Goal: Information Seeking & Learning: Learn about a topic

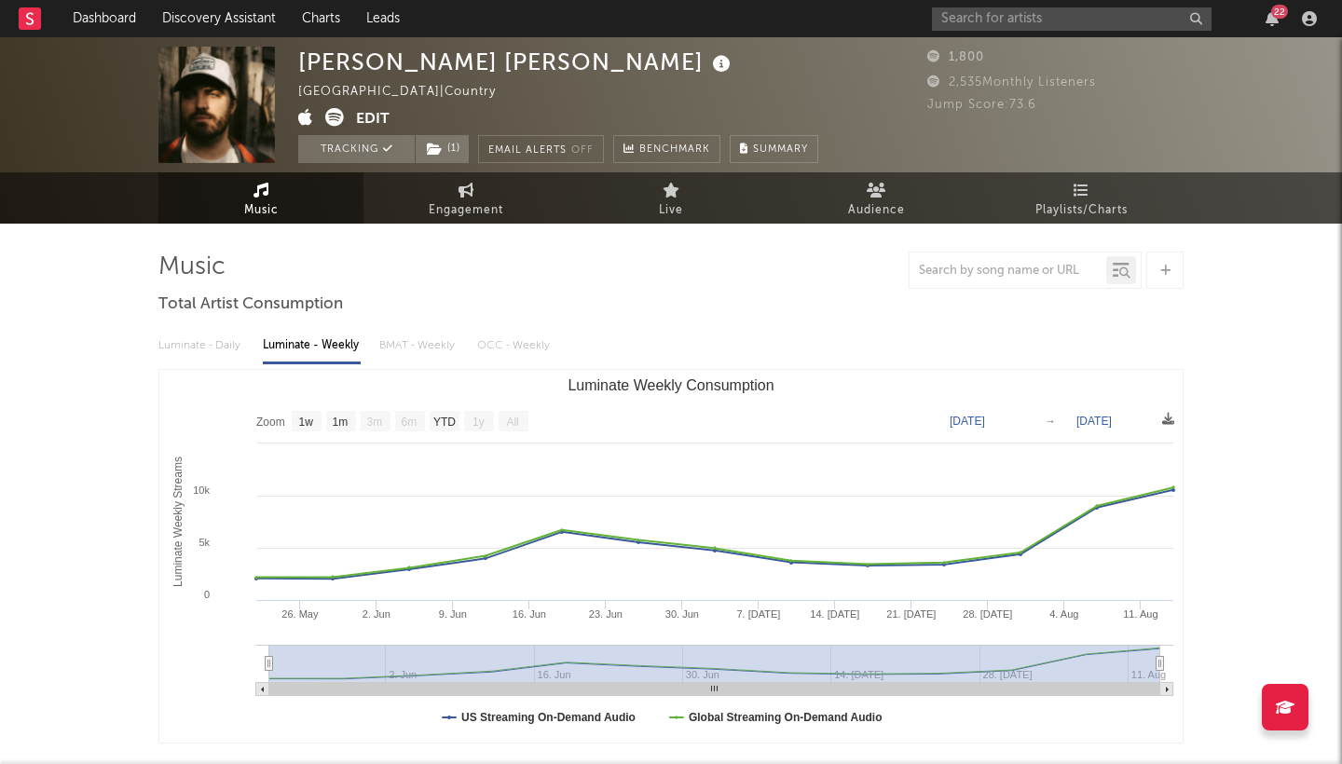
select select "1w"
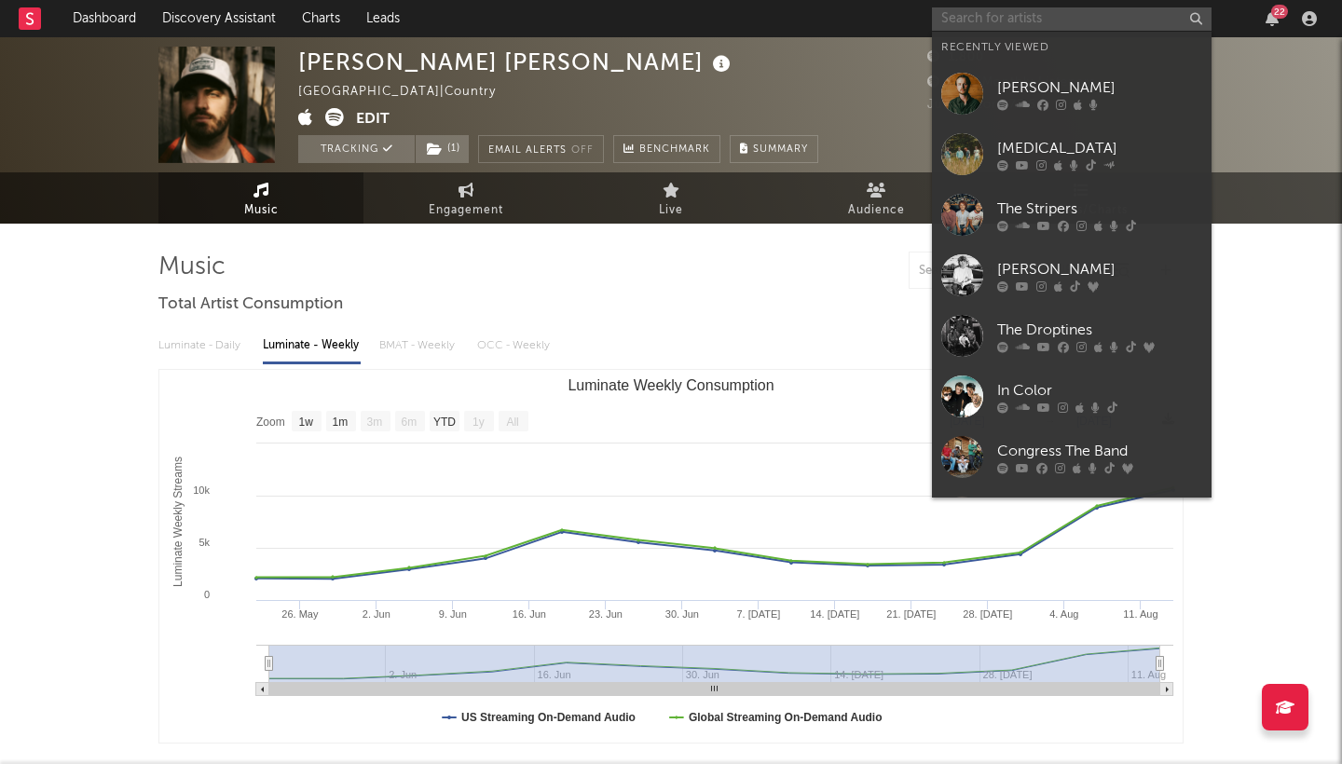
click at [1034, 22] on input "text" at bounding box center [1072, 18] width 280 height 23
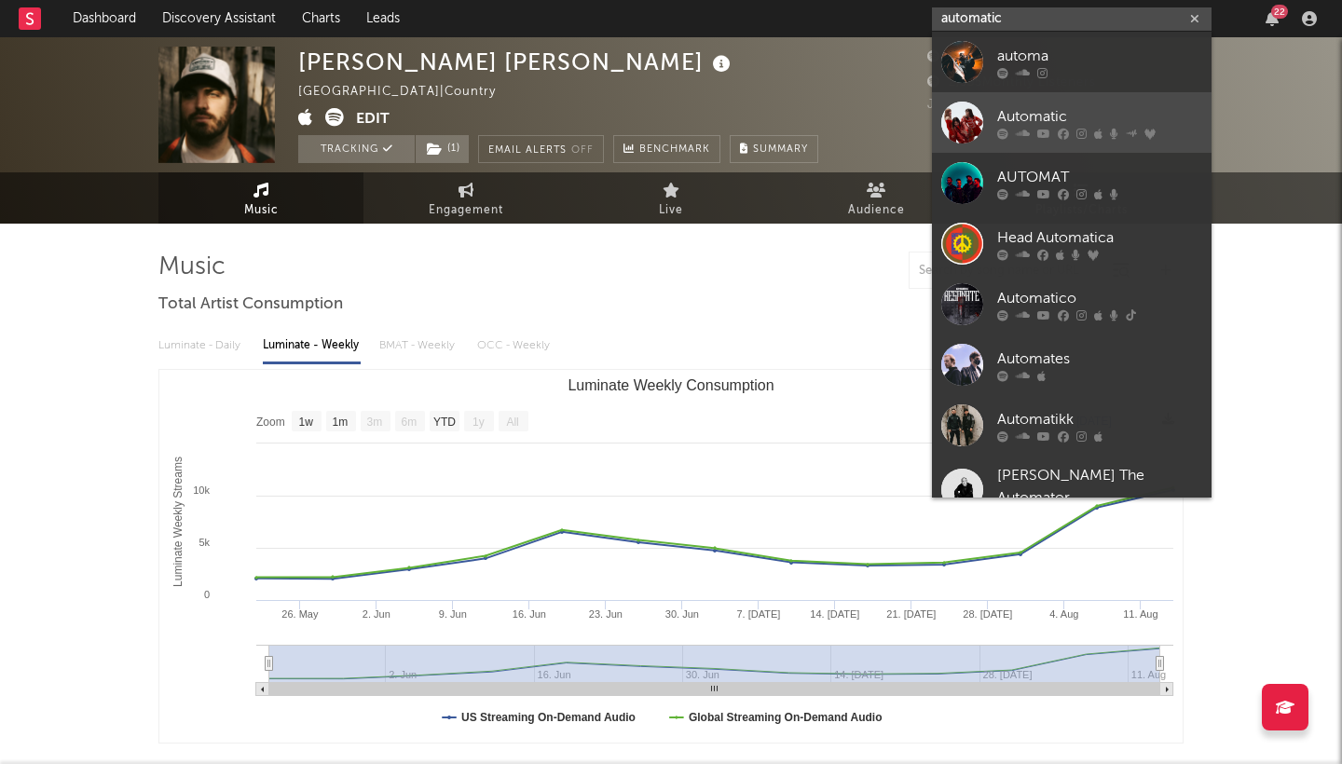
type input "automatic"
click at [1088, 117] on div "Automatic" at bounding box center [1099, 116] width 205 height 22
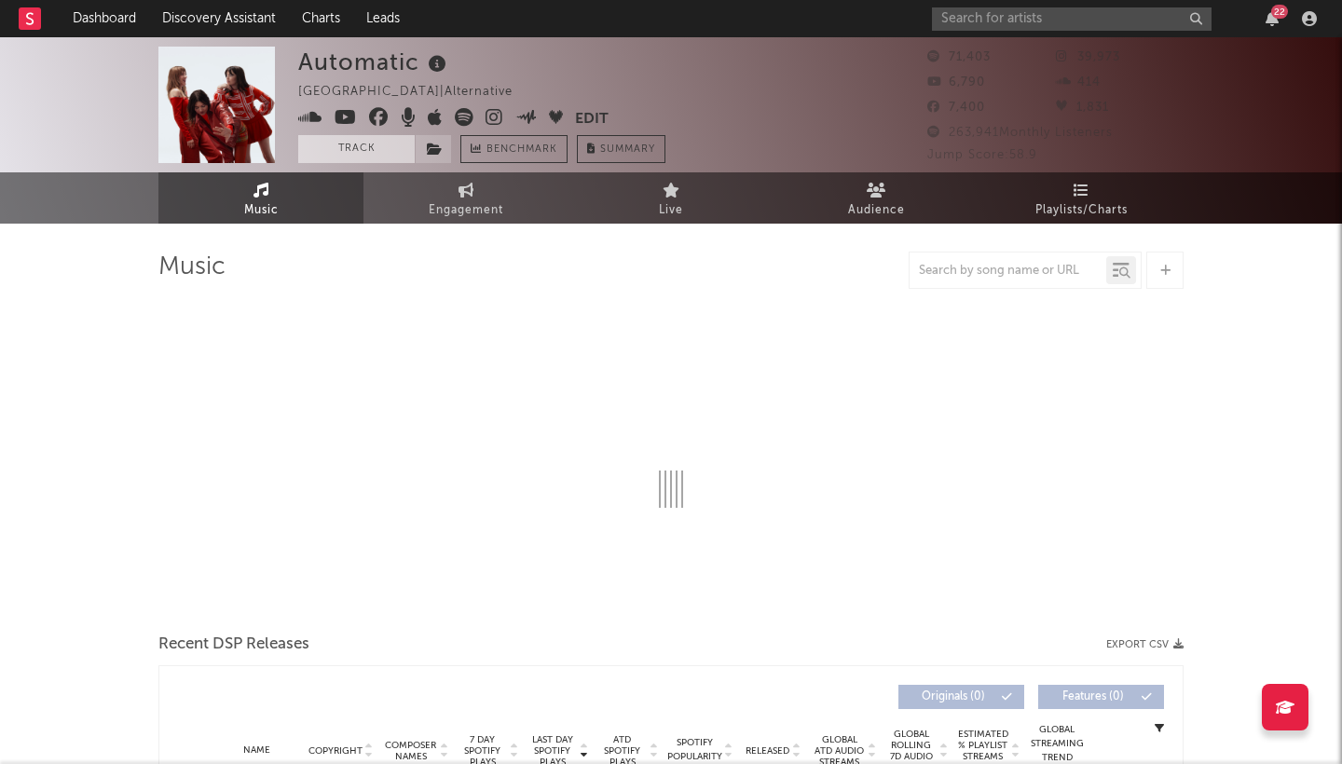
click at [370, 141] on button "Track" at bounding box center [356, 149] width 116 height 28
select select "6m"
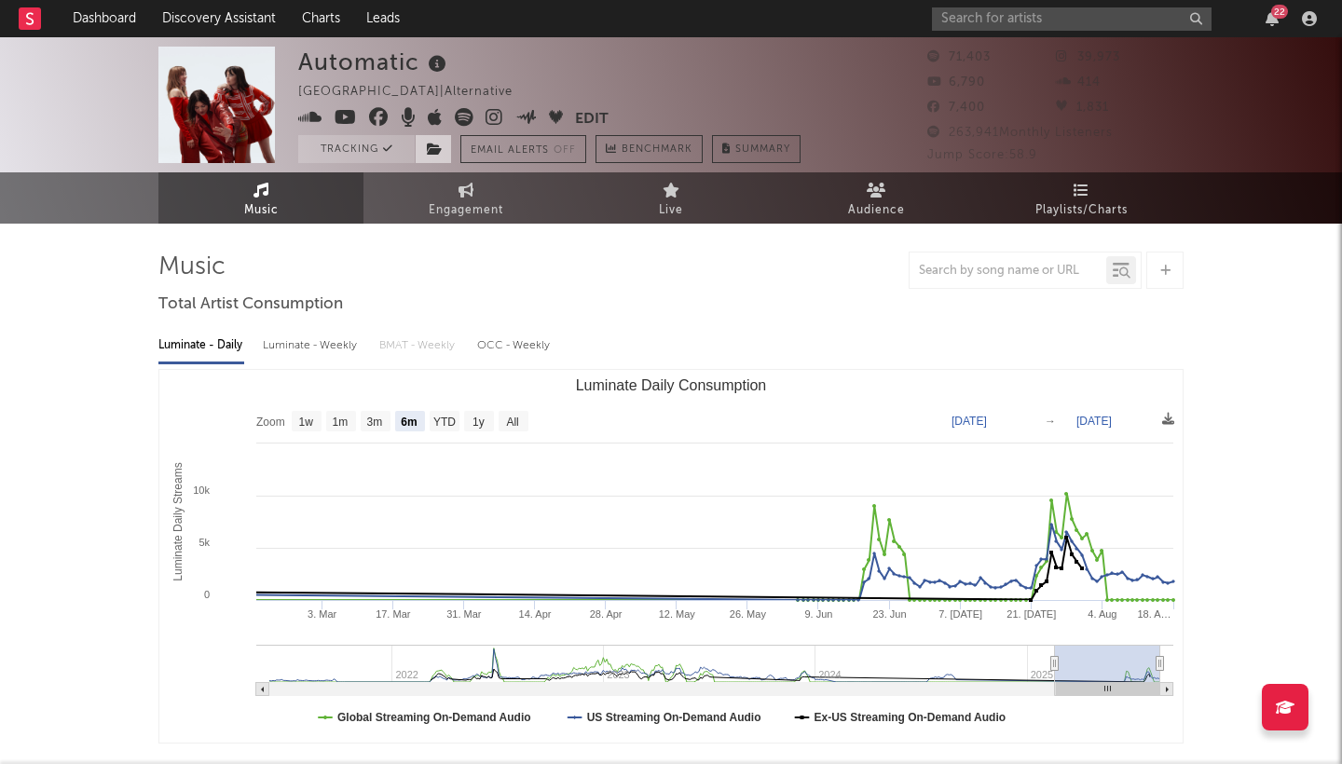
click at [438, 146] on icon at bounding box center [435, 149] width 16 height 13
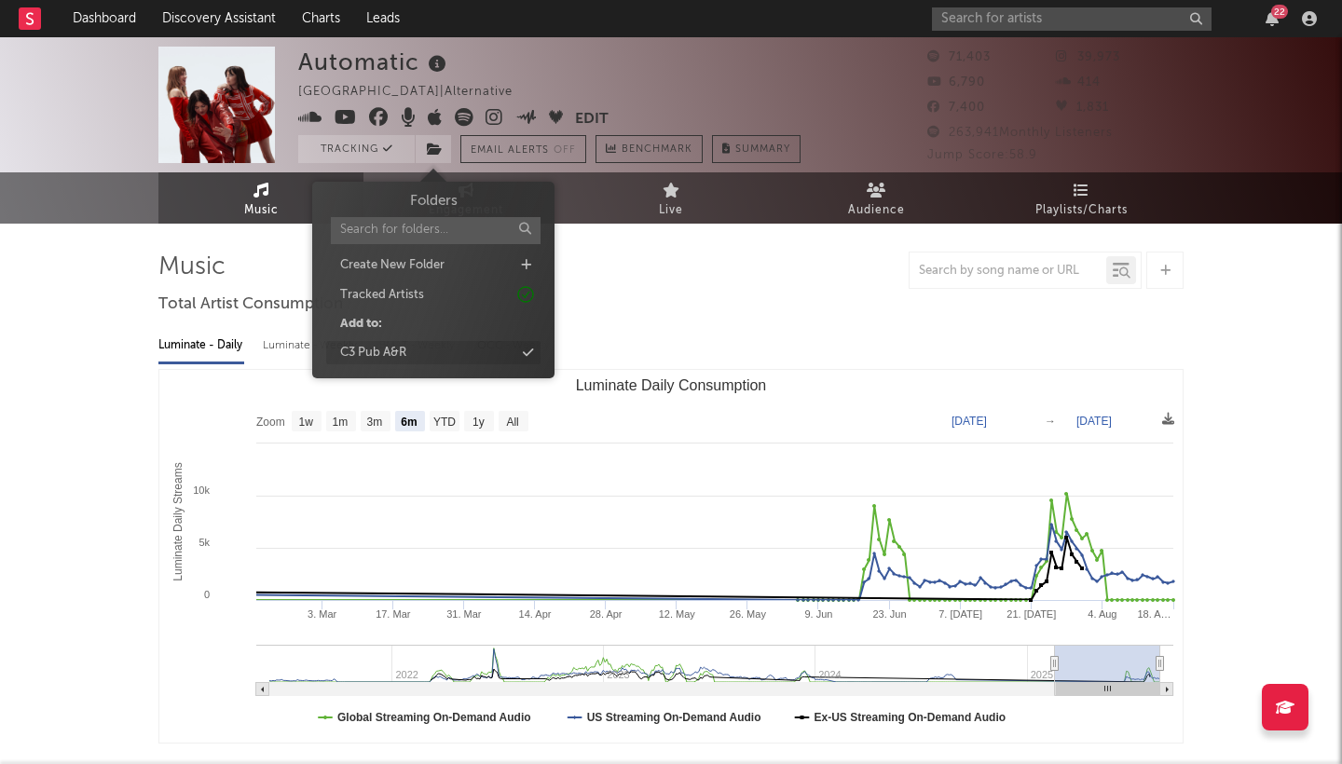
click at [468, 347] on div "C3 Pub A&R" at bounding box center [433, 353] width 214 height 24
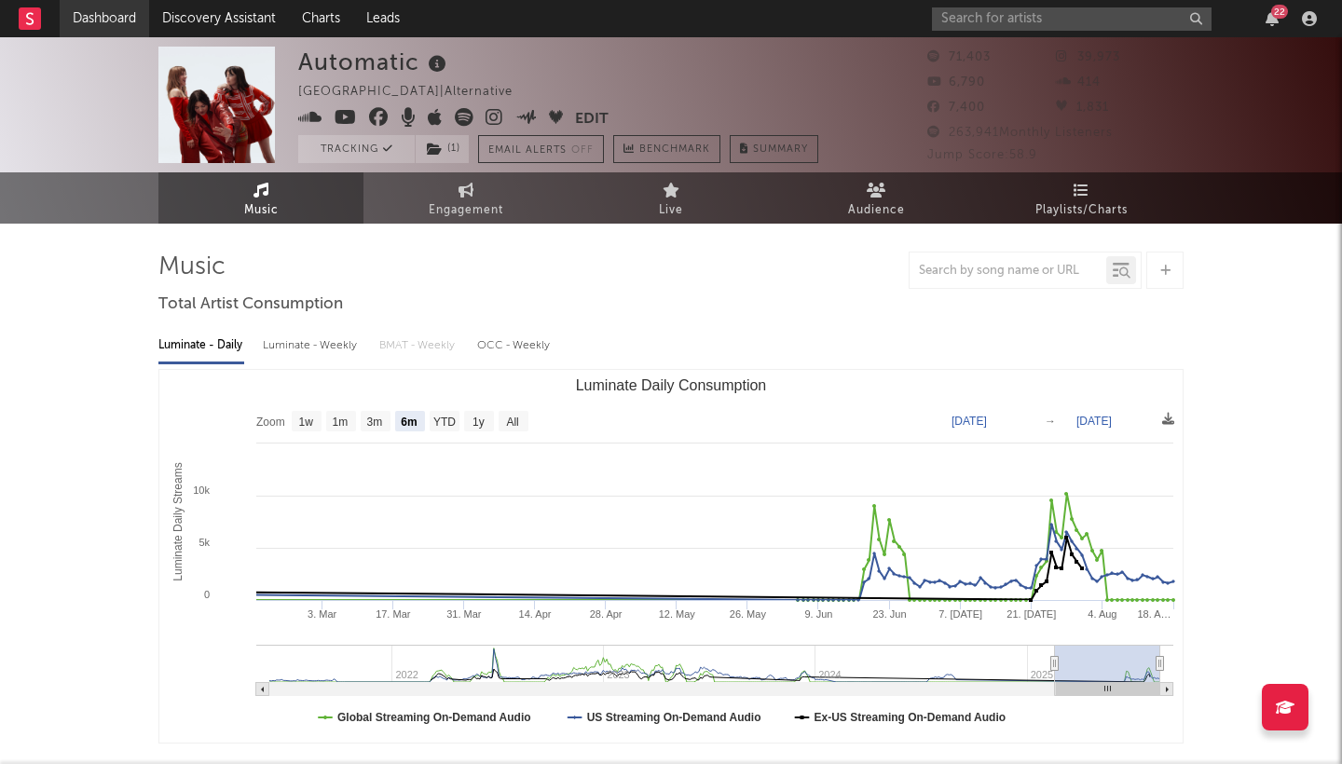
click at [88, 29] on link "Dashboard" at bounding box center [104, 18] width 89 height 37
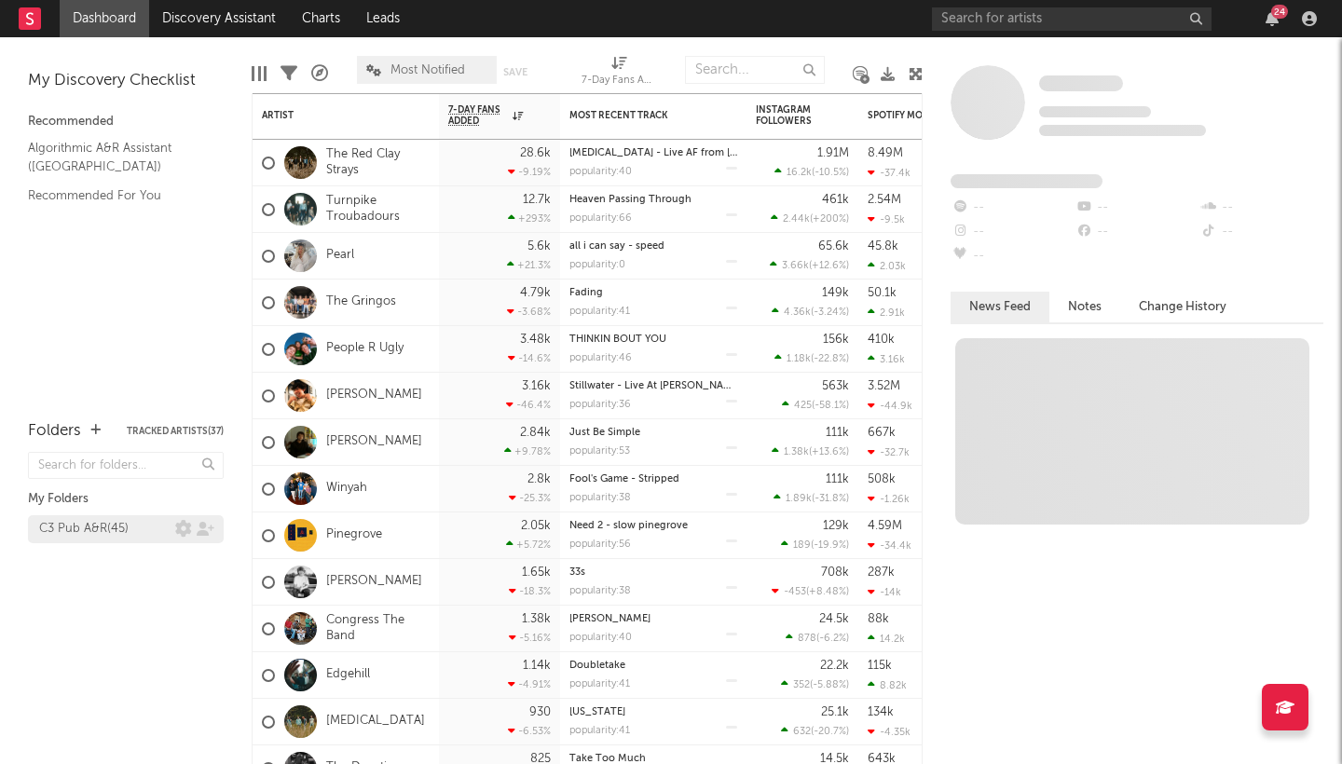
click at [85, 529] on div "C3 Pub A&R ( 45 )" at bounding box center [83, 529] width 89 height 22
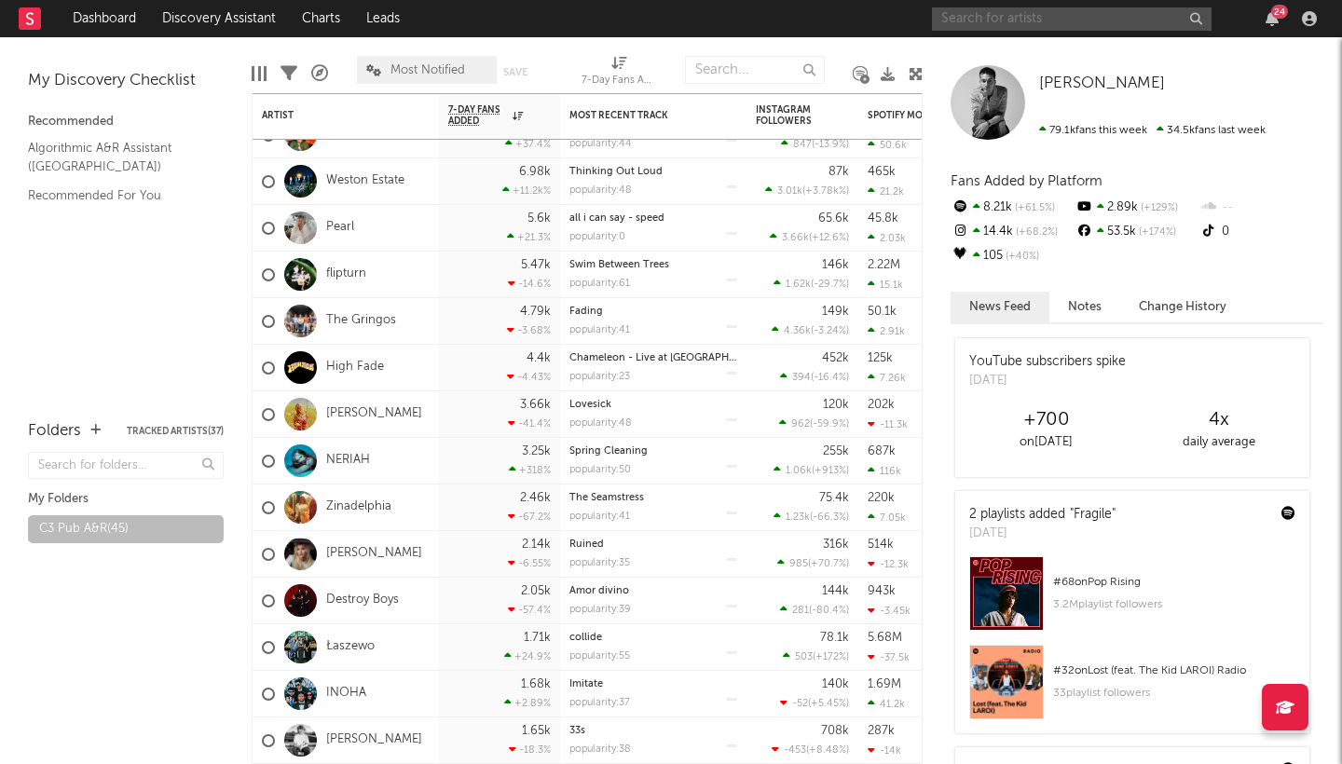
click at [1048, 22] on input "text" at bounding box center [1072, 18] width 280 height 23
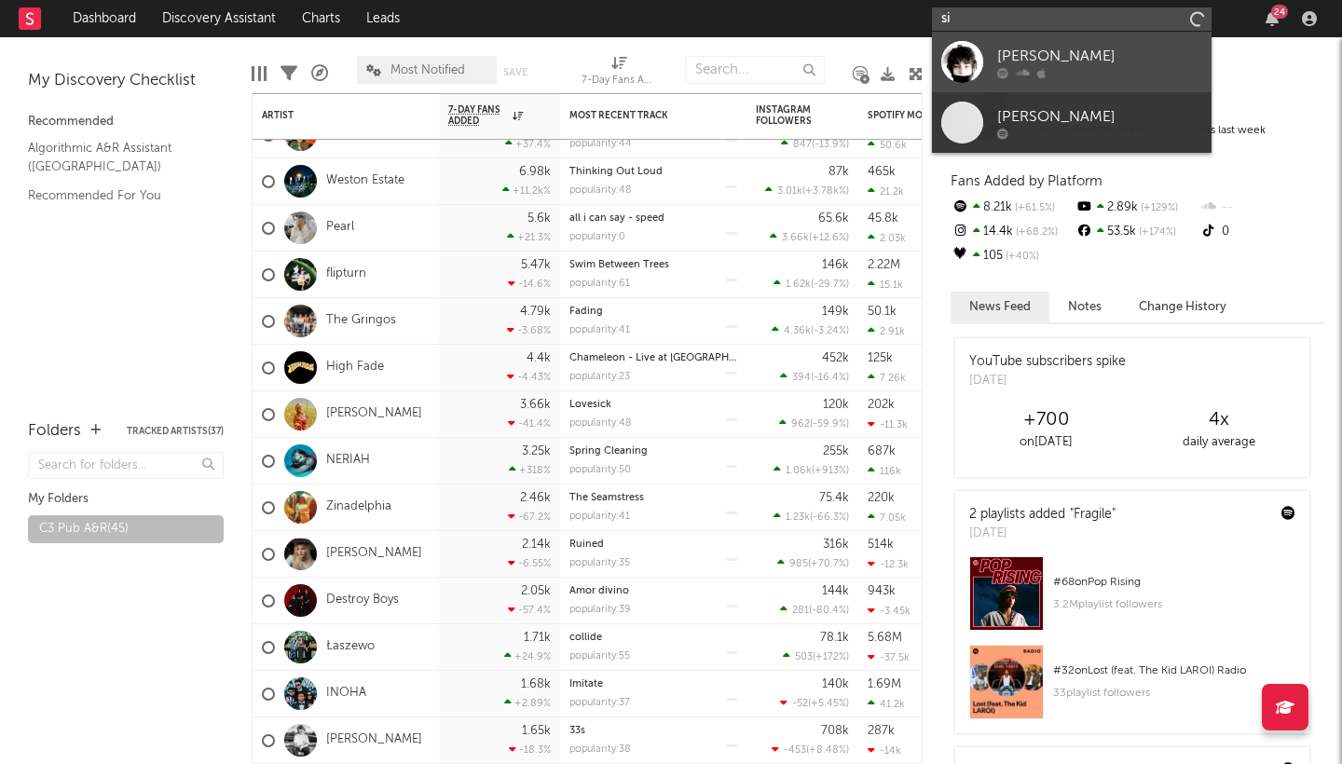
type input "s"
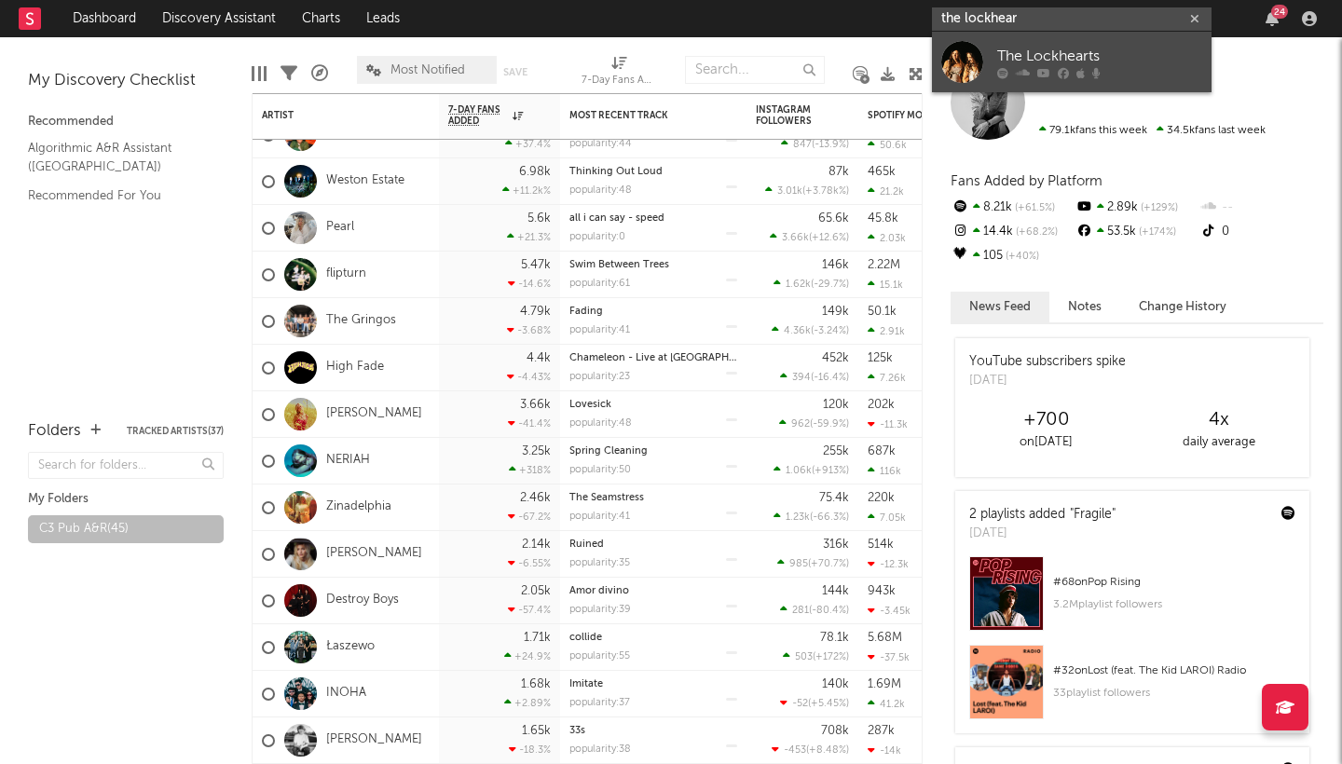
type input "the locker"
drag, startPoint x: 944, startPoint y: 53, endPoint x: 1038, endPoint y: 51, distance: 94.1
click at [1038, 51] on div "The Lockhearts" at bounding box center [1099, 56] width 205 height 22
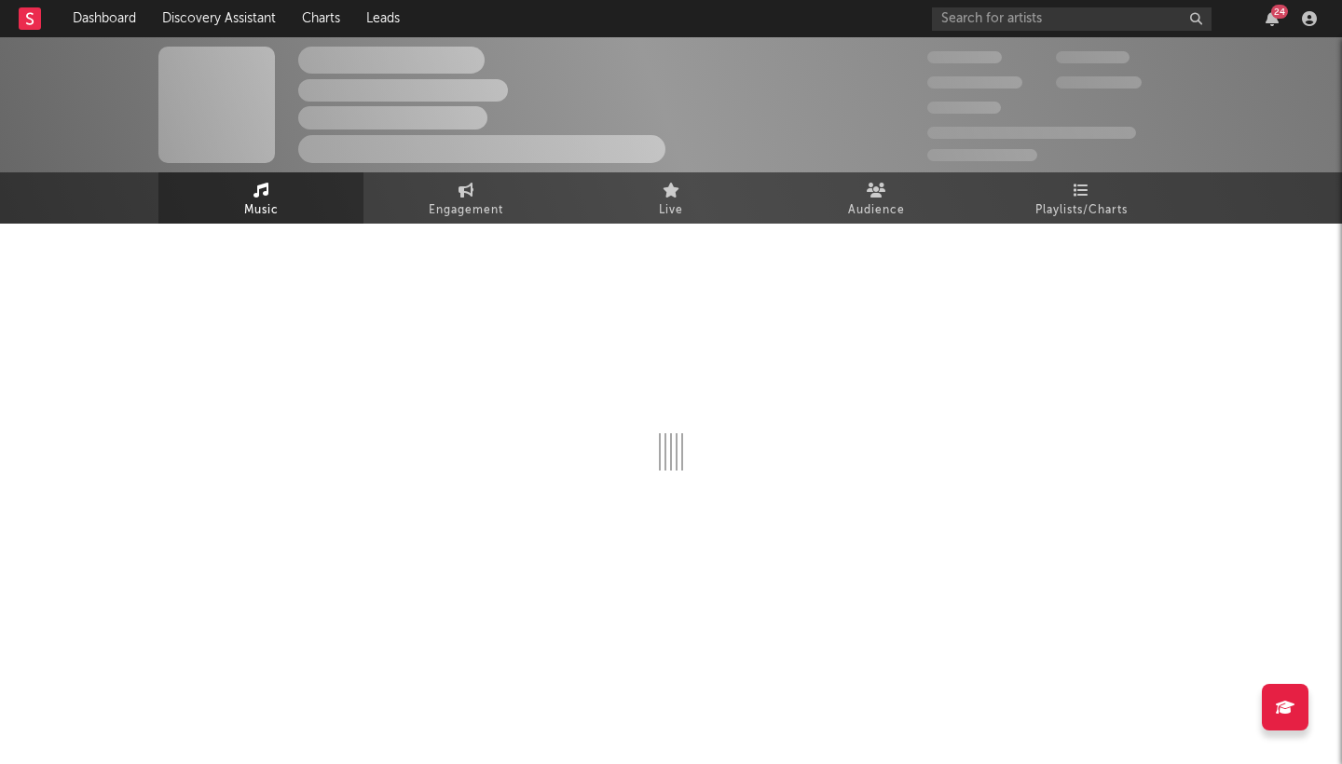
select select "6m"
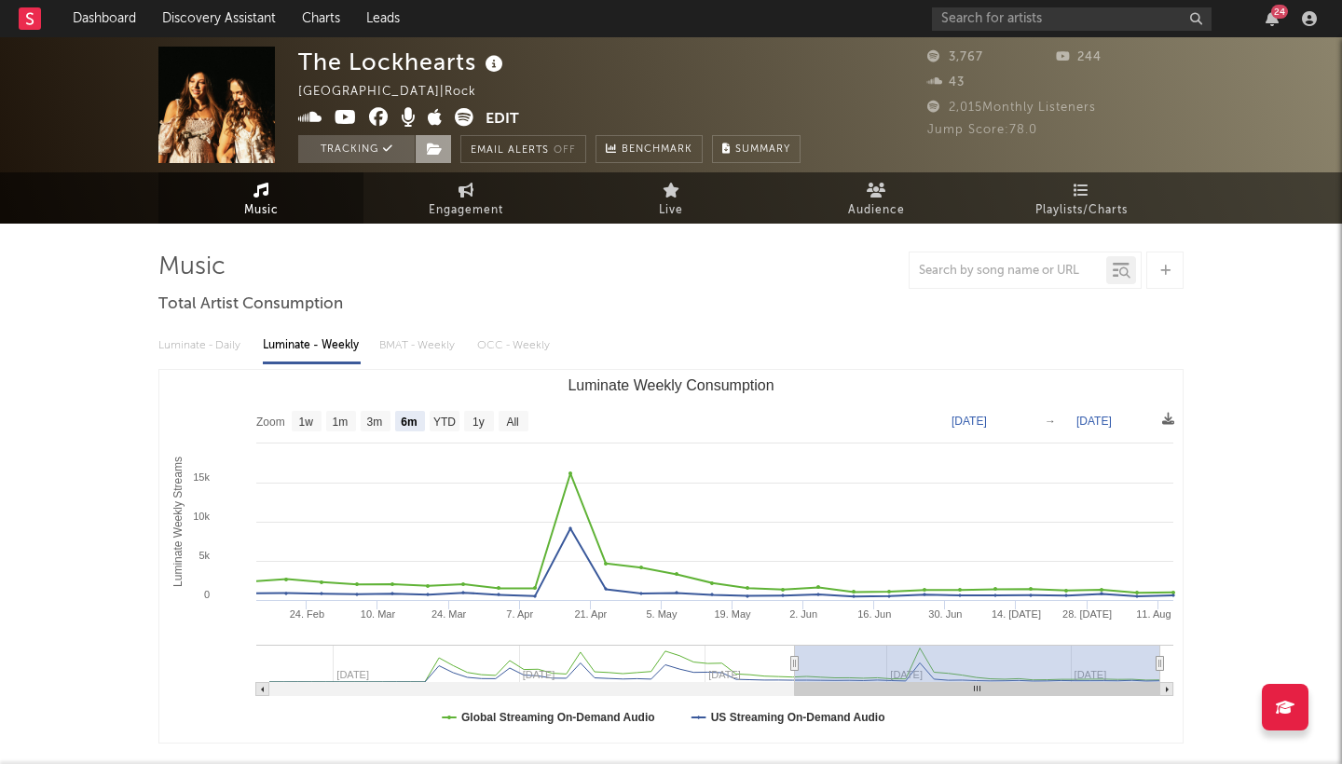
click at [427, 155] on icon at bounding box center [435, 149] width 16 height 13
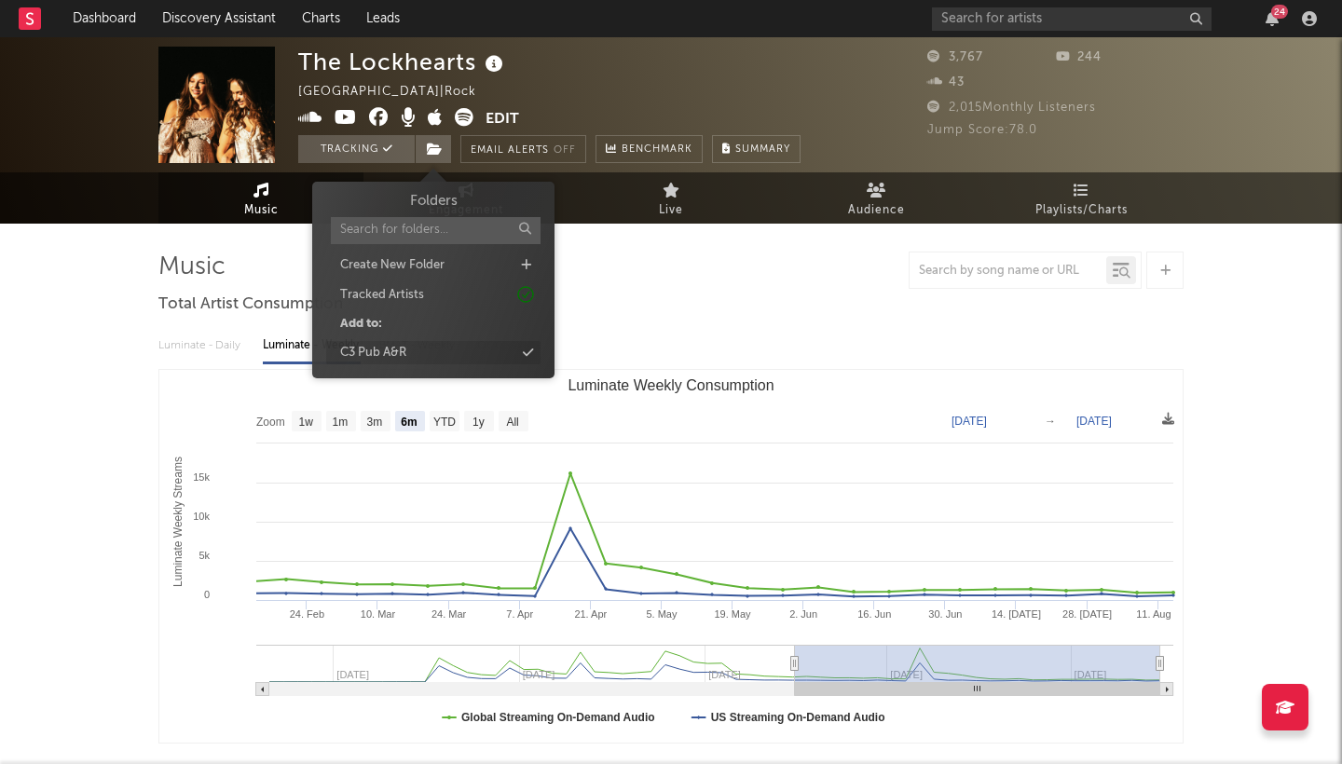
click at [388, 346] on div "C3 Pub A&R" at bounding box center [373, 353] width 66 height 19
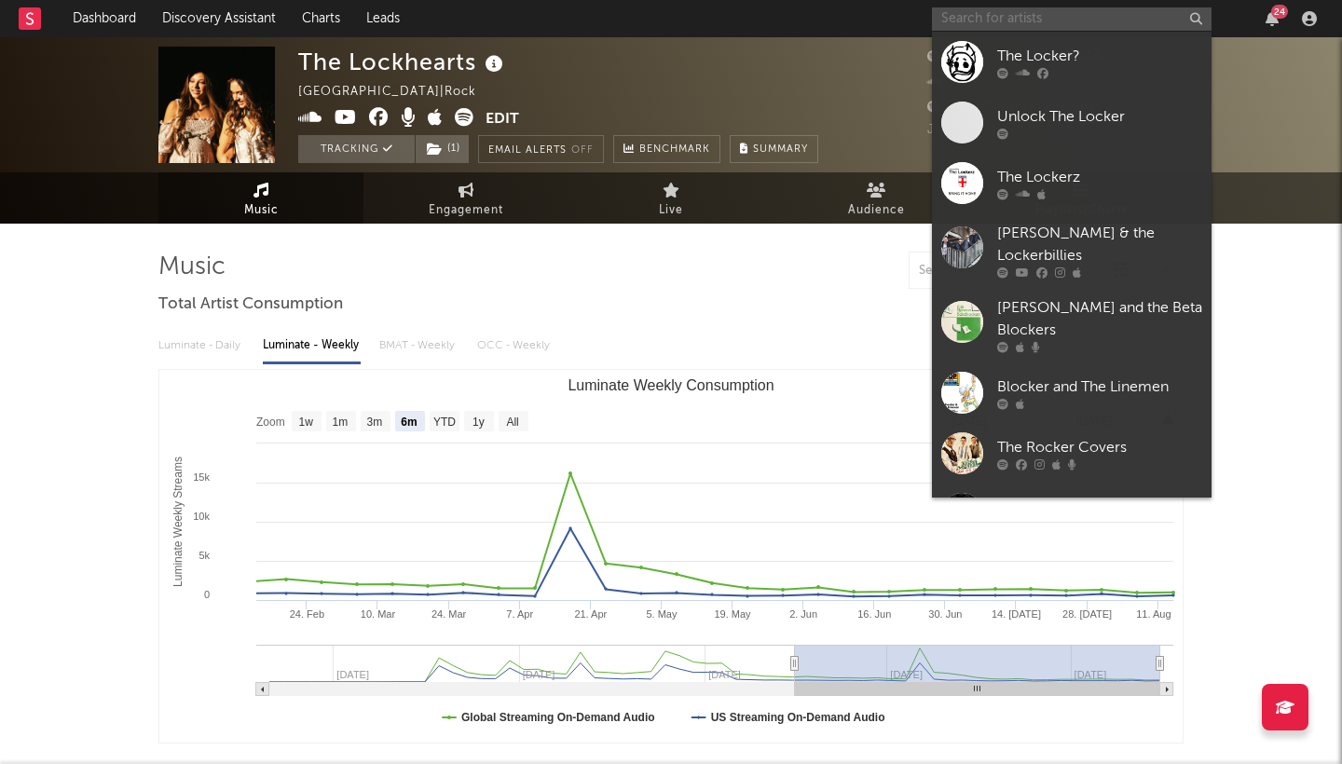
click at [1022, 17] on input "text" at bounding box center [1072, 18] width 280 height 23
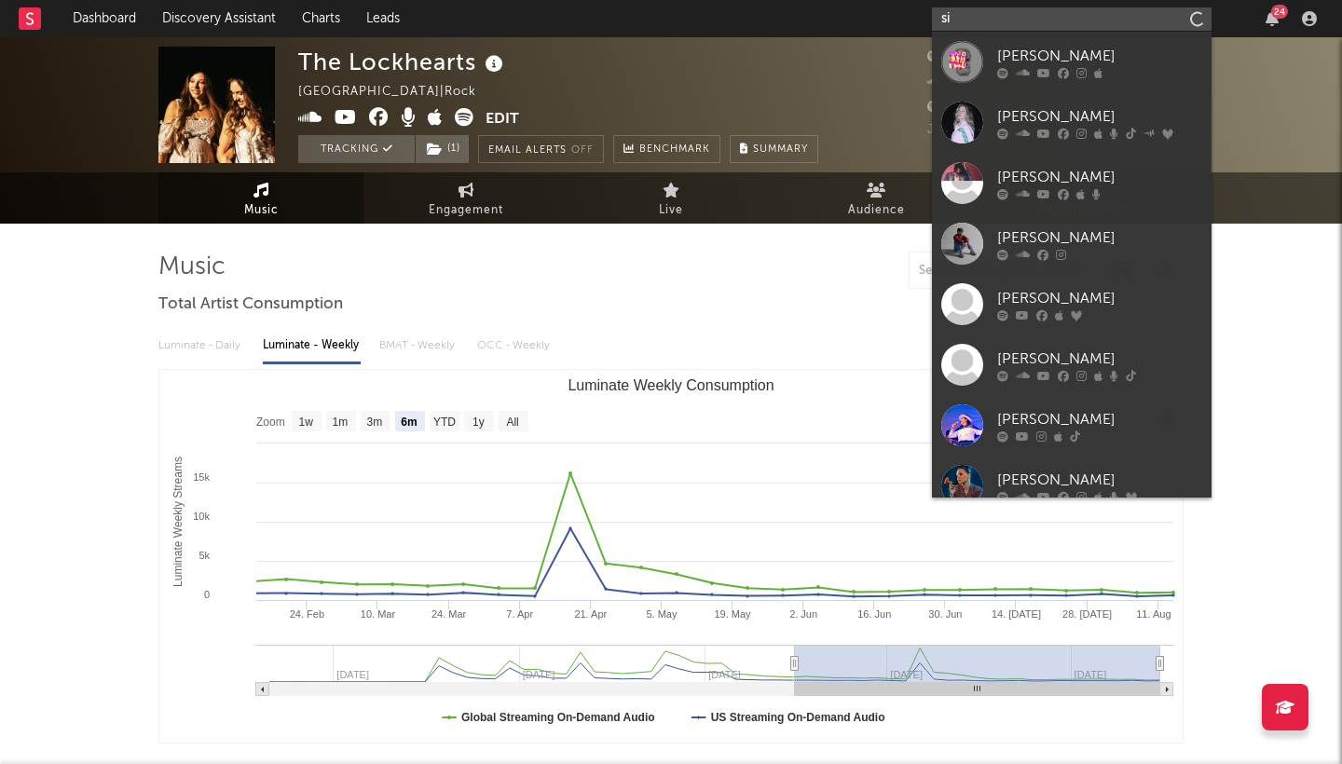
type input "s"
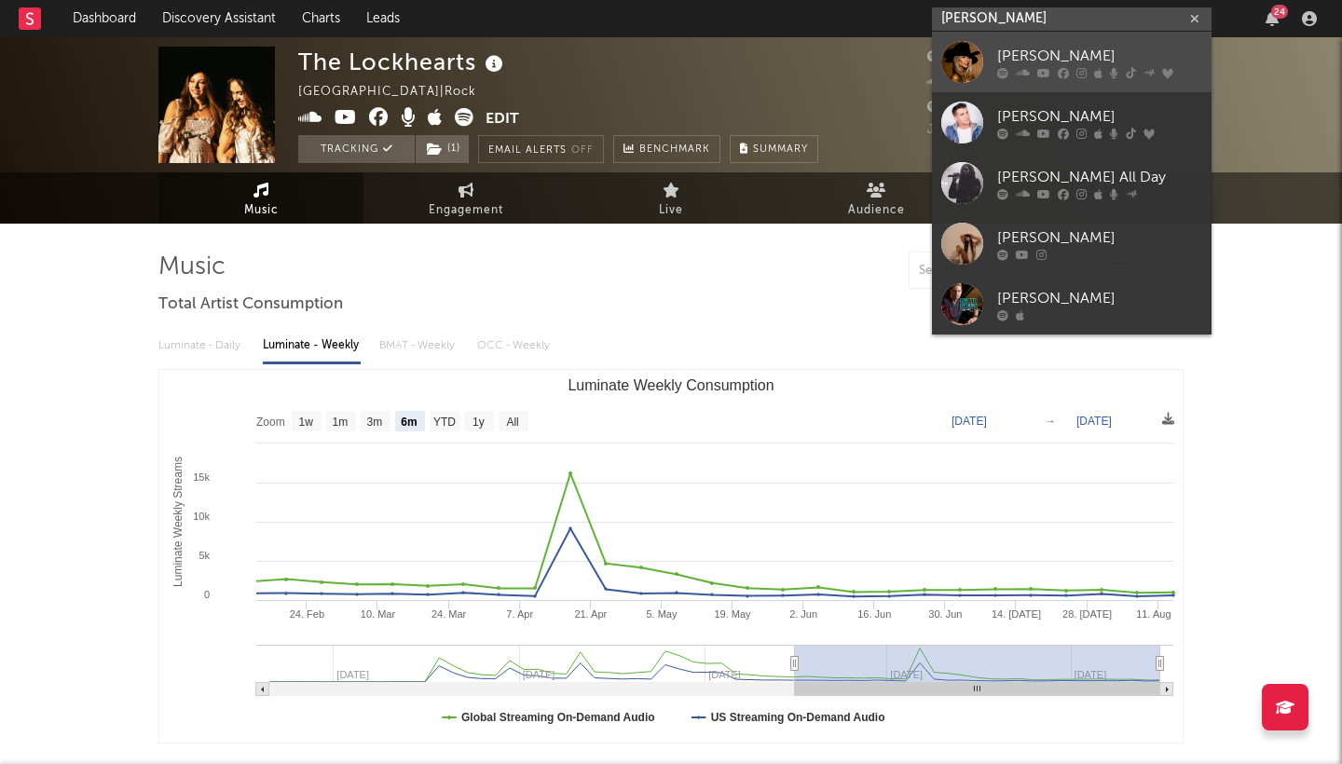
type input "[PERSON_NAME]"
click at [1062, 51] on div "[PERSON_NAME]" at bounding box center [1099, 56] width 205 height 22
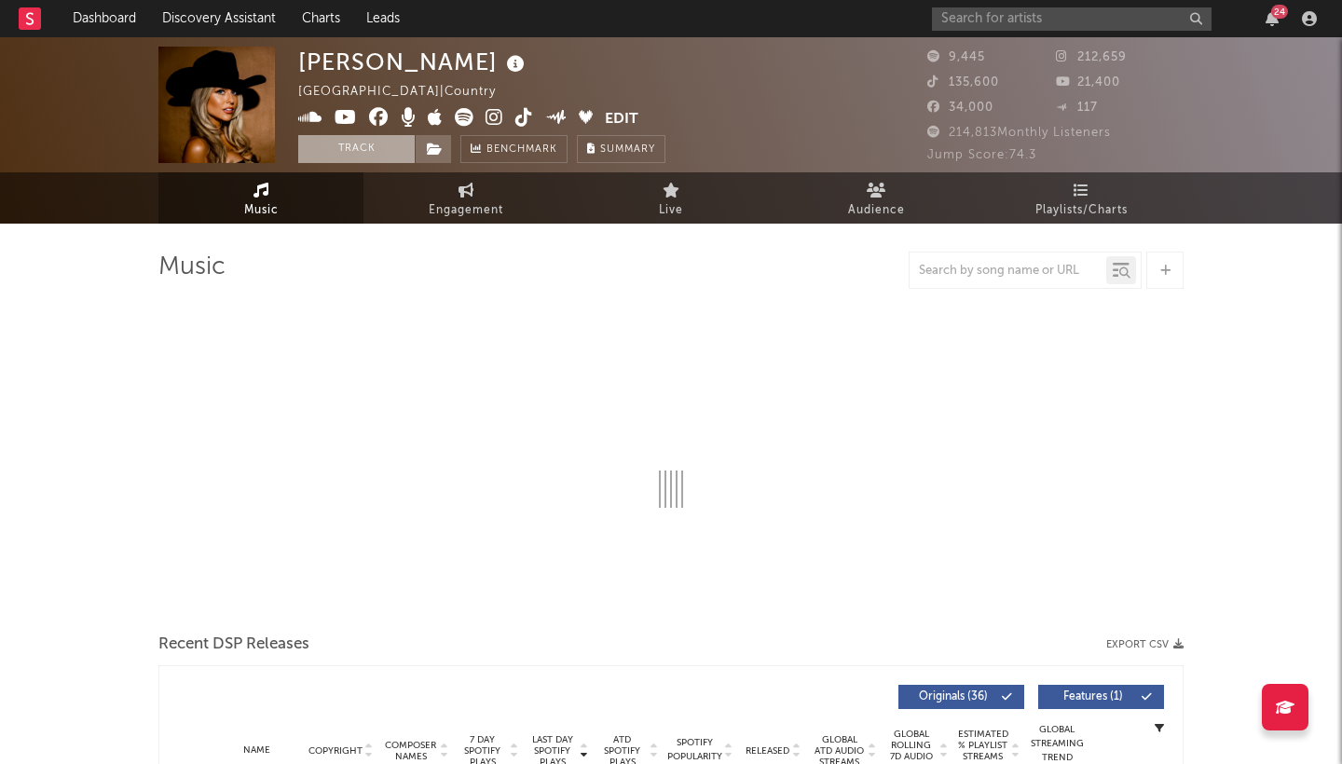
click at [378, 156] on button "Track" at bounding box center [356, 149] width 116 height 28
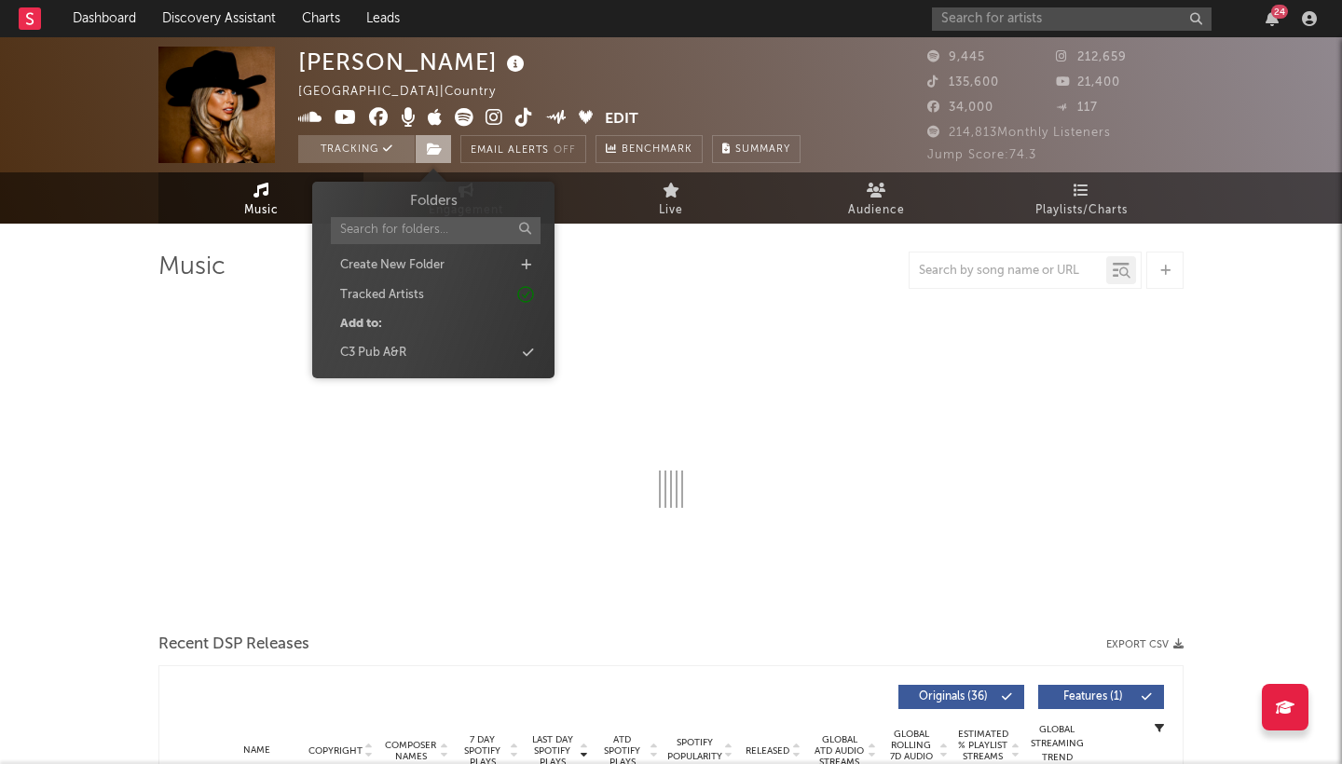
click at [434, 152] on icon at bounding box center [435, 149] width 16 height 13
click at [433, 346] on div "C3 Pub A&R" at bounding box center [433, 353] width 214 height 24
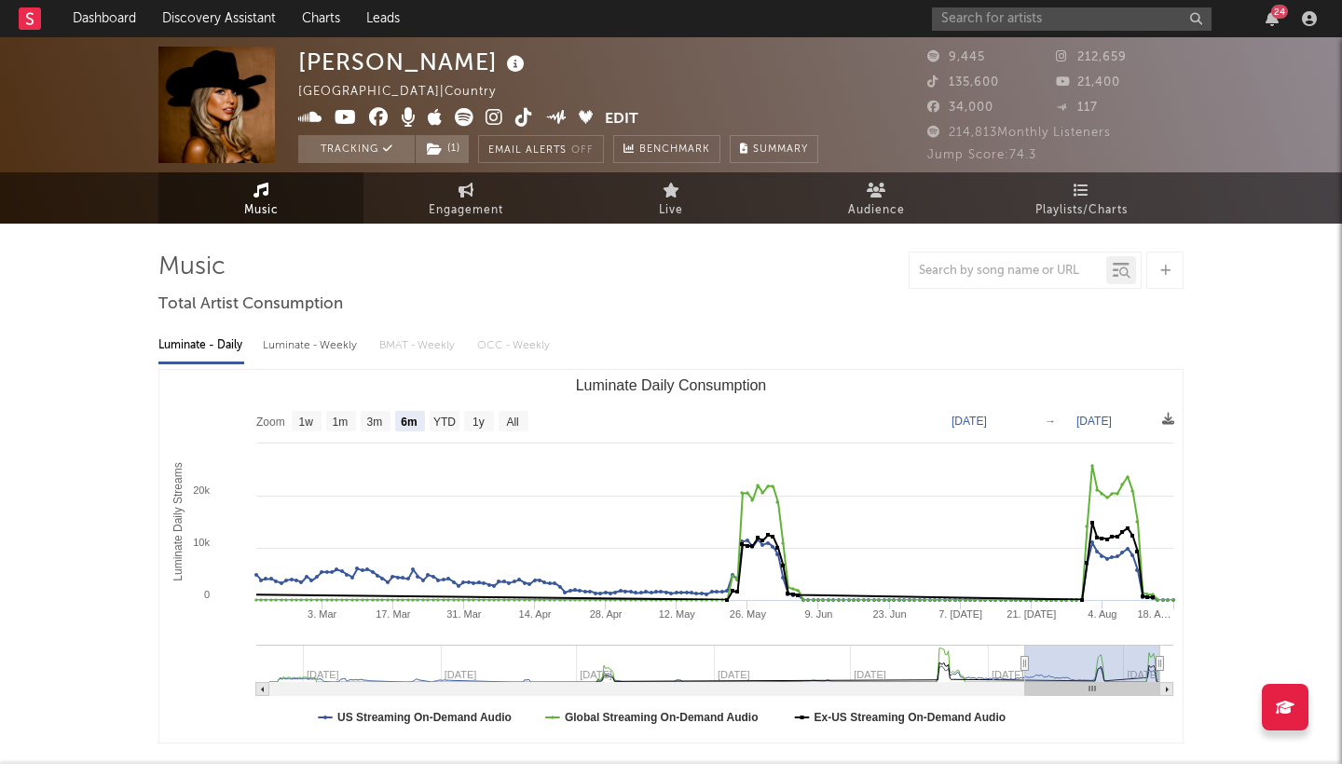
drag, startPoint x: 743, startPoint y: 357, endPoint x: 746, endPoint y: 343, distance: 14.5
click at [743, 357] on div "Luminate - Daily Luminate - Weekly BMAT - Weekly OCC - Weekly" at bounding box center [670, 346] width 1025 height 32
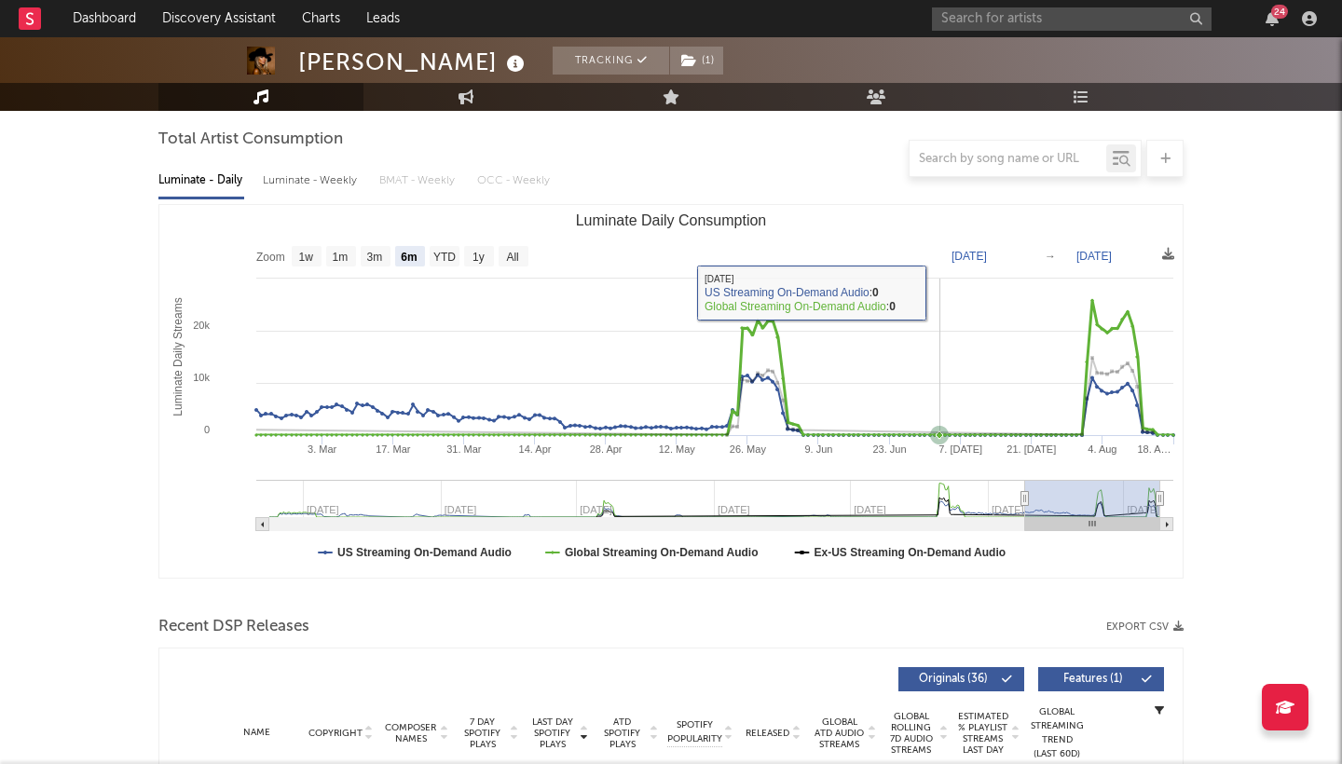
scroll to position [164, 0]
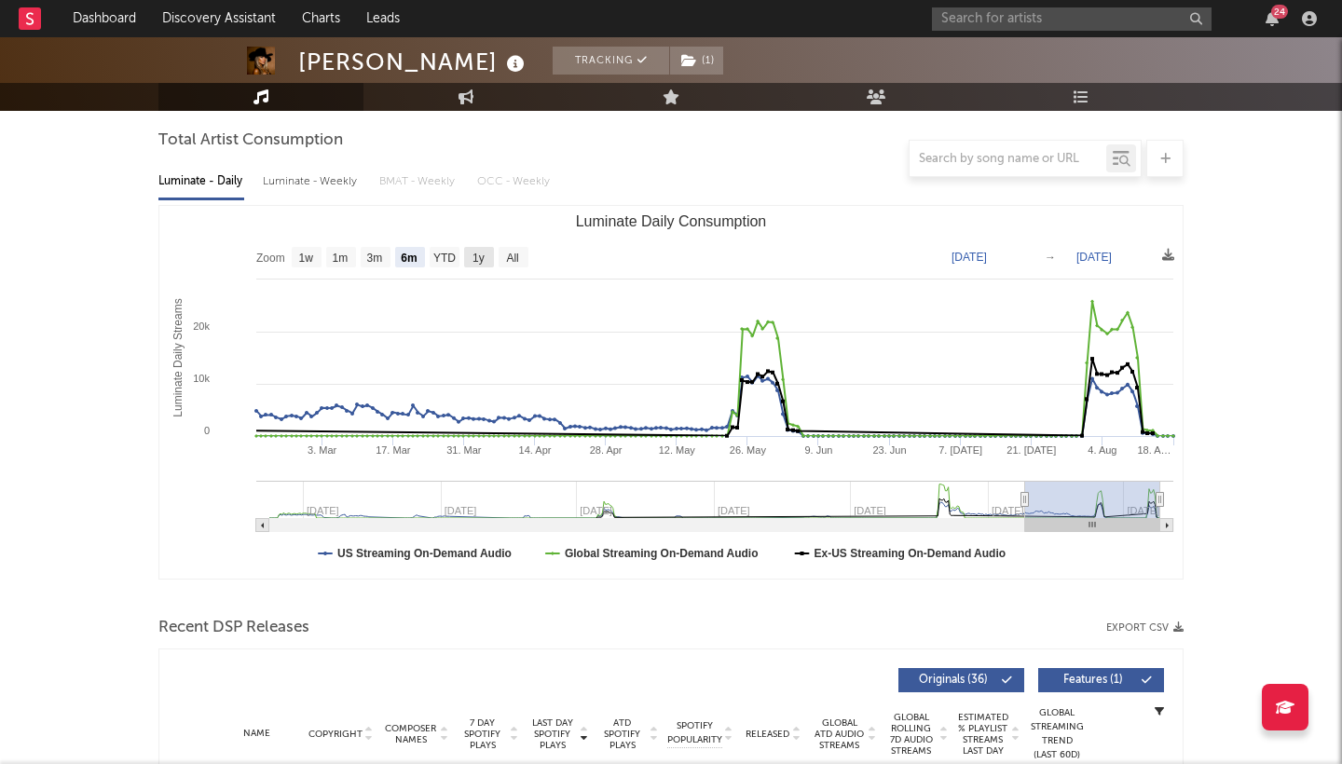
click at [477, 255] on text "1y" at bounding box center [478, 258] width 12 height 13
select select "1y"
type input "[DATE]"
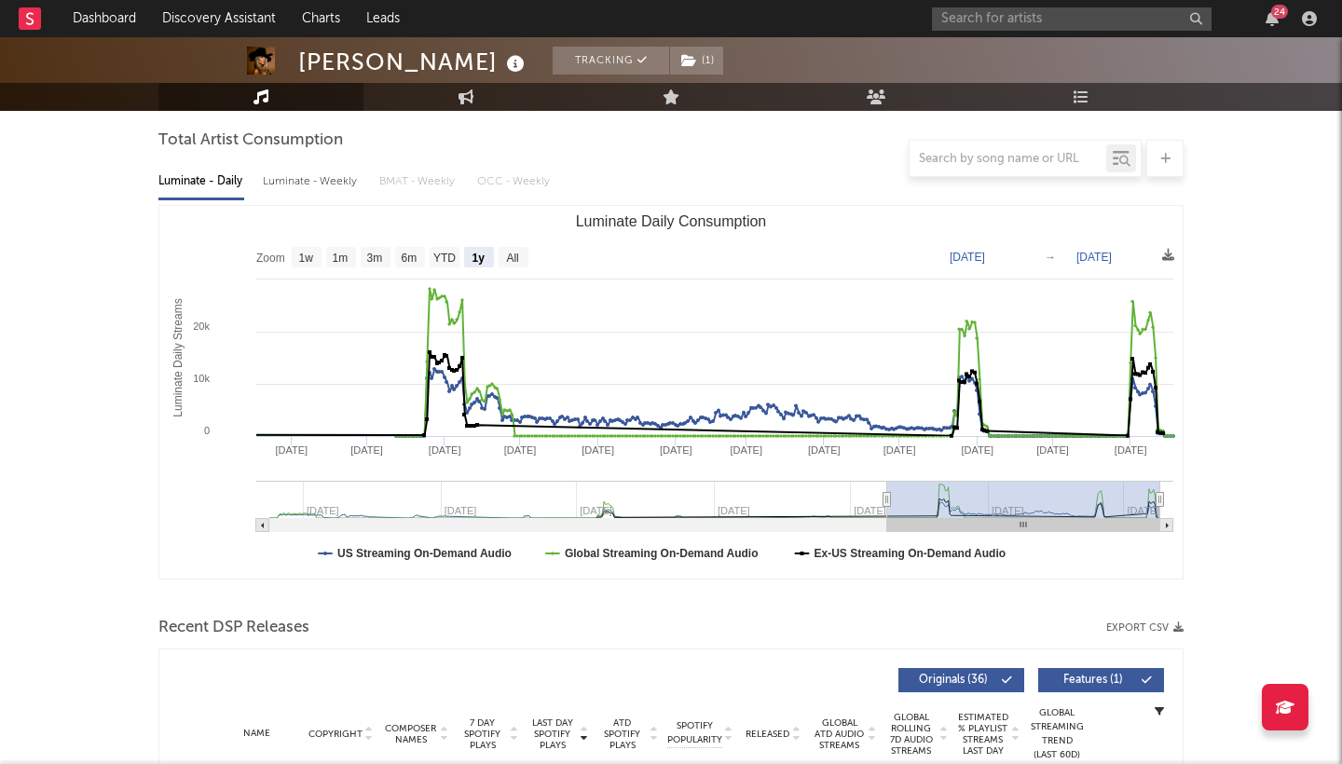
click at [483, 258] on text "1y" at bounding box center [478, 258] width 13 height 13
click at [477, 247] on rect "Luminate Daily Consumption" at bounding box center [479, 257] width 30 height 20
select select "1y"
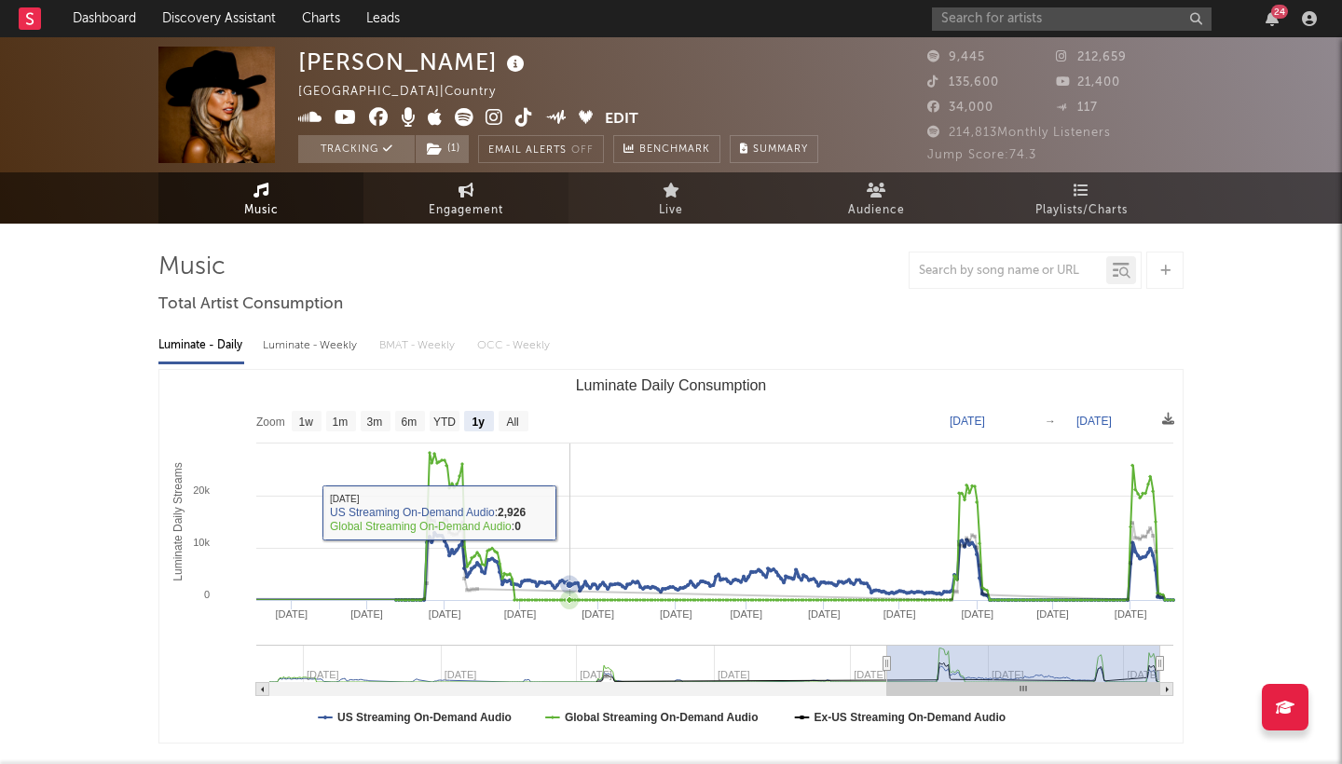
scroll to position [0, 0]
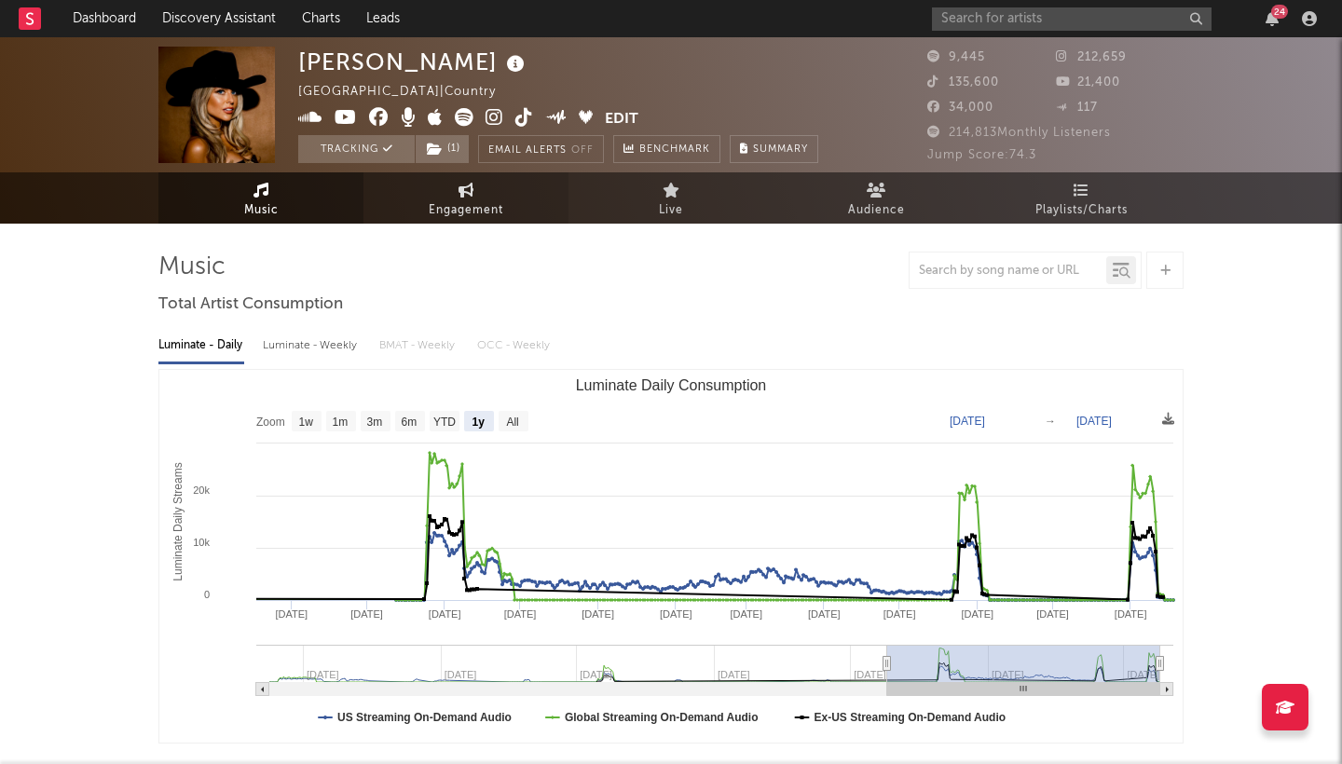
click at [471, 186] on icon at bounding box center [466, 190] width 16 height 15
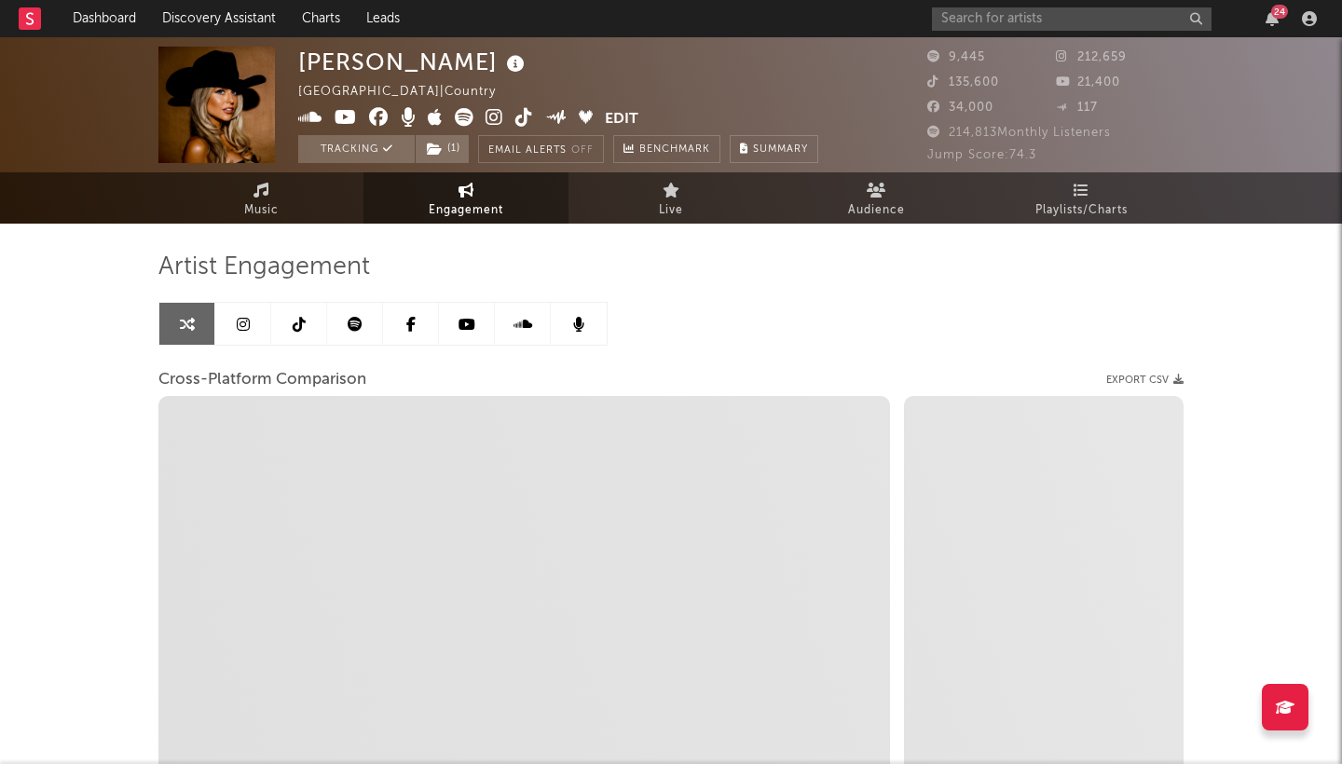
select select "1w"
click at [872, 207] on span "Audience" at bounding box center [876, 210] width 57 height 22
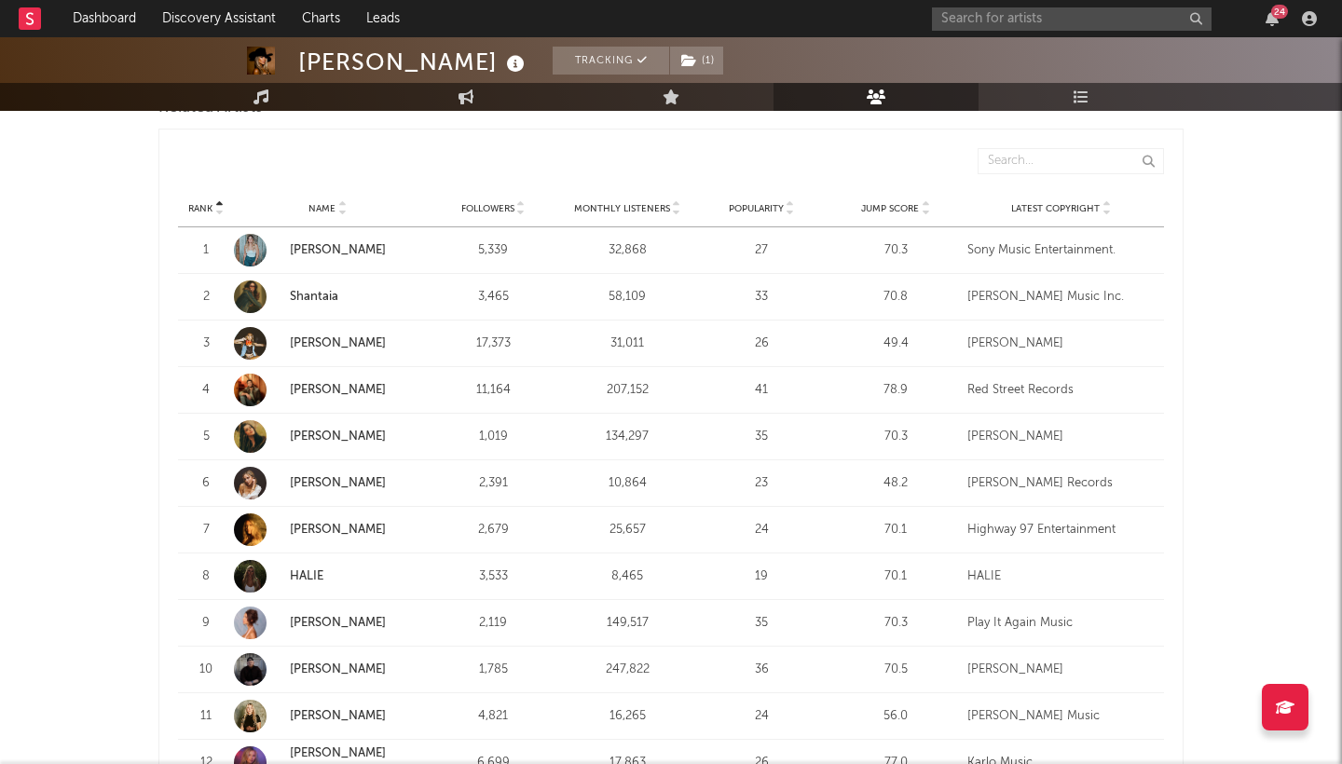
scroll to position [650, 0]
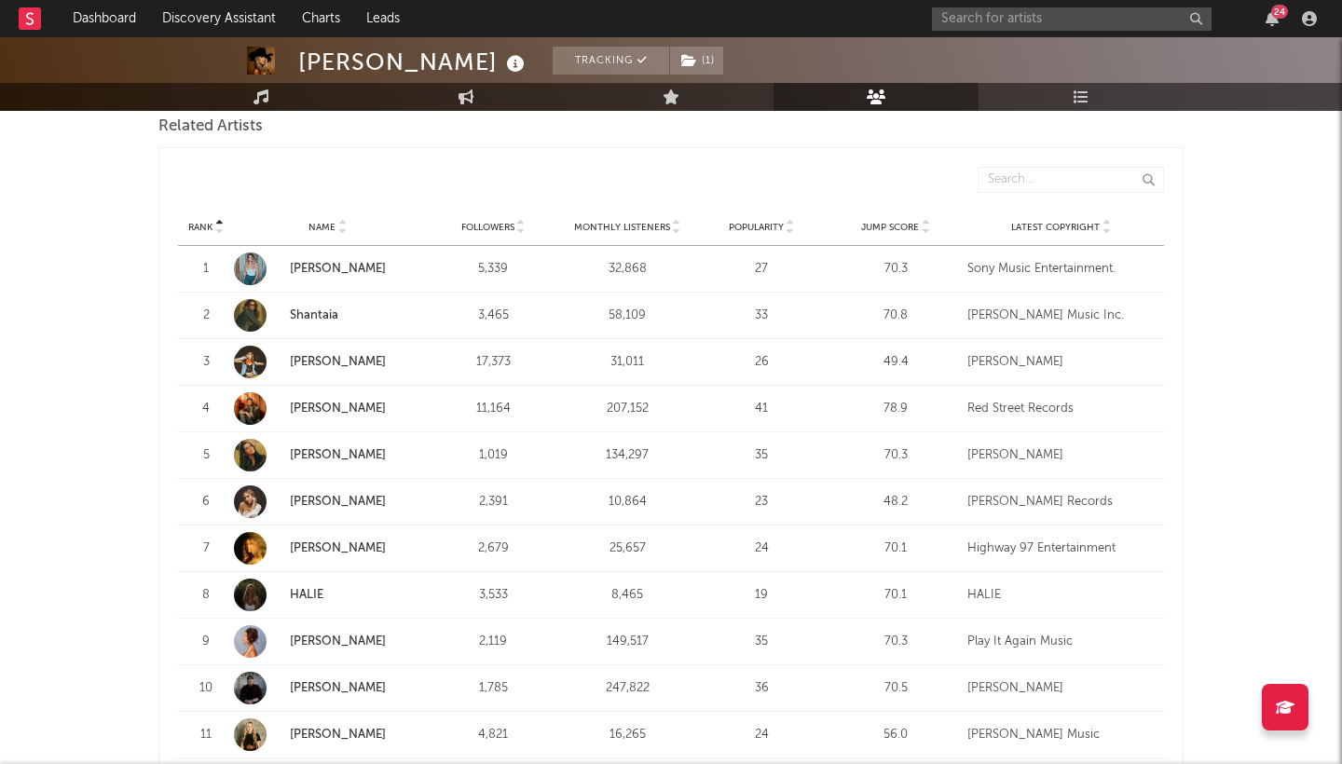
click at [653, 222] on span "Monthly Listeners" at bounding box center [622, 227] width 96 height 11
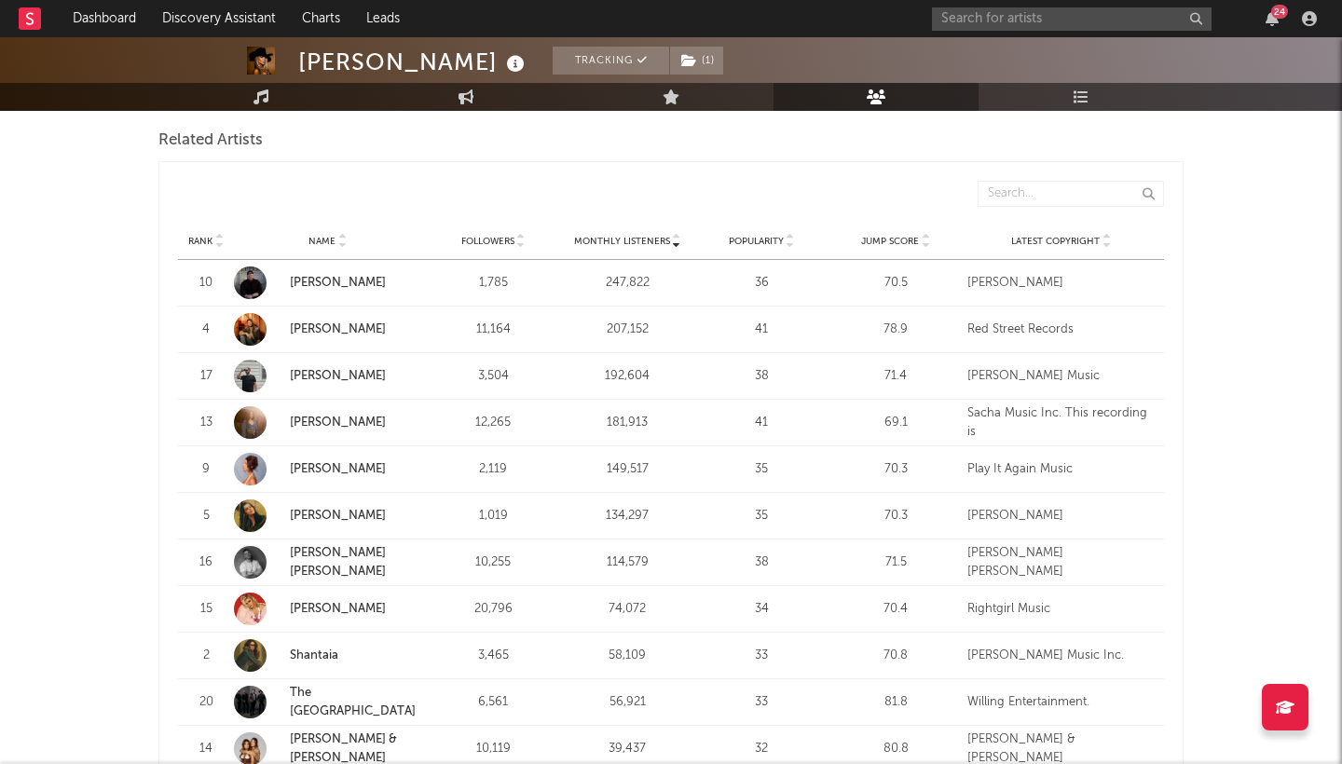
click at [597, 241] on span "Monthly Listeners" at bounding box center [622, 241] width 96 height 11
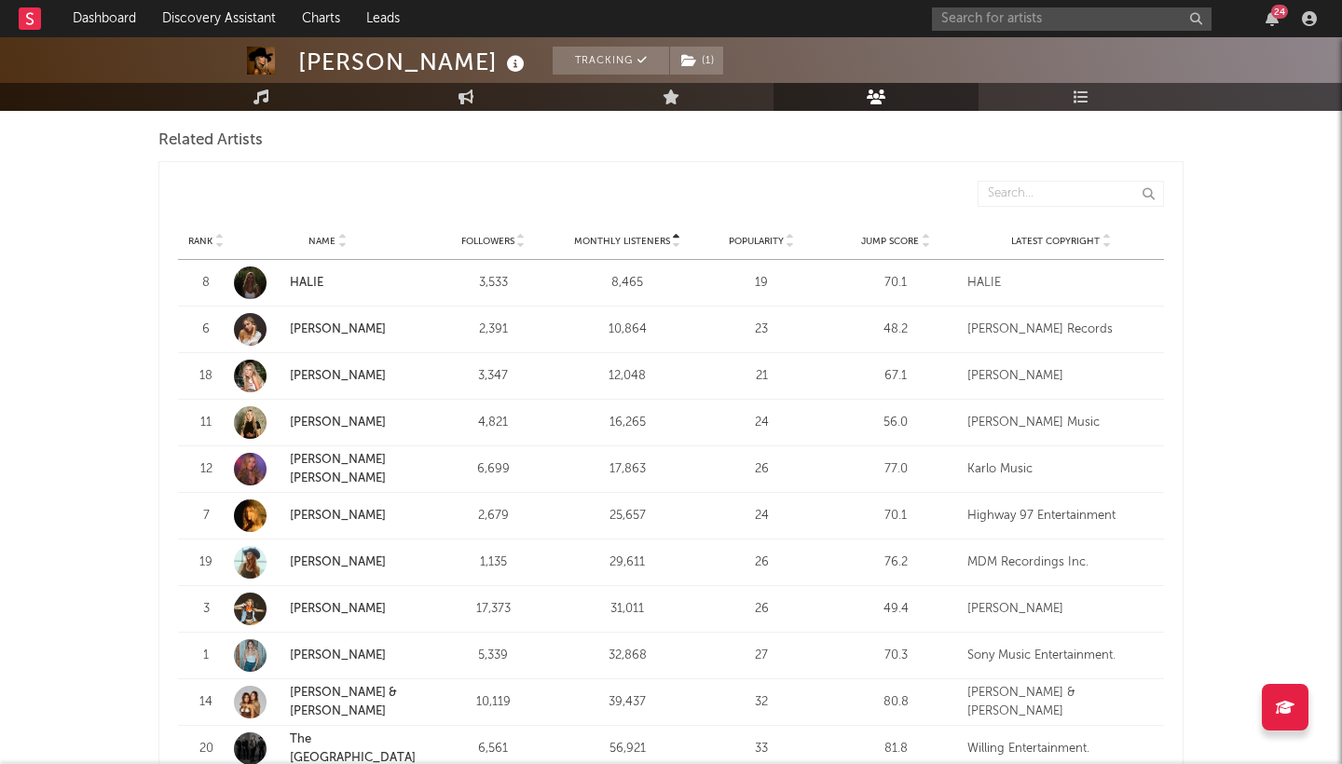
click at [597, 241] on span "Monthly Listeners" at bounding box center [622, 241] width 96 height 11
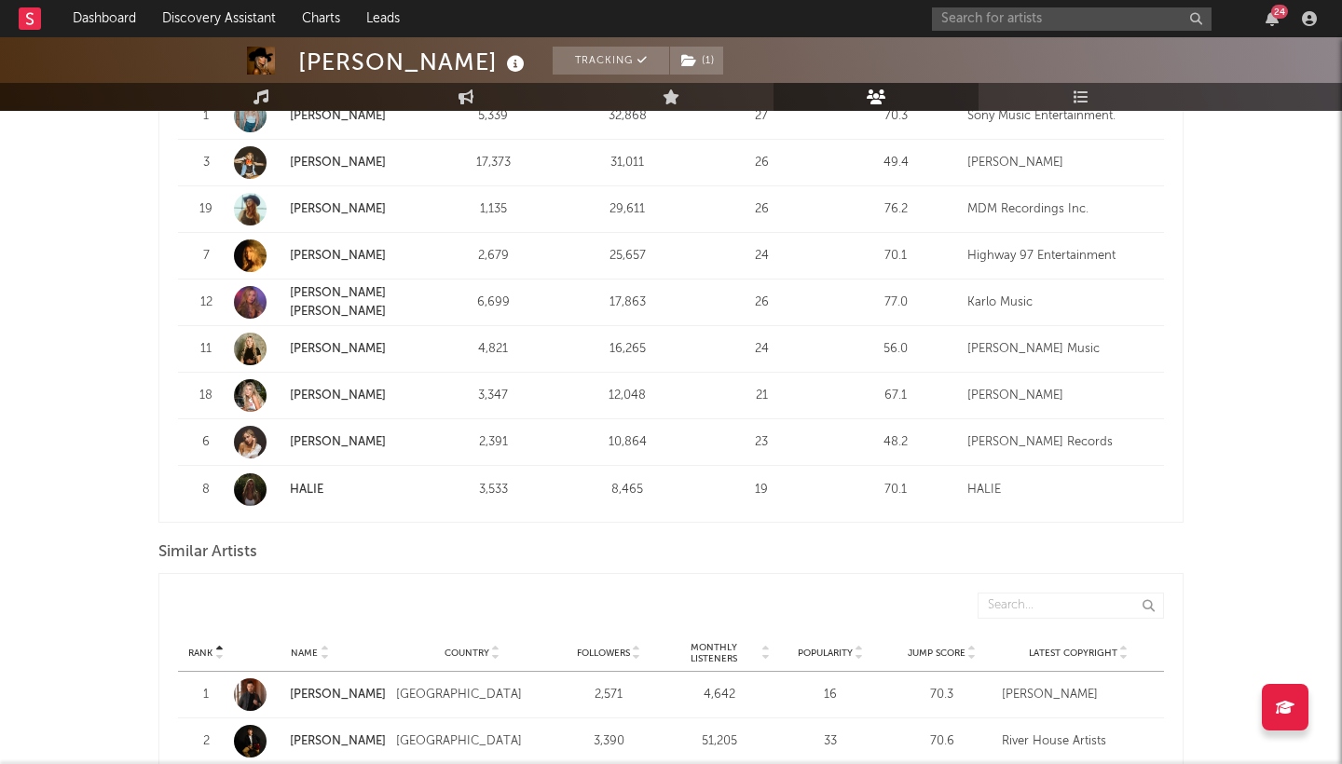
scroll to position [1644, 0]
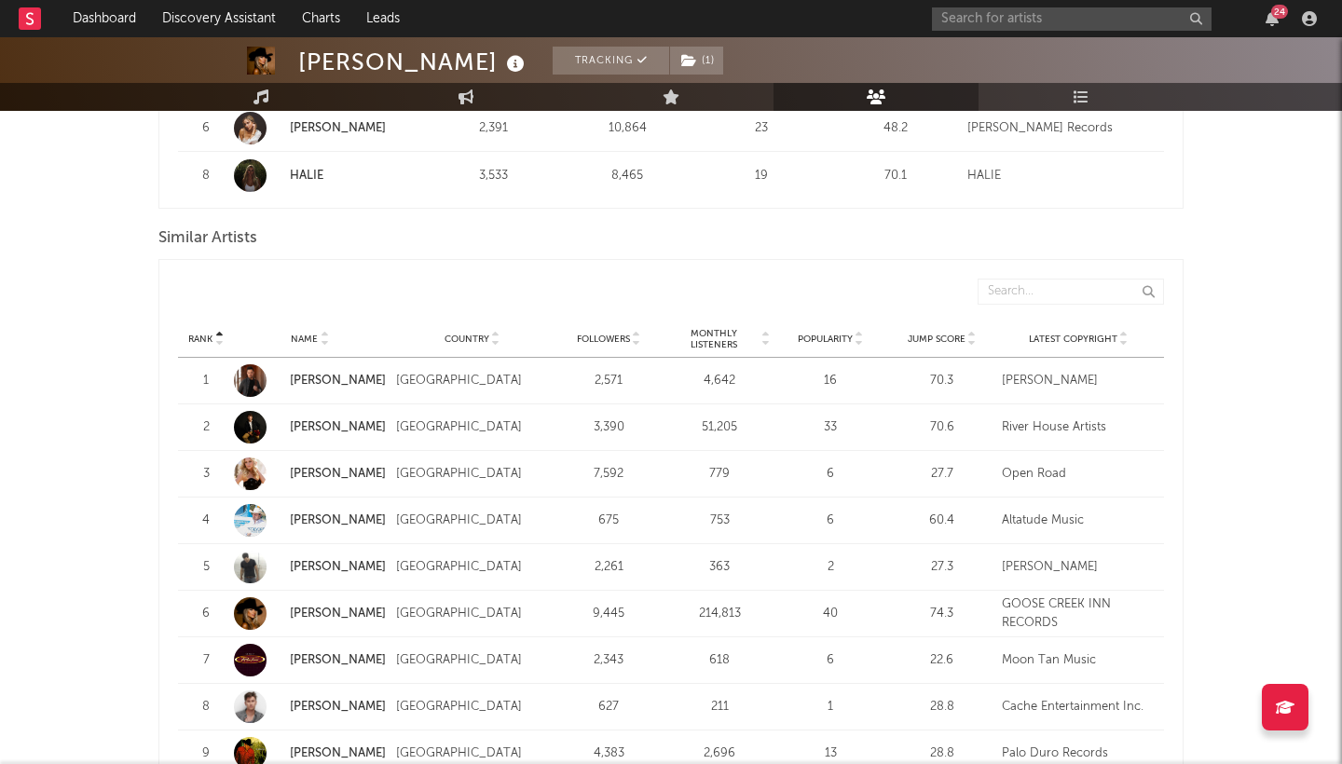
click at [719, 328] on span "Monthly Listeners" at bounding box center [714, 339] width 90 height 22
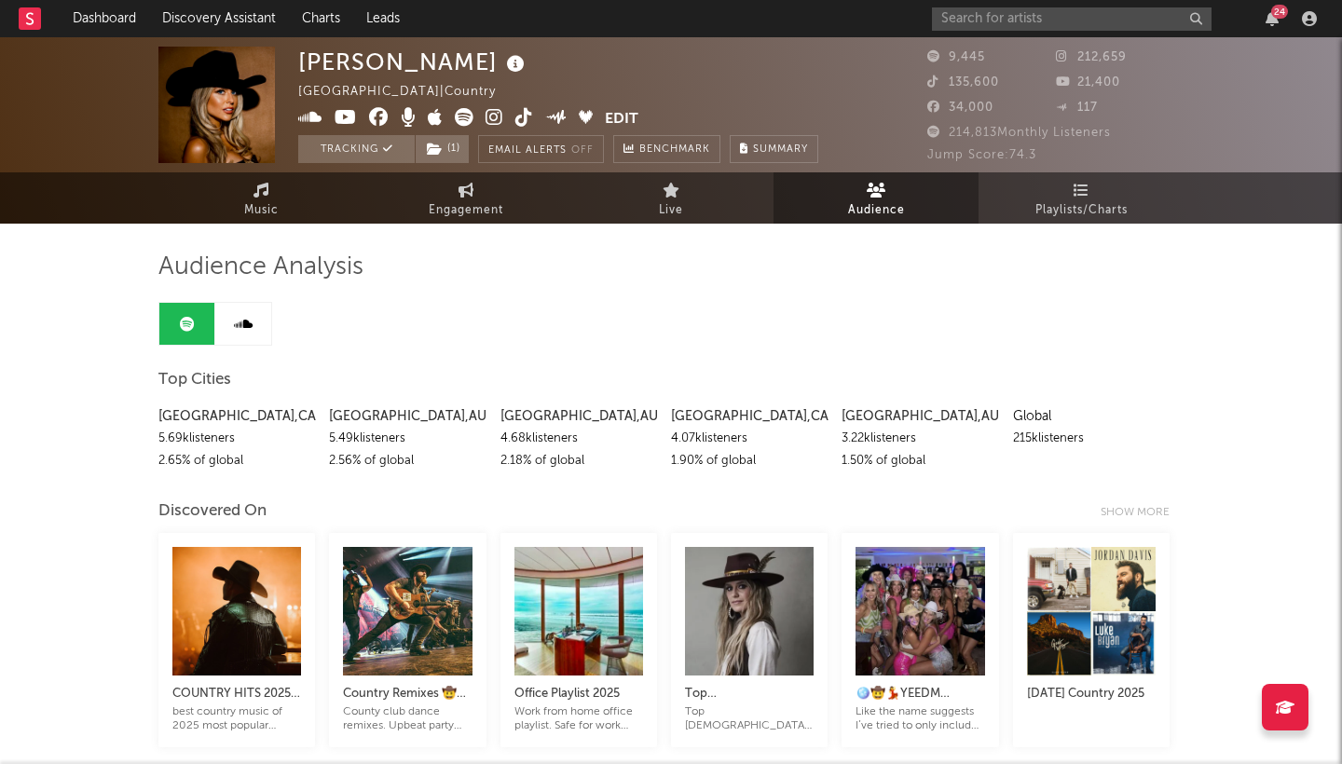
scroll to position [0, 0]
click at [110, 16] on link "Dashboard" at bounding box center [104, 18] width 89 height 37
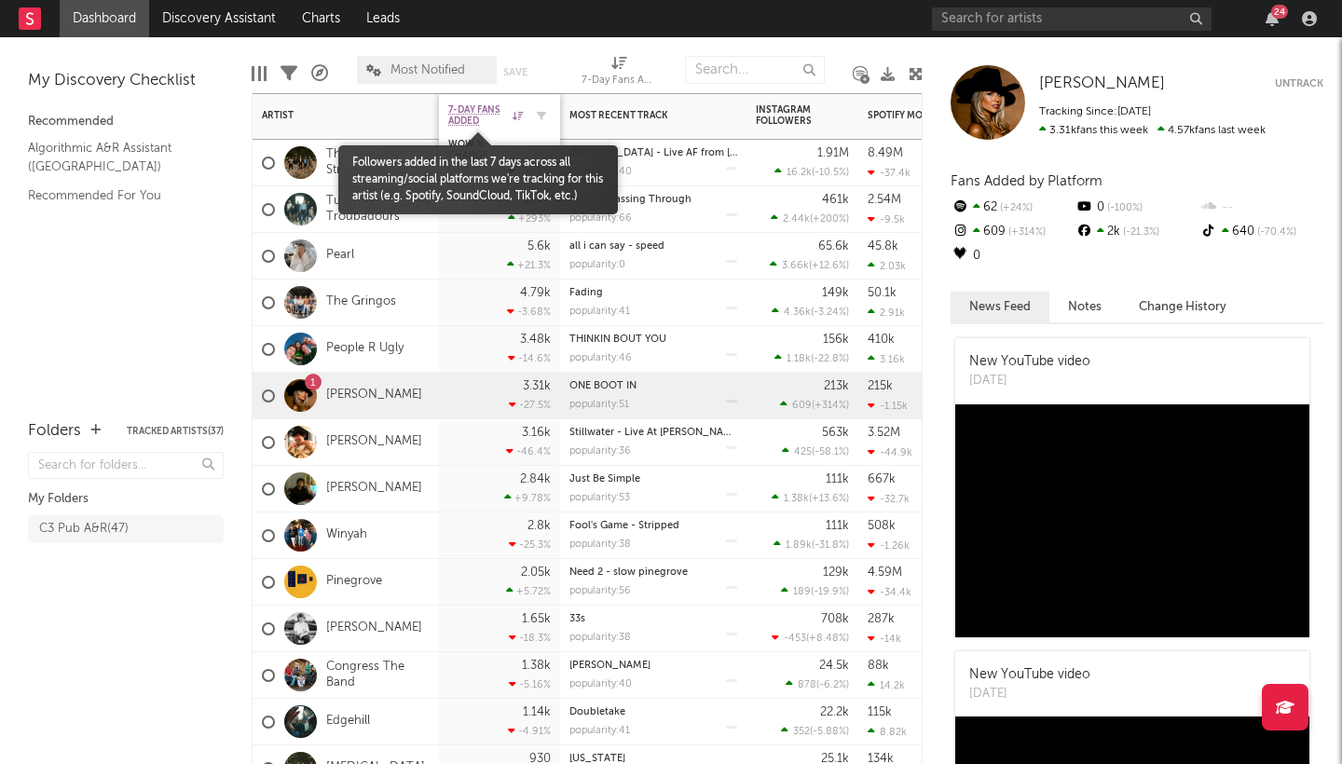
click at [480, 113] on span "7-Day Fans Added" at bounding box center [478, 115] width 60 height 22
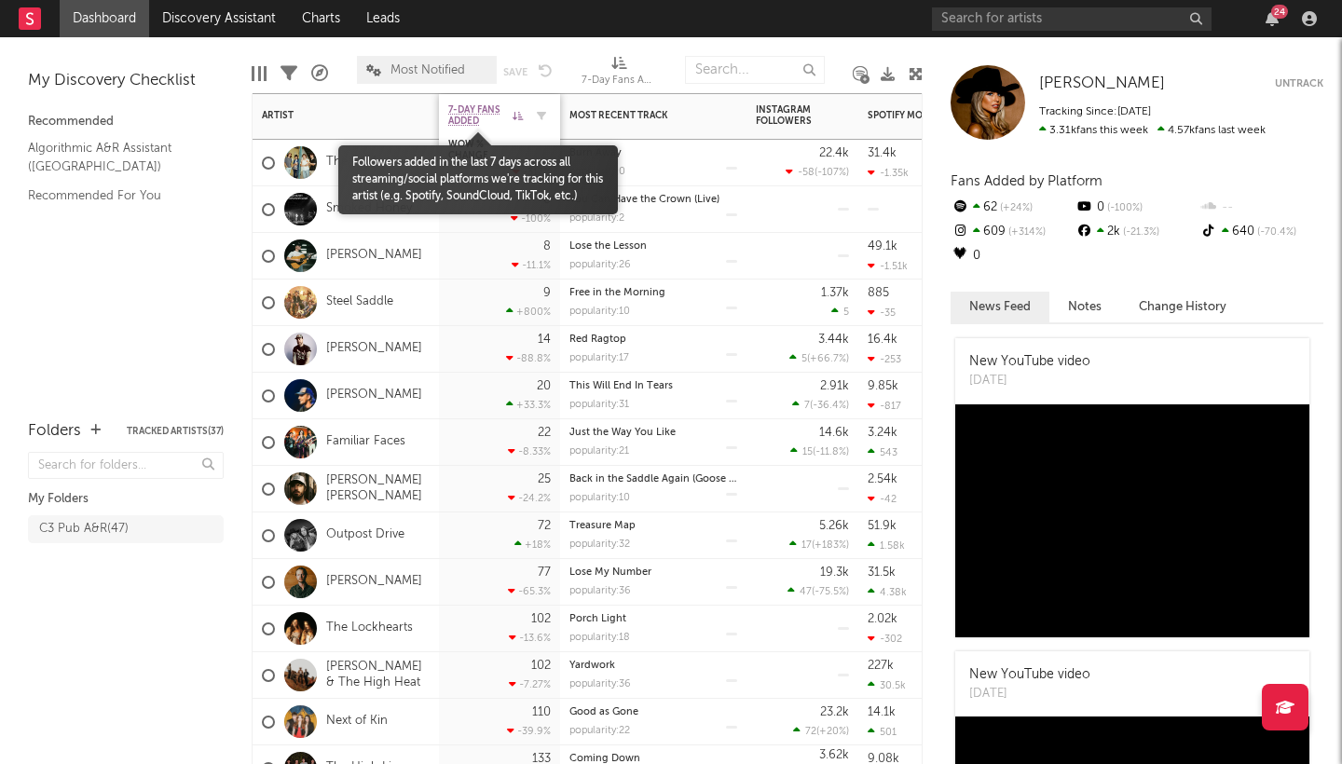
click at [480, 114] on span "7-Day Fans Added" at bounding box center [478, 115] width 60 height 22
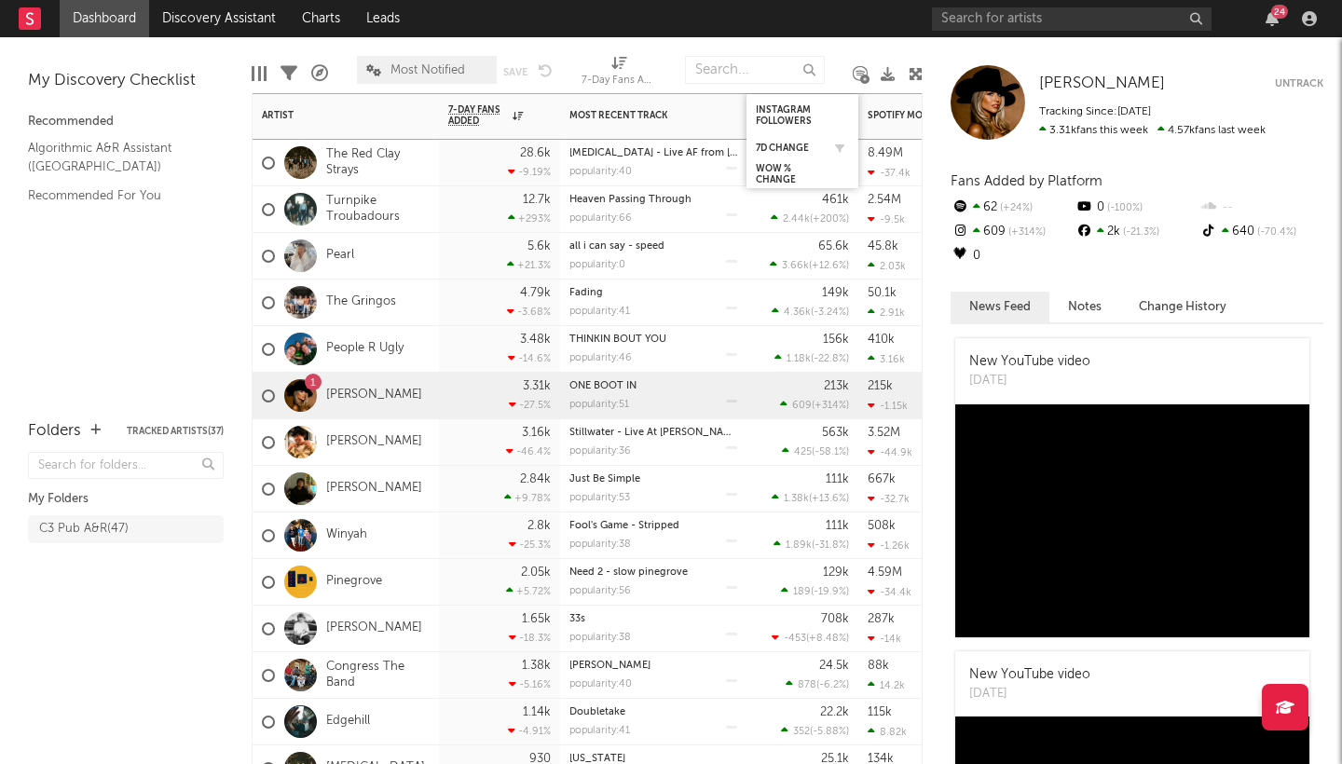
click at [794, 139] on div "7d Change" at bounding box center [802, 148] width 93 height 19
click at [783, 143] on div "7d Change" at bounding box center [788, 148] width 65 height 11
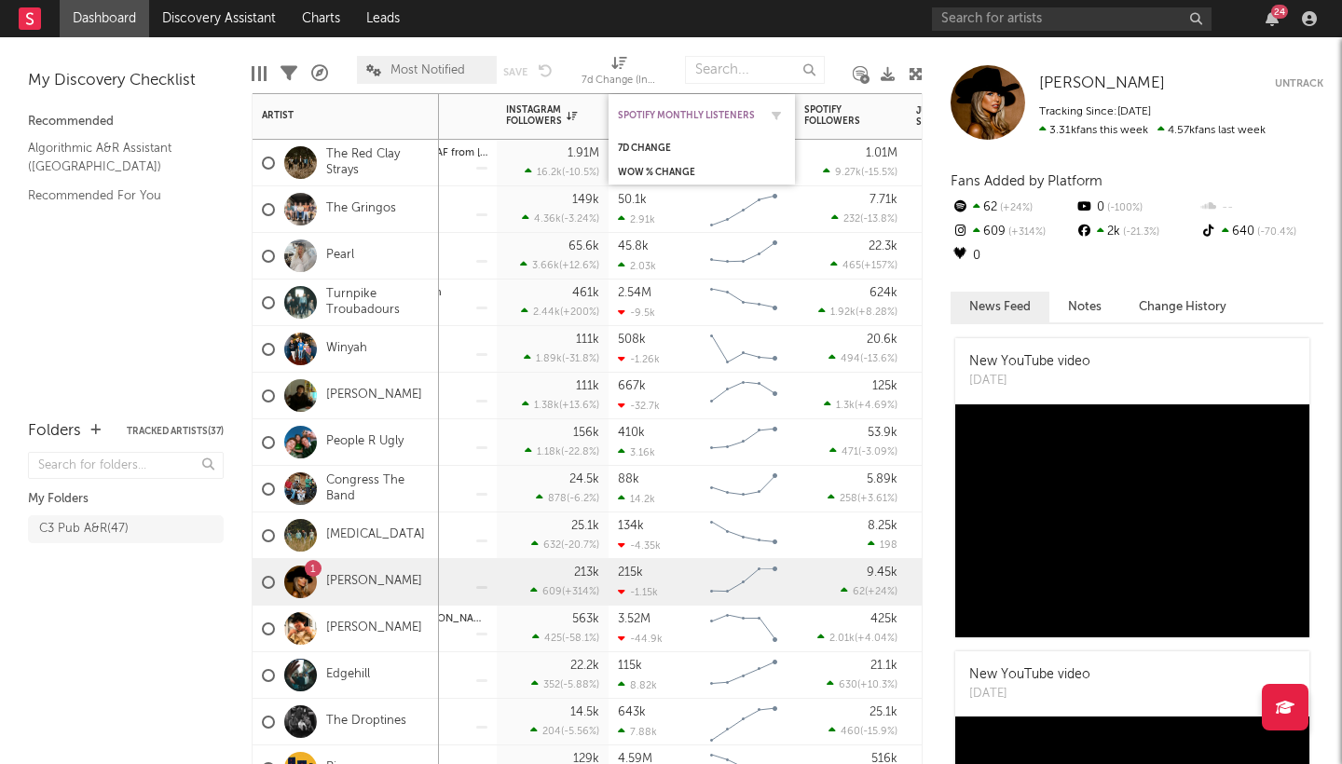
click at [712, 119] on div "Spotify Monthly Listeners" at bounding box center [688, 115] width 140 height 11
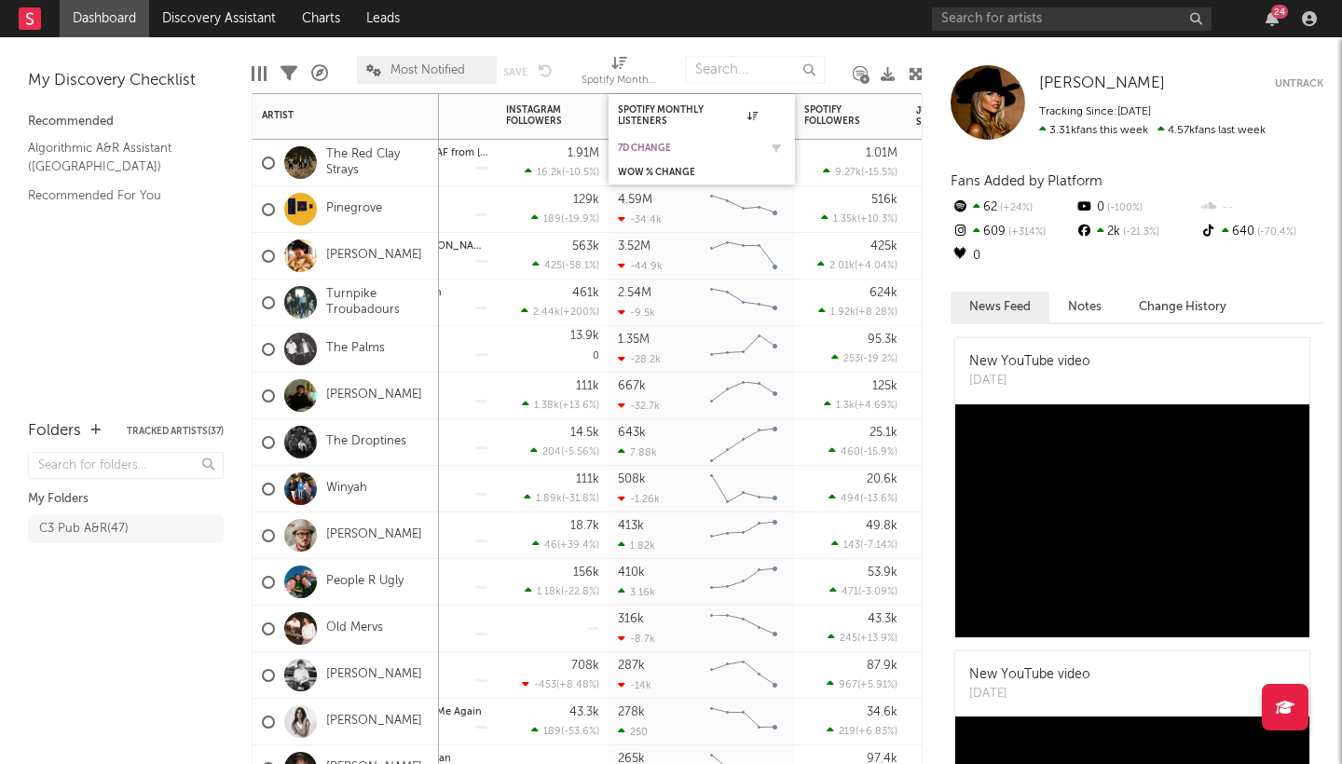
click at [660, 147] on div "7d Change" at bounding box center [688, 148] width 140 height 11
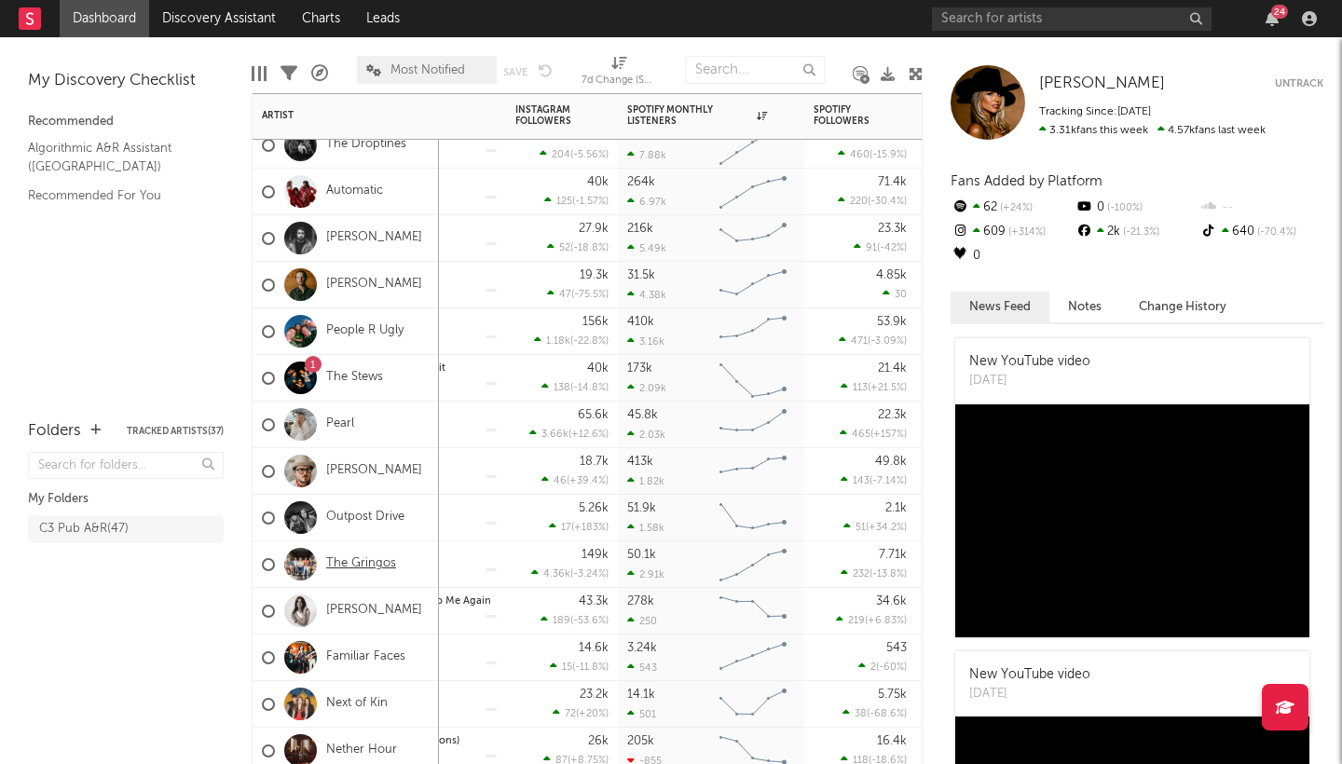
click at [342, 565] on link "The Gringos" at bounding box center [361, 564] width 70 height 16
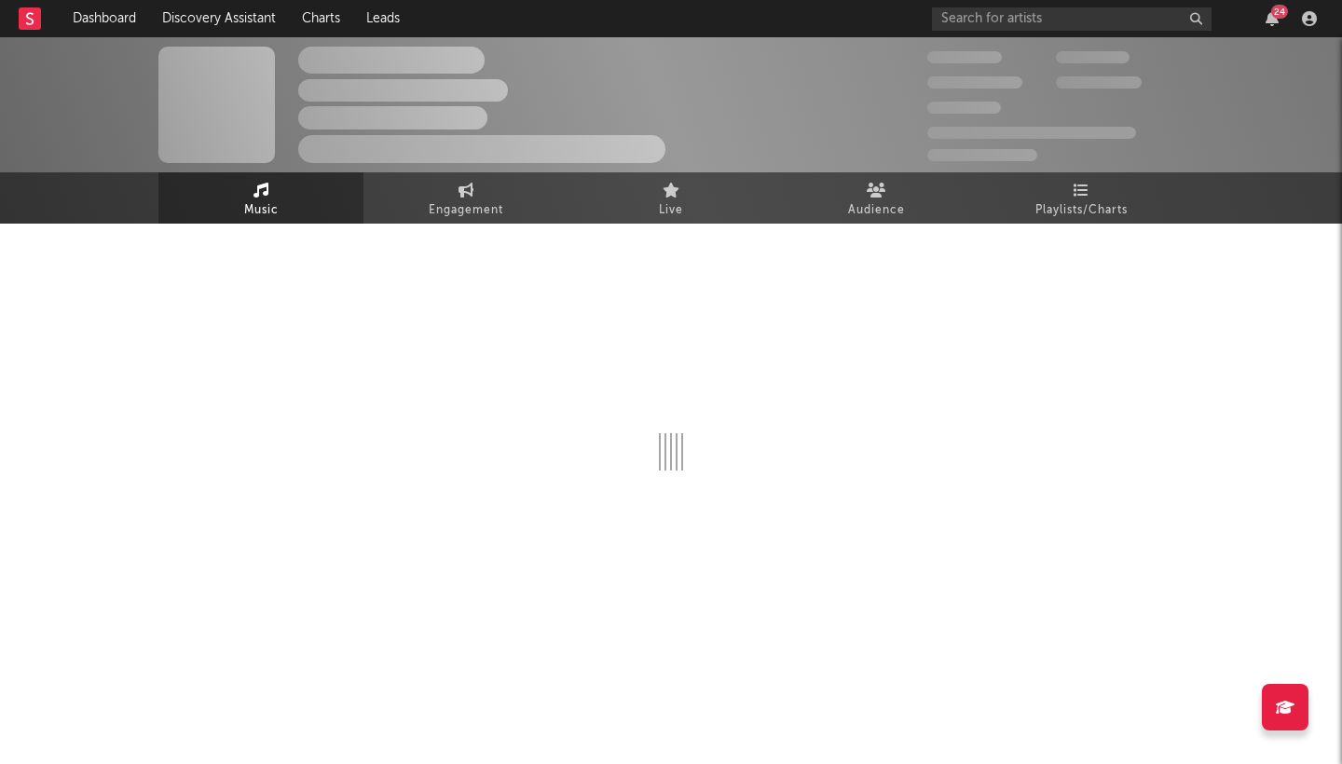
select select "1w"
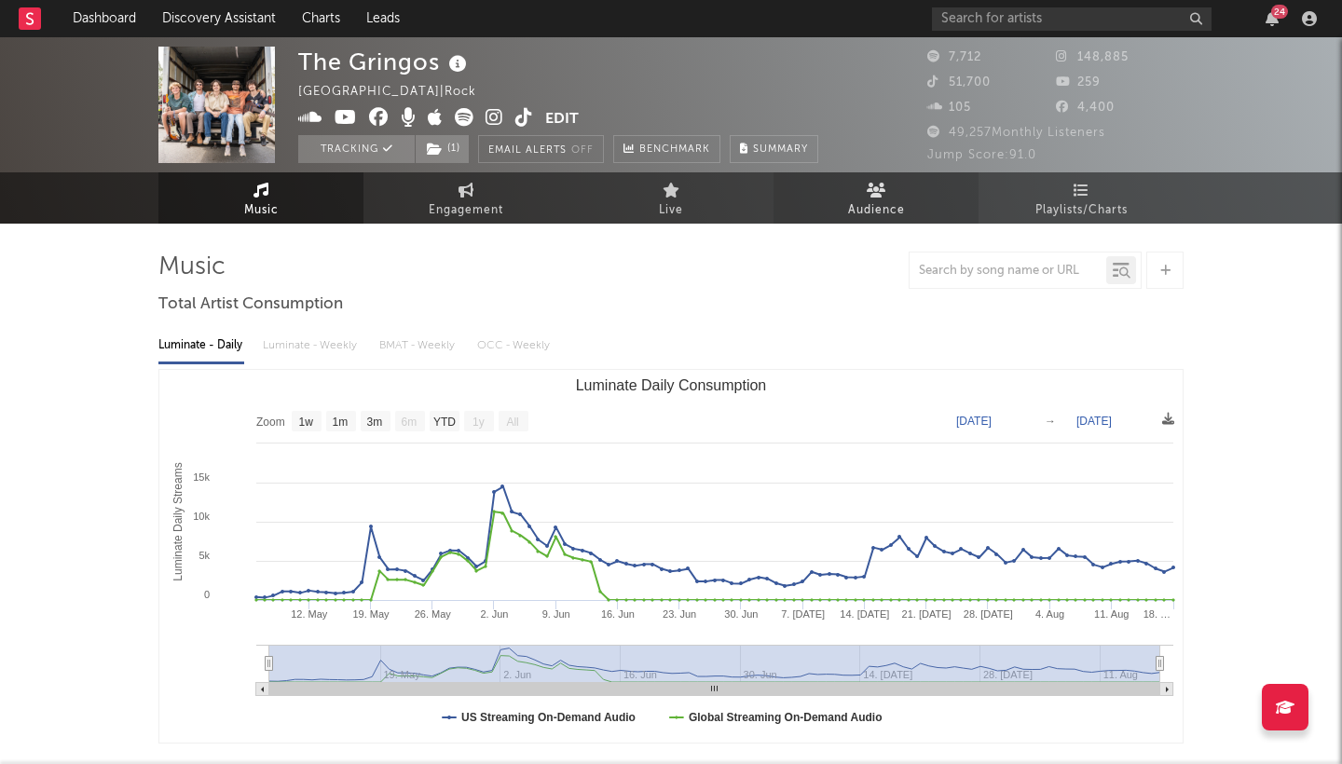
click at [857, 202] on span "Audience" at bounding box center [876, 210] width 57 height 22
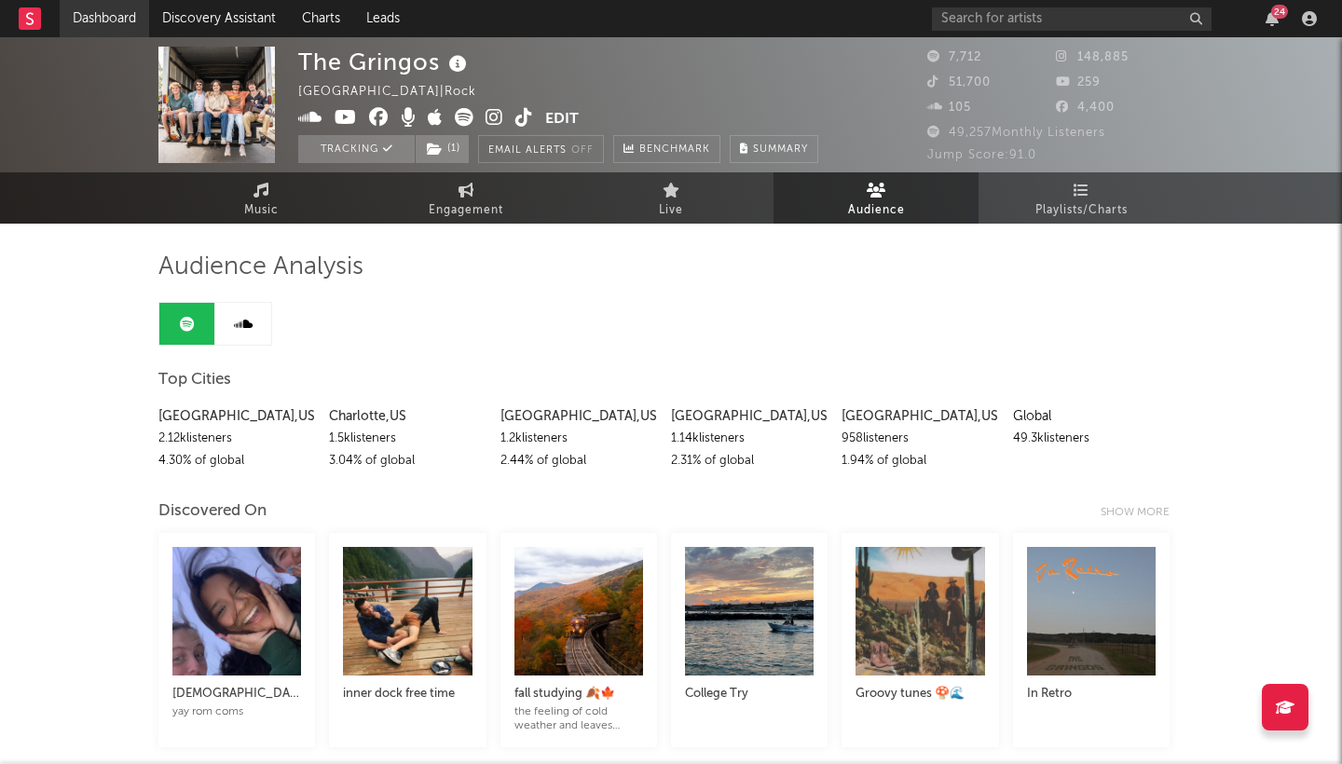
click at [121, 11] on link "Dashboard" at bounding box center [104, 18] width 89 height 37
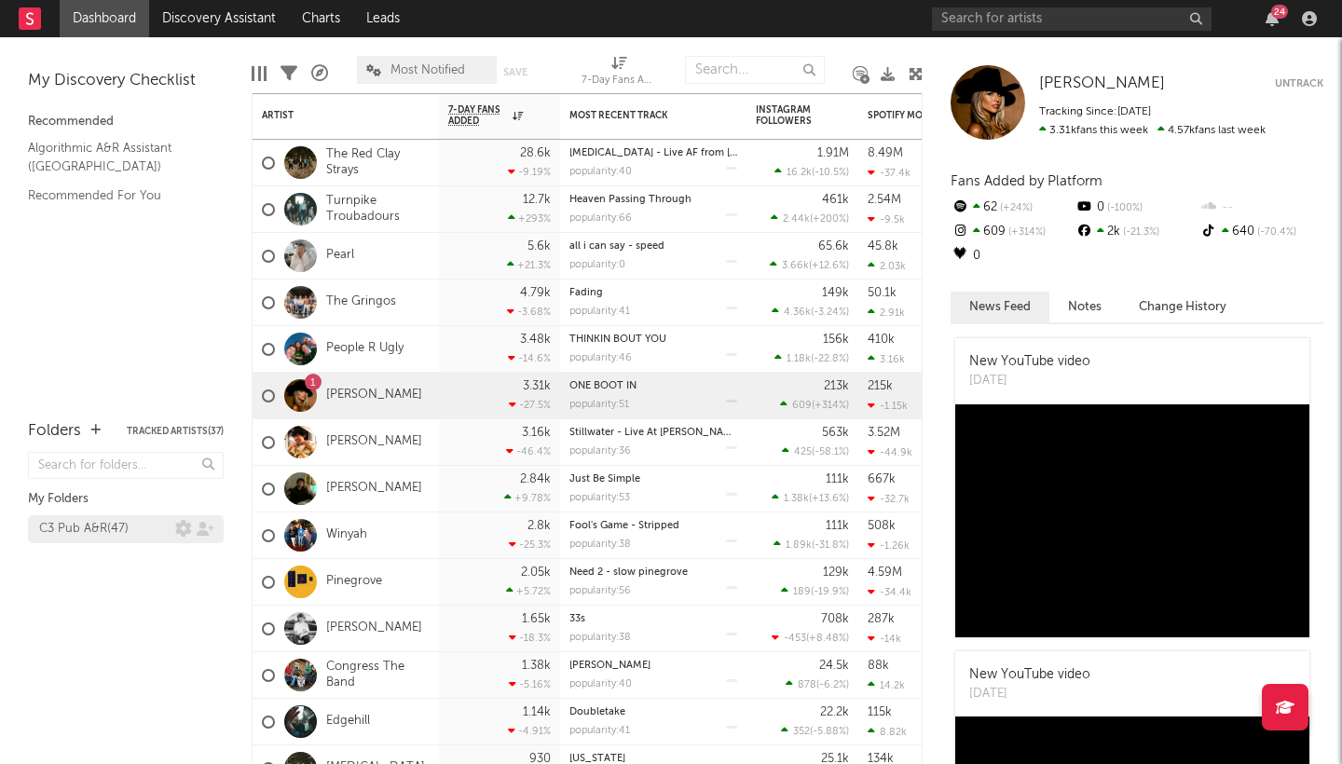
click at [82, 539] on div "C3 Pub A&R ( 47 )" at bounding box center [83, 529] width 89 height 22
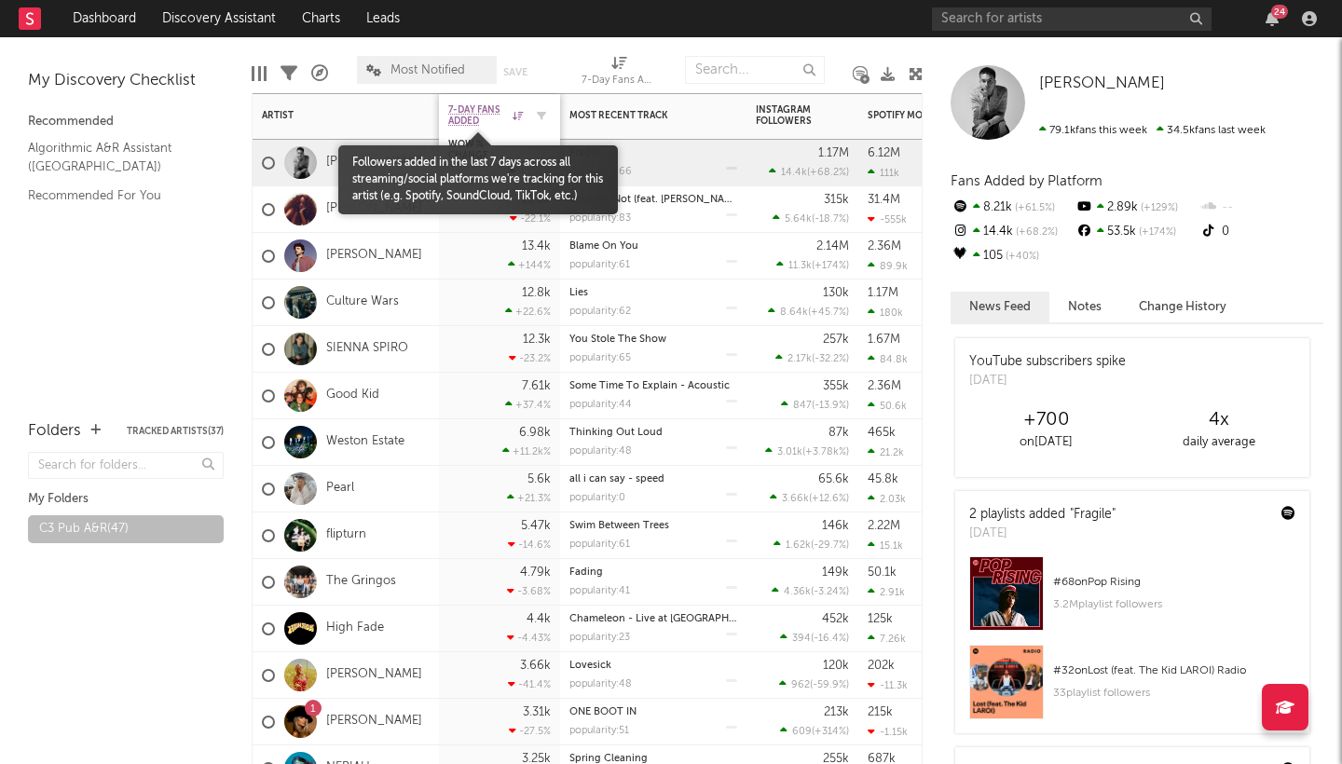
click at [498, 119] on span "7-Day Fans Added" at bounding box center [478, 115] width 60 height 22
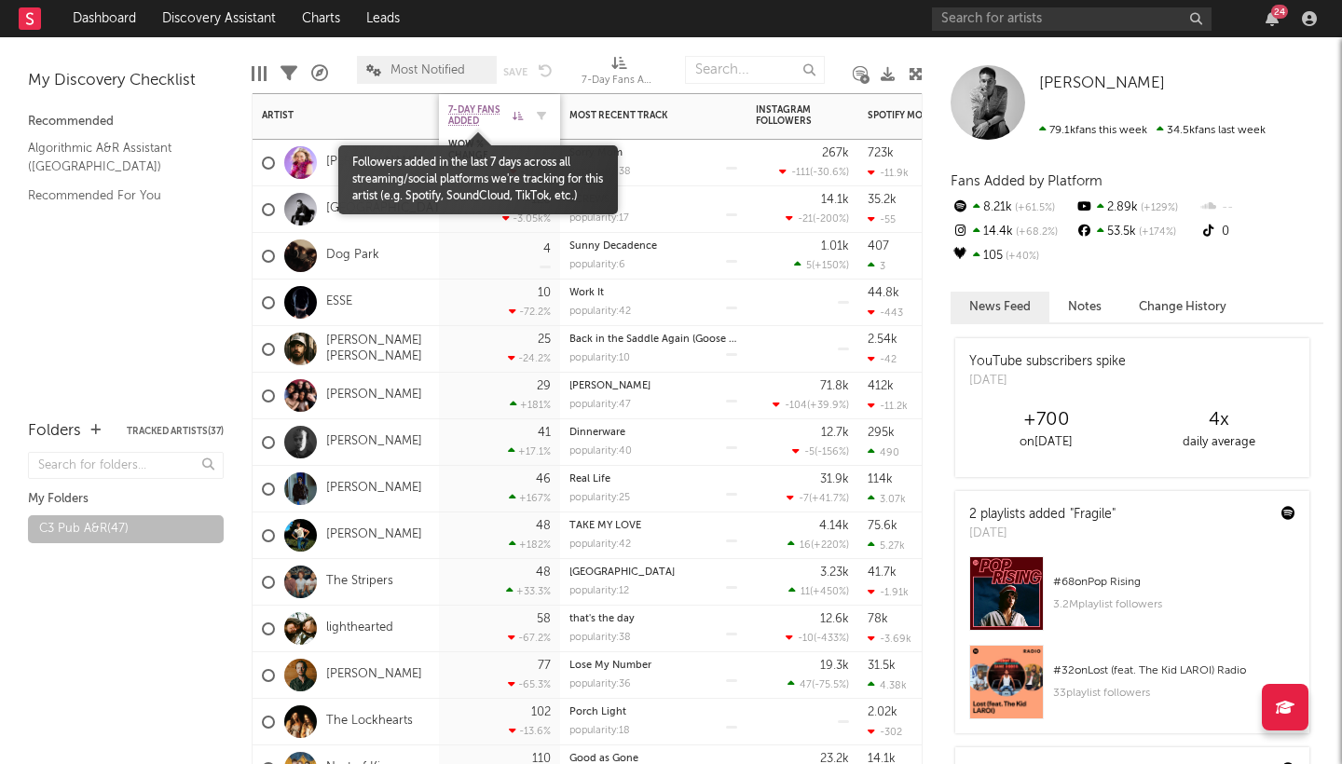
click at [498, 119] on span "7-Day Fans Added" at bounding box center [478, 115] width 60 height 22
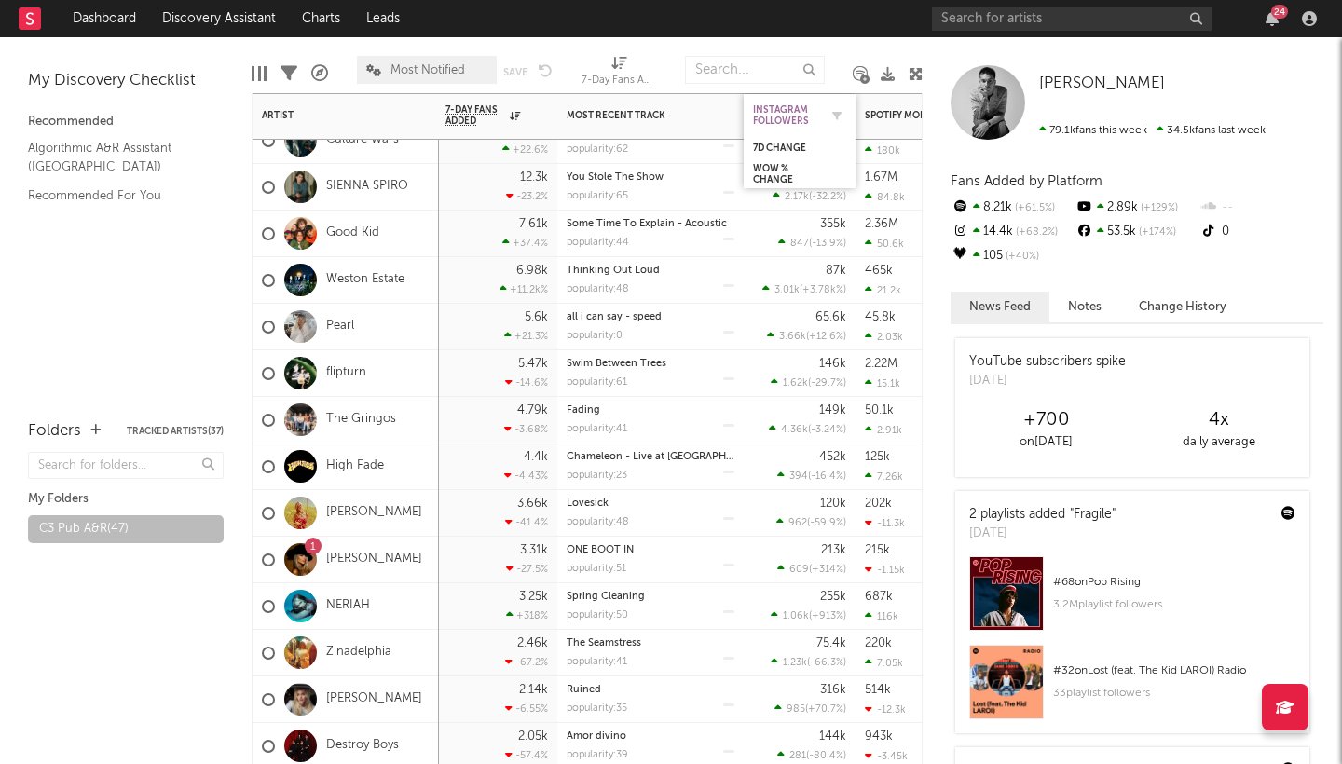
click at [763, 109] on div "Instagram Followers" at bounding box center [785, 115] width 65 height 22
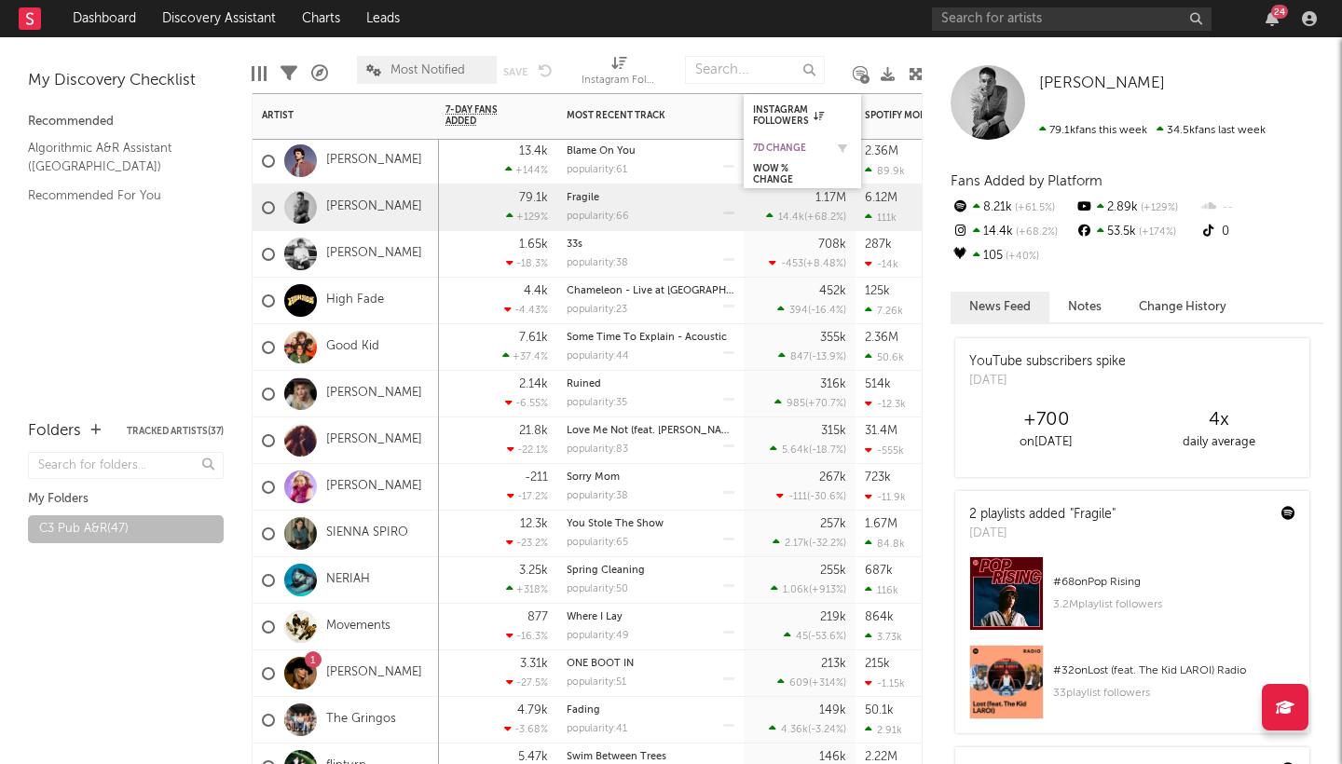
click at [772, 145] on div "7d Change" at bounding box center [788, 148] width 71 height 11
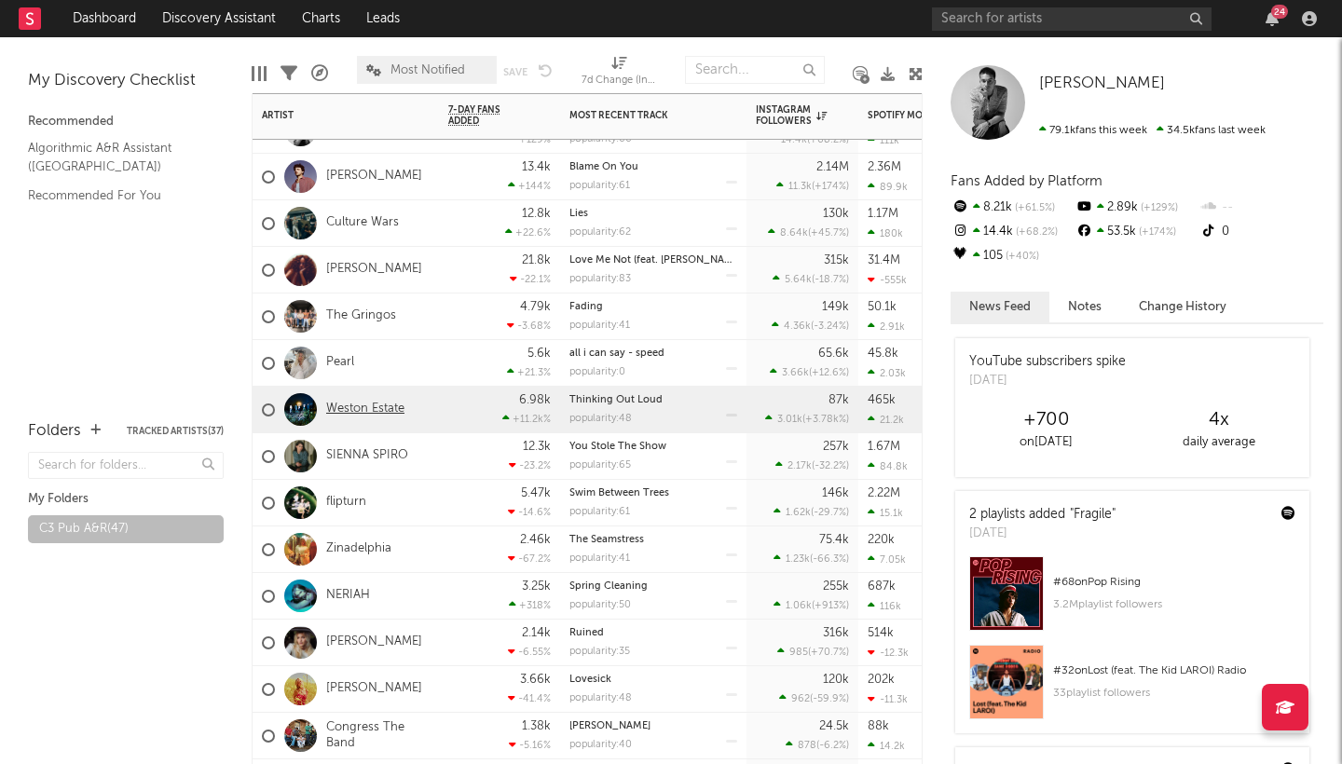
click at [388, 406] on link "Weston Estate" at bounding box center [365, 410] width 78 height 16
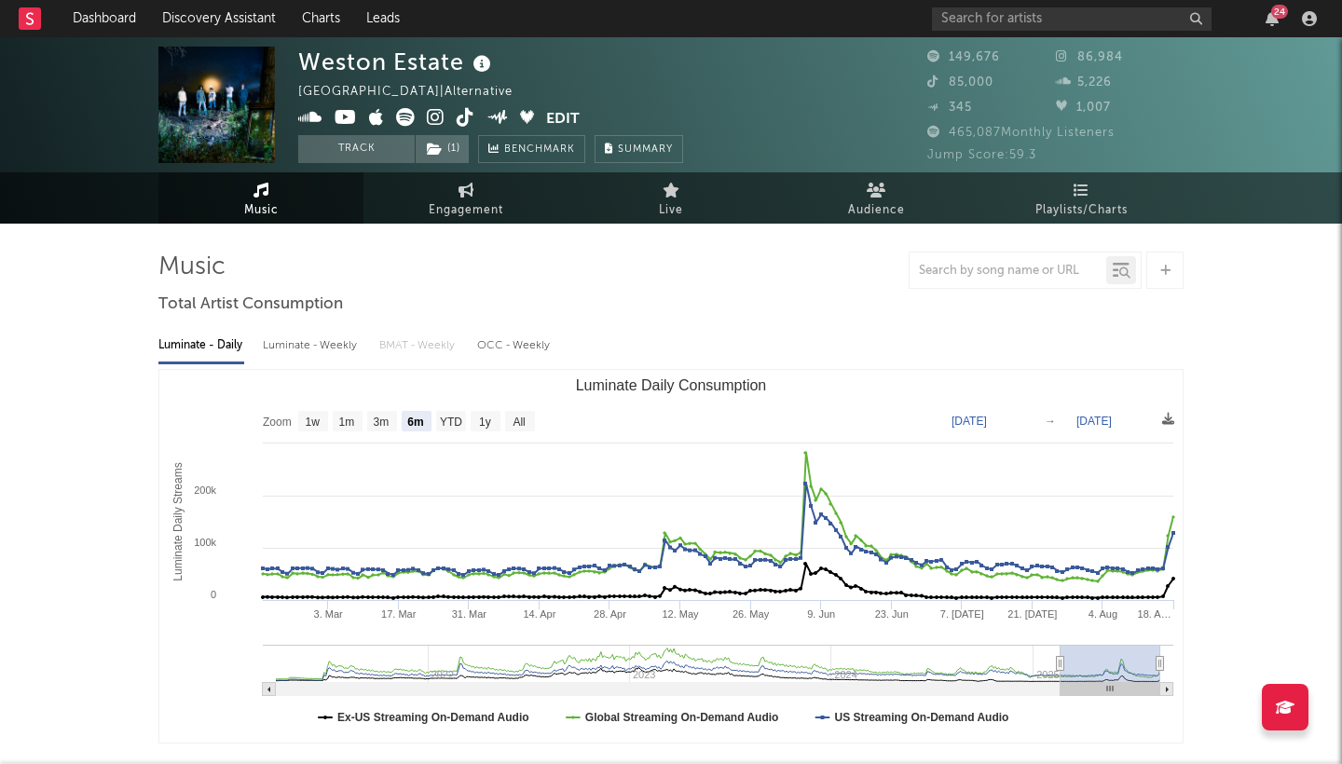
click at [987, 416] on text "[DATE]" at bounding box center [968, 421] width 35 height 13
click at [383, 417] on text "3m" at bounding box center [382, 422] width 16 height 13
select select "3m"
type input "[DATE]"
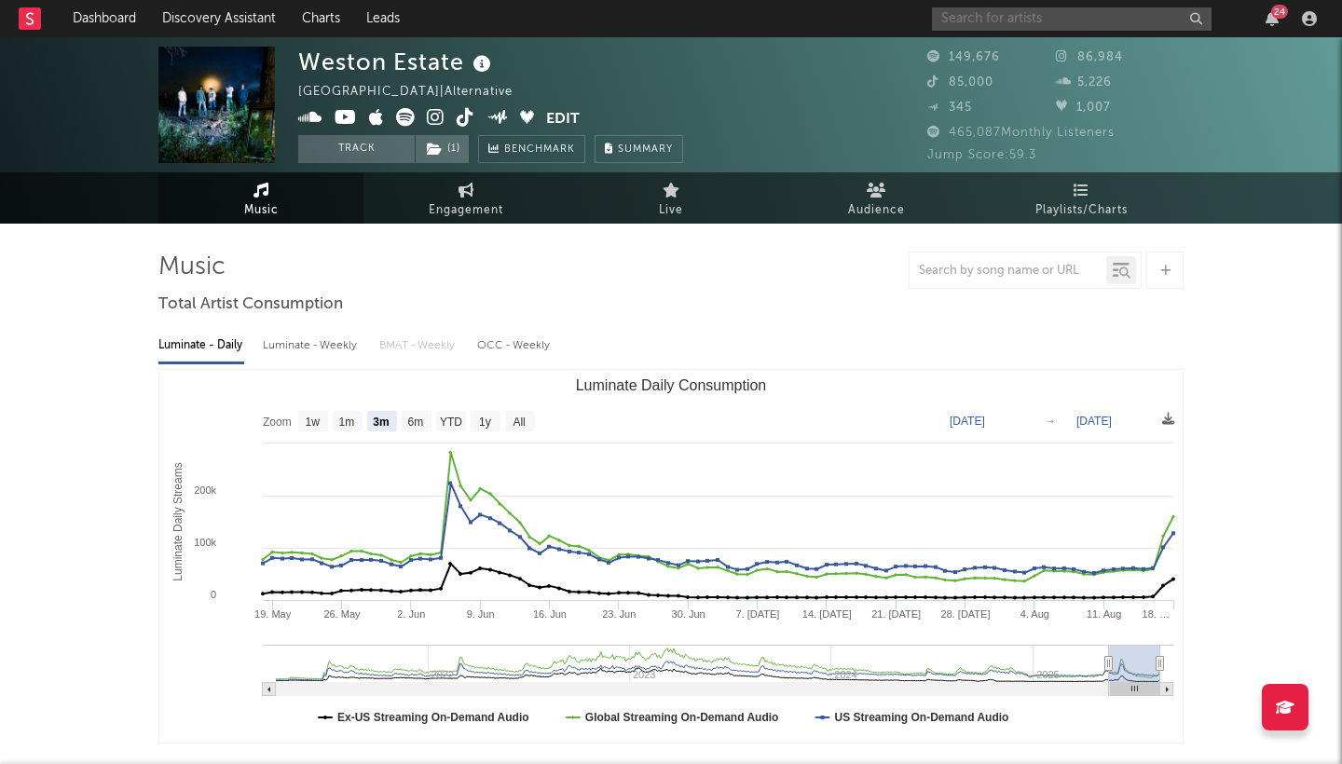
click at [1067, 20] on input "text" at bounding box center [1072, 18] width 280 height 23
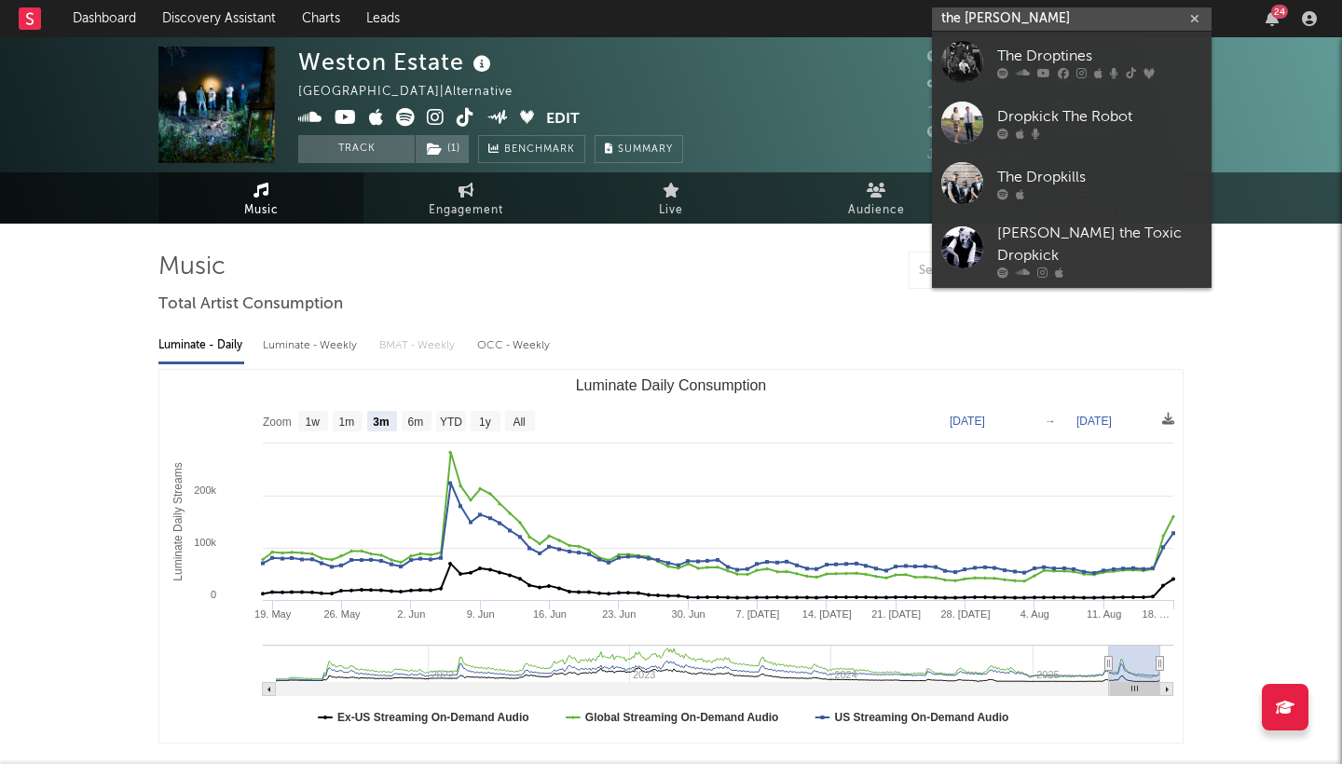
type input "the drop"
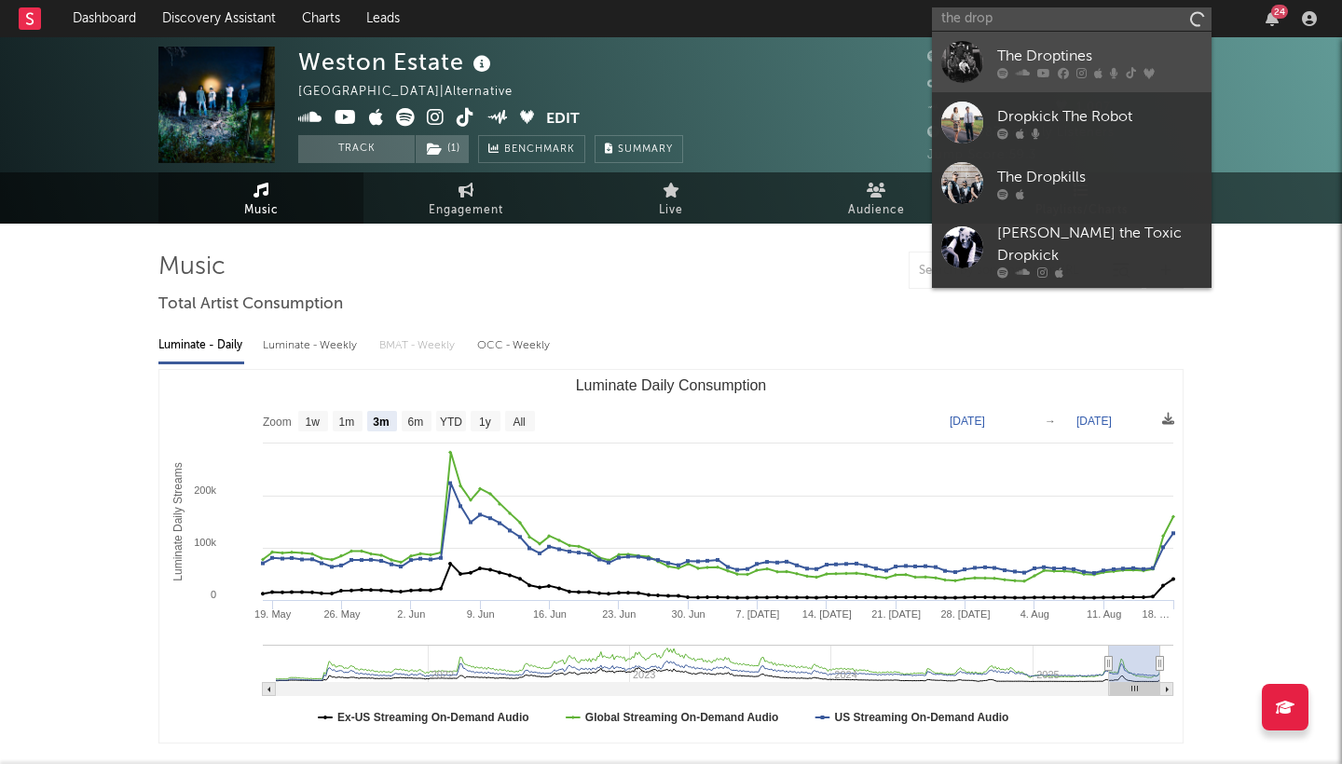
drag, startPoint x: 1067, startPoint y: 20, endPoint x: 1161, endPoint y: 61, distance: 102.6
click at [1161, 61] on div "The Droptines" at bounding box center [1099, 56] width 205 height 22
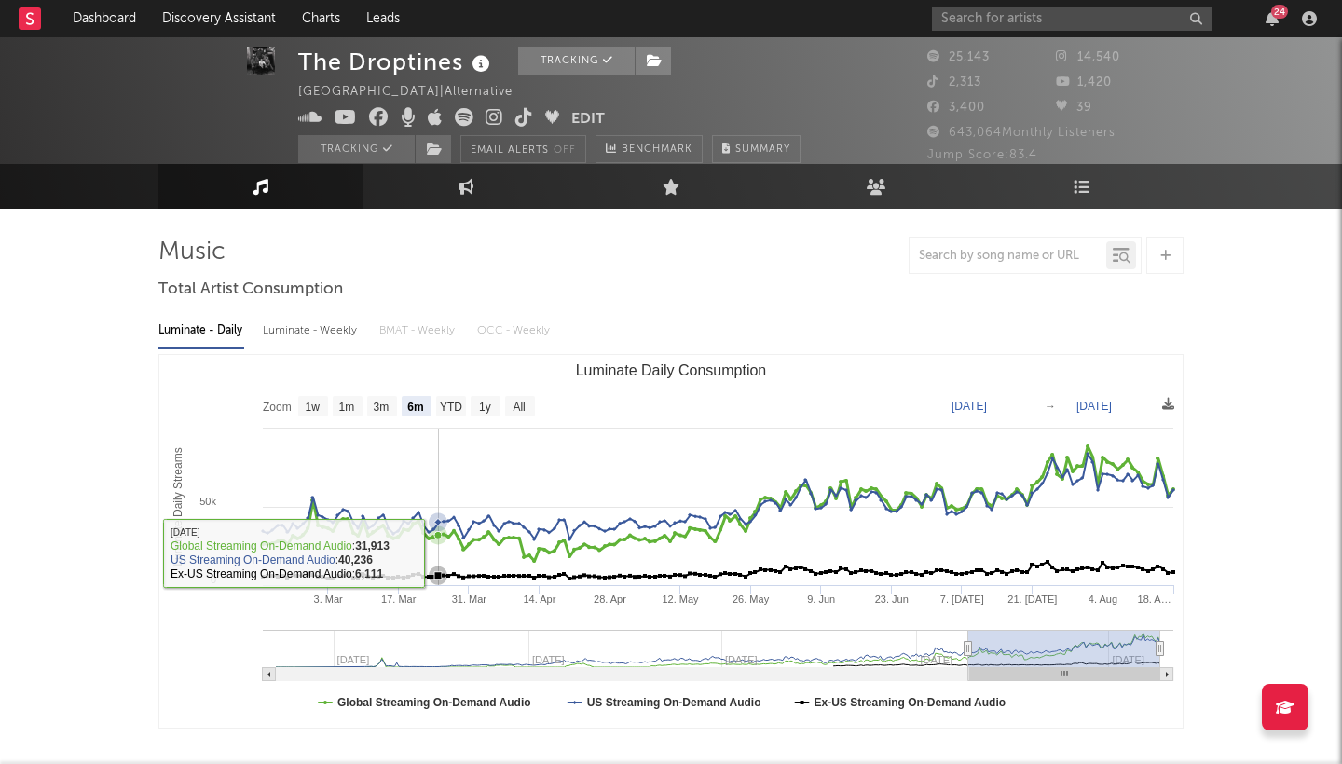
scroll to position [15, 0]
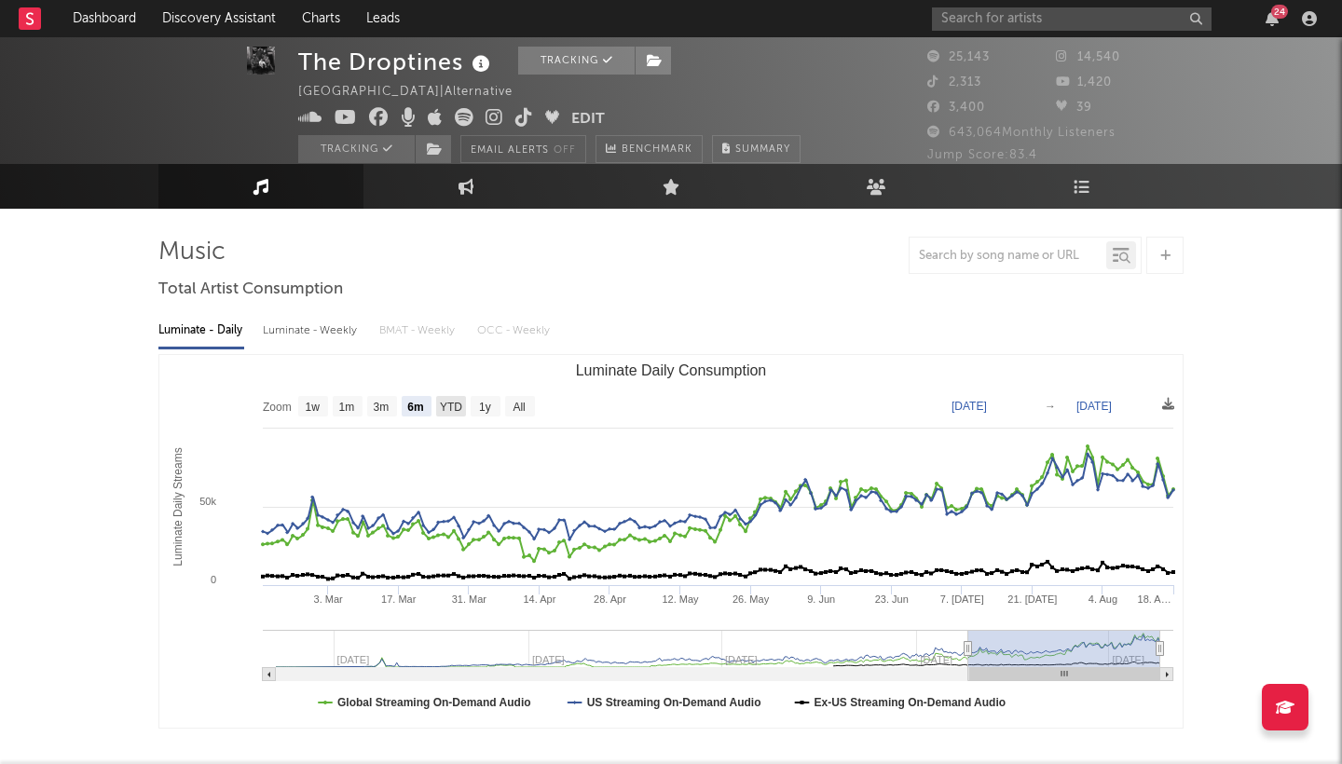
click at [456, 406] on text "YTD" at bounding box center [451, 407] width 22 height 13
select select "YTD"
type input "[DATE]"
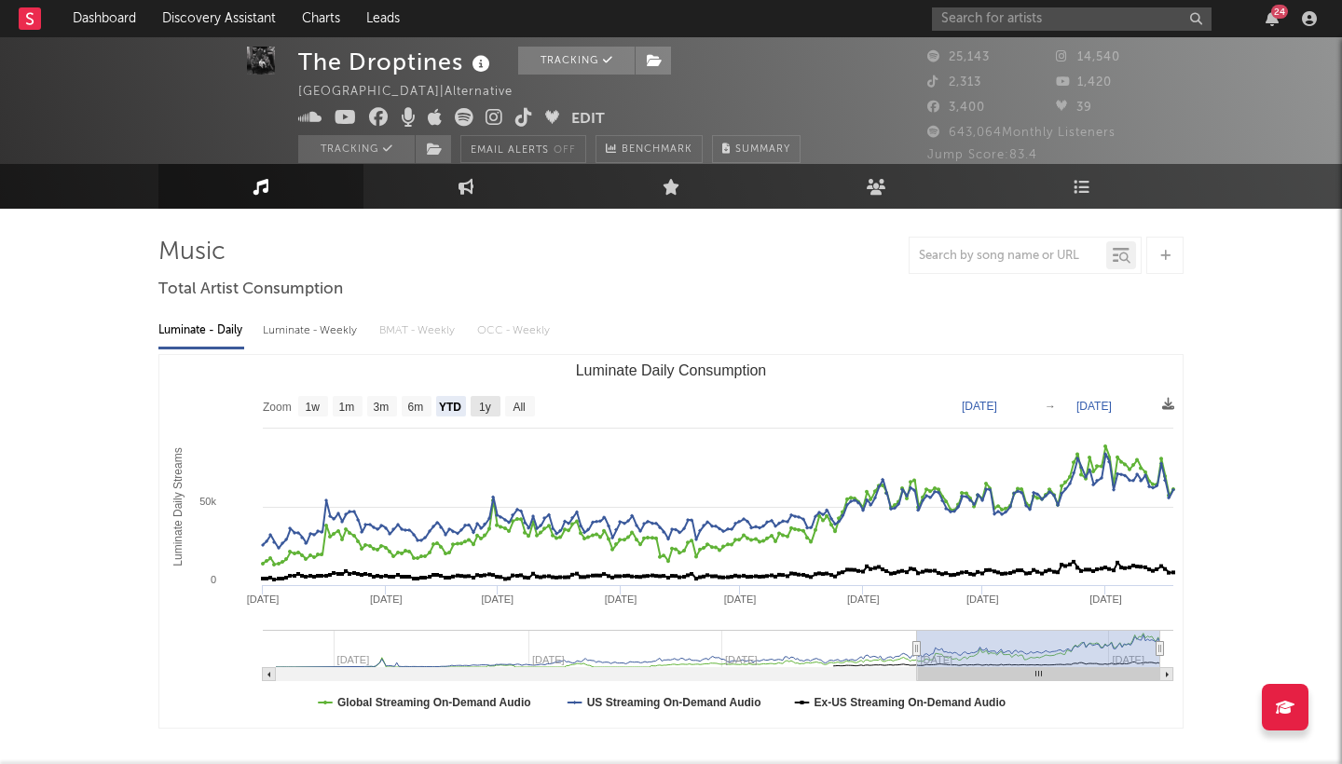
click at [486, 404] on text "1y" at bounding box center [485, 407] width 12 height 13
select select "1y"
type input "[DATE]"
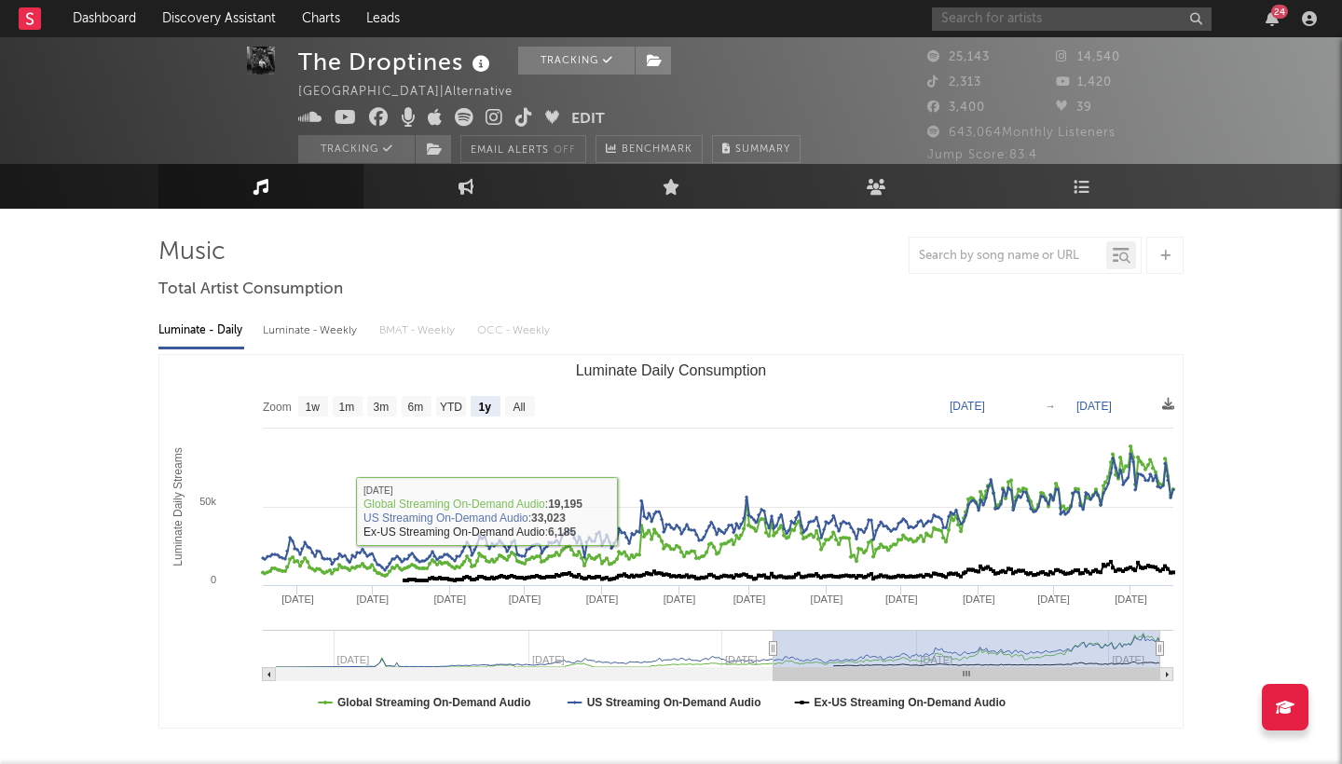
click at [1074, 16] on input "text" at bounding box center [1072, 18] width 280 height 23
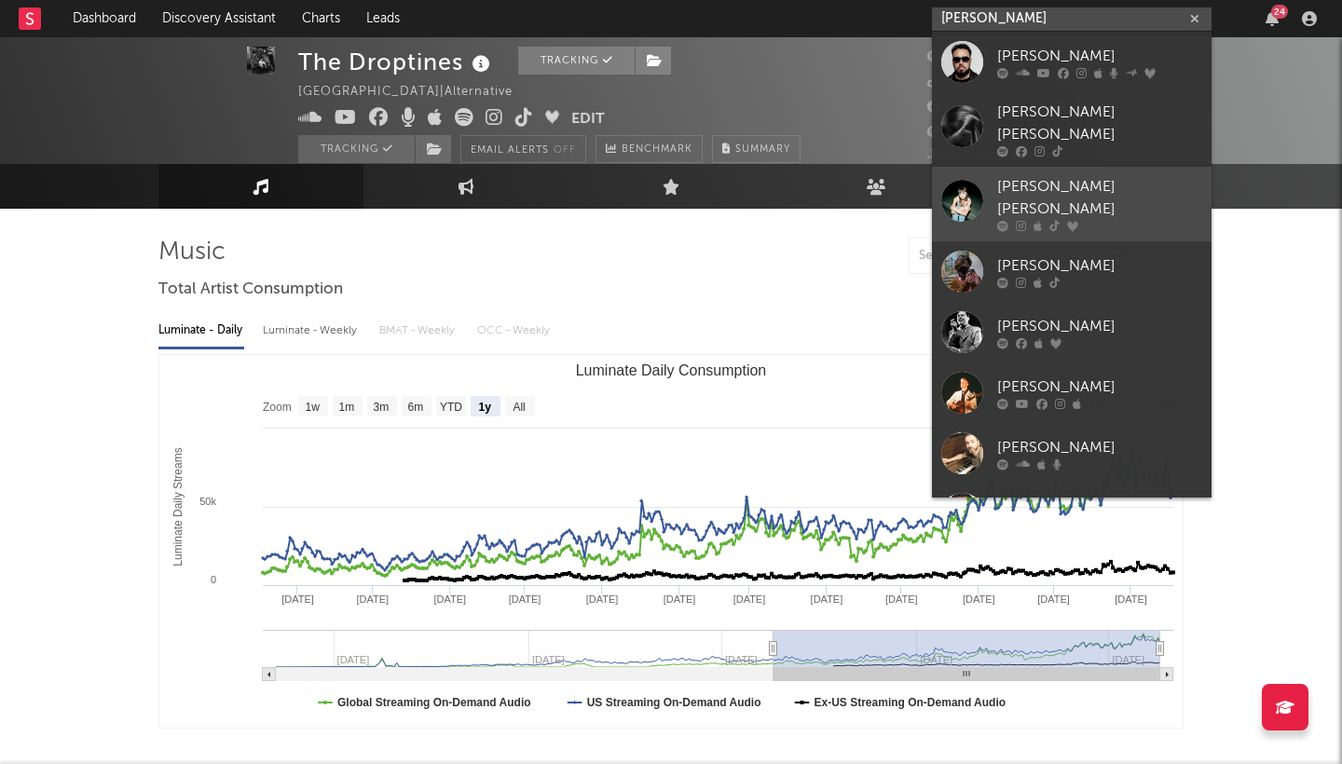
type input "[PERSON_NAME]"
click at [1109, 179] on div "[PERSON_NAME] [PERSON_NAME]" at bounding box center [1099, 198] width 205 height 45
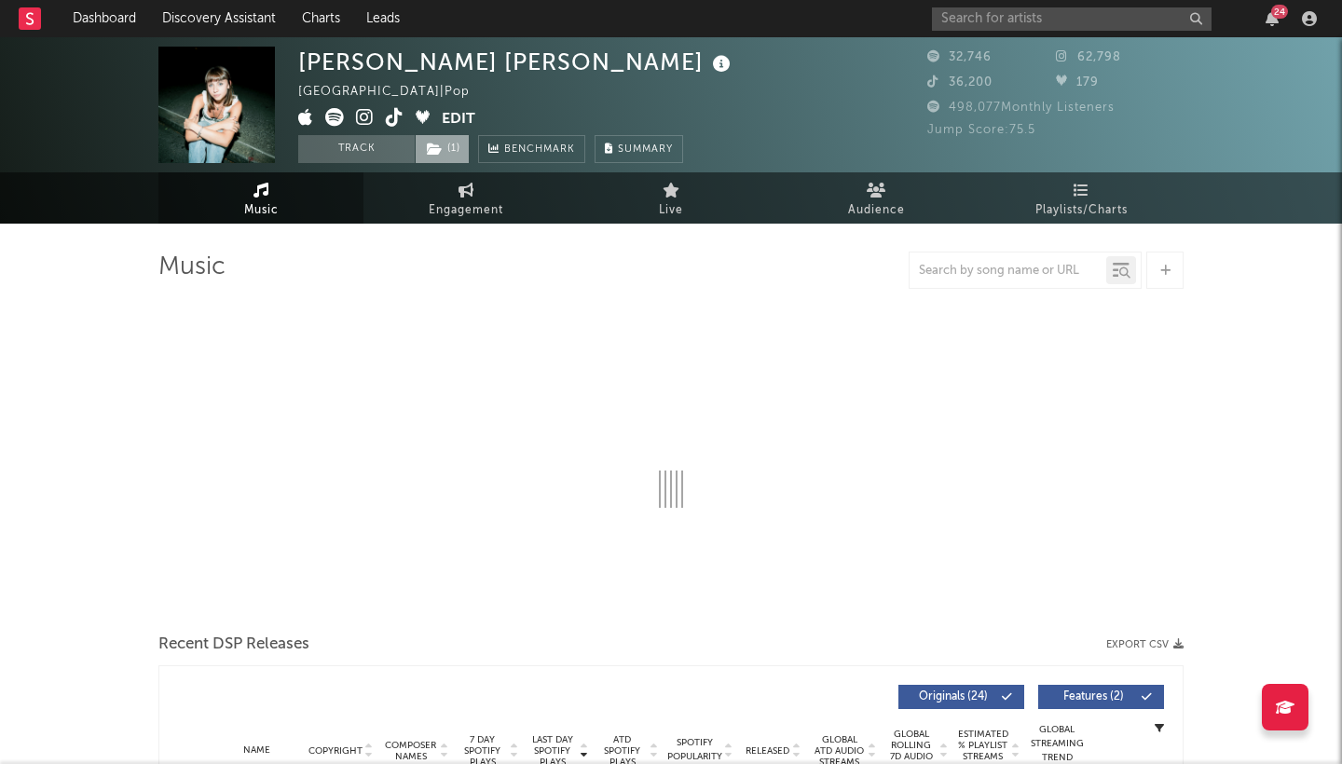
select select "6m"
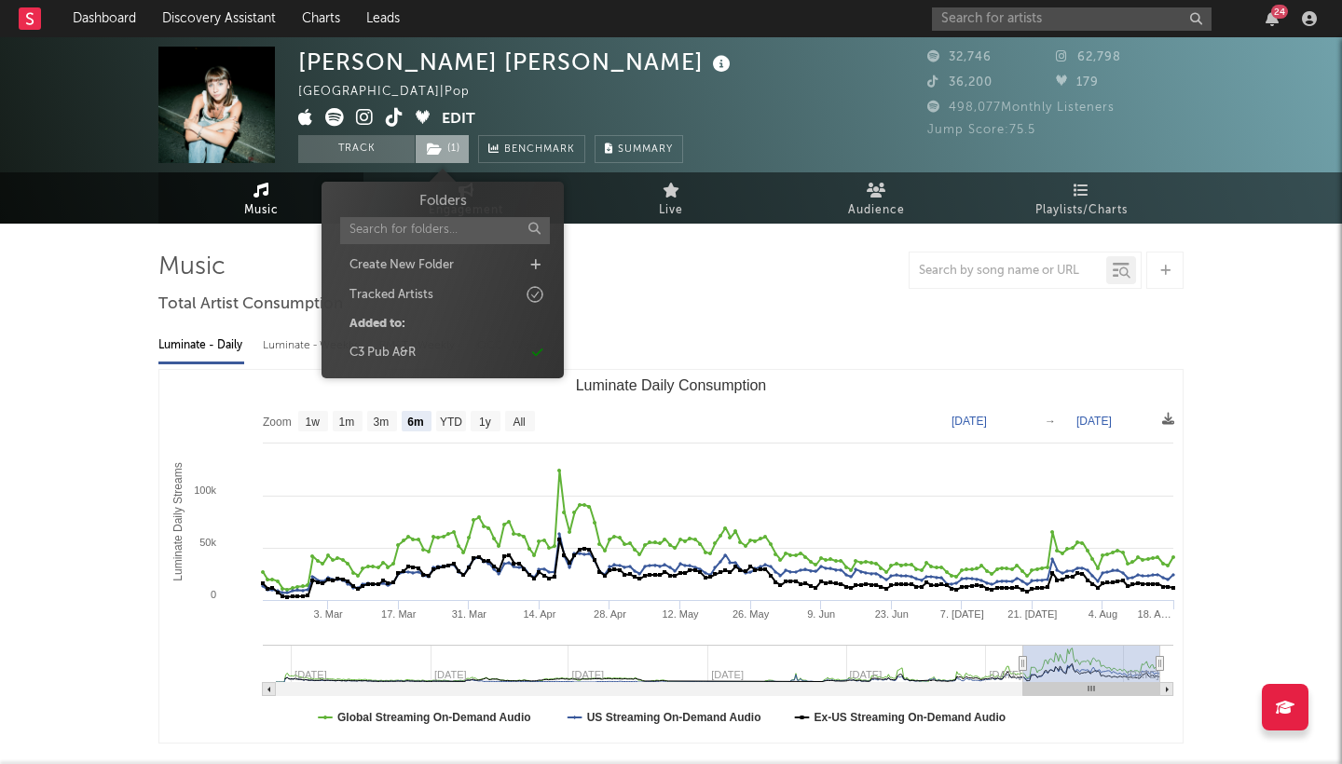
click at [444, 149] on span "( 1 )" at bounding box center [442, 149] width 55 height 28
click at [367, 145] on button "Track" at bounding box center [356, 149] width 116 height 28
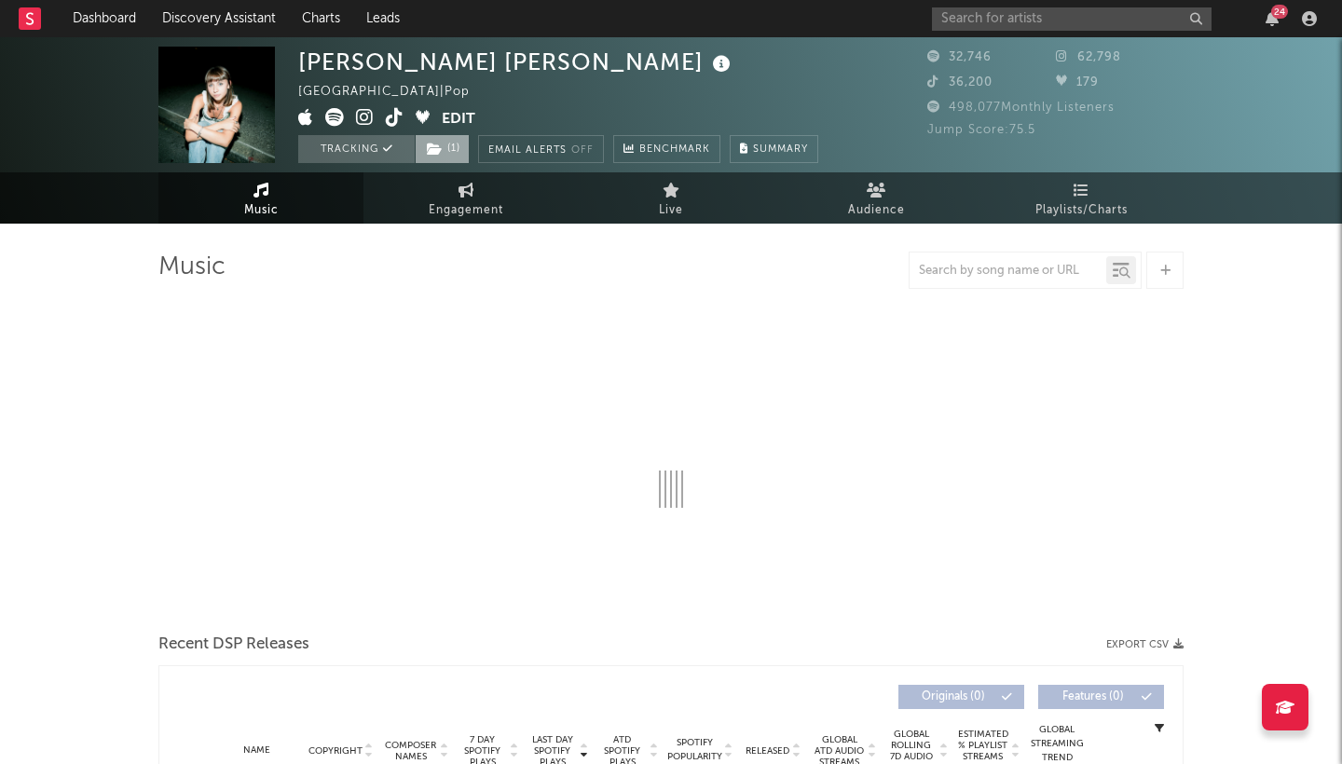
click at [438, 156] on span "( 1 )" at bounding box center [442, 149] width 55 height 28
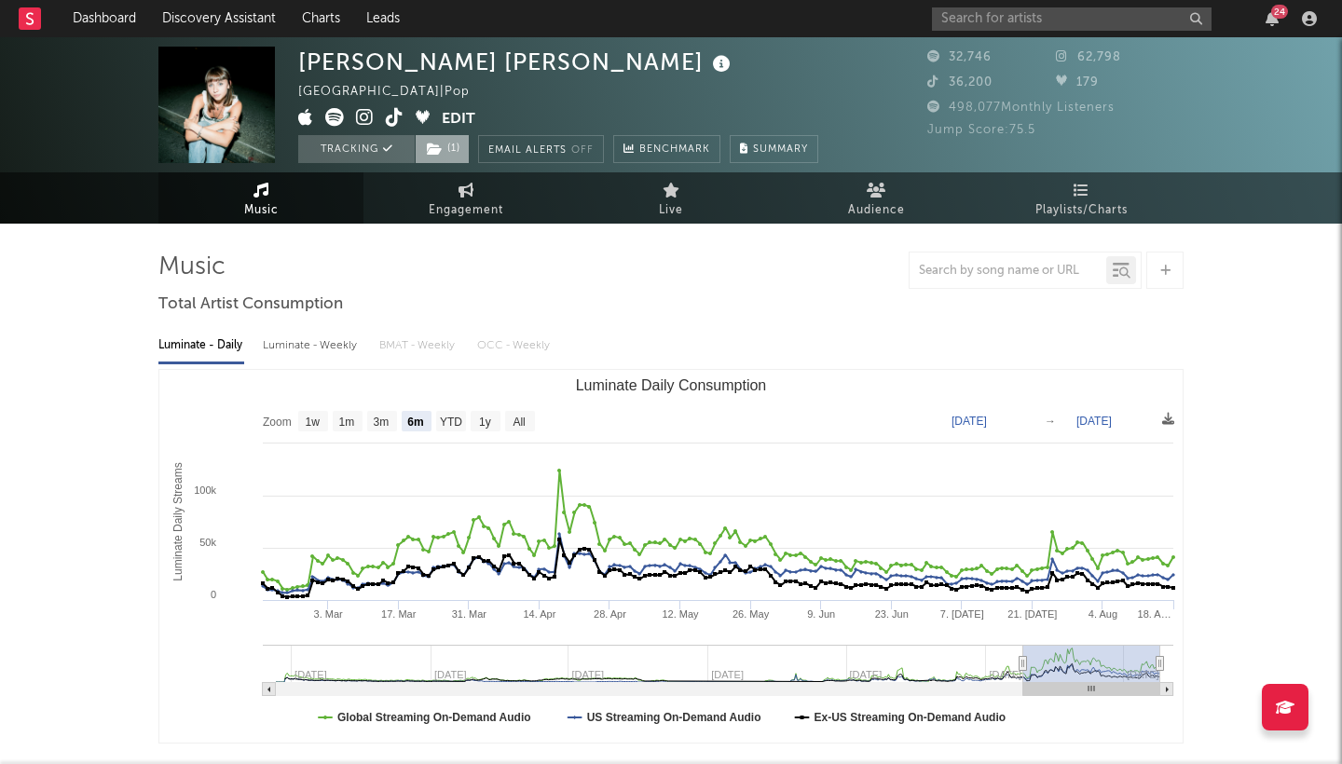
click at [438, 150] on icon at bounding box center [435, 149] width 16 height 13
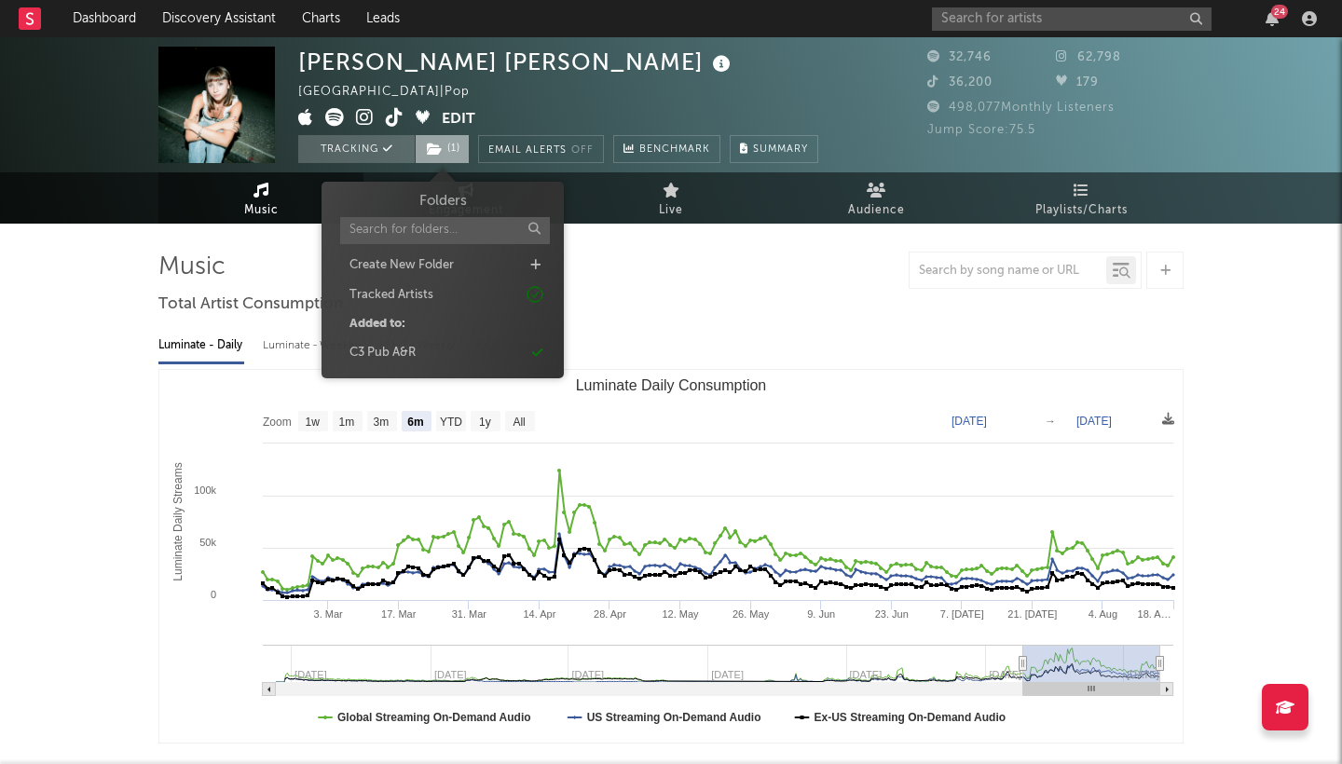
click at [437, 148] on icon at bounding box center [435, 149] width 16 height 13
click at [381, 345] on div "C3 Pub A&R" at bounding box center [382, 353] width 66 height 19
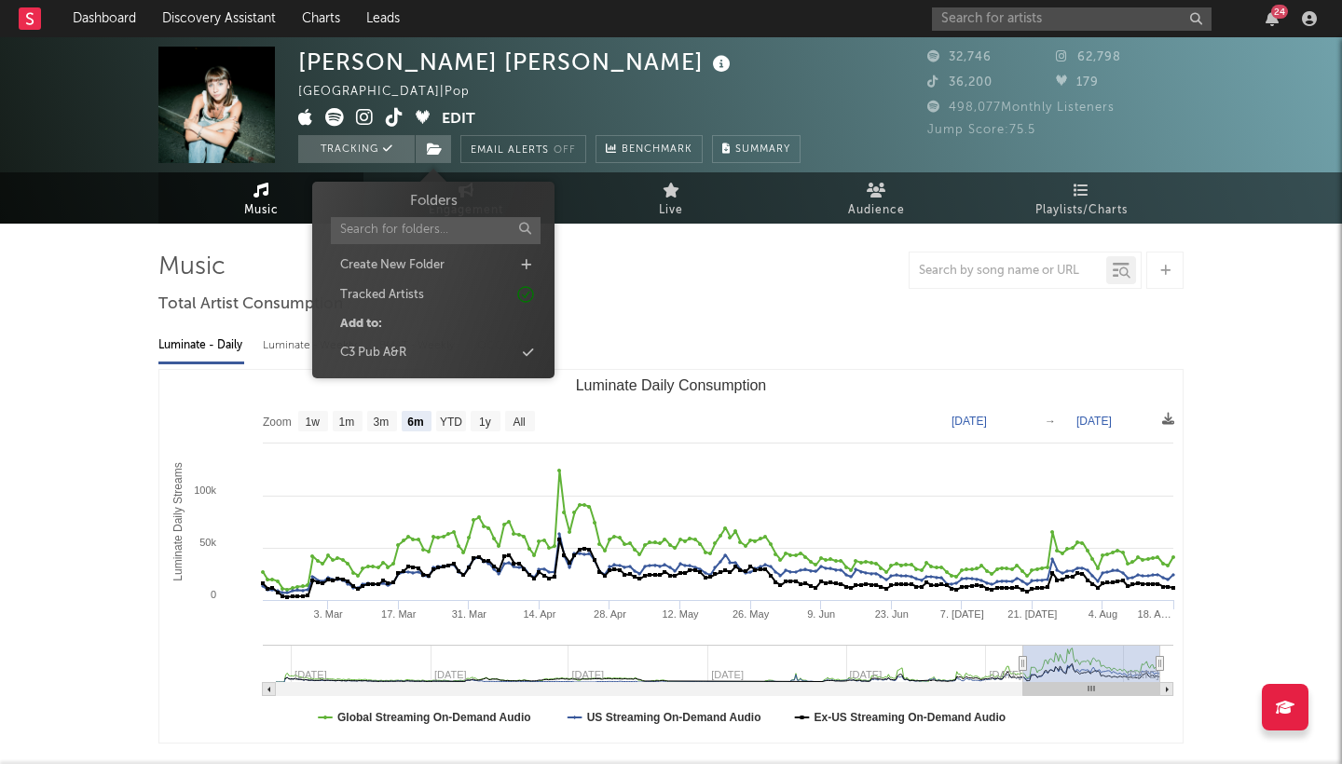
click at [381, 345] on div "C3 Pub A&R" at bounding box center [373, 353] width 66 height 19
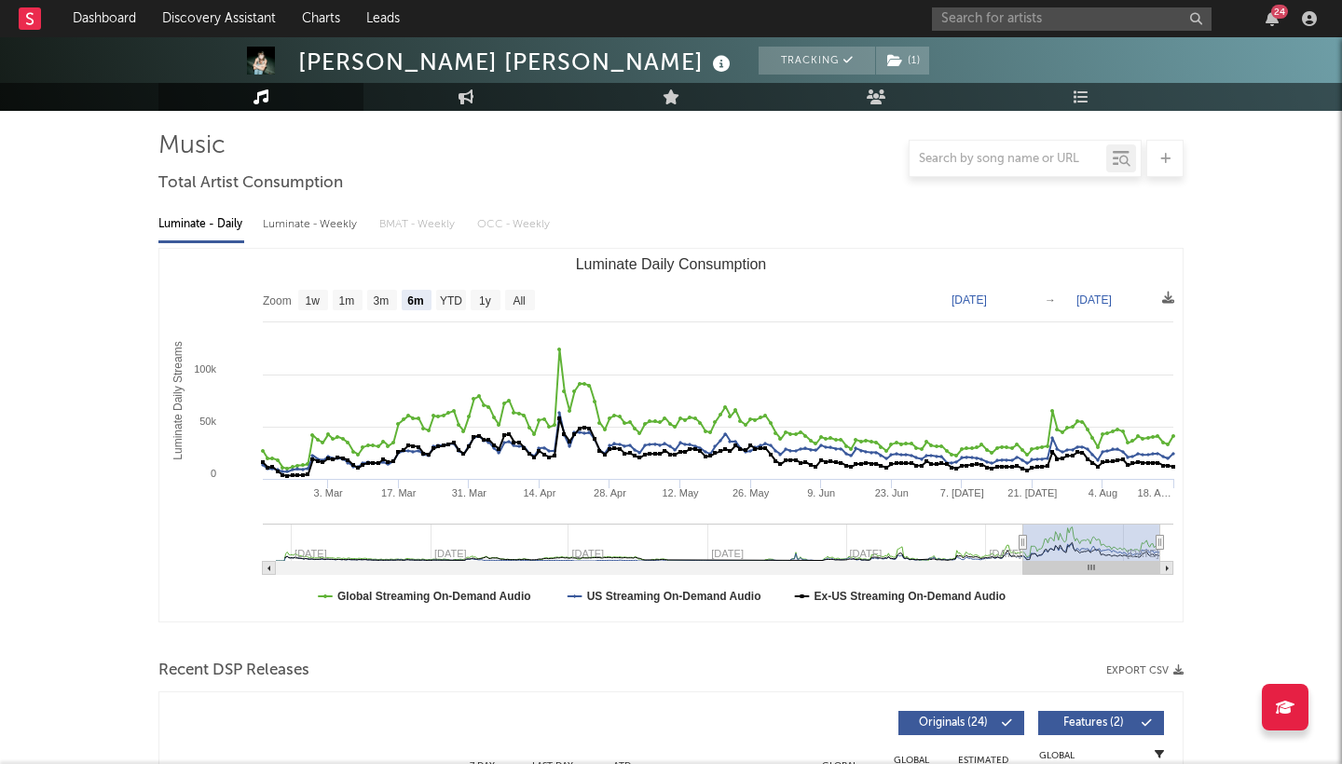
scroll to position [148, 0]
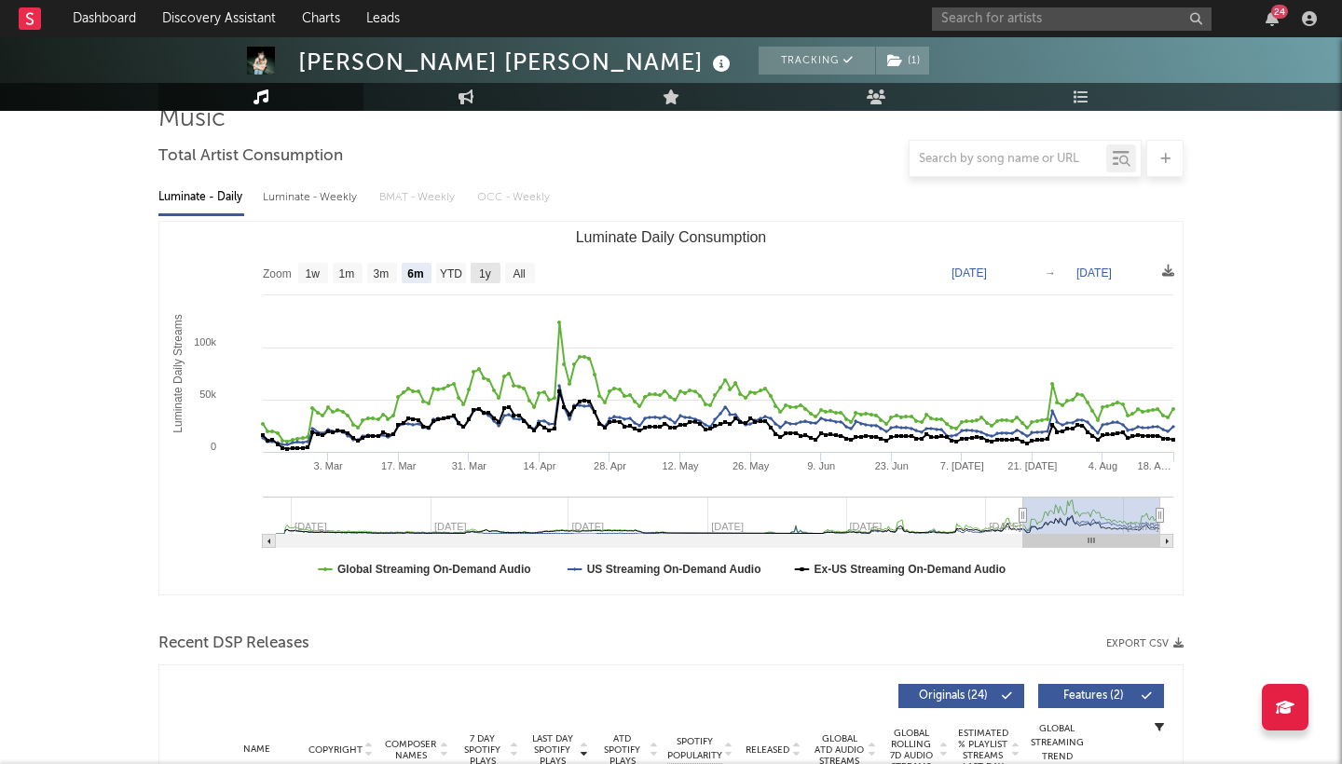
click at [484, 271] on text "1y" at bounding box center [485, 273] width 12 height 13
select select "1y"
type input "[DATE]"
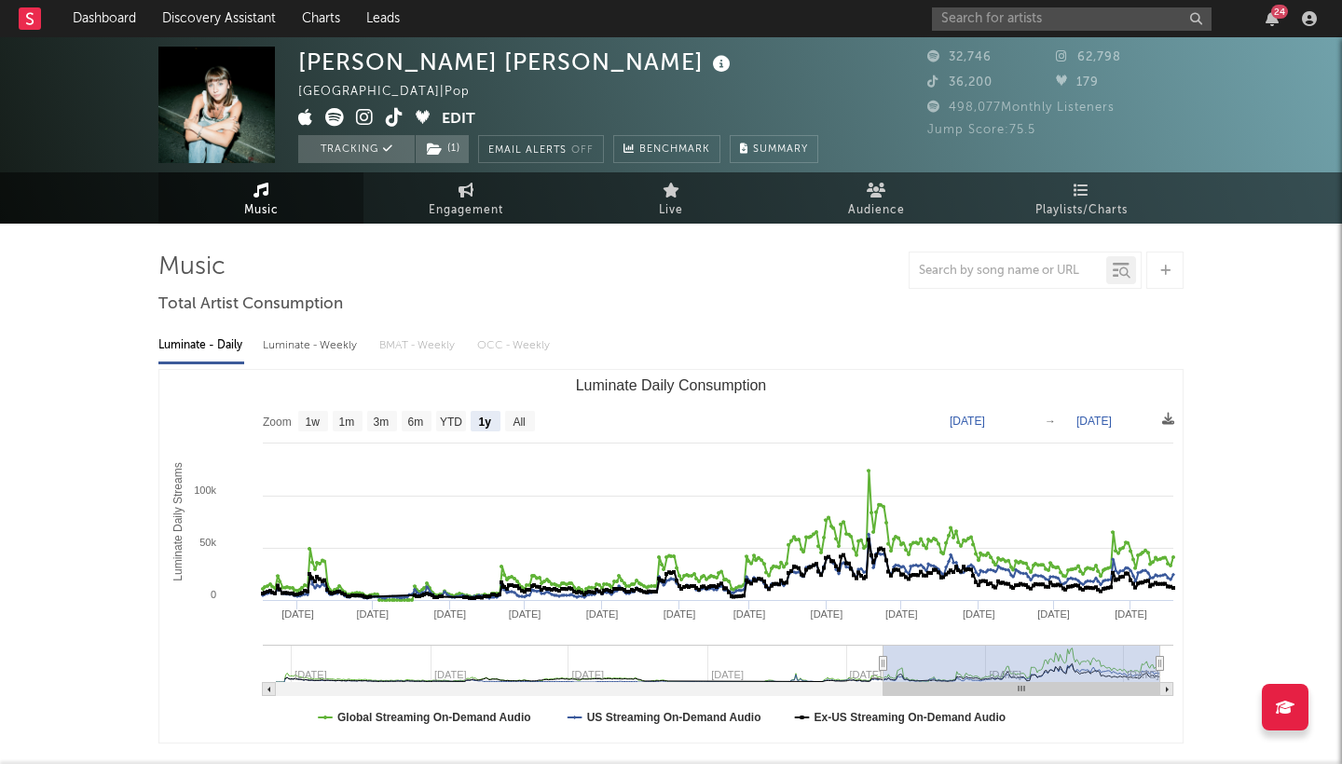
scroll to position [0, 0]
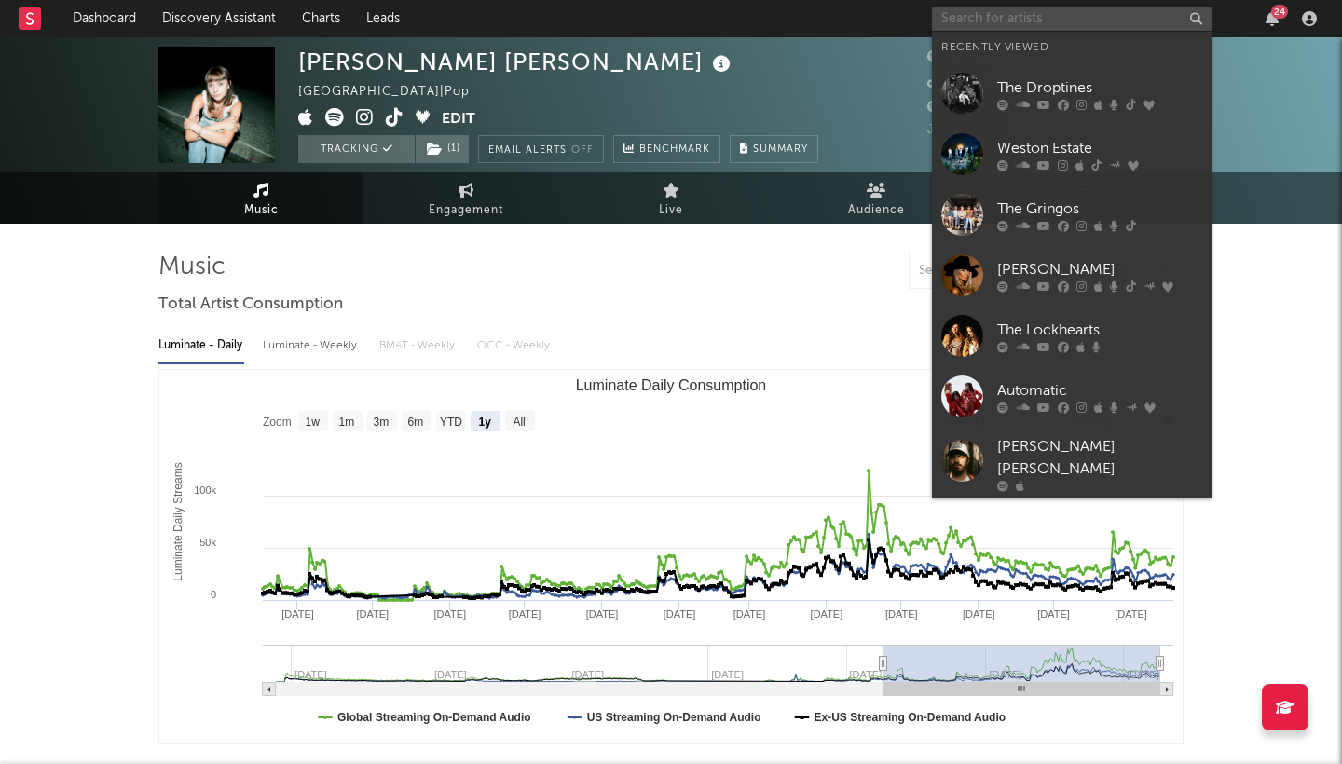
click at [1011, 24] on input "text" at bounding box center [1072, 18] width 280 height 23
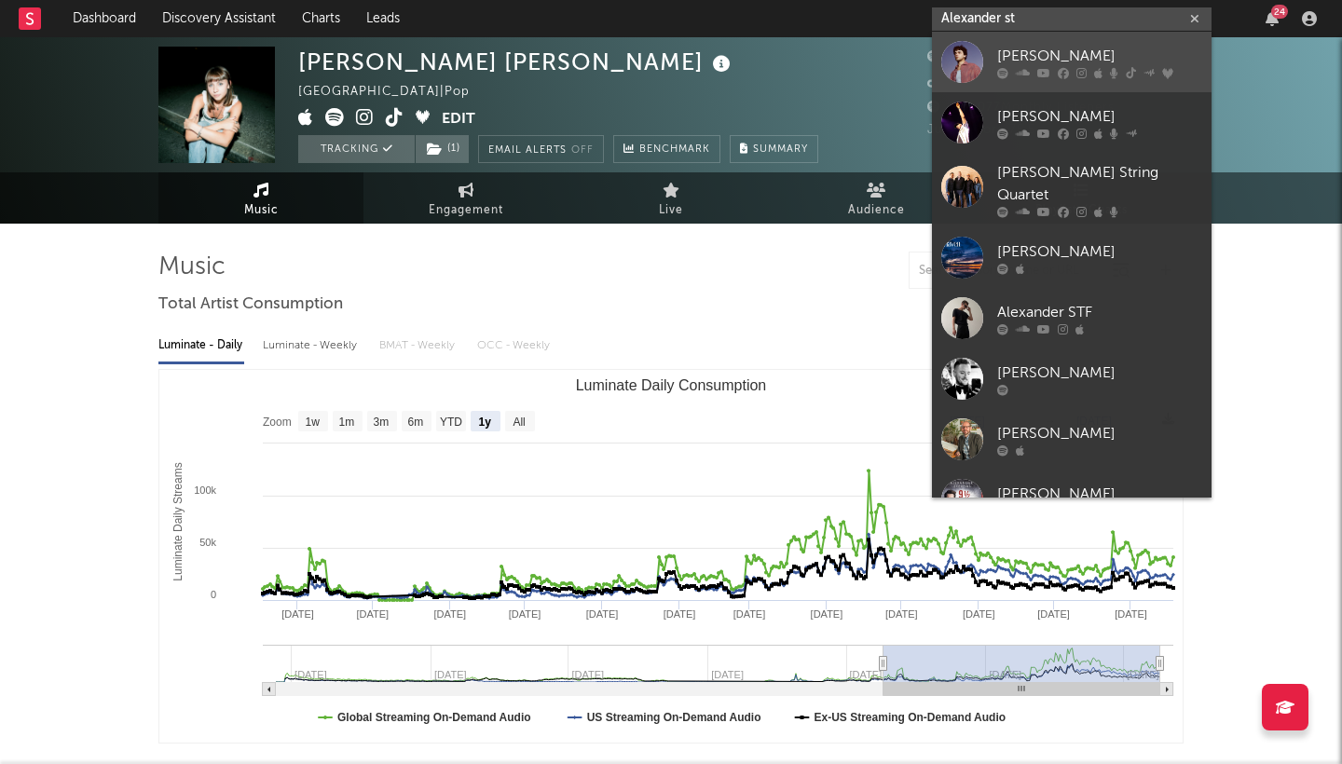
type input "Alexander st"
click at [1085, 48] on div "[PERSON_NAME]" at bounding box center [1099, 56] width 205 height 22
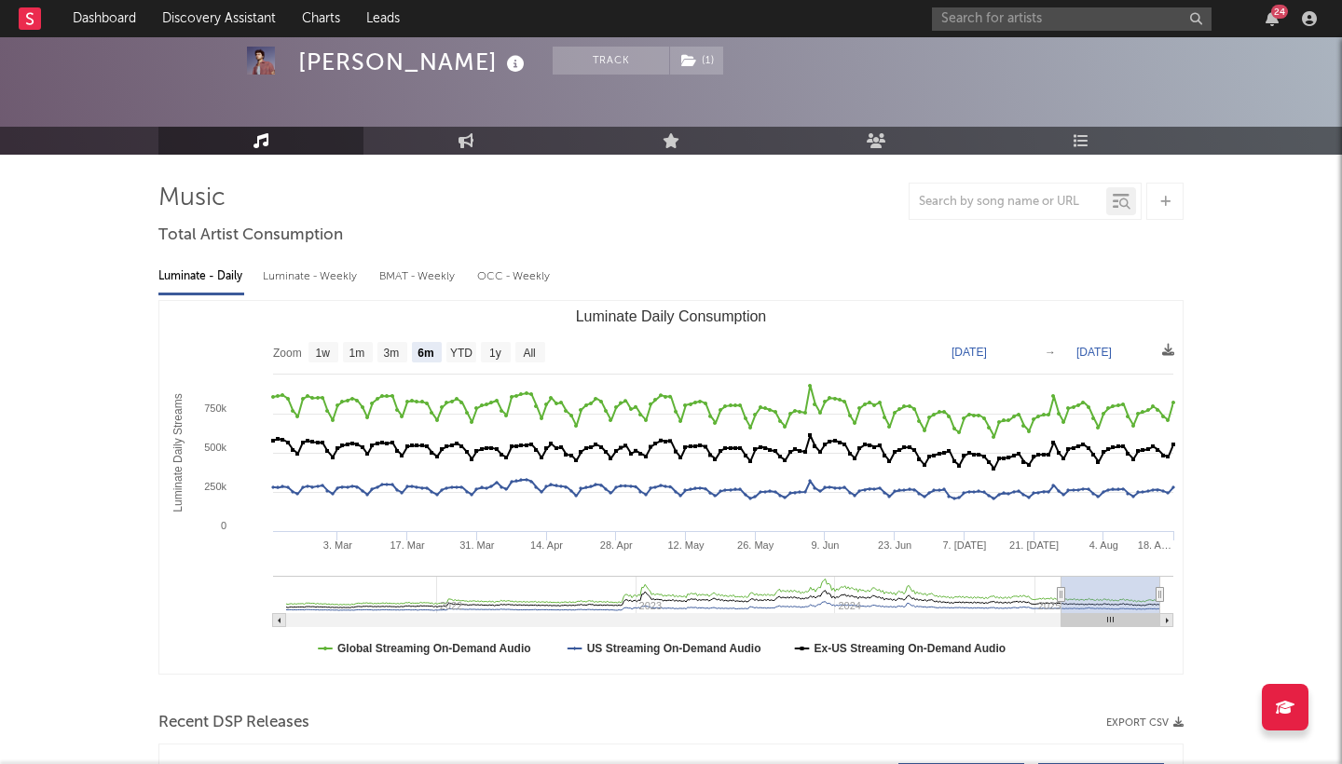
scroll to position [65, 0]
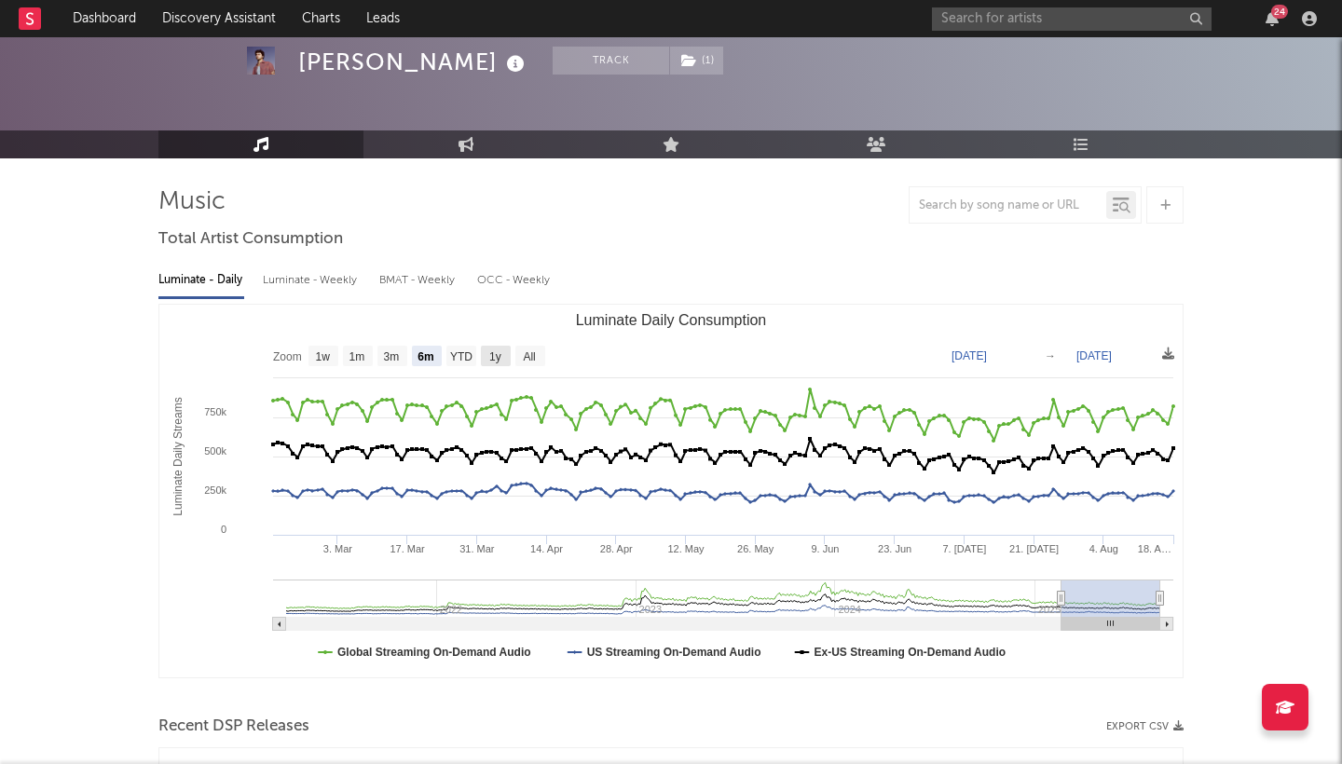
click at [489, 365] on rect "Luminate Daily Consumption" at bounding box center [496, 356] width 30 height 20
select select "1y"
type input "[DATE]"
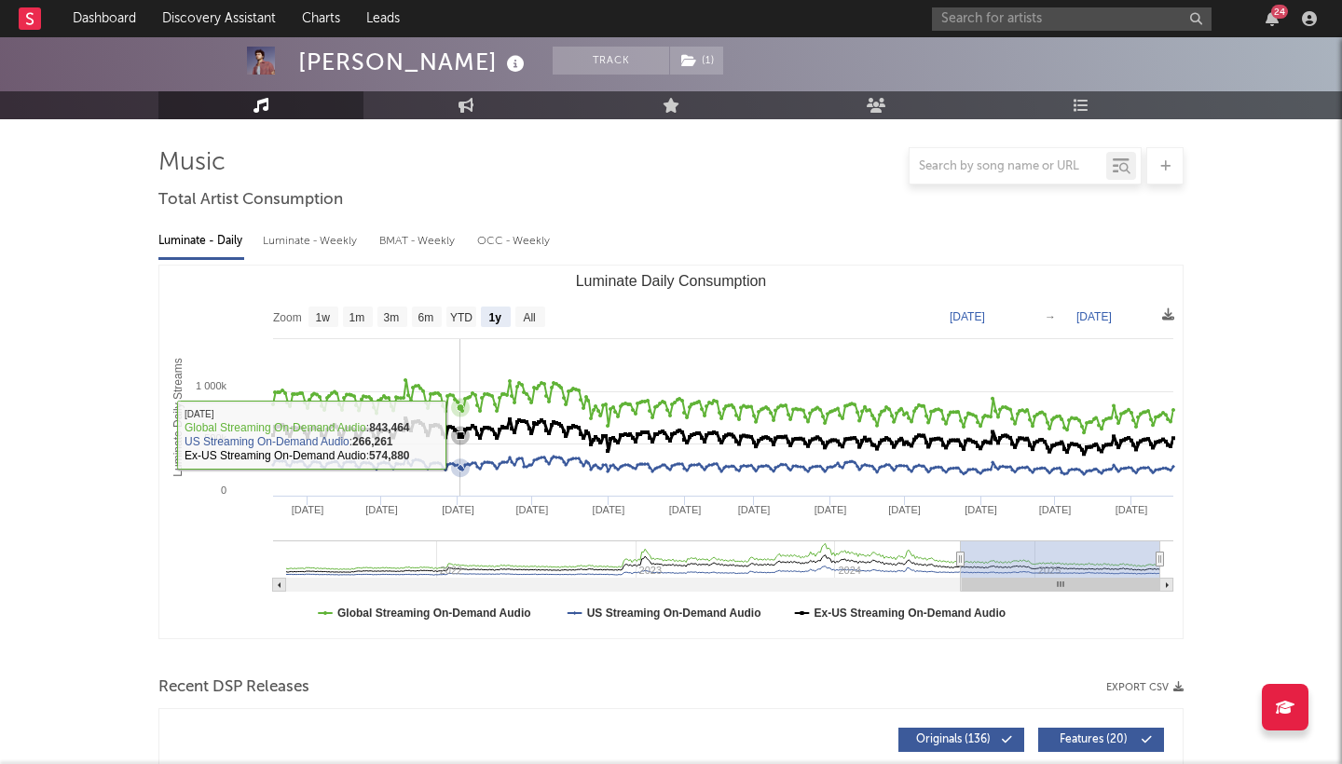
scroll to position [96, 0]
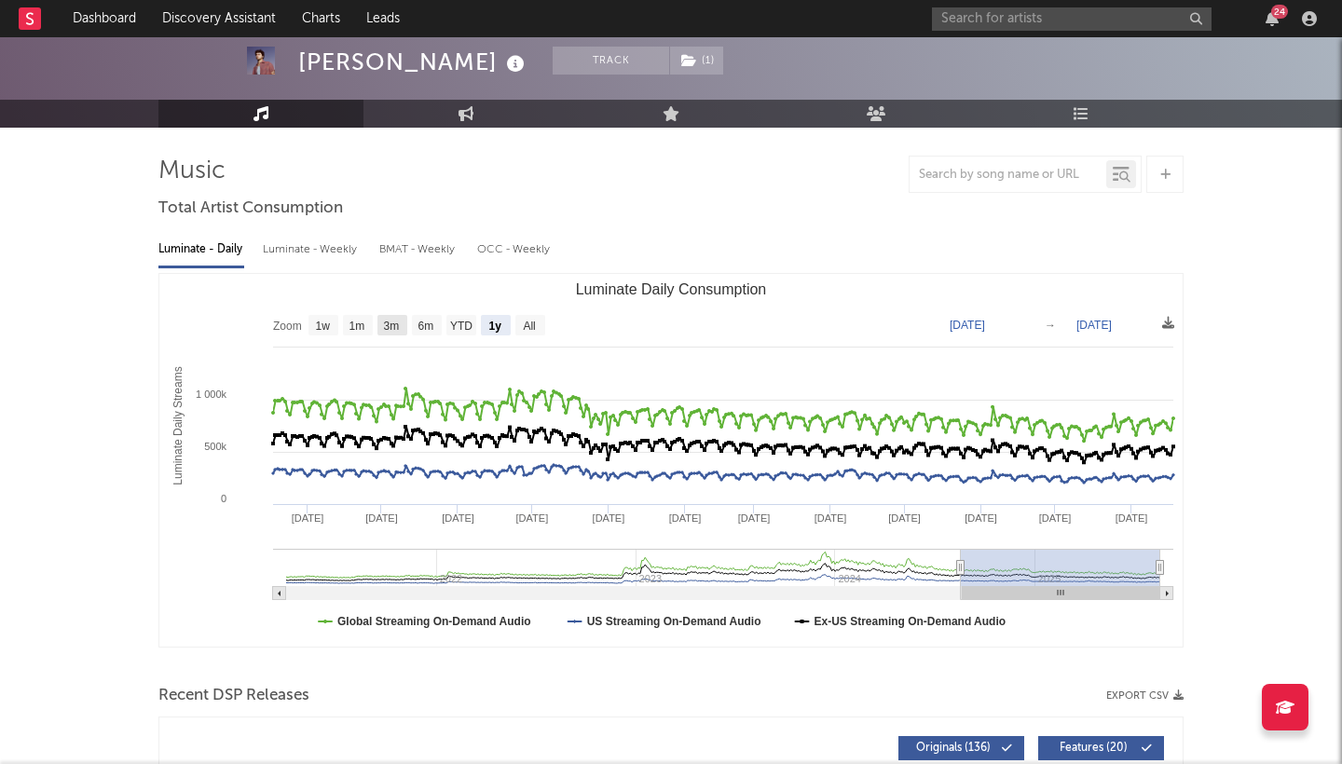
click at [388, 323] on text "3m" at bounding box center [392, 326] width 16 height 13
select select "3m"
type input "[DATE]"
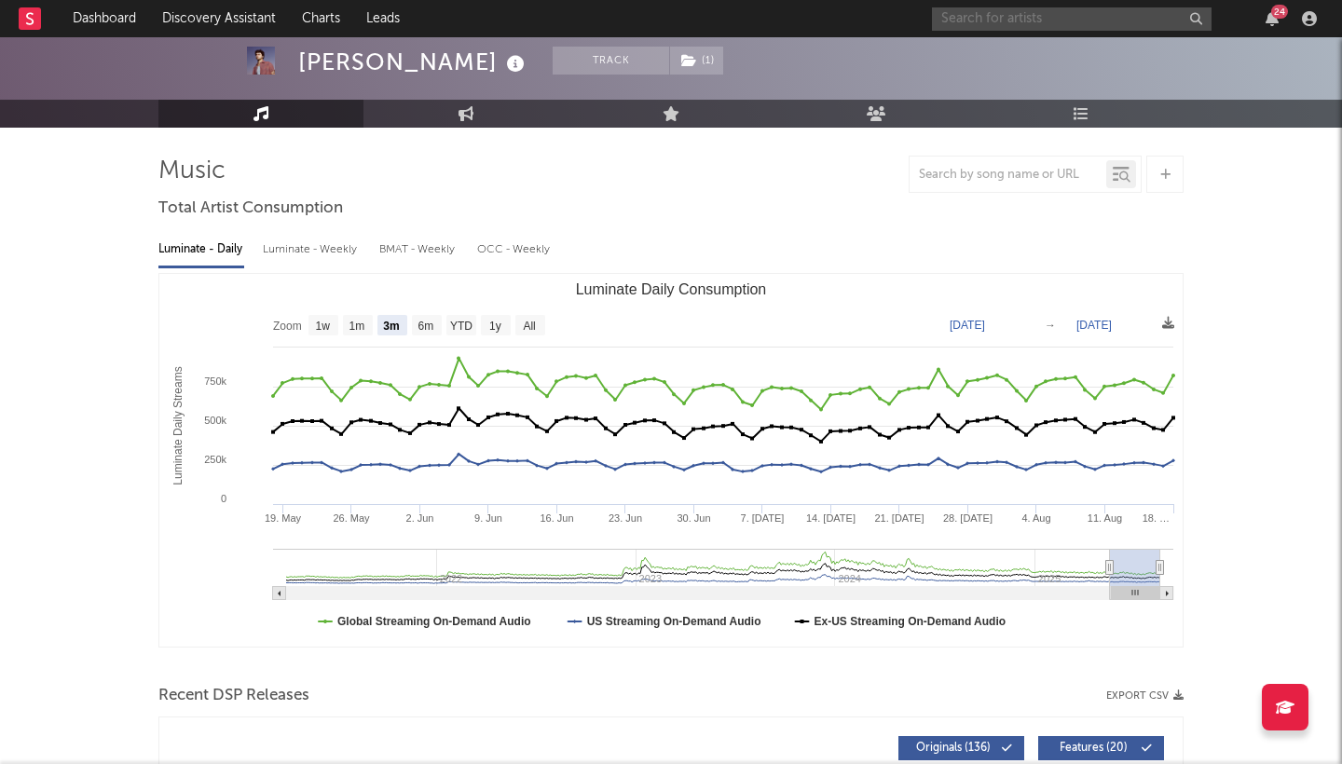
click at [979, 21] on input "text" at bounding box center [1072, 18] width 280 height 23
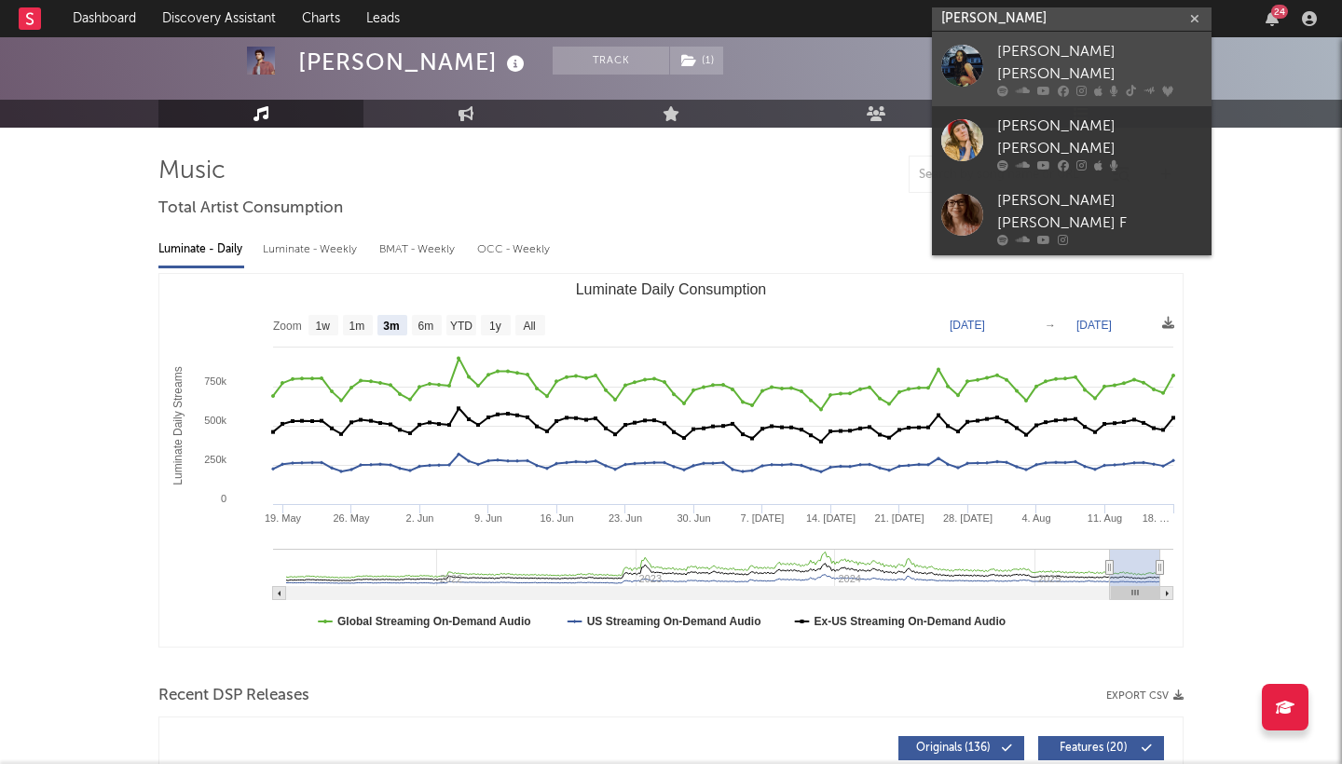
type input "[PERSON_NAME]"
click at [1083, 48] on div "[PERSON_NAME] [PERSON_NAME]" at bounding box center [1099, 63] width 205 height 45
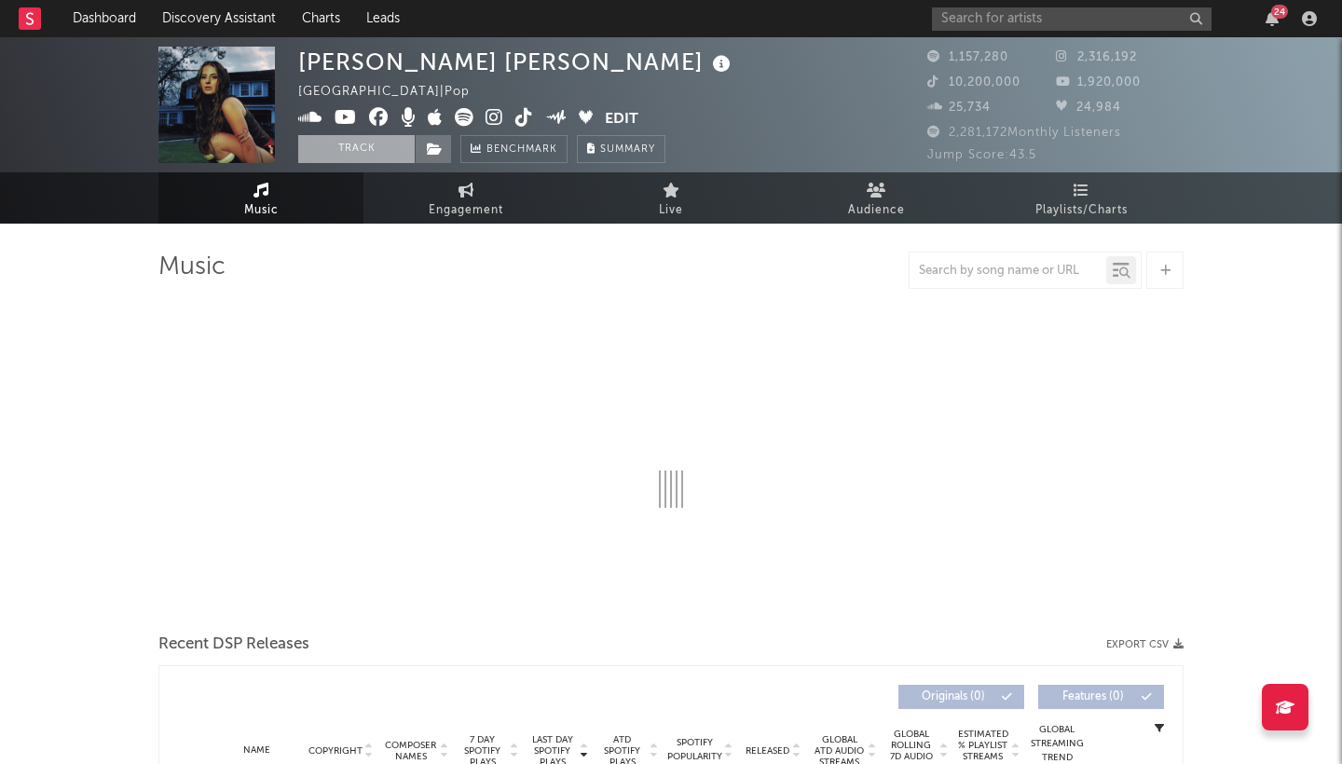
select select "6m"
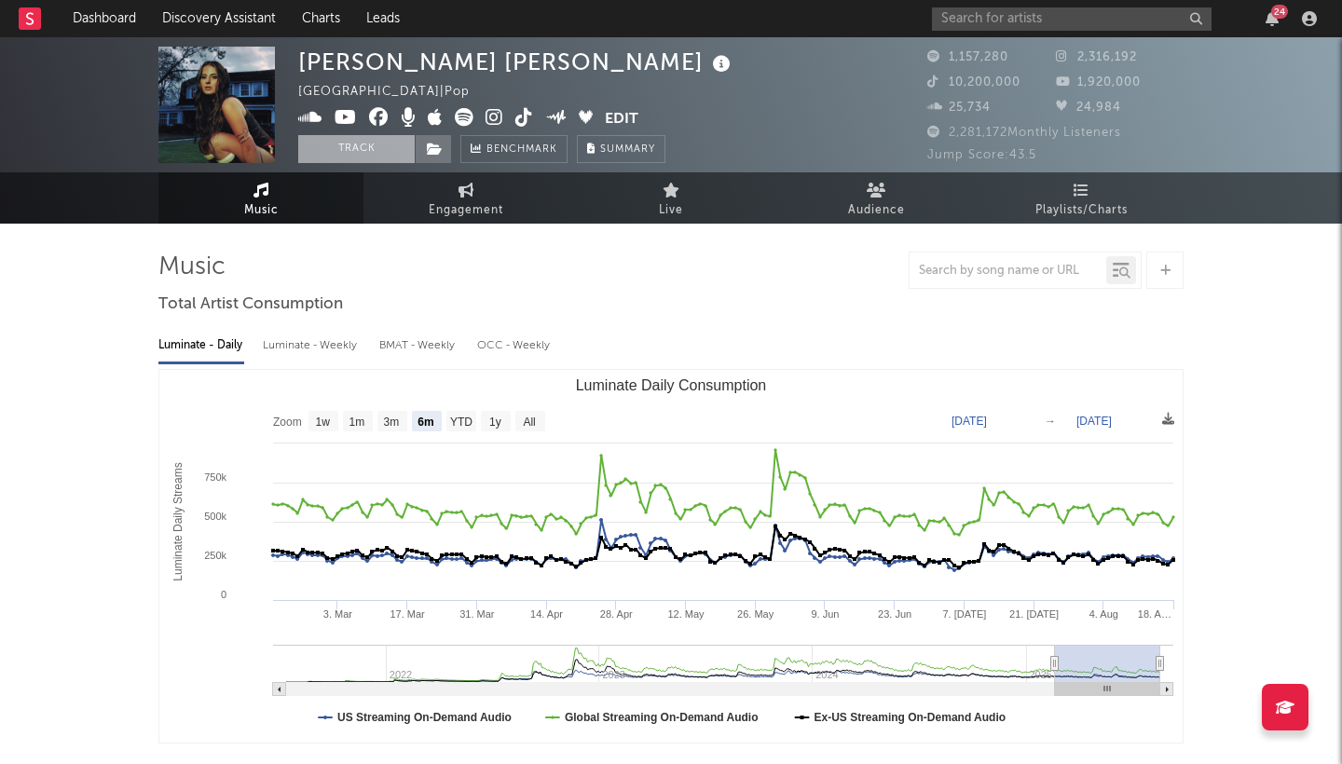
click at [395, 144] on button "Track" at bounding box center [356, 149] width 116 height 28
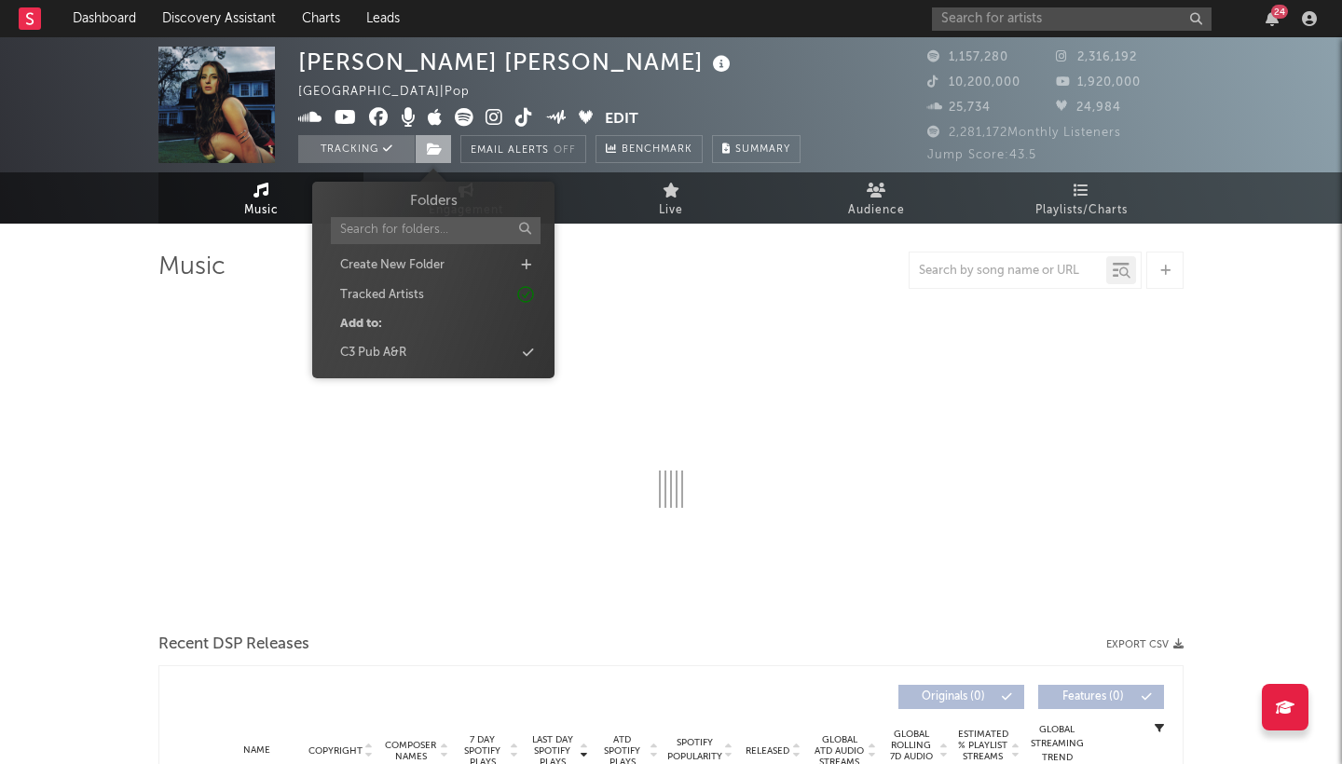
click at [442, 144] on icon at bounding box center [435, 149] width 16 height 13
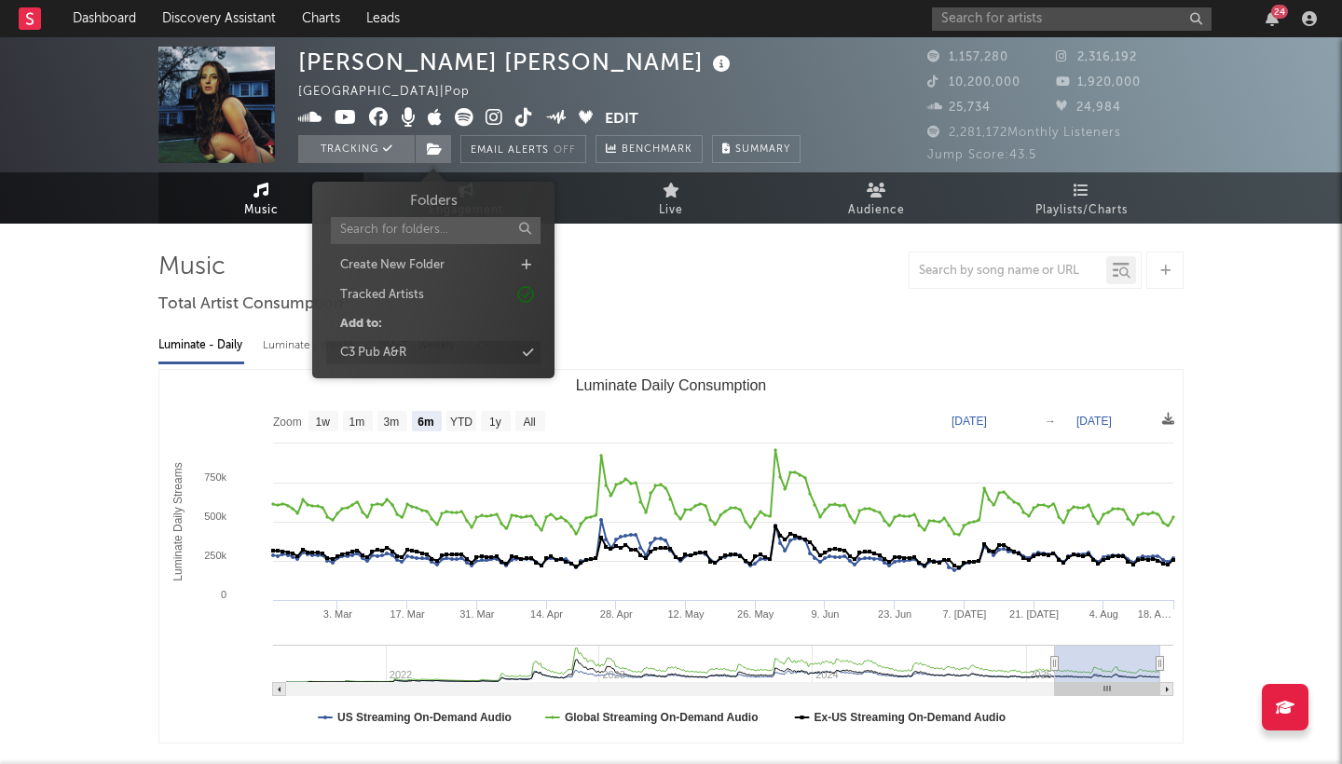
click at [388, 347] on div "C3 Pub A&R" at bounding box center [373, 353] width 66 height 19
click at [385, 344] on div "C3 Pub A&R" at bounding box center [382, 353] width 66 height 19
click at [398, 348] on div "C3 Pub A&R" at bounding box center [373, 353] width 66 height 19
click at [660, 323] on div "Luminate - Daily Luminate - Weekly BMAT - Weekly OCC - Weekly Zoom 1w 1m 3m 6m …" at bounding box center [670, 535] width 1025 height 428
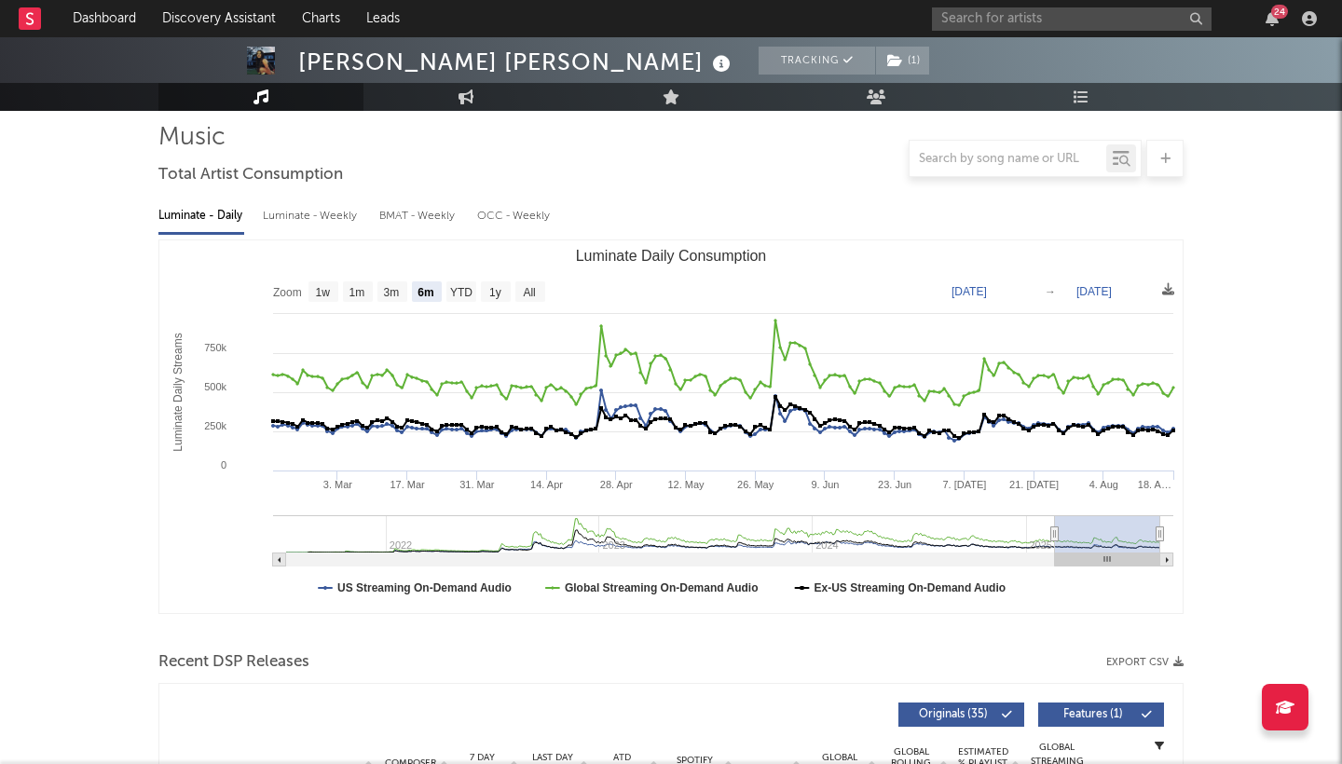
scroll to position [131, 0]
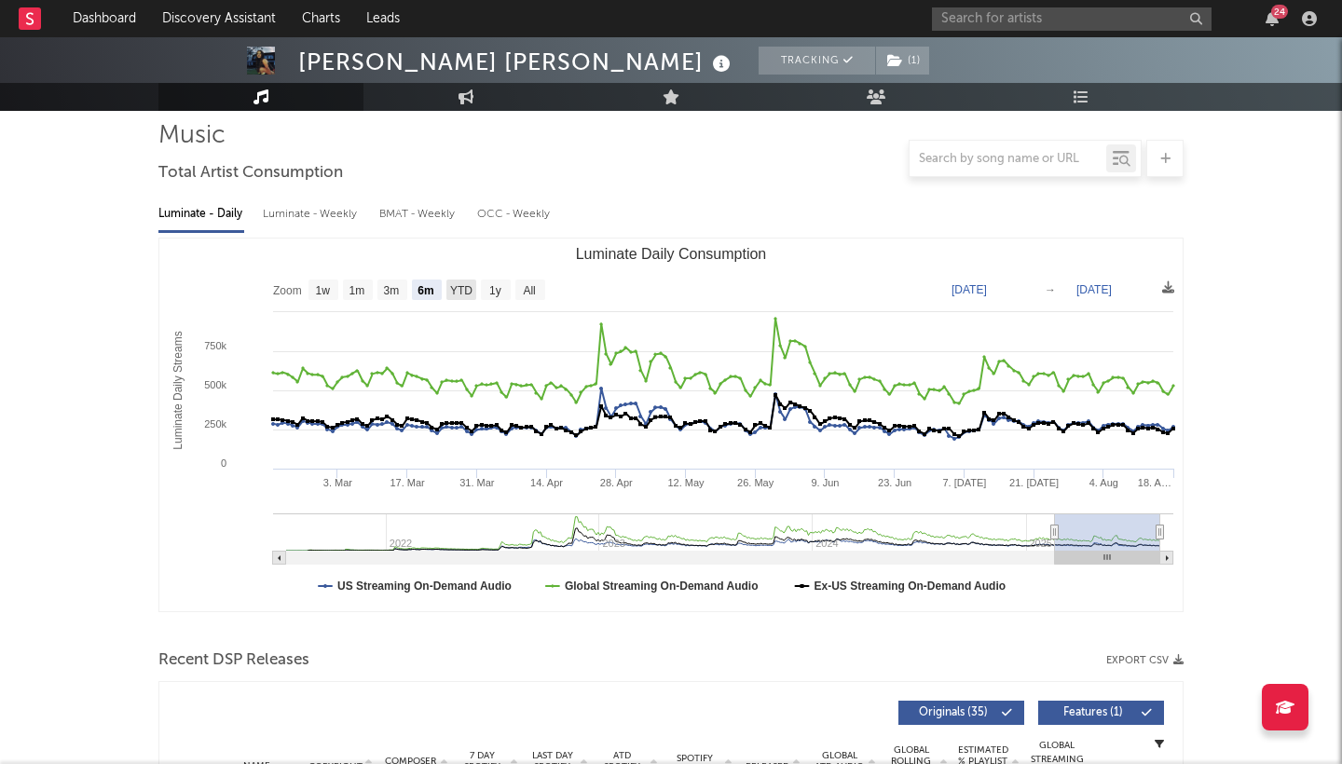
click at [457, 295] on text "YTD" at bounding box center [461, 290] width 22 height 13
select select "YTD"
type input "[DATE]"
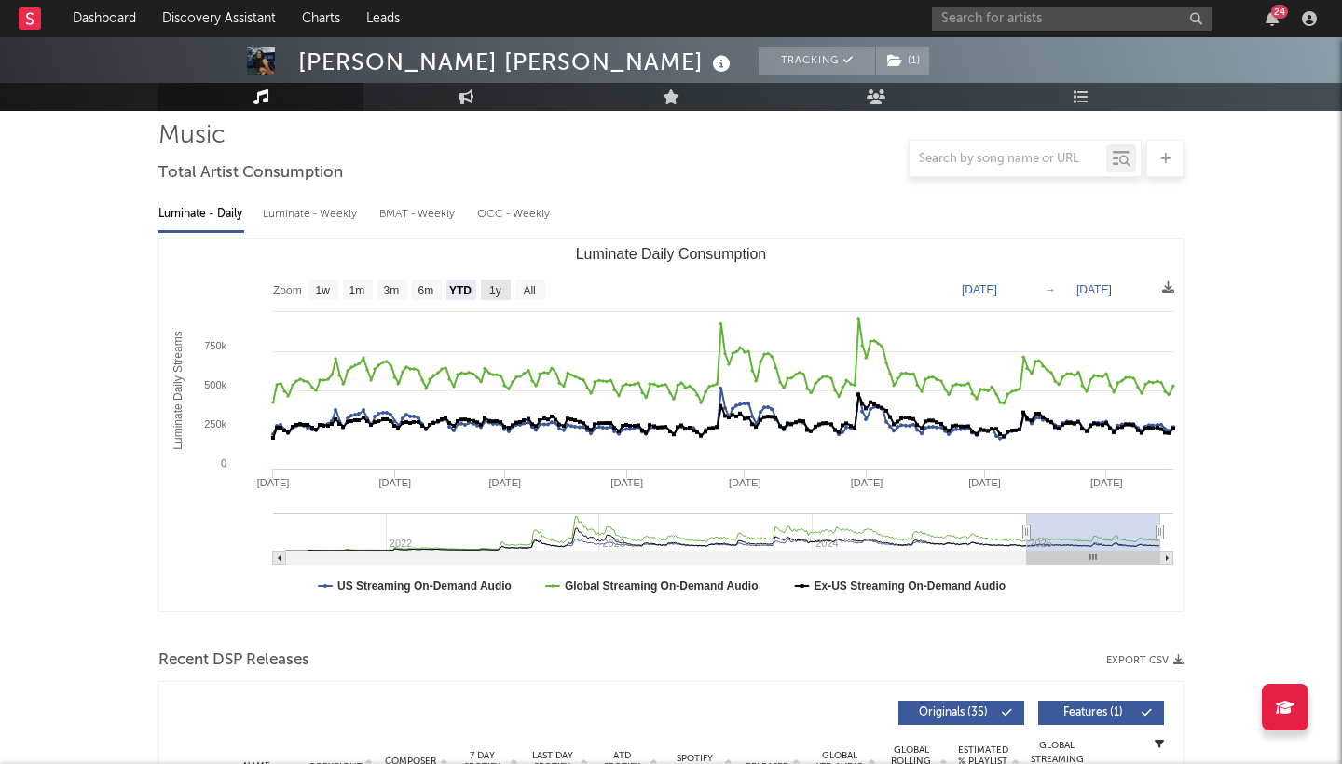
click at [492, 293] on text "1y" at bounding box center [495, 290] width 12 height 13
select select "1y"
type input "[DATE]"
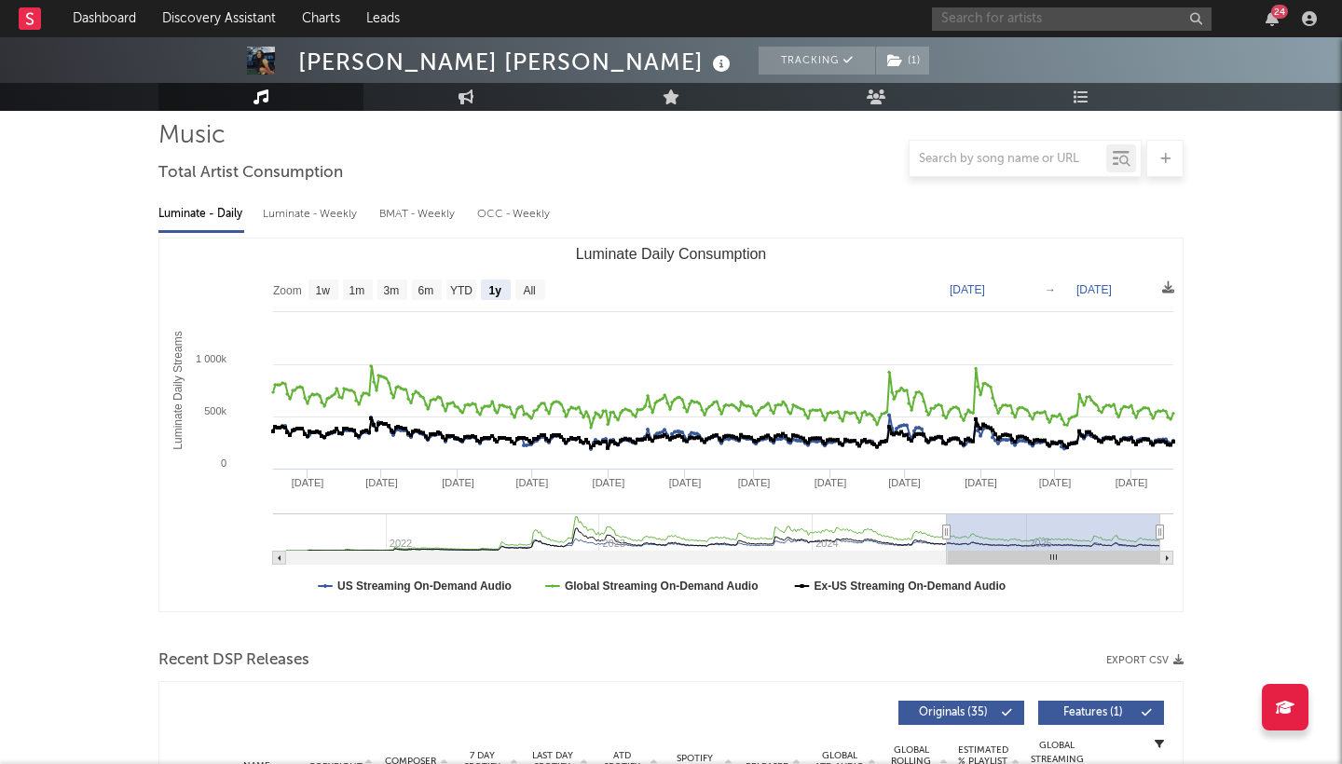
click at [1003, 22] on input "text" at bounding box center [1072, 18] width 280 height 23
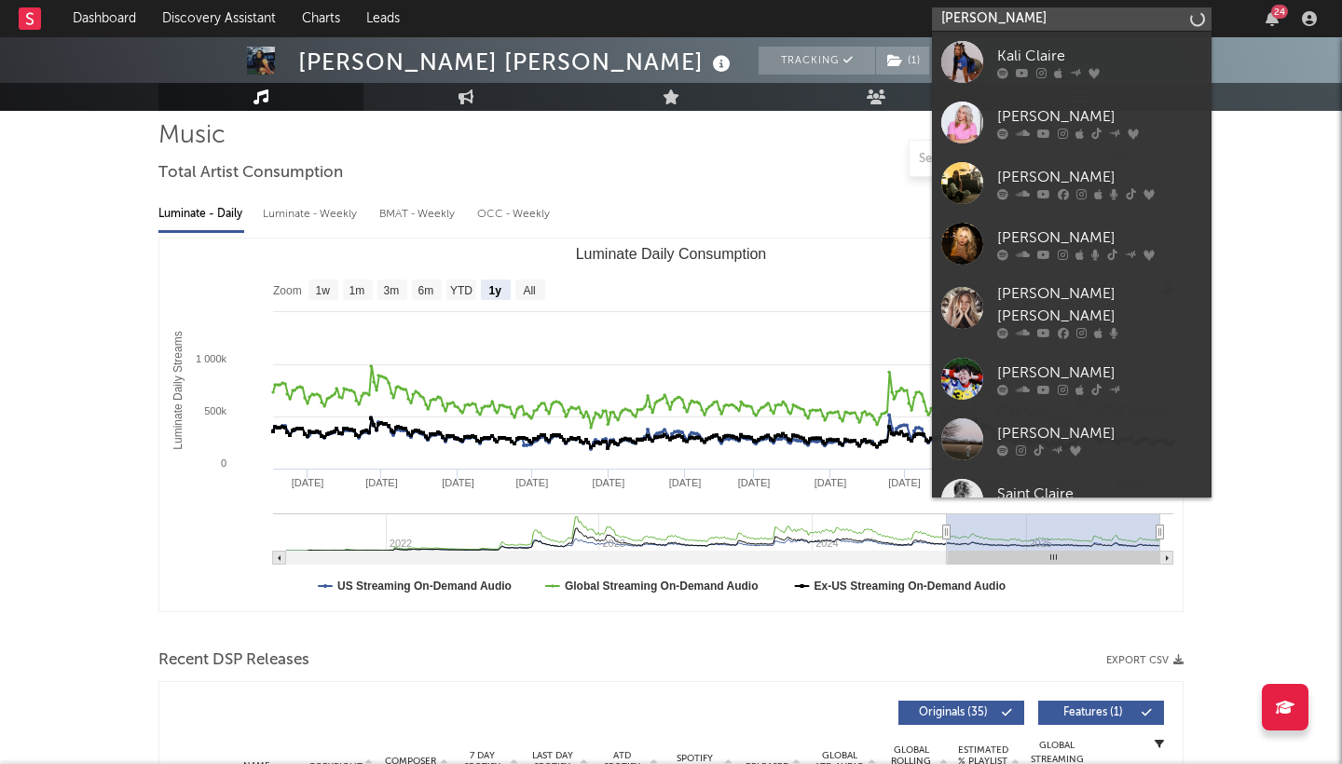
type input "[PERSON_NAME]"
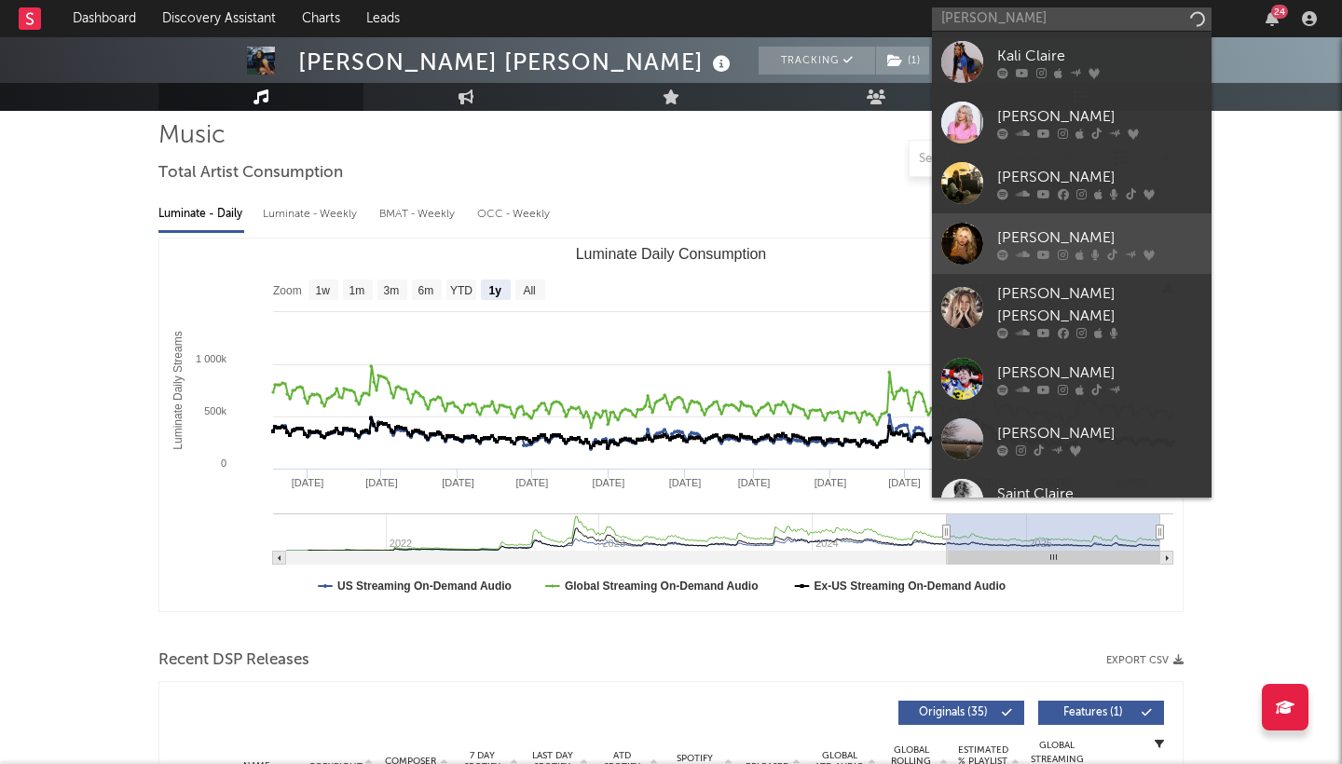
drag, startPoint x: 1003, startPoint y: 22, endPoint x: 988, endPoint y: 232, distance: 210.2
click at [988, 232] on link "[PERSON_NAME]" at bounding box center [1072, 243] width 280 height 61
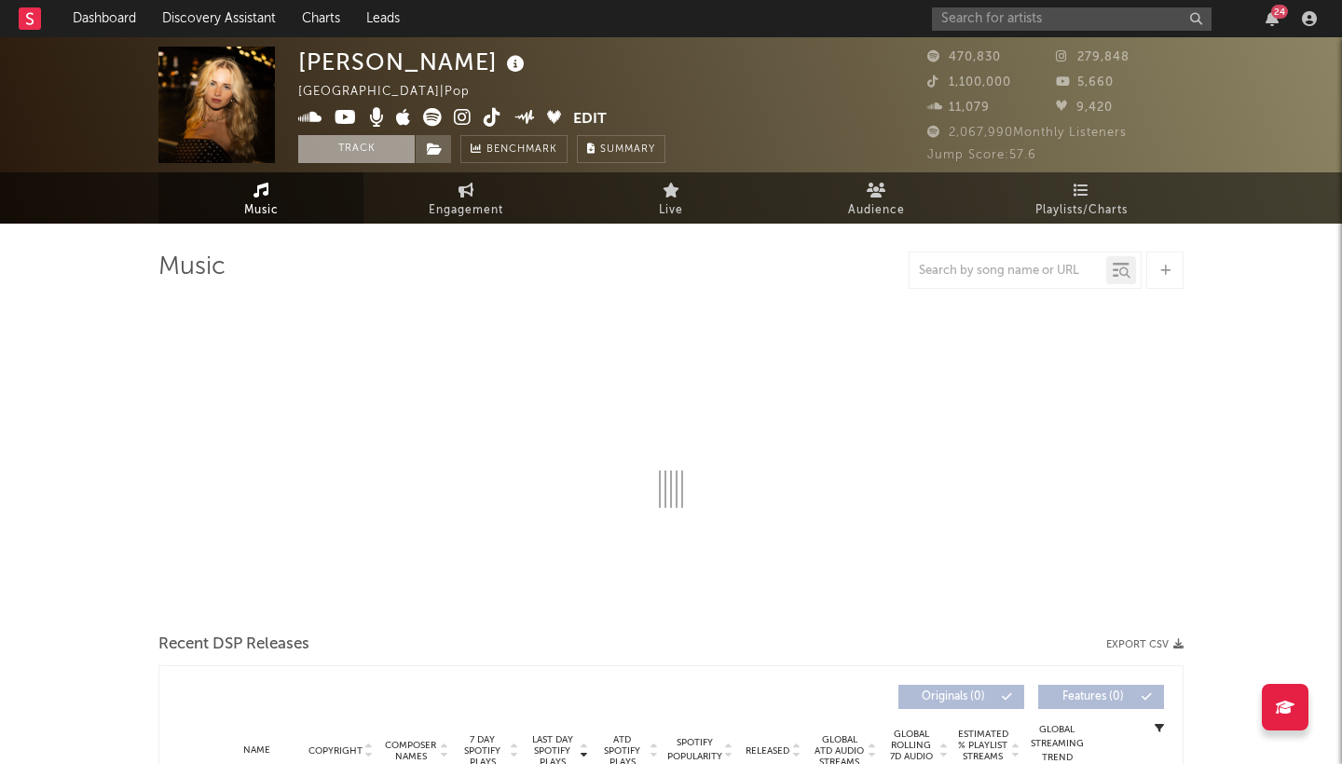
click at [359, 156] on button "Track" at bounding box center [356, 149] width 116 height 28
click at [433, 152] on icon at bounding box center [435, 149] width 16 height 13
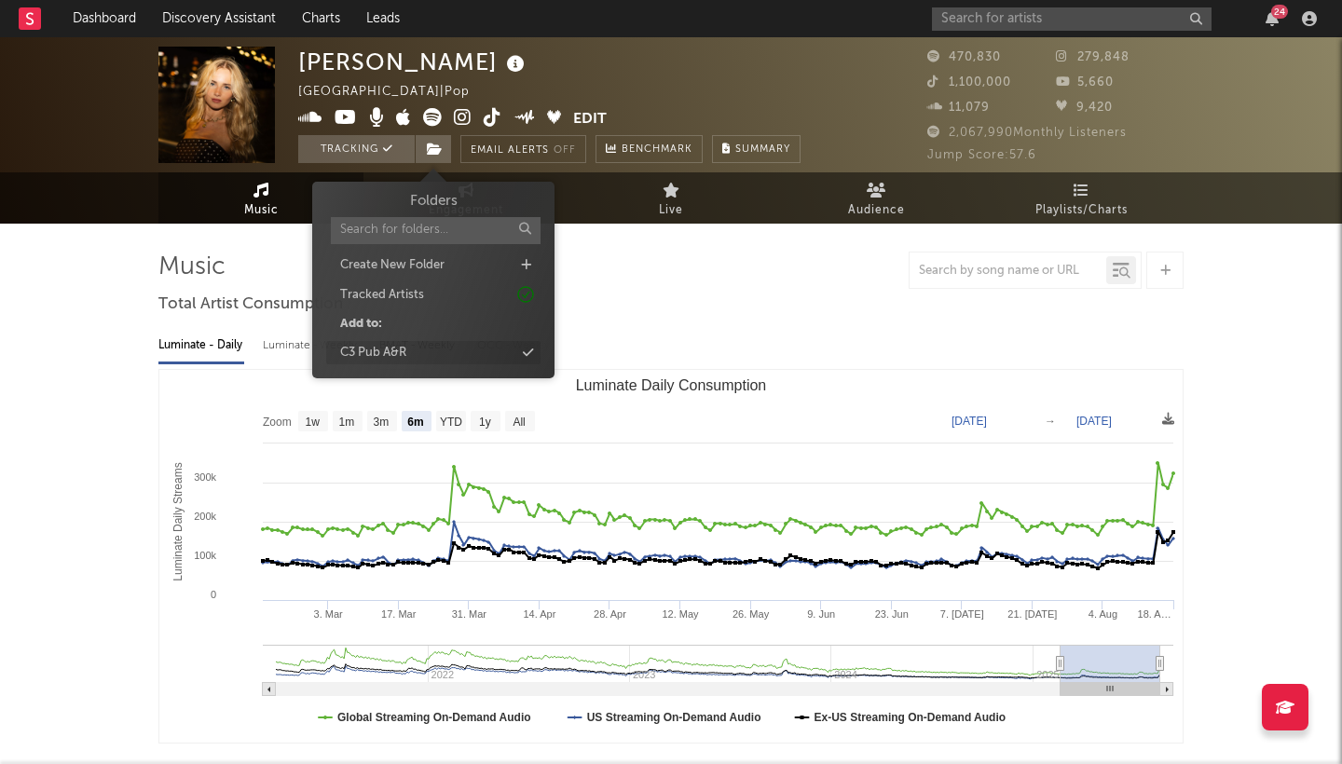
click at [383, 350] on div "C3 Pub A&R" at bounding box center [373, 353] width 66 height 19
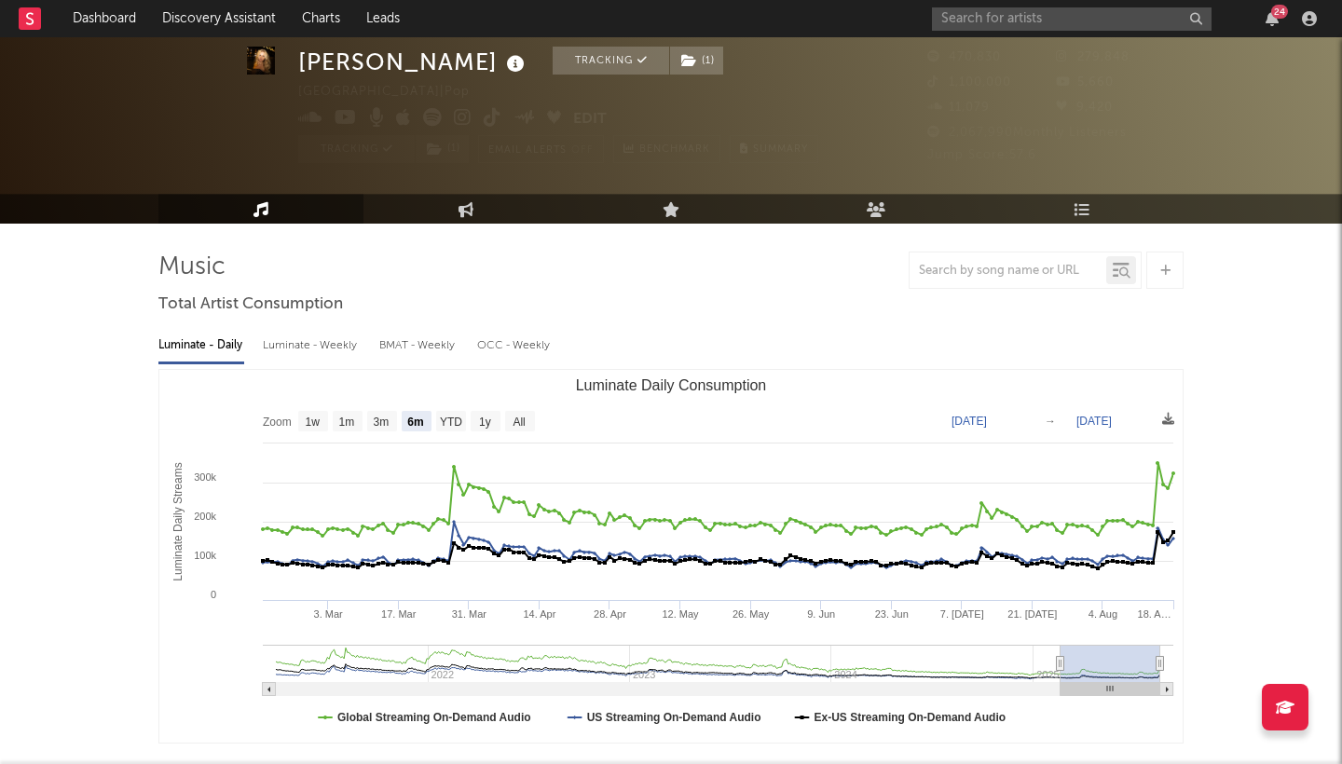
scroll to position [52, 0]
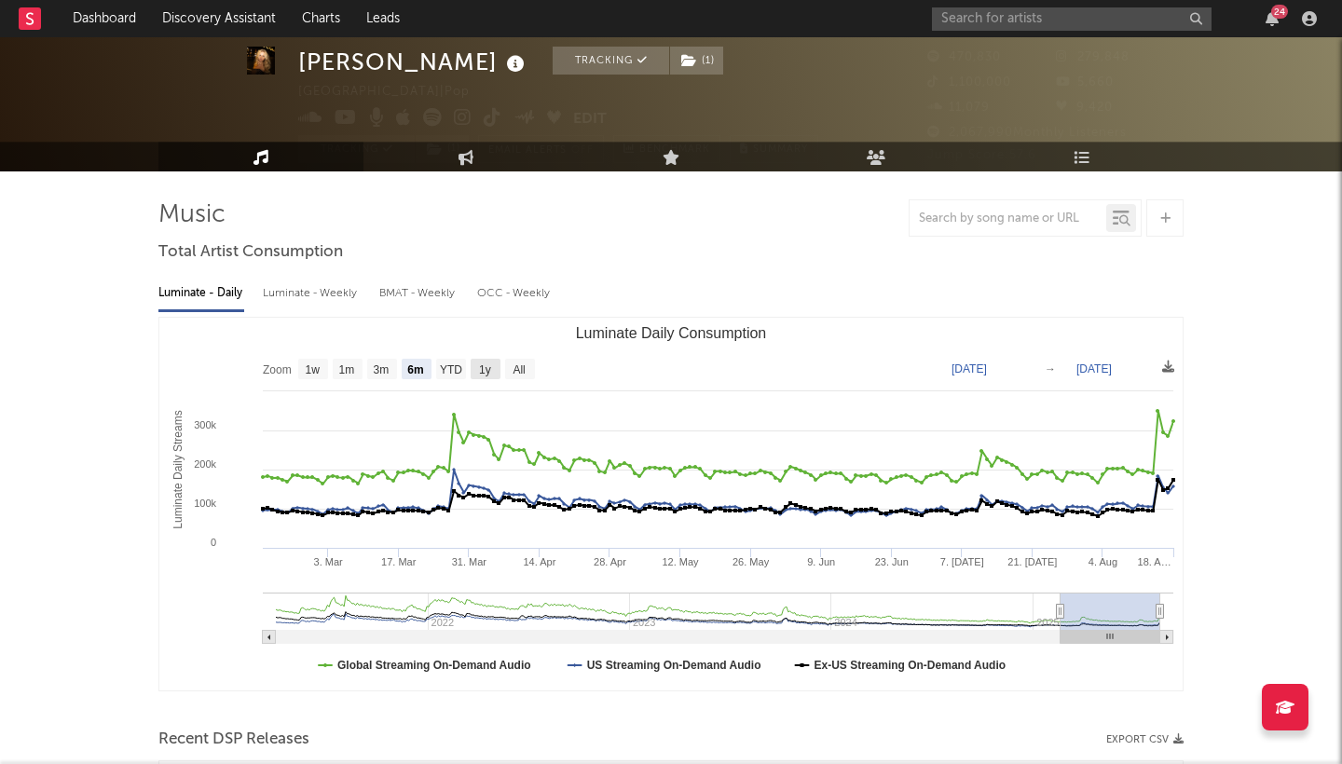
click at [481, 368] on text "1y" at bounding box center [485, 369] width 12 height 13
select select "1y"
type input "[DATE]"
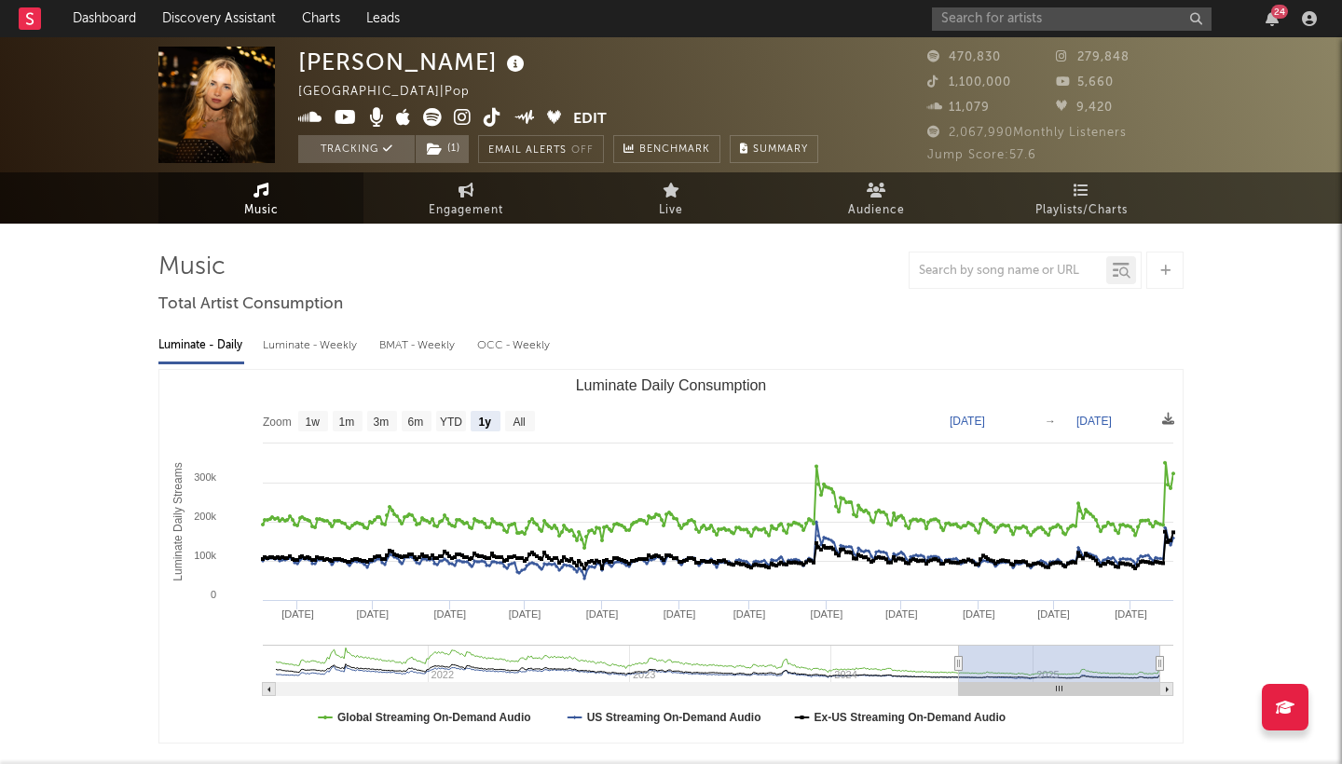
scroll to position [0, 0]
click at [187, 14] on link "Discovery Assistant" at bounding box center [219, 18] width 140 height 37
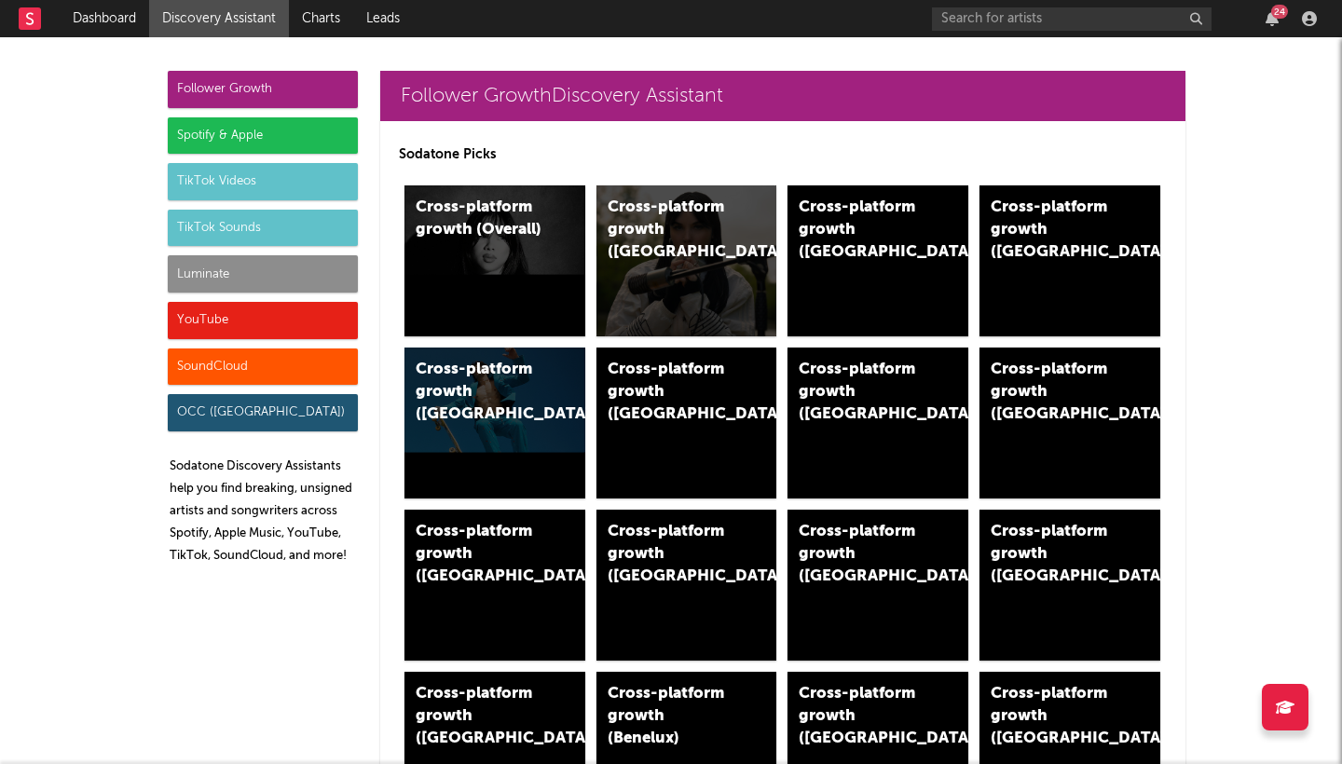
click at [221, 134] on div "Spotify & Apple" at bounding box center [263, 135] width 190 height 37
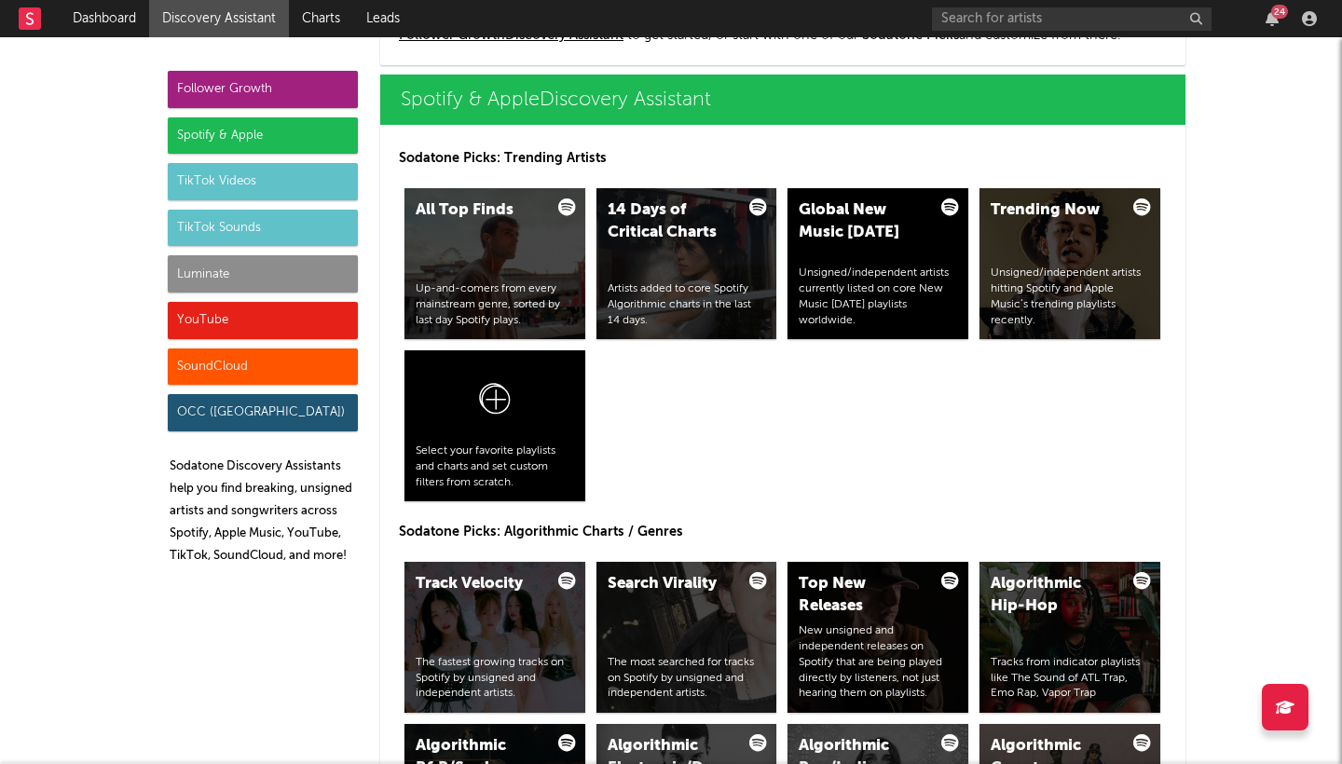
scroll to position [1863, 0]
click at [1044, 273] on div "Unsigned/independent artists hitting Spotify and Apple Music’s trending playlis…" at bounding box center [1069, 297] width 158 height 62
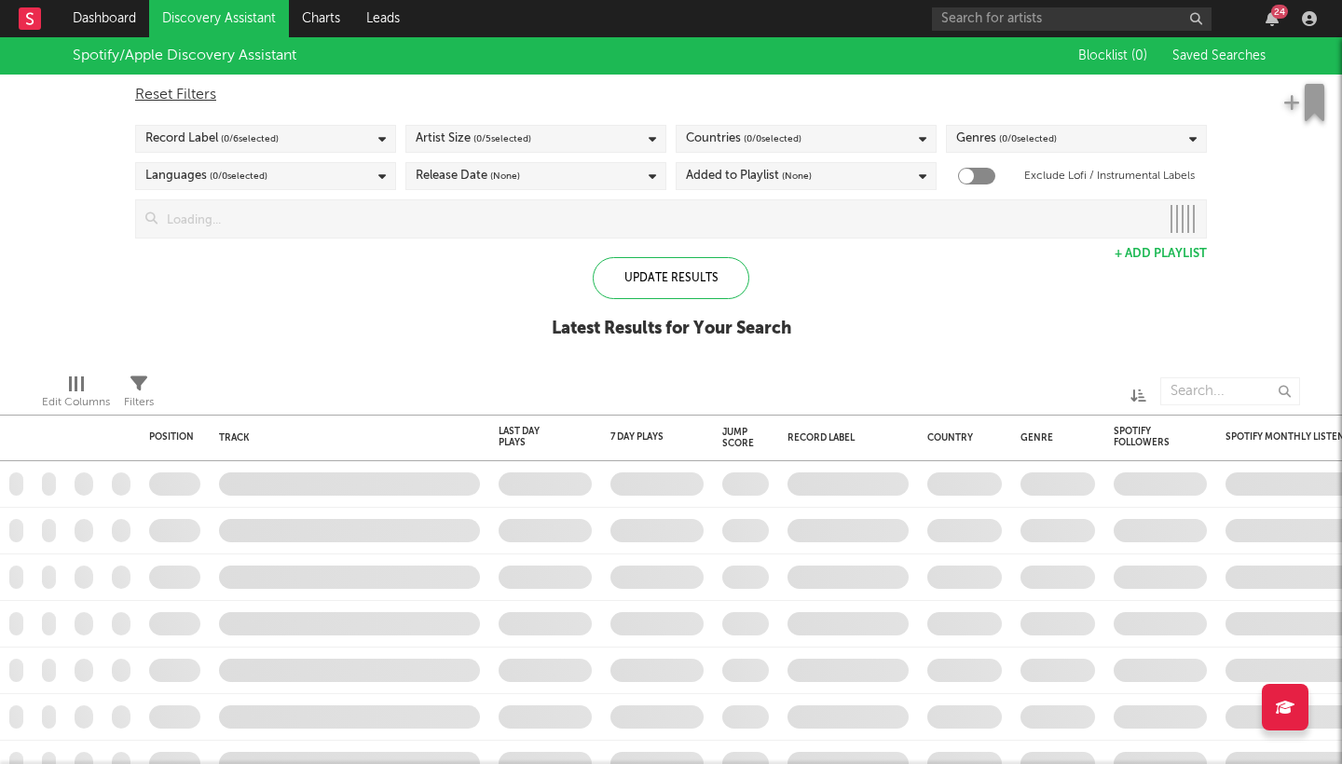
click at [385, 135] on icon at bounding box center [381, 139] width 7 height 12
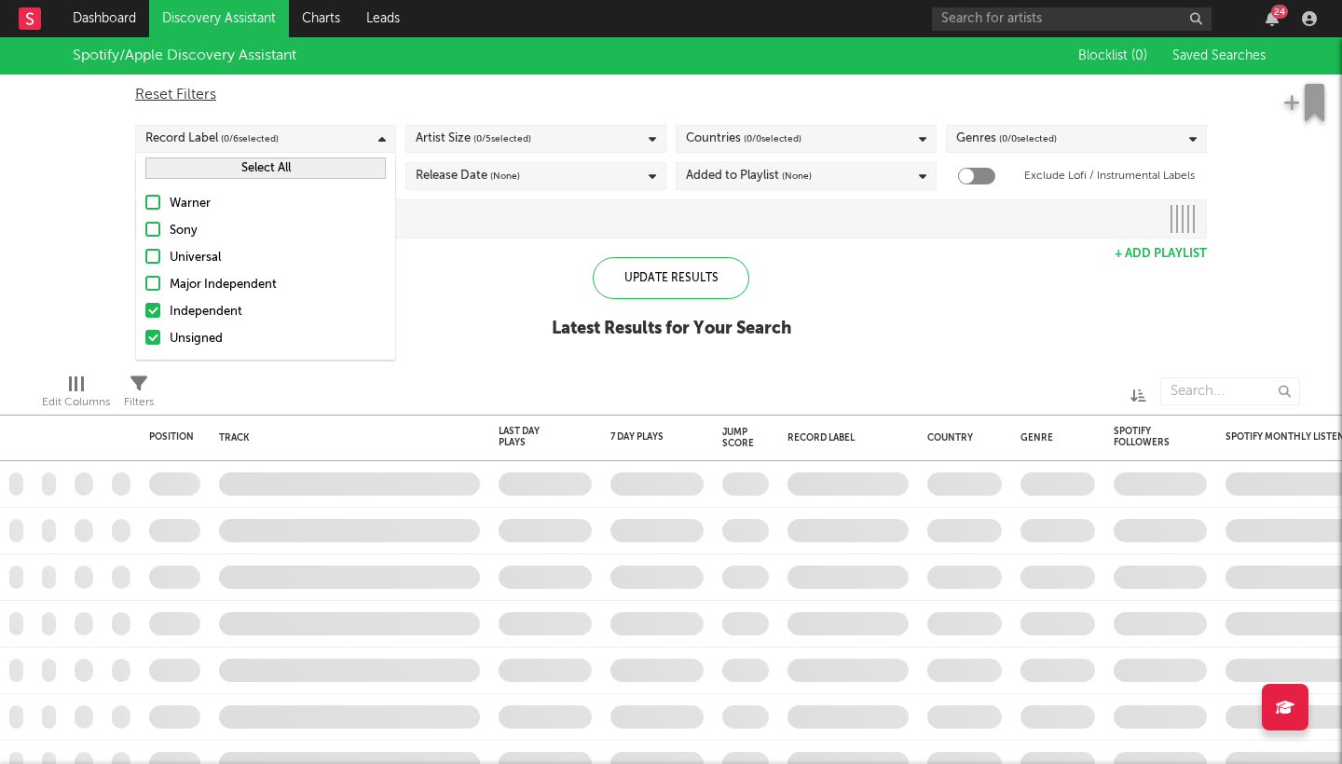
checkbox input "true"
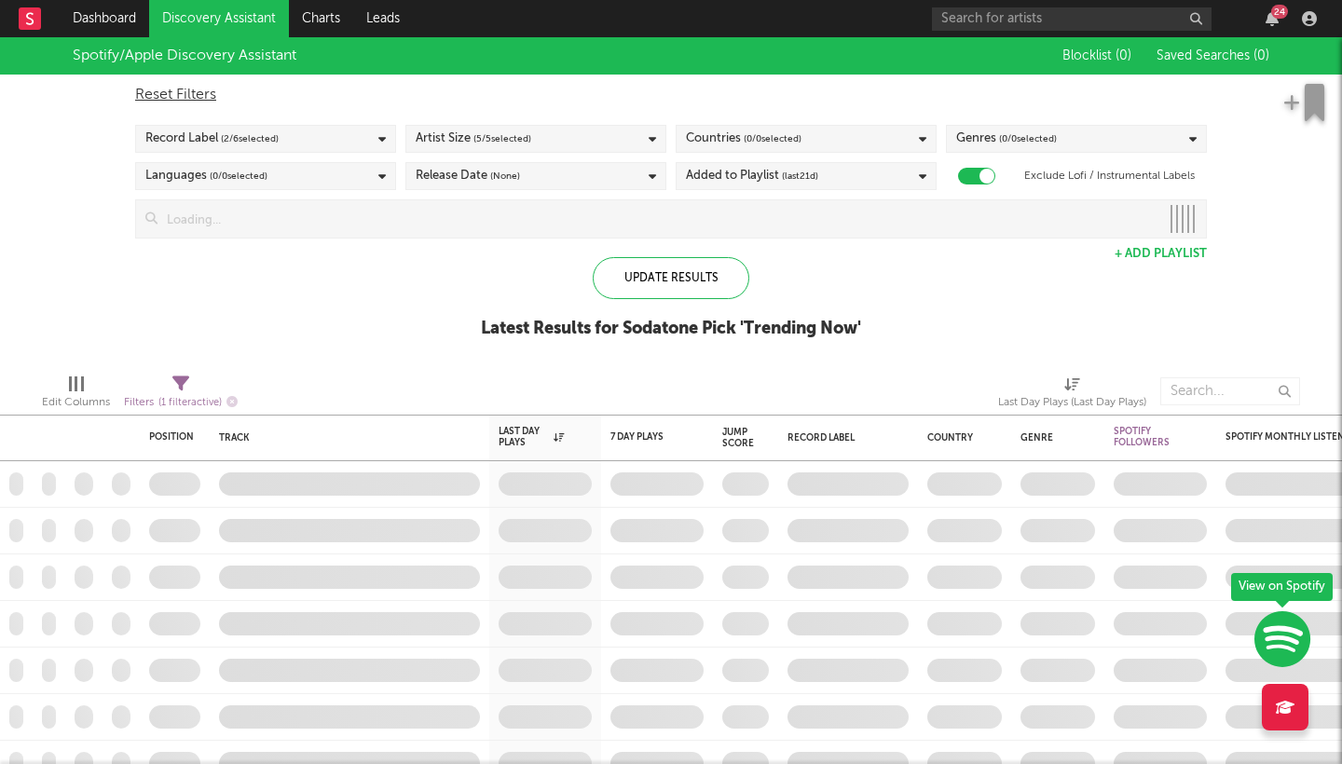
click at [464, 293] on div "Spotify/Apple Discovery Assistant Blocklist ( 0 ) Saved Searches ( 0 ) Reset Fi…" at bounding box center [671, 197] width 1342 height 321
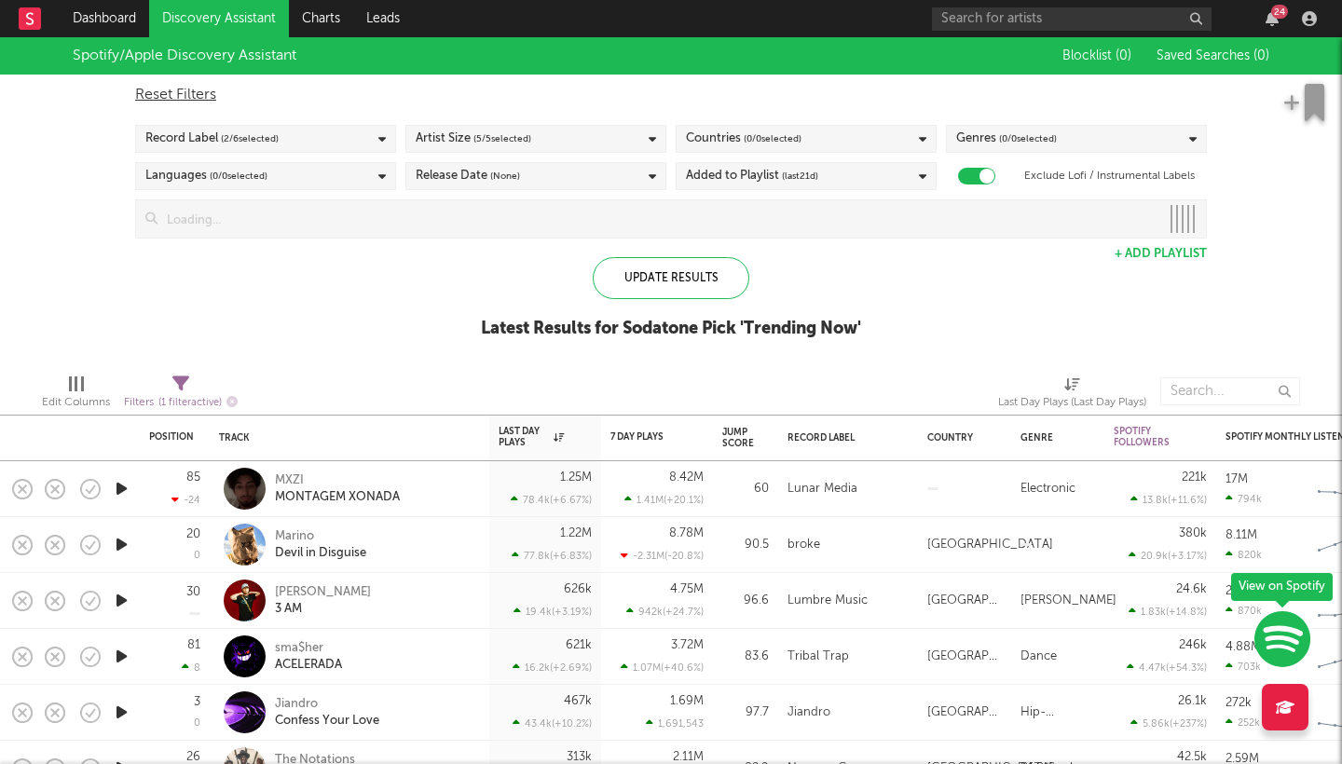
click at [388, 173] on div "Languages ( 0 / 0 selected)" at bounding box center [265, 176] width 261 height 28
click at [811, 143] on div "Countries ( 0 / 0 selected)" at bounding box center [806, 139] width 261 height 28
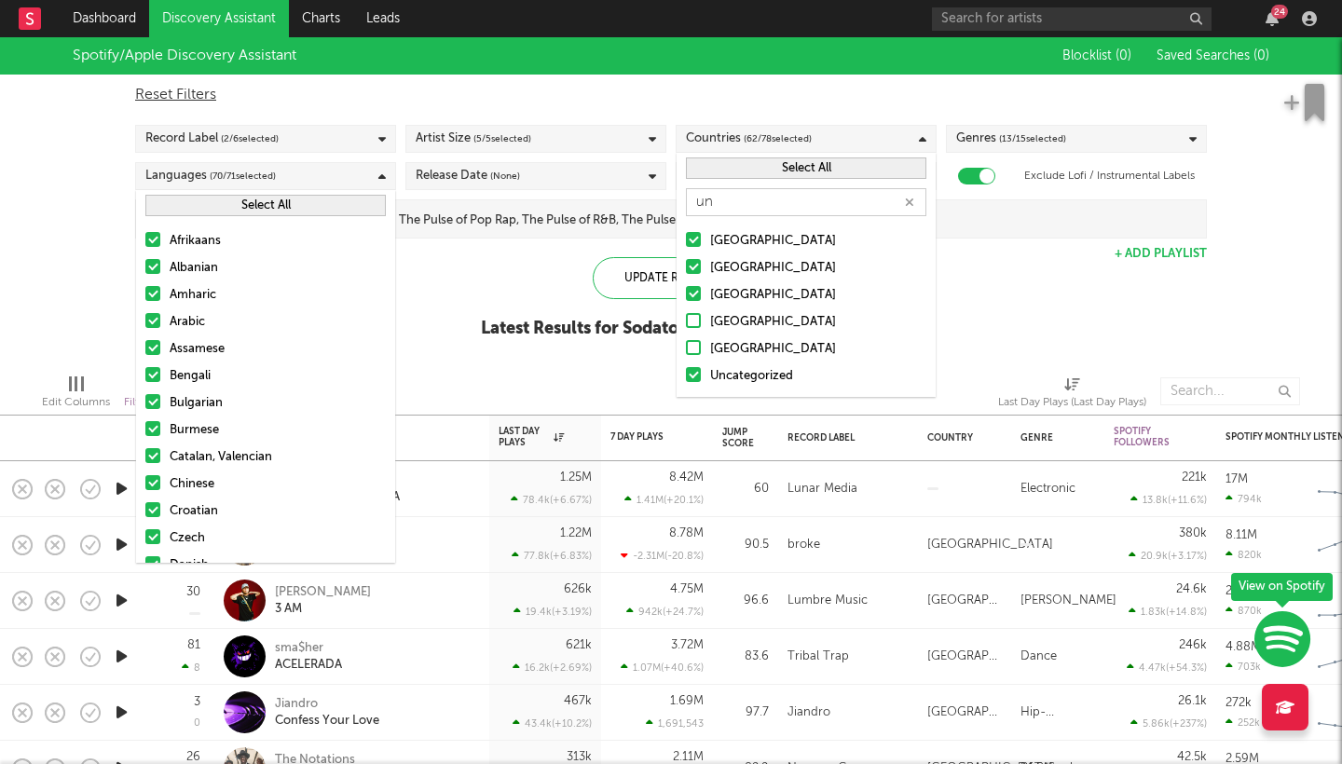
type input "u"
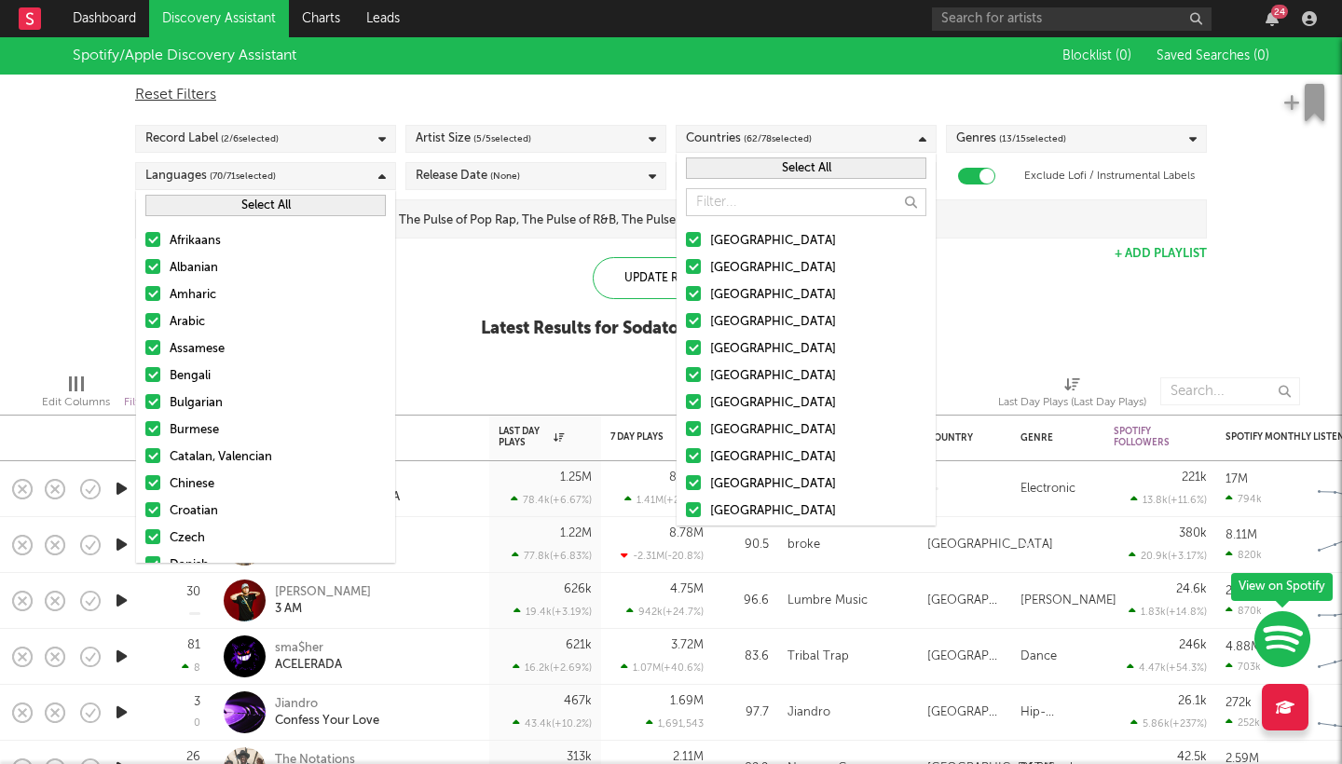
click at [750, 171] on button "Select All" at bounding box center [806, 167] width 240 height 21
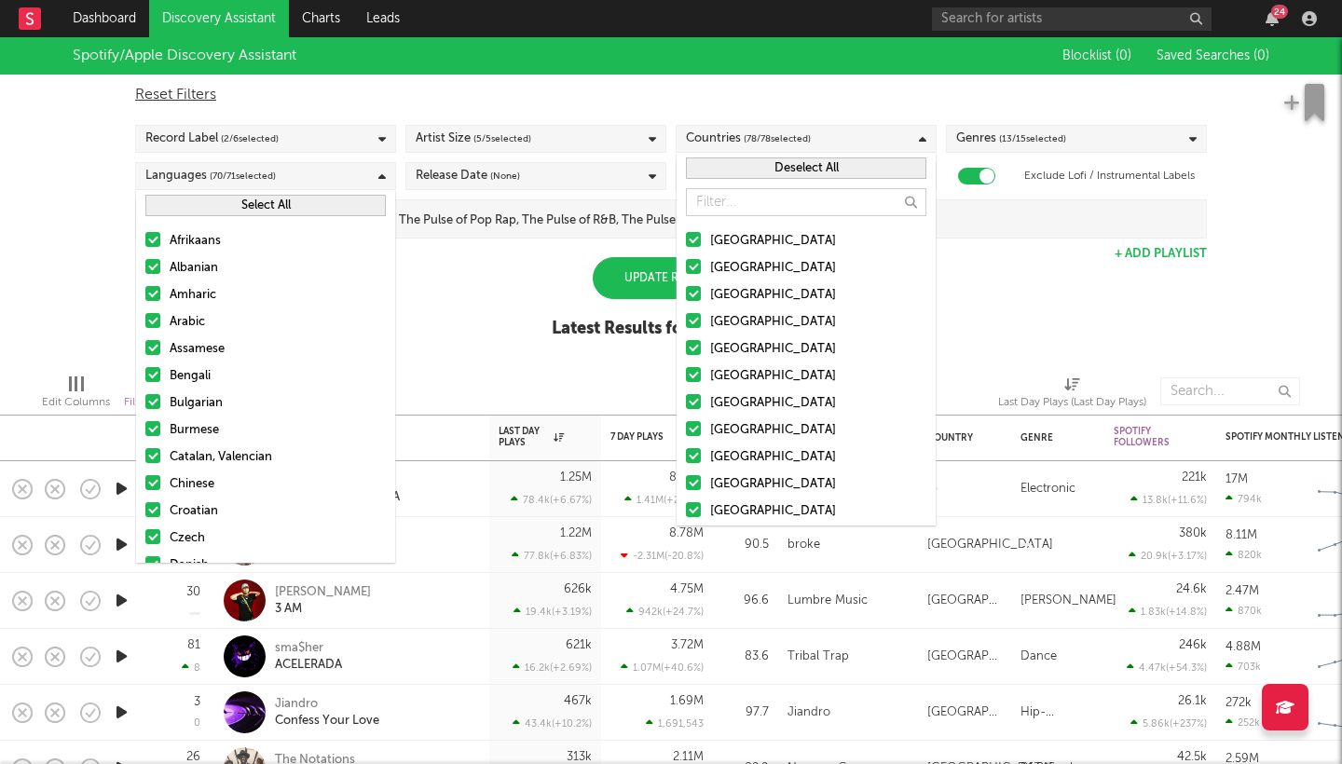
click at [739, 168] on button "Deselect All" at bounding box center [806, 167] width 240 height 21
click at [695, 239] on div at bounding box center [693, 239] width 15 height 15
click at [686, 239] on input "[GEOGRAPHIC_DATA]" at bounding box center [686, 241] width 0 height 22
click at [990, 302] on div "Spotify/Apple Discovery Assistant Blocklist ( 0 ) Saved Searches ( 0 ) Reset Fi…" at bounding box center [671, 197] width 1342 height 321
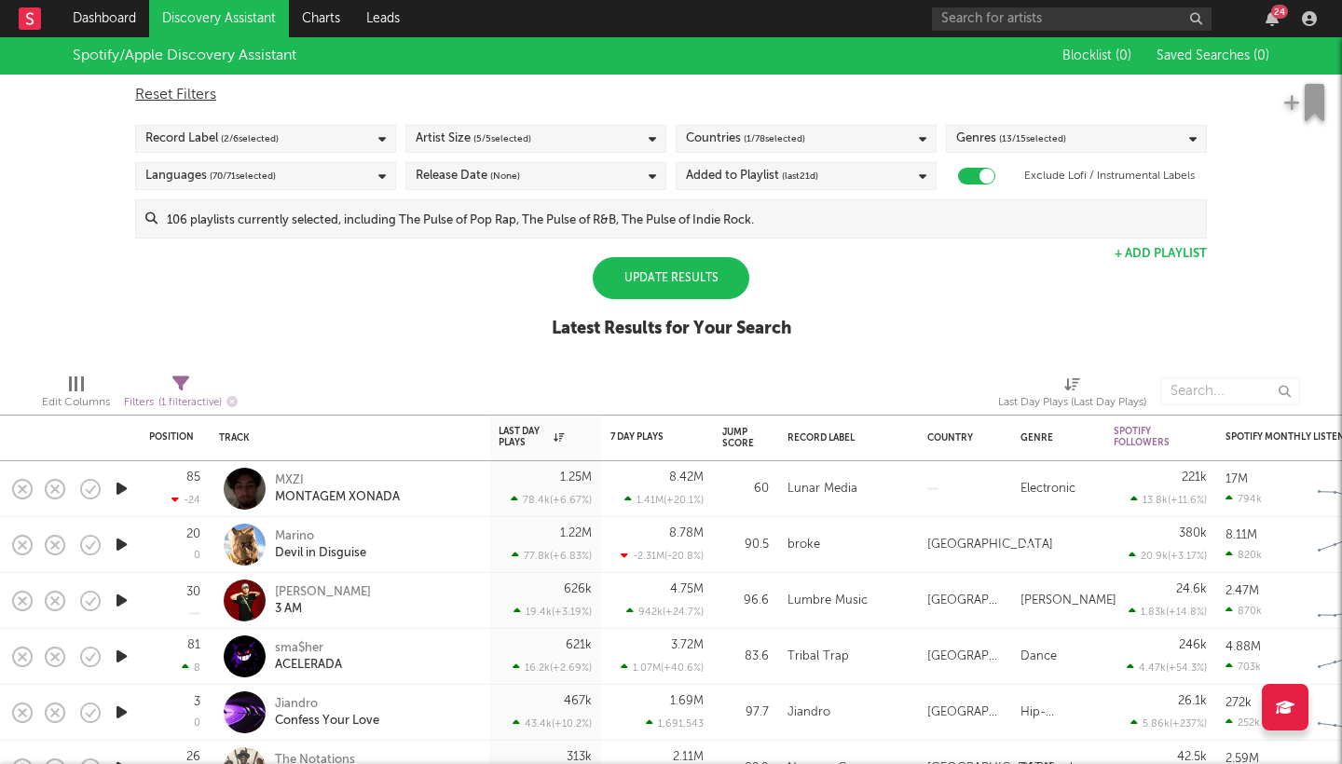
click at [667, 279] on div "Update Results" at bounding box center [671, 278] width 157 height 42
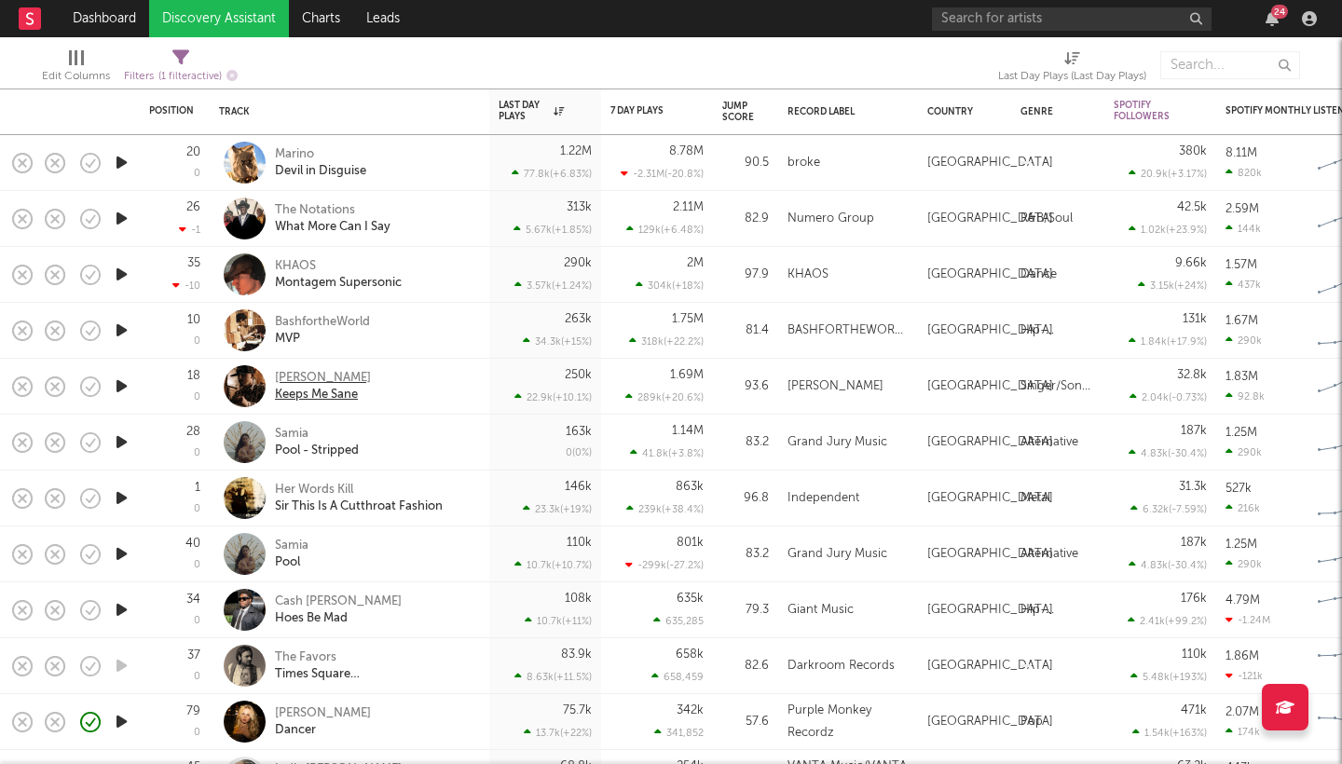
click at [293, 375] on div "[PERSON_NAME]" at bounding box center [323, 378] width 96 height 17
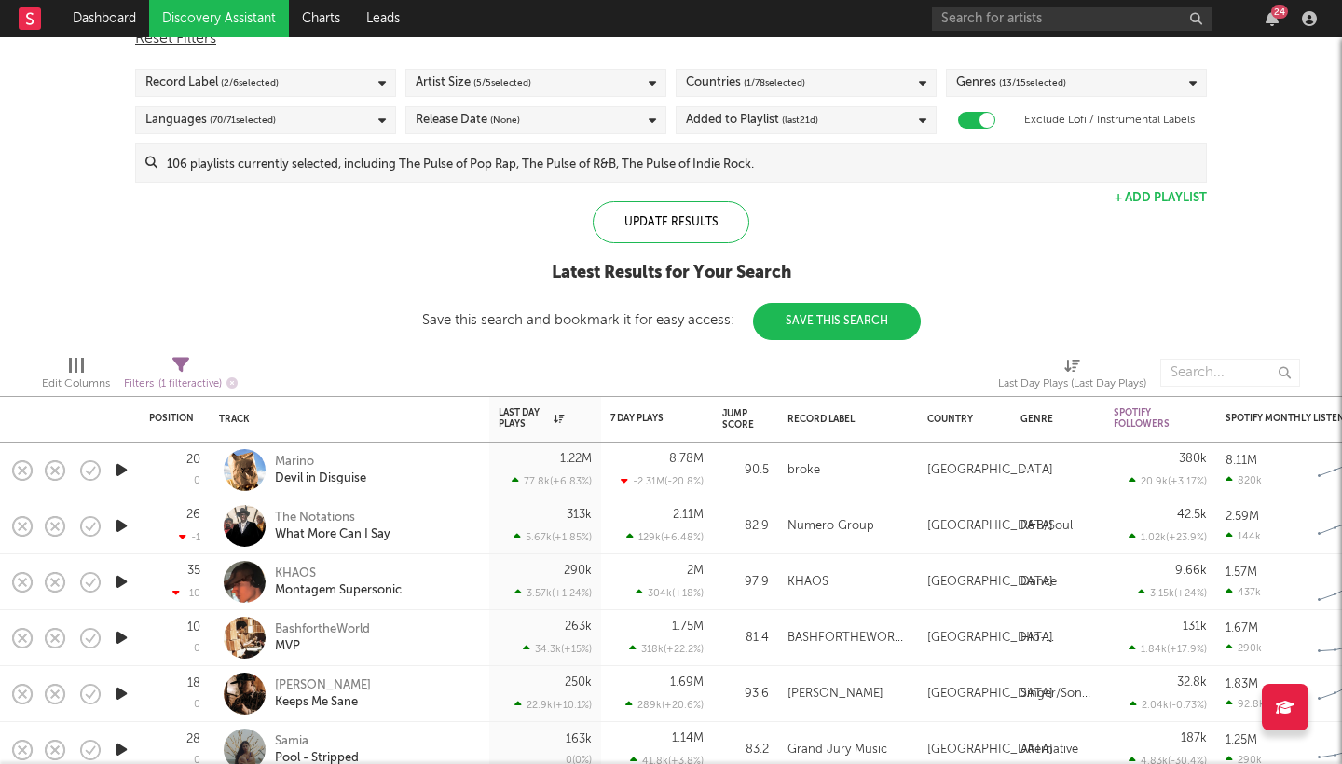
click at [760, 119] on div "Added to Playlist (last 21 d)" at bounding box center [752, 120] width 132 height 22
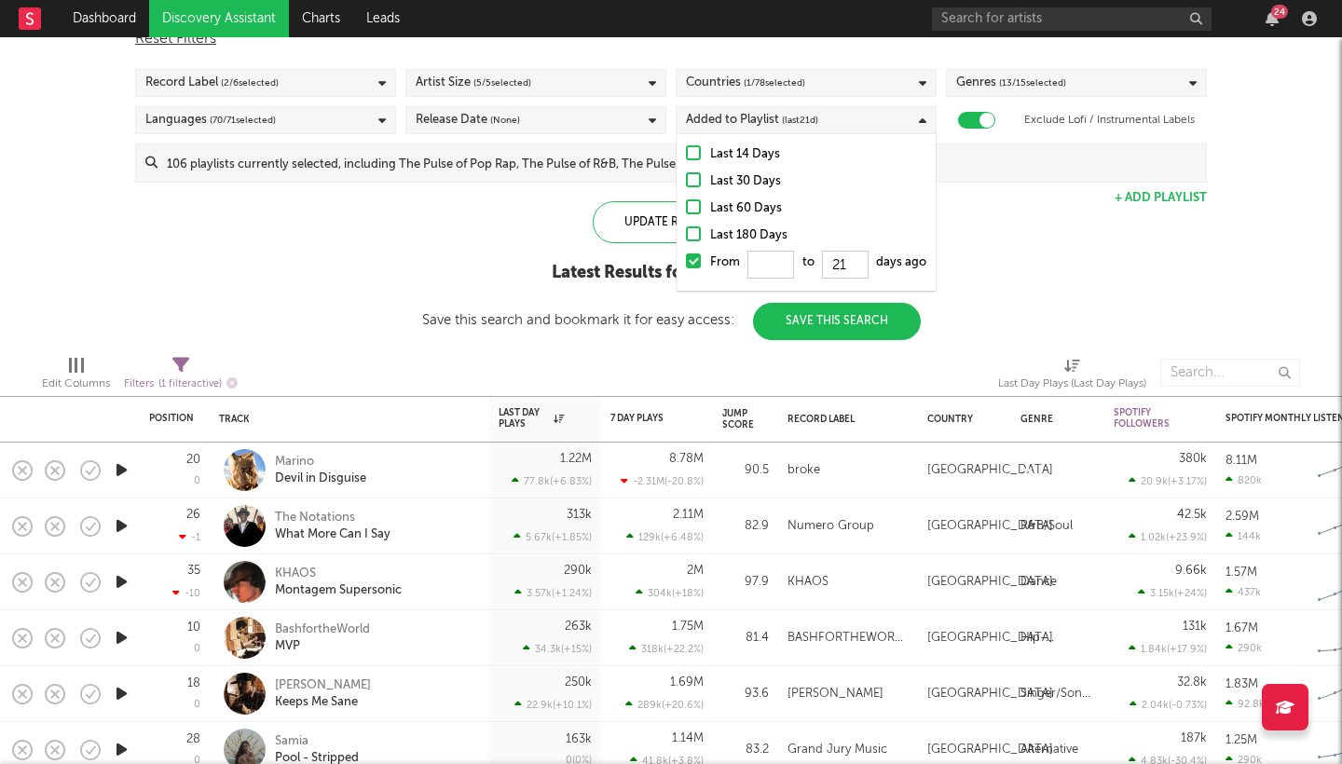
click at [698, 154] on div at bounding box center [693, 152] width 15 height 15
click at [686, 154] on input "Last 14 Days" at bounding box center [686, 154] width 0 height 22
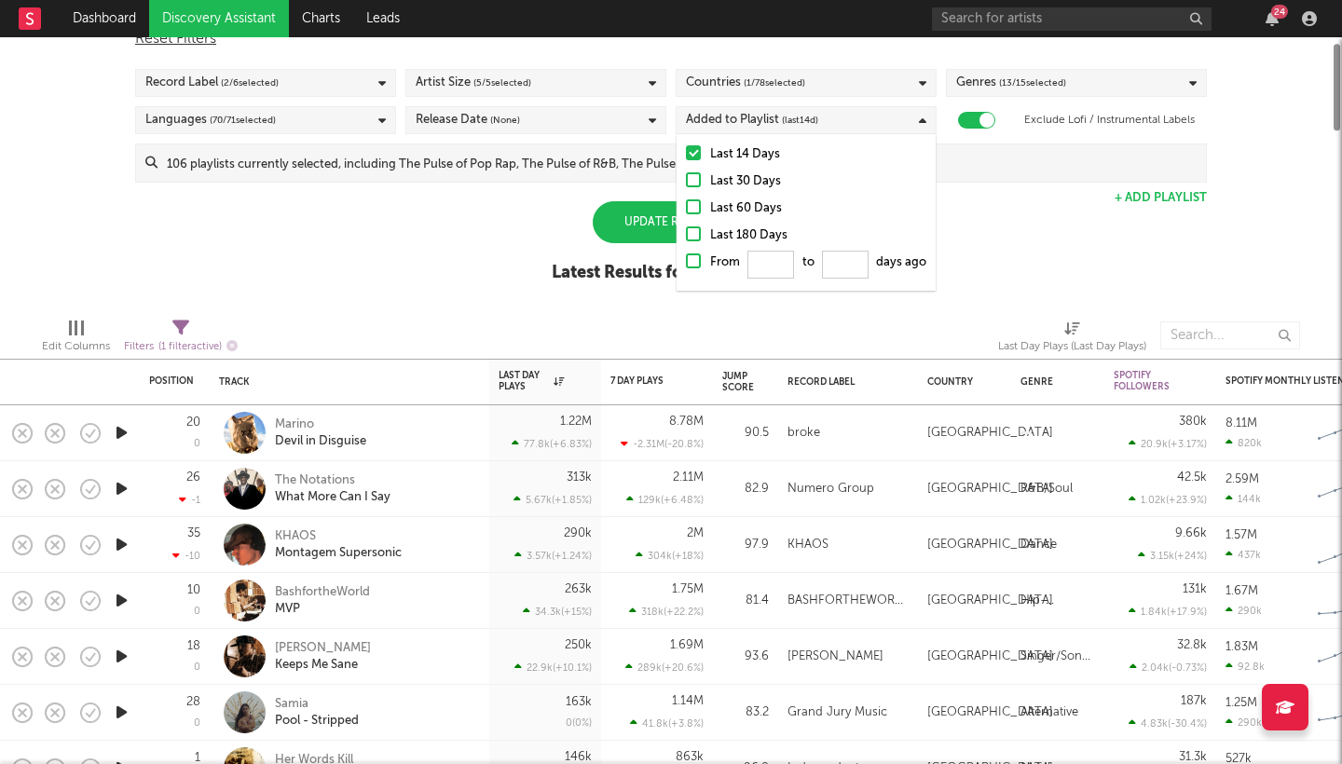
click at [688, 181] on div at bounding box center [693, 179] width 15 height 15
click at [686, 181] on input "Last 30 Days" at bounding box center [686, 182] width 0 height 22
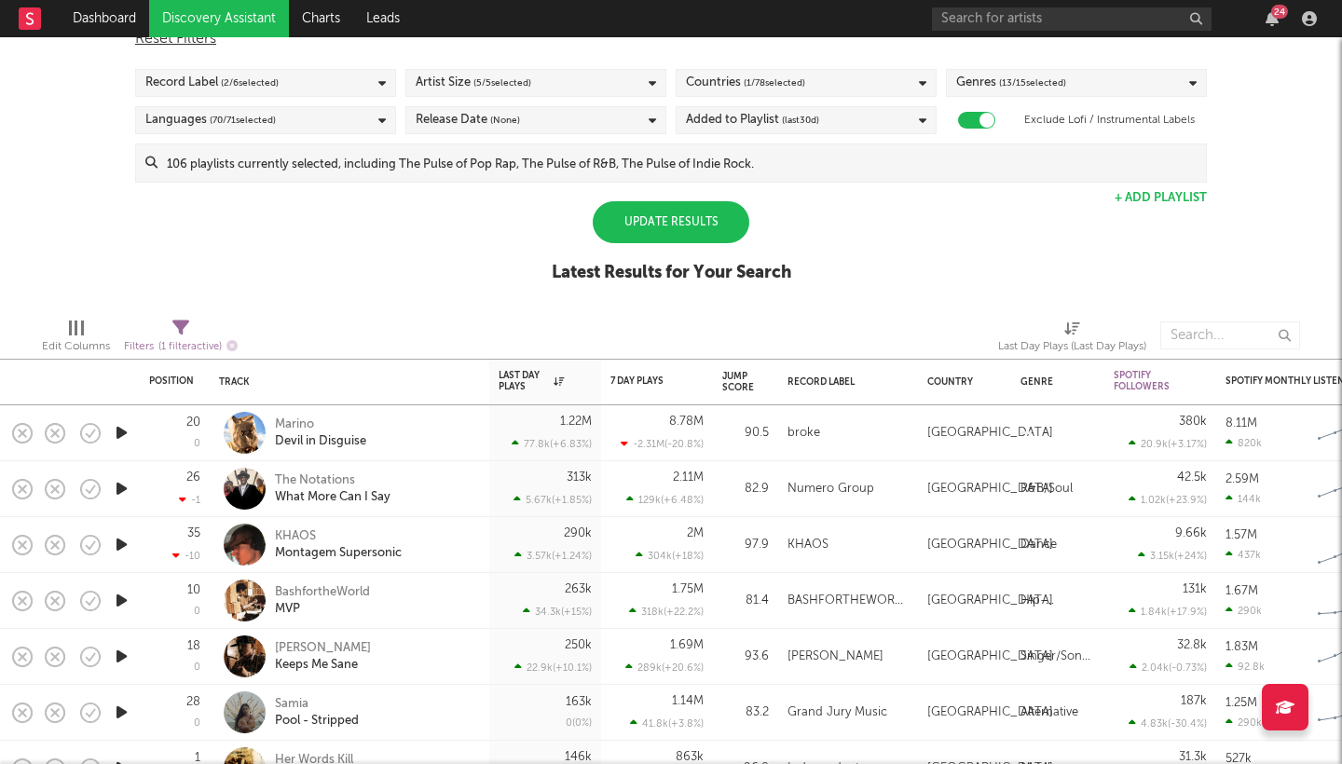
click at [620, 221] on div "Update Results" at bounding box center [671, 222] width 157 height 42
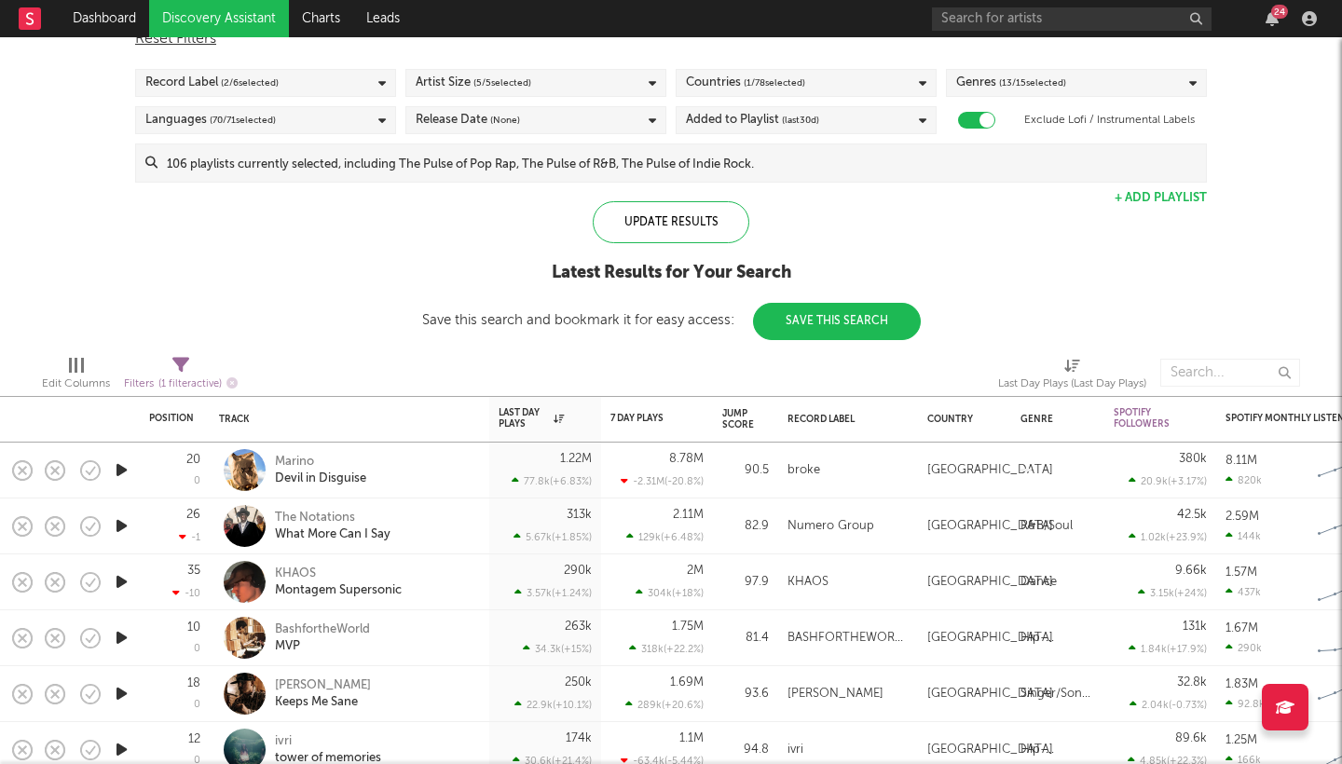
click at [309, 163] on input at bounding box center [681, 162] width 1048 height 37
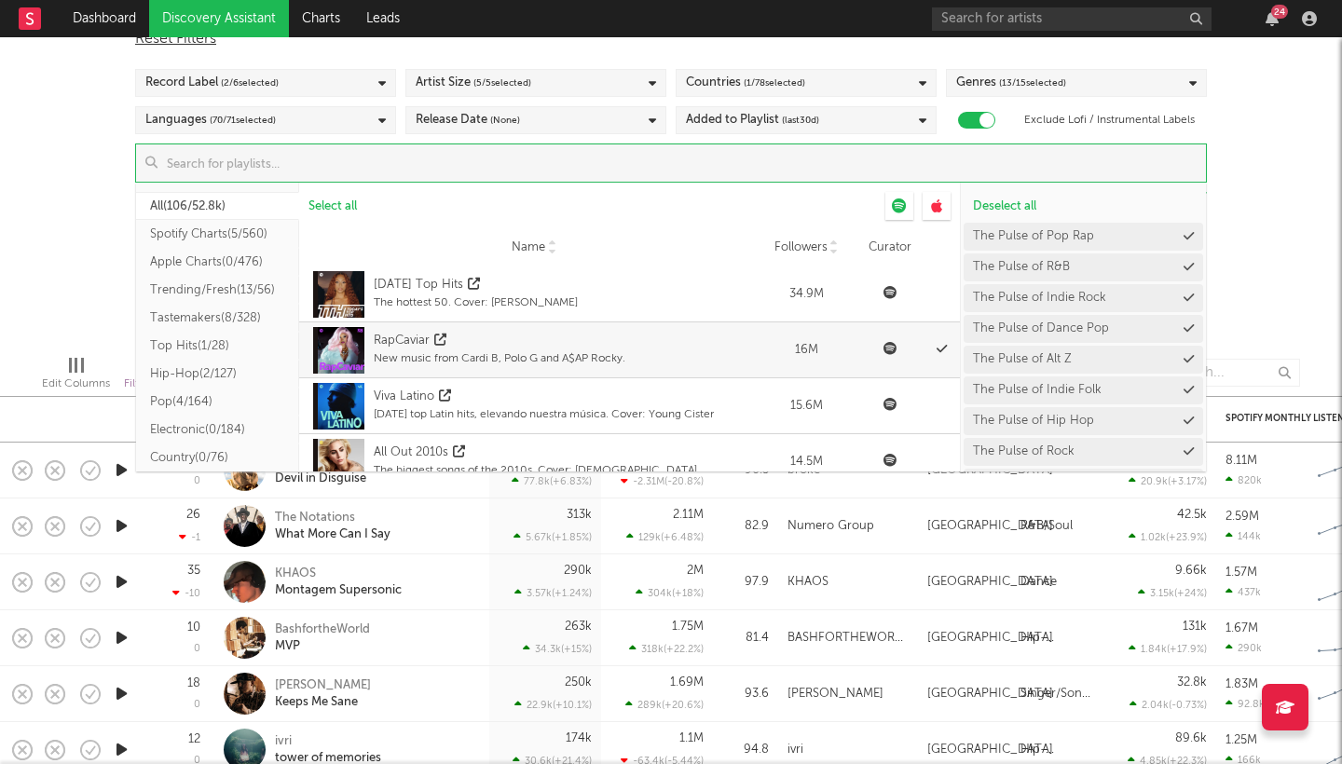
click at [79, 233] on div "Spotify/Apple Discovery Assistant Blocklist ( 0 ) Saved Searches ( 0 ) Reset Fi…" at bounding box center [671, 160] width 1342 height 359
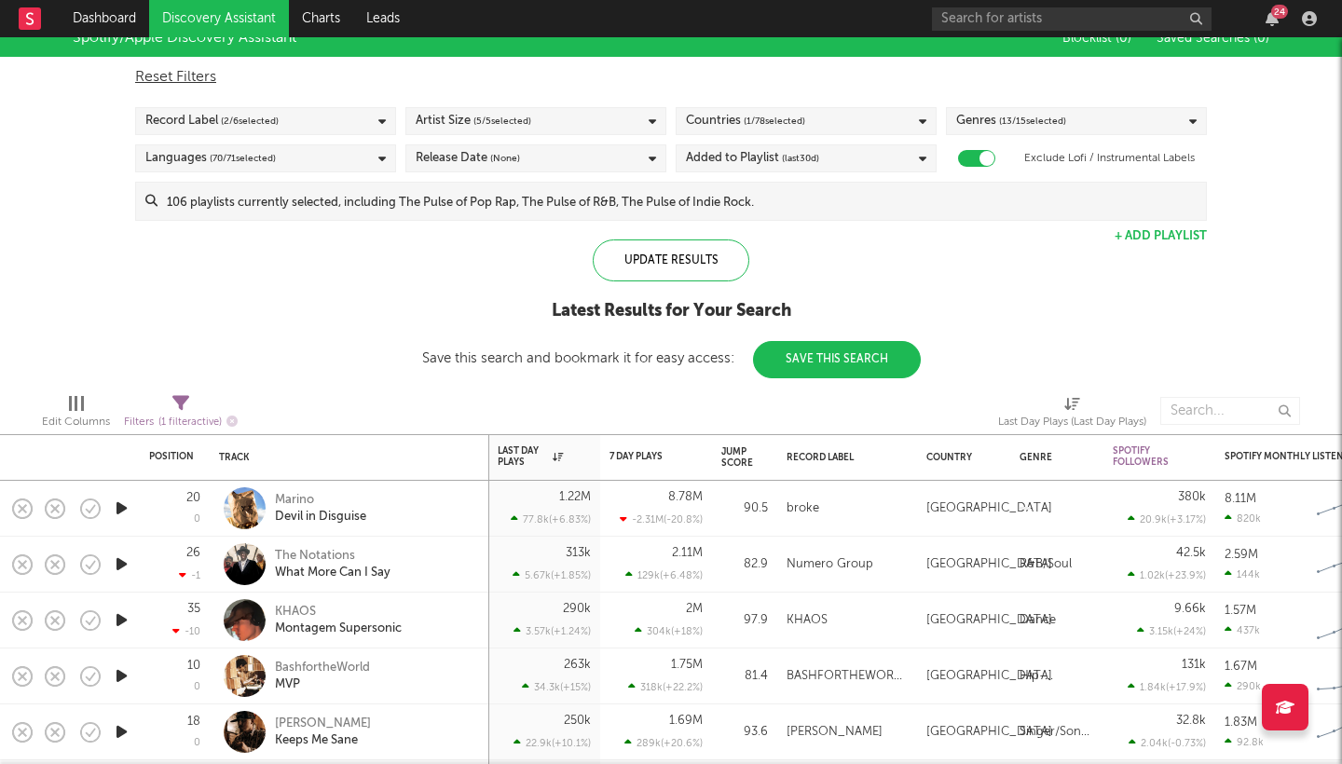
click at [1150, 118] on div "Genres ( 13 / 15 selected)" at bounding box center [1076, 121] width 261 height 28
click at [334, 297] on div "Spotify/Apple Discovery Assistant Blocklist ( 0 ) Saved Searches ( 0 ) Reset Fi…" at bounding box center [671, 199] width 1342 height 359
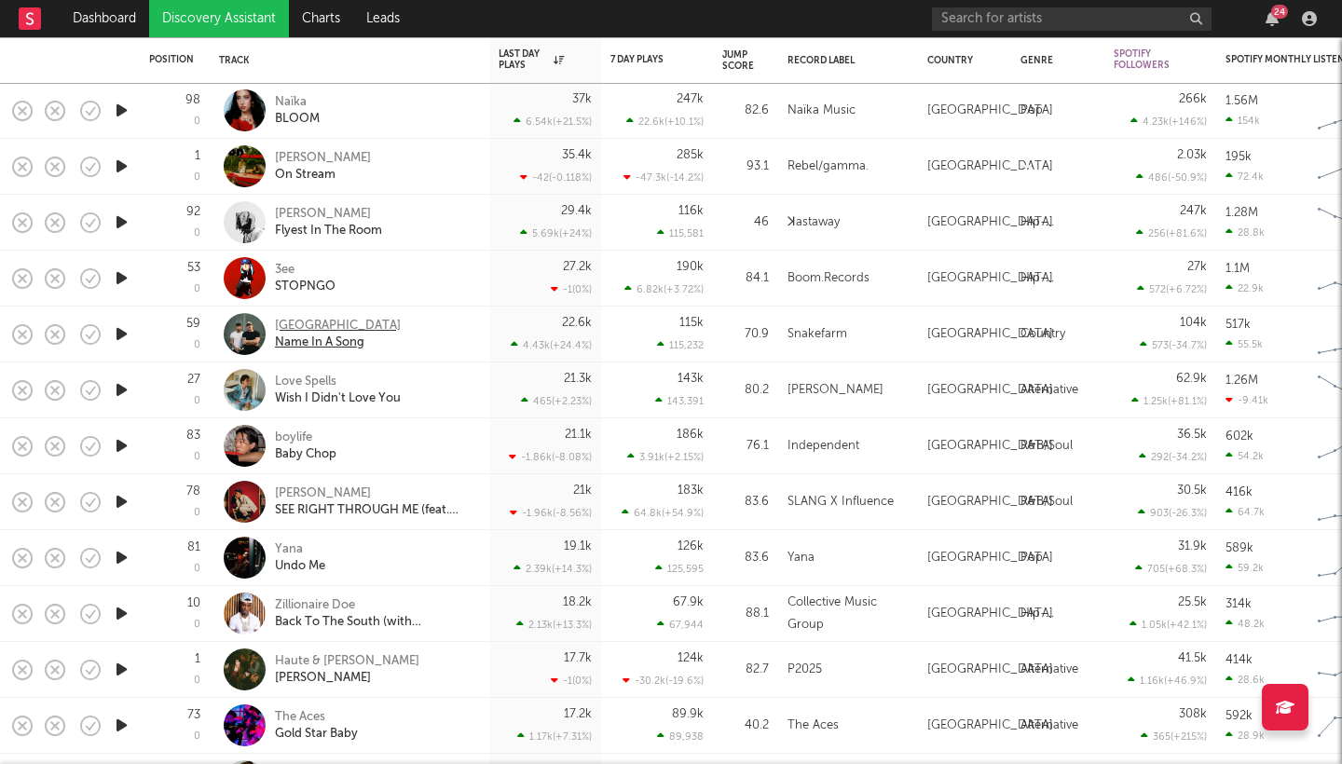
click at [293, 323] on div "[GEOGRAPHIC_DATA]" at bounding box center [338, 326] width 126 height 17
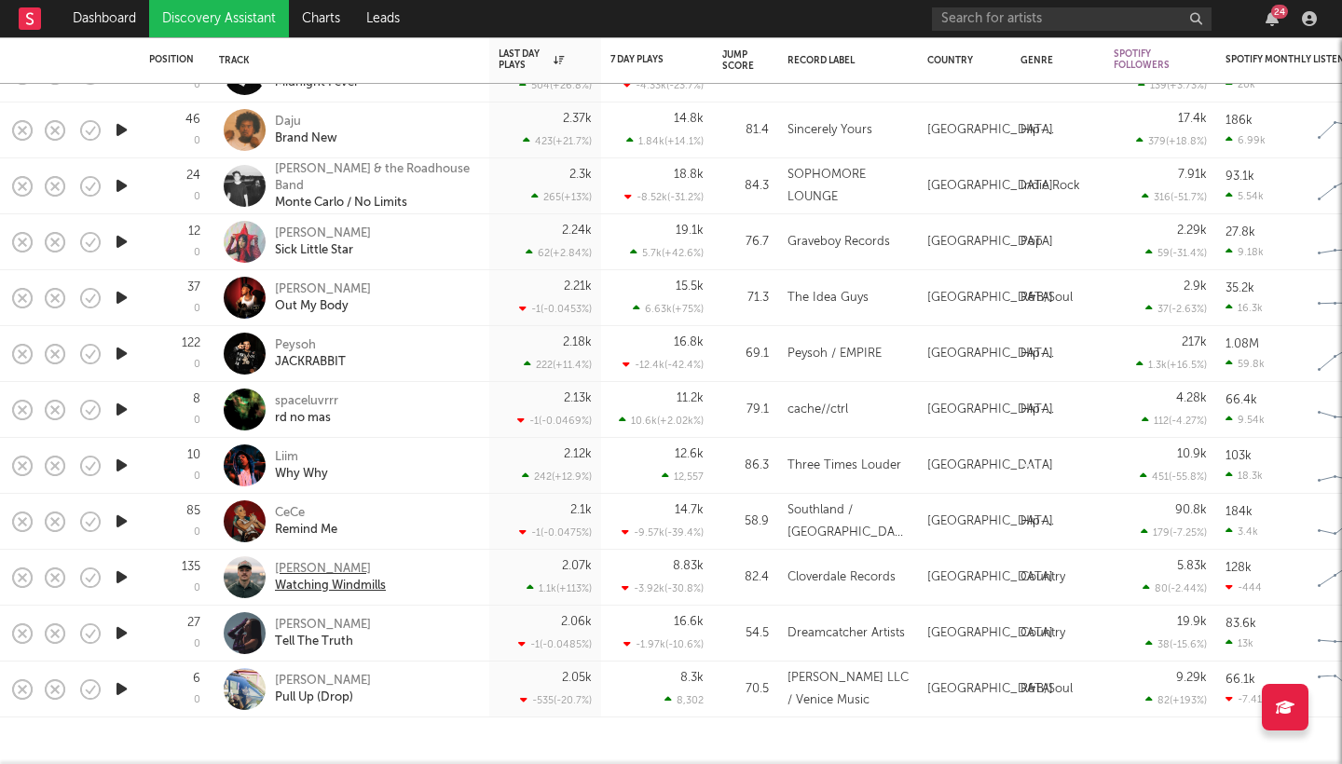
click at [296, 562] on div "[PERSON_NAME]" at bounding box center [330, 569] width 111 height 17
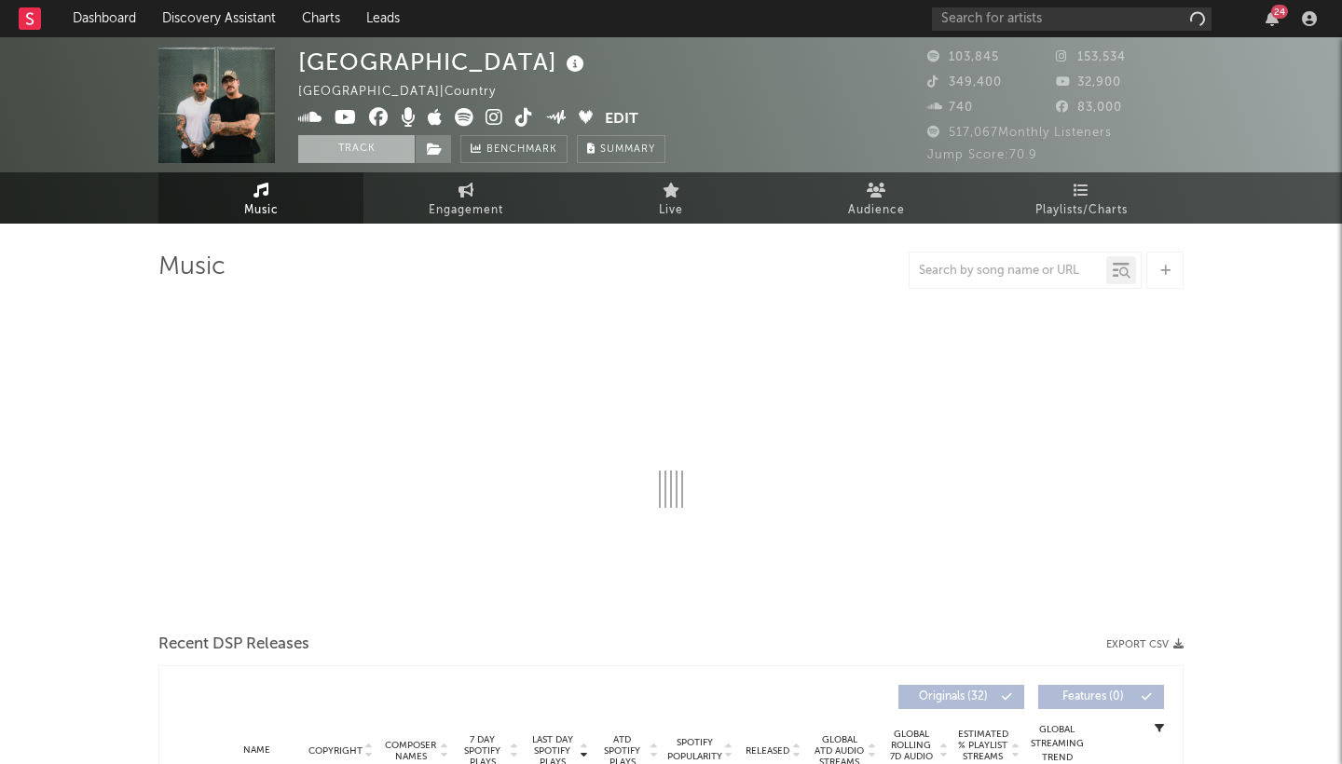
select select "6m"
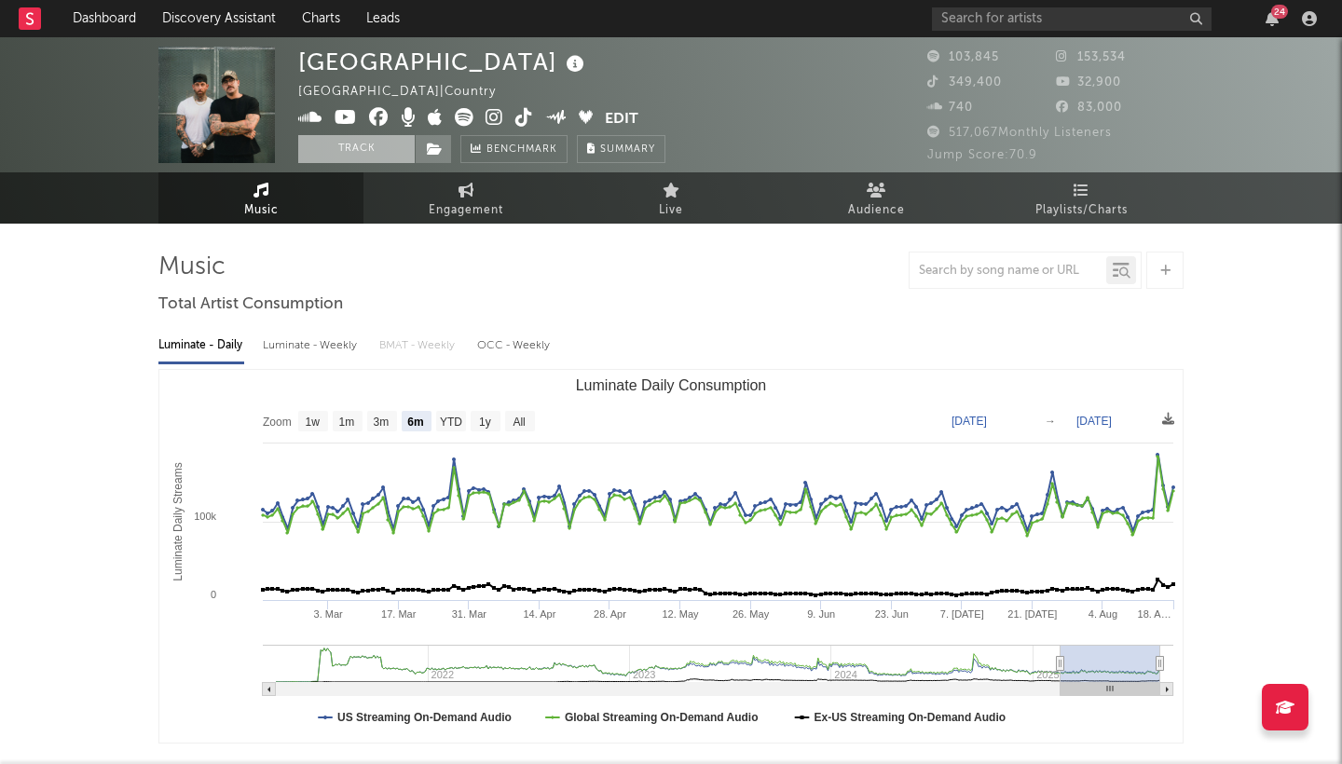
click at [376, 150] on button "Track" at bounding box center [356, 149] width 116 height 28
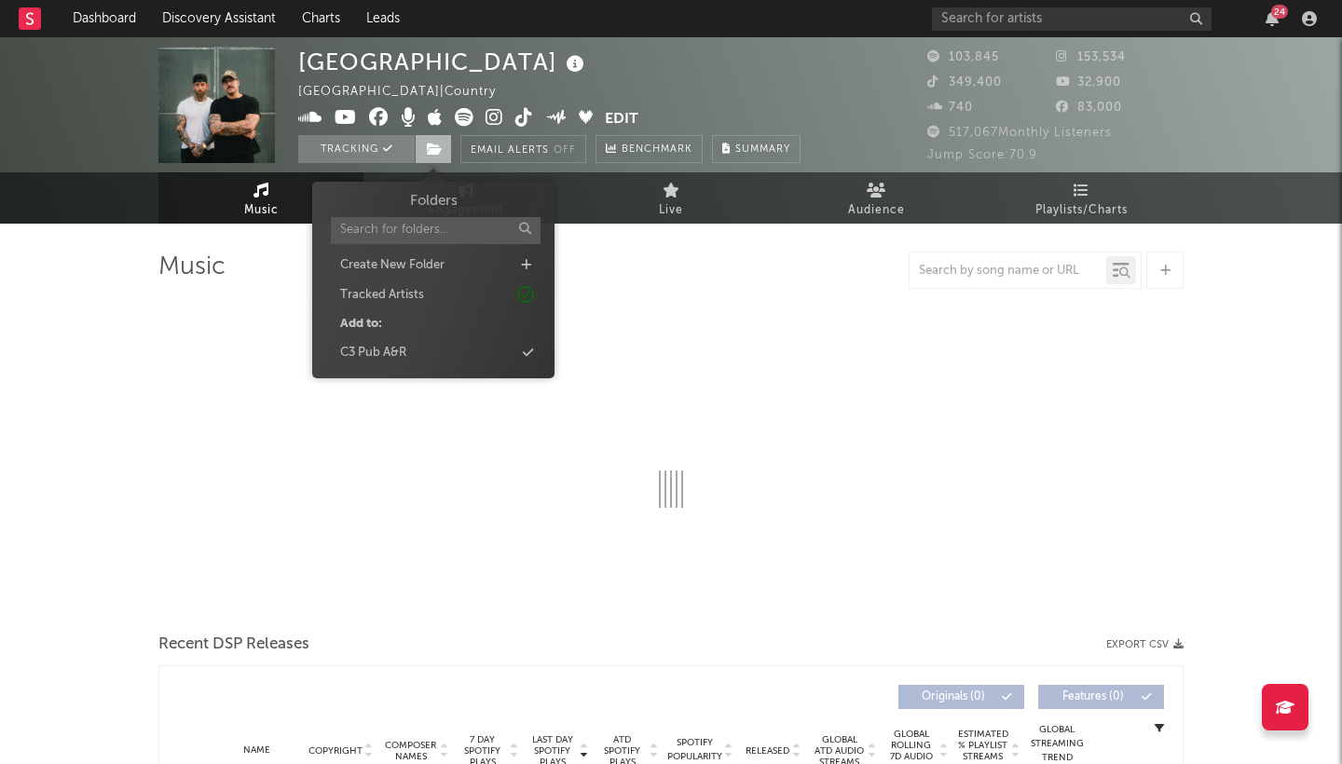
click at [431, 146] on icon at bounding box center [435, 149] width 16 height 13
click at [383, 349] on div "C3 Pub A&R" at bounding box center [373, 353] width 66 height 19
select select "6m"
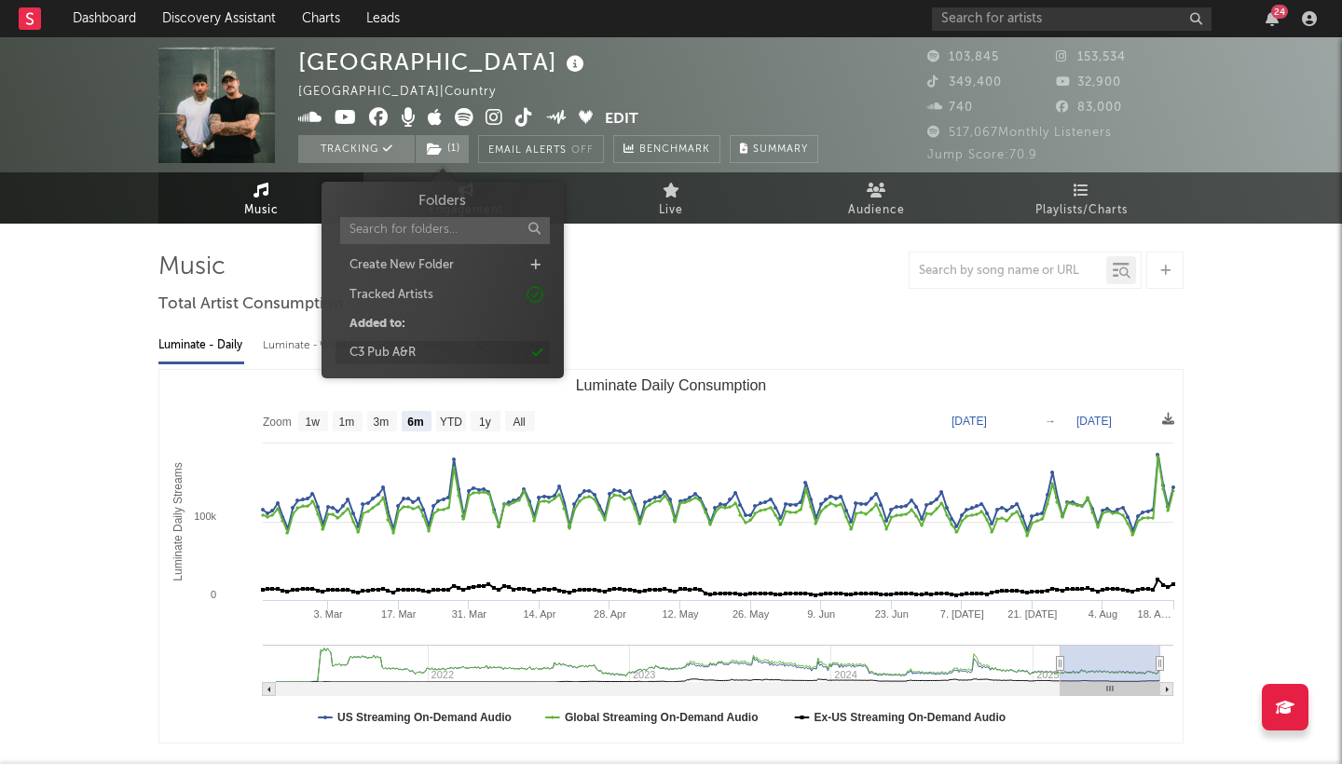
click at [426, 343] on div "C3 Pub A&R" at bounding box center [442, 353] width 214 height 24
click at [525, 350] on icon at bounding box center [528, 353] width 10 height 12
click at [619, 354] on div "Luminate - Daily Luminate - Weekly BMAT - Weekly OCC - Weekly" at bounding box center [670, 346] width 1025 height 32
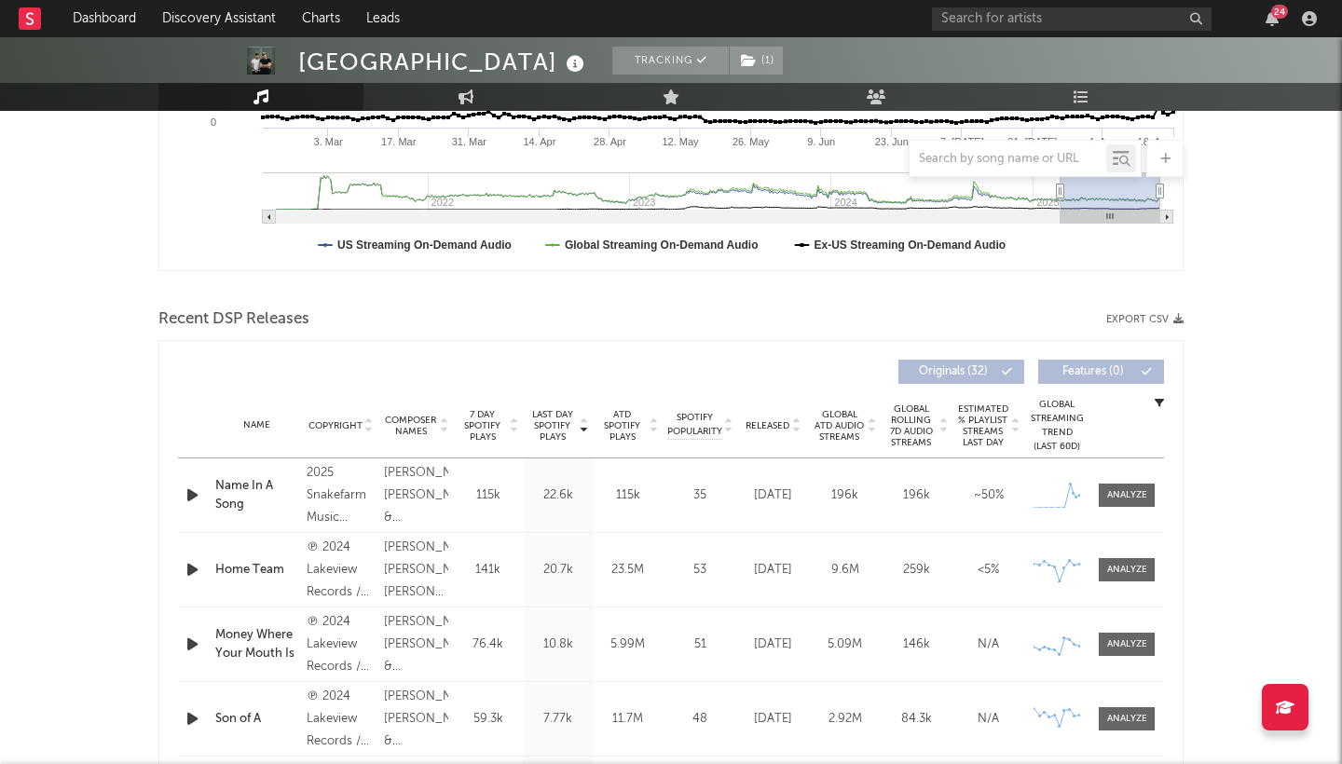
scroll to position [482, 0]
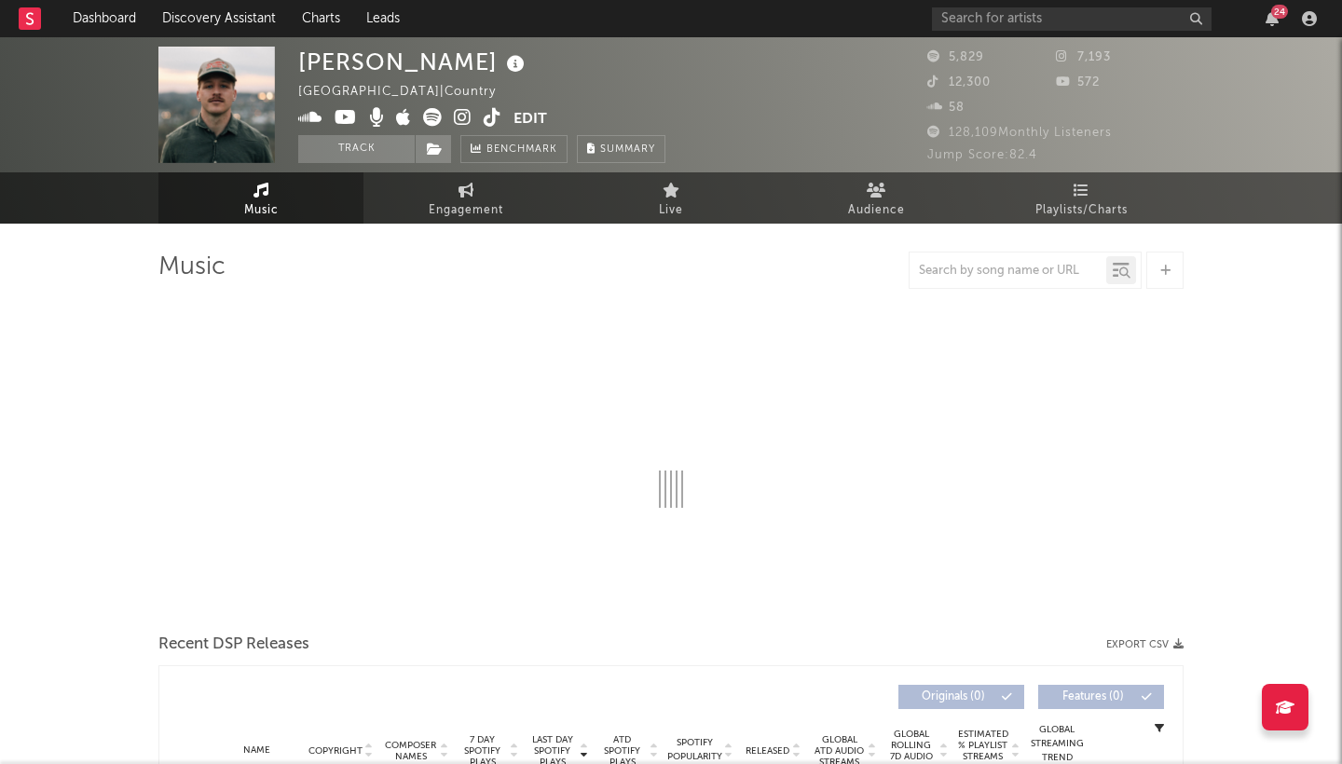
select select "6m"
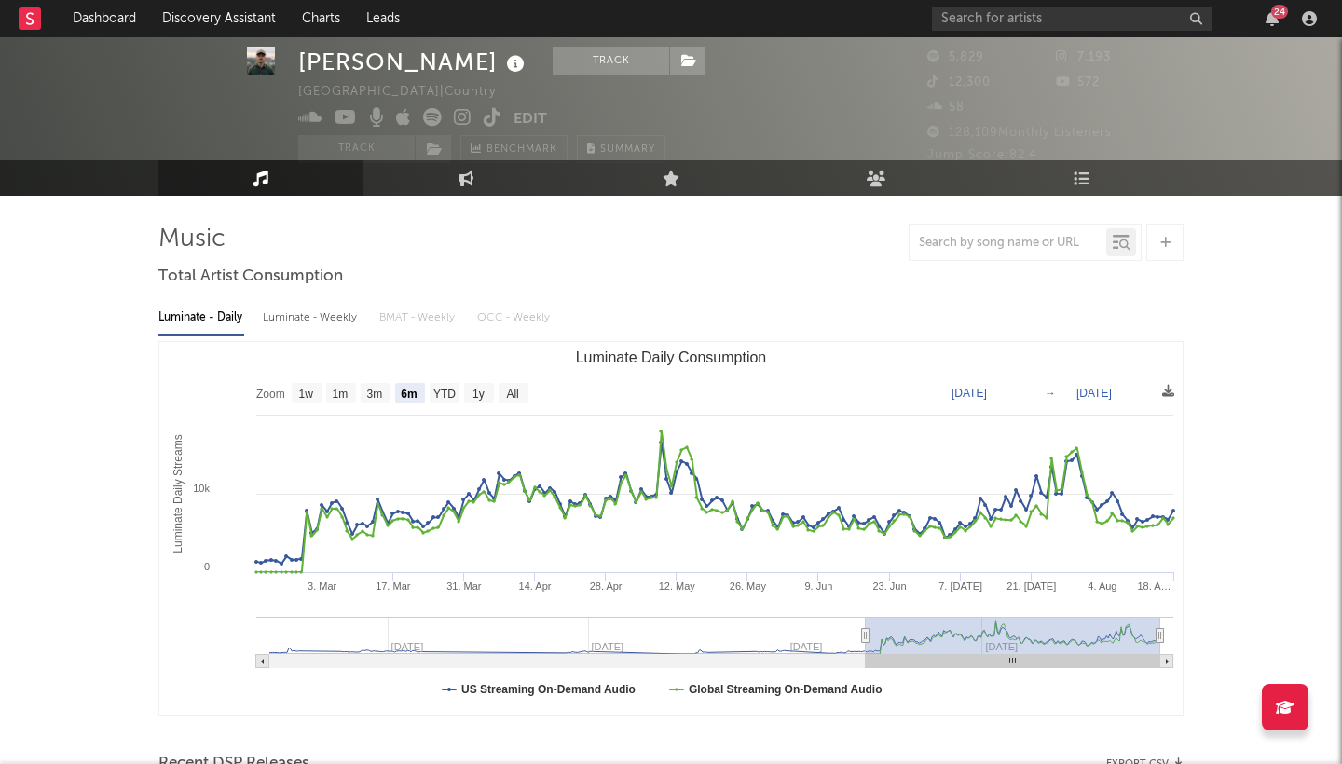
scroll to position [45, 0]
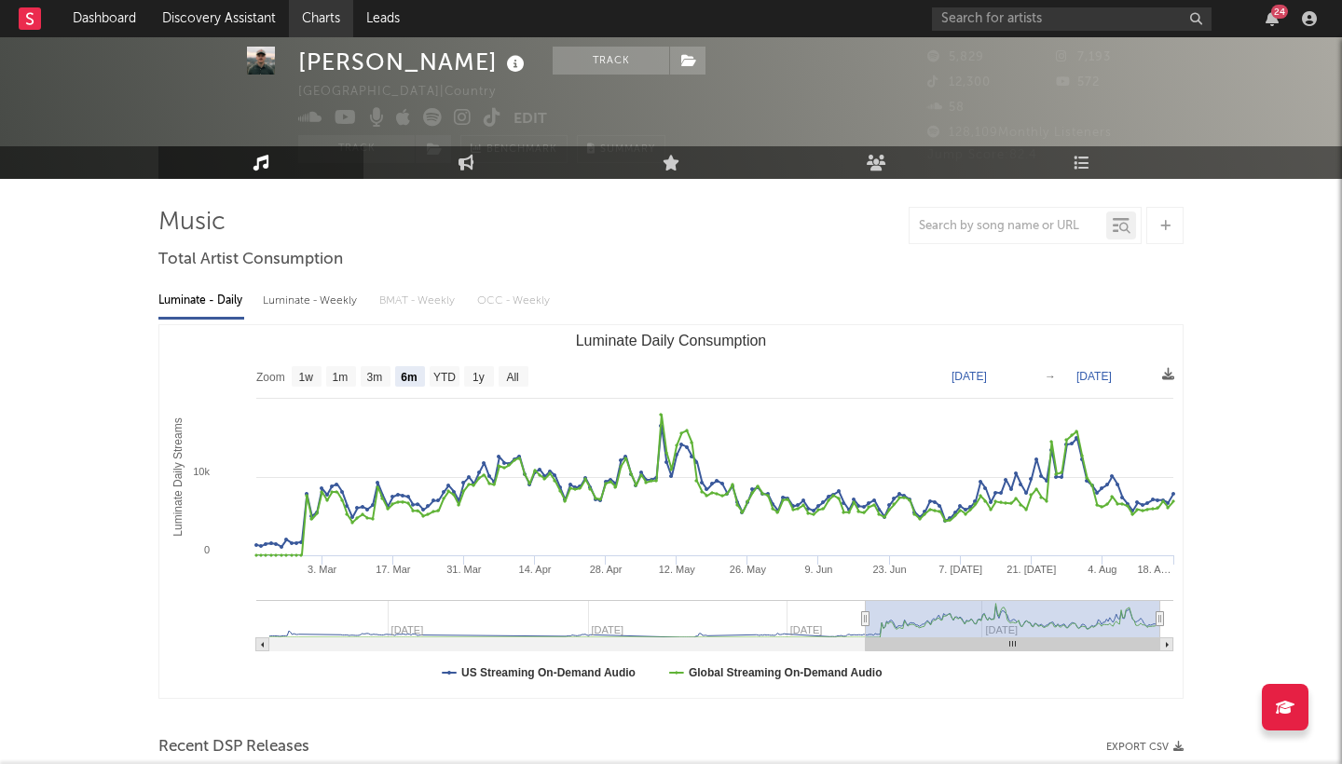
click at [333, 14] on link "Charts" at bounding box center [321, 18] width 64 height 37
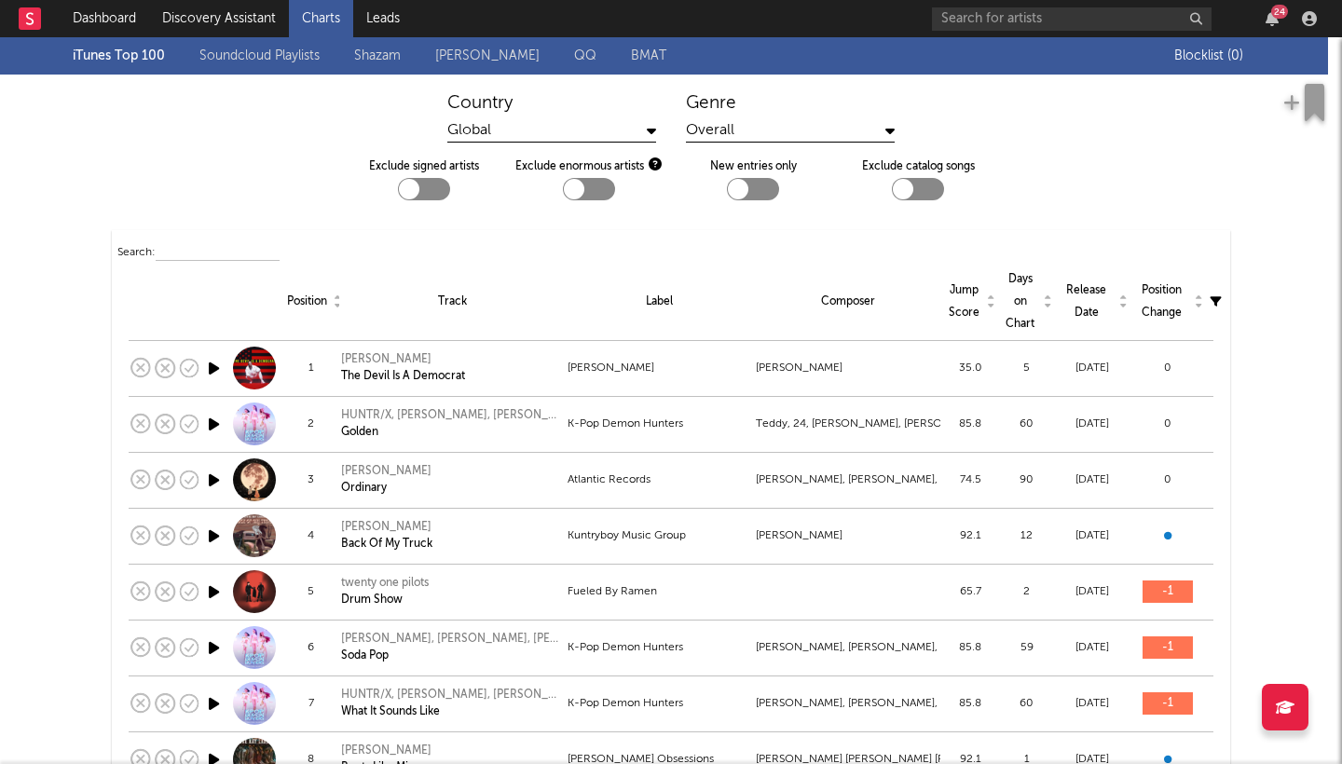
scroll to position [1, 0]
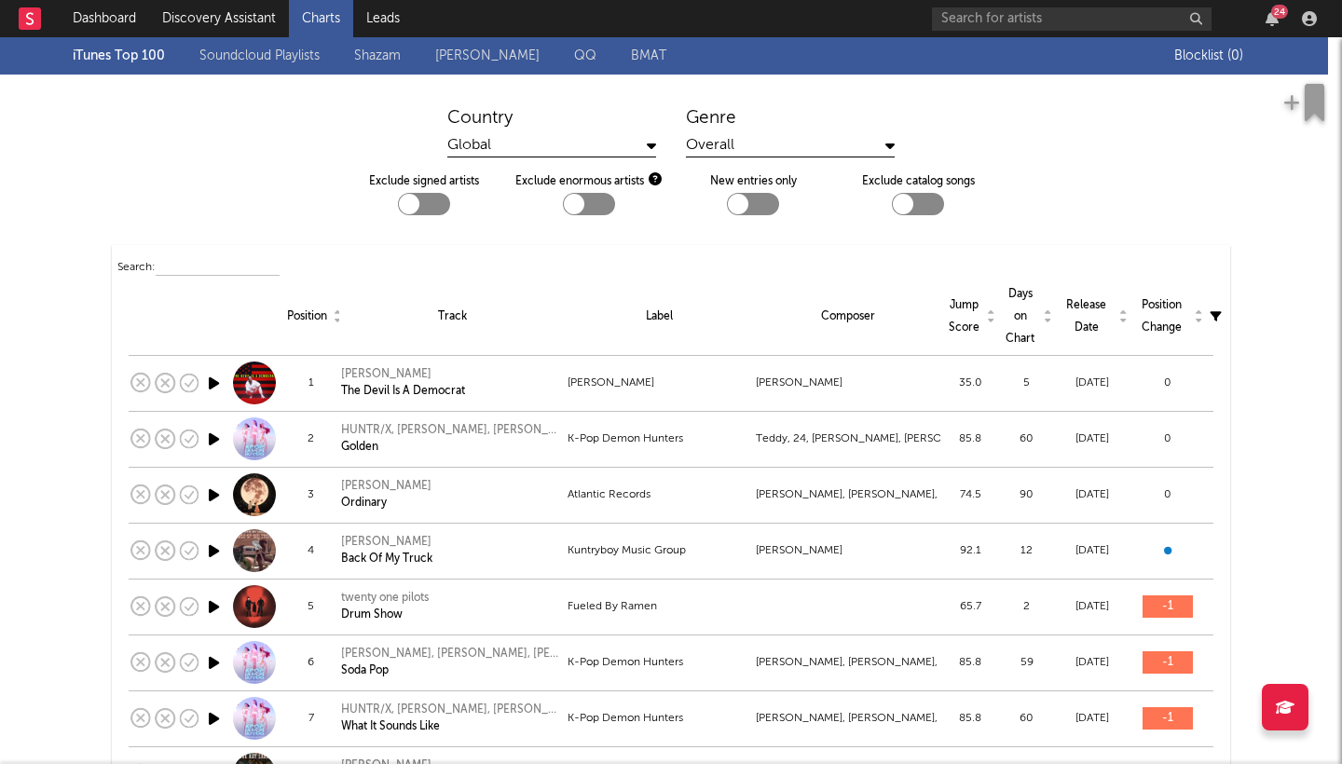
click at [434, 203] on div at bounding box center [424, 204] width 52 height 22
checkbox input "true"
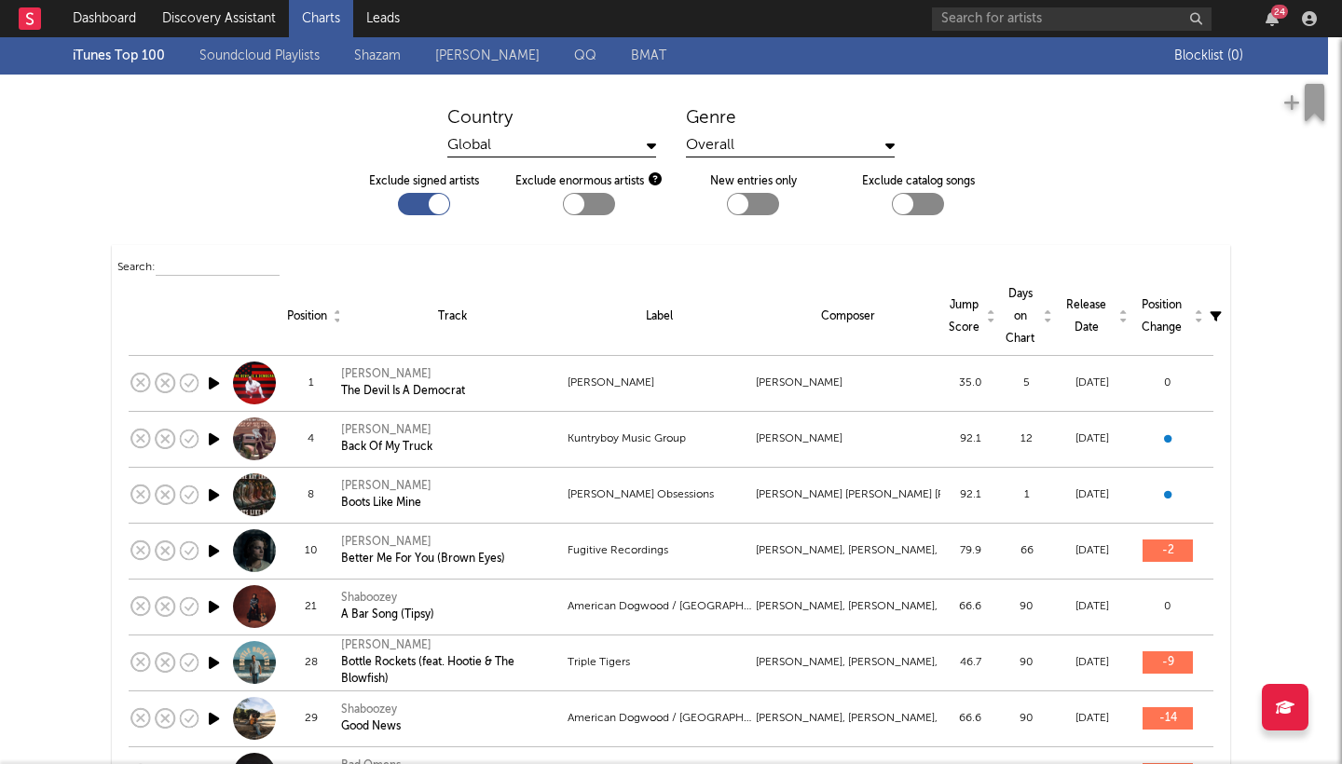
click at [556, 142] on div "Global" at bounding box center [551, 145] width 209 height 23
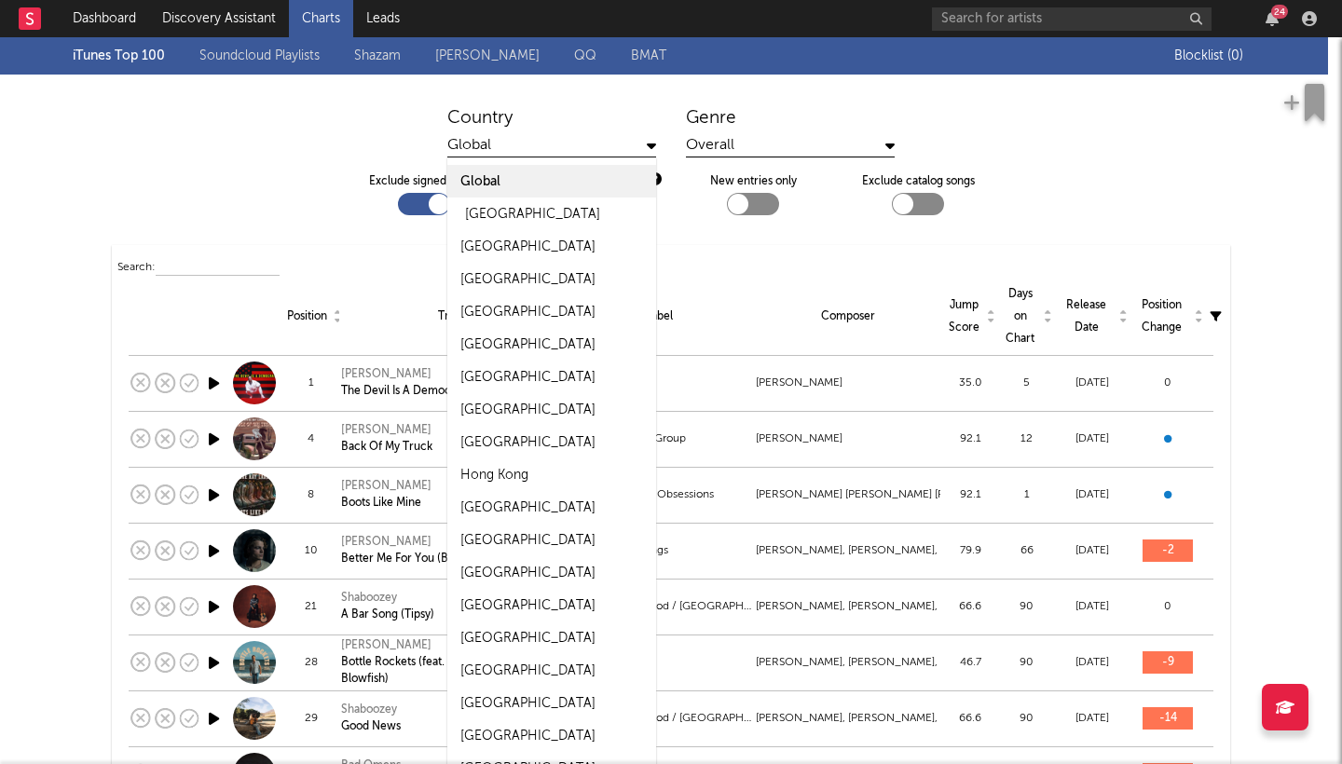
click at [531, 218] on div "[GEOGRAPHIC_DATA]" at bounding box center [532, 214] width 135 height 22
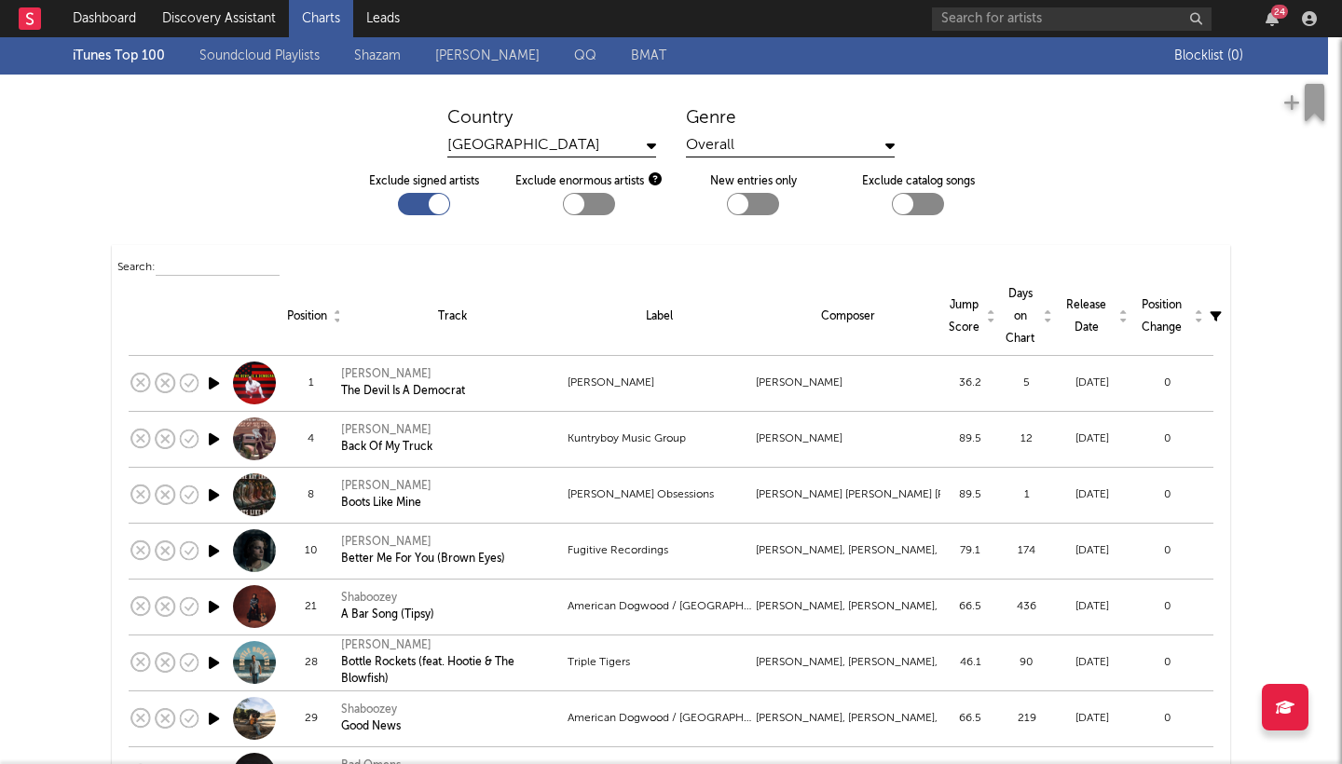
click at [762, 201] on div at bounding box center [753, 204] width 52 height 22
checkbox input "true"
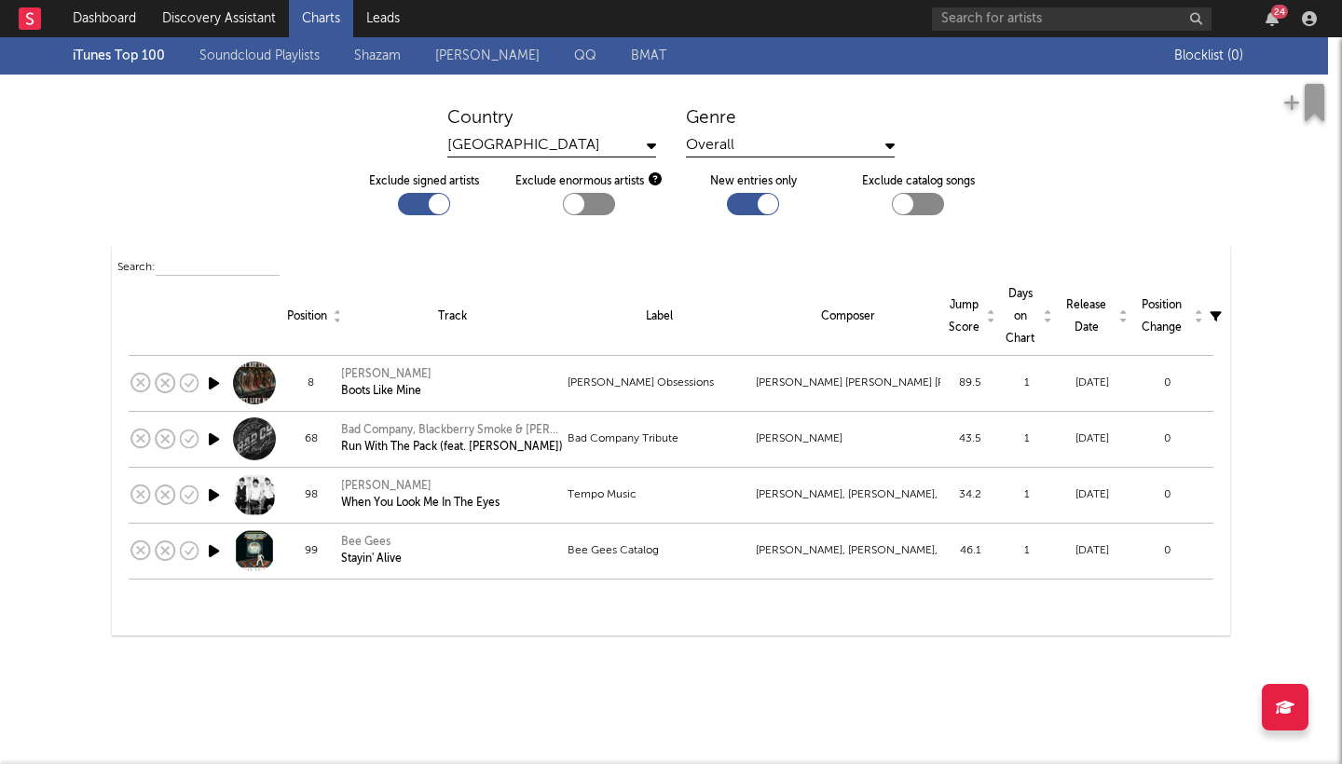
click at [605, 200] on div at bounding box center [589, 204] width 52 height 22
checkbox input "true"
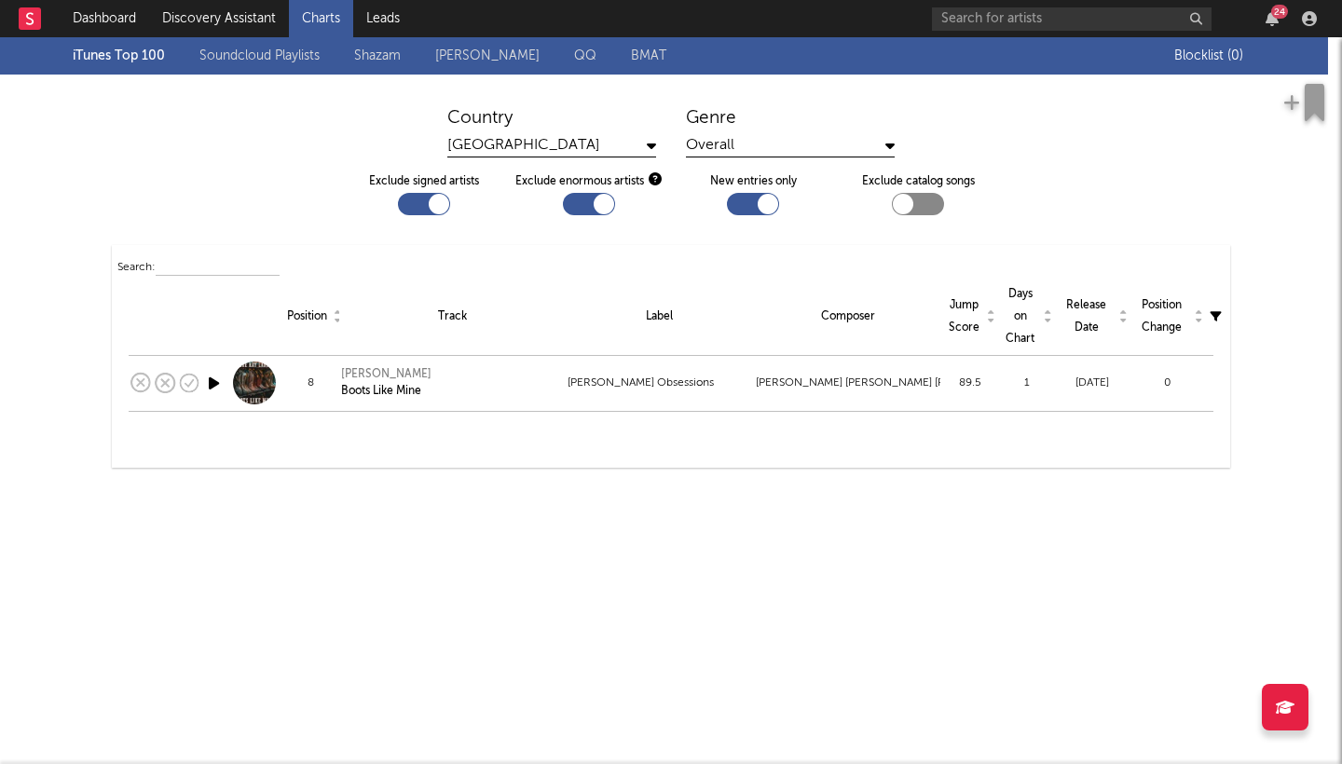
click at [923, 208] on div at bounding box center [918, 204] width 52 height 22
checkbox input "true"
click at [386, 366] on div "Steve Ray Ladson" at bounding box center [386, 374] width 90 height 17
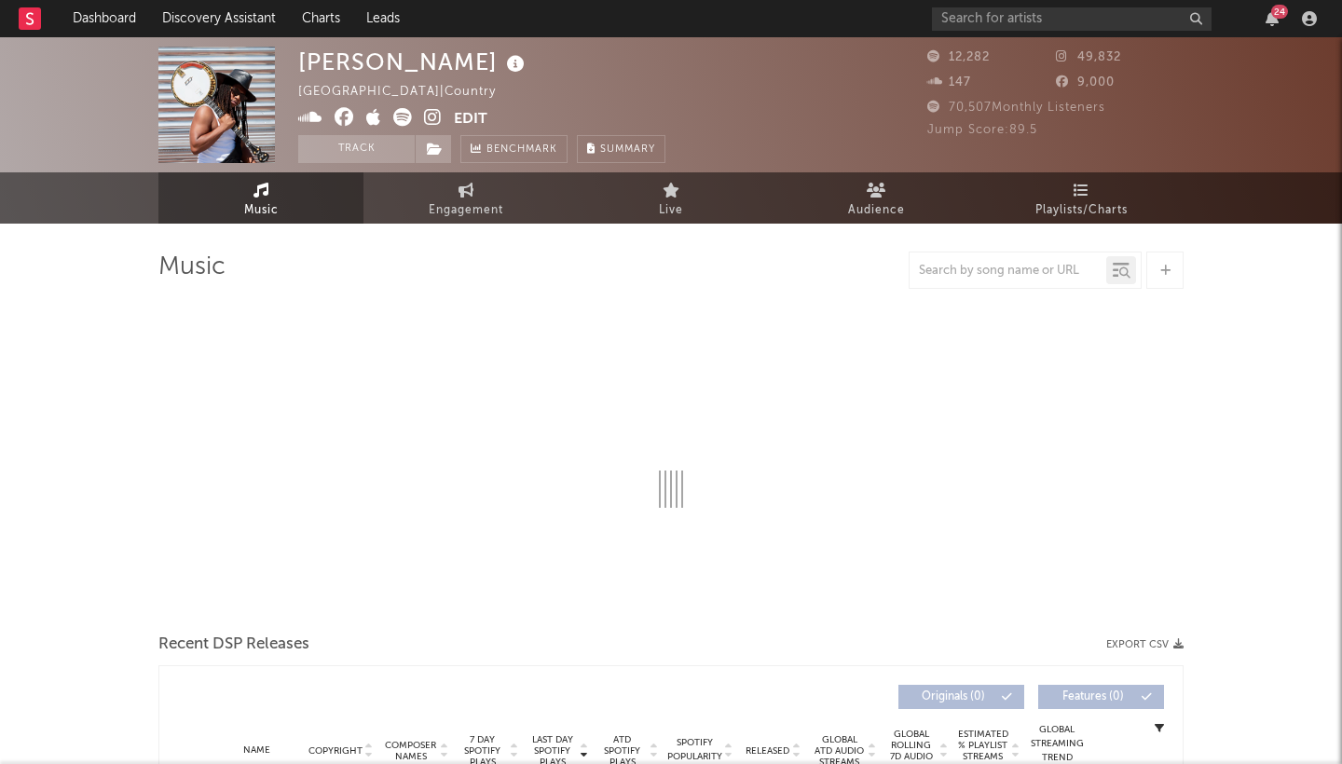
select select "1w"
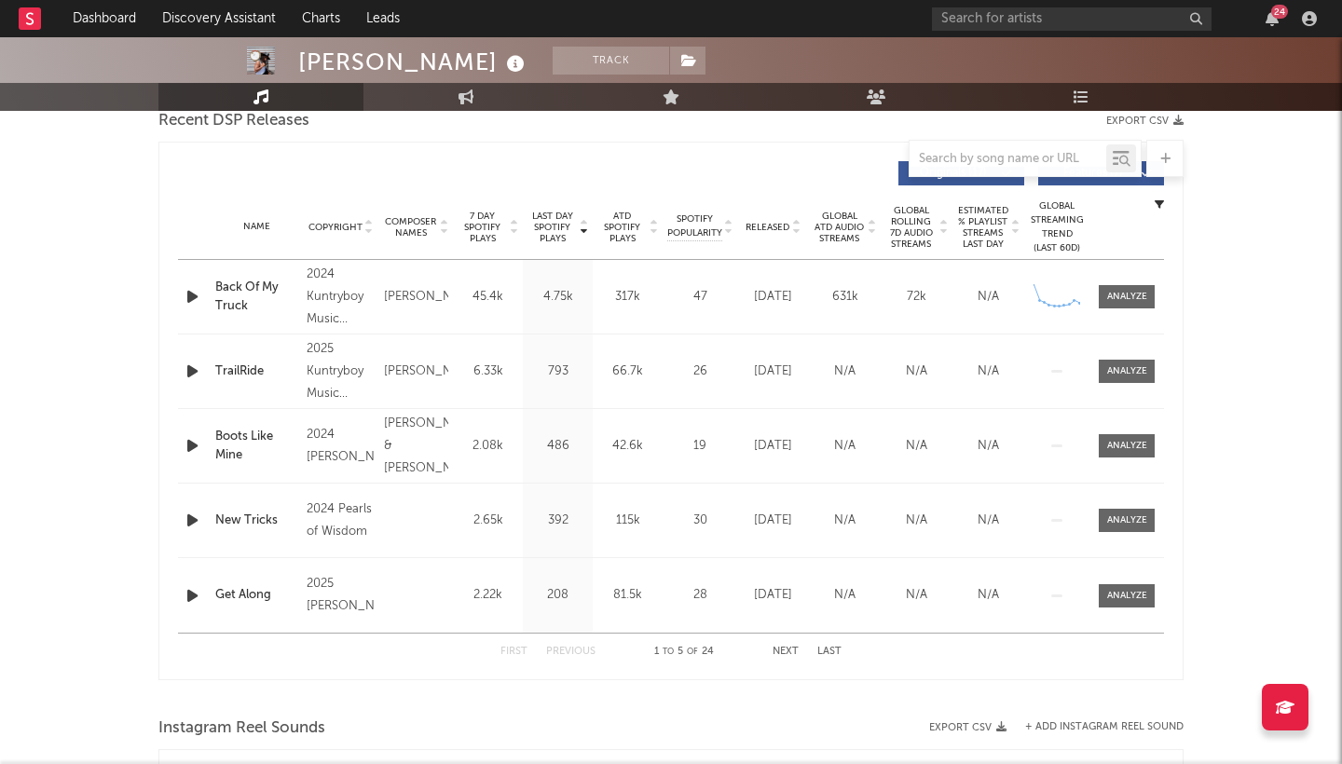
scroll to position [701, 0]
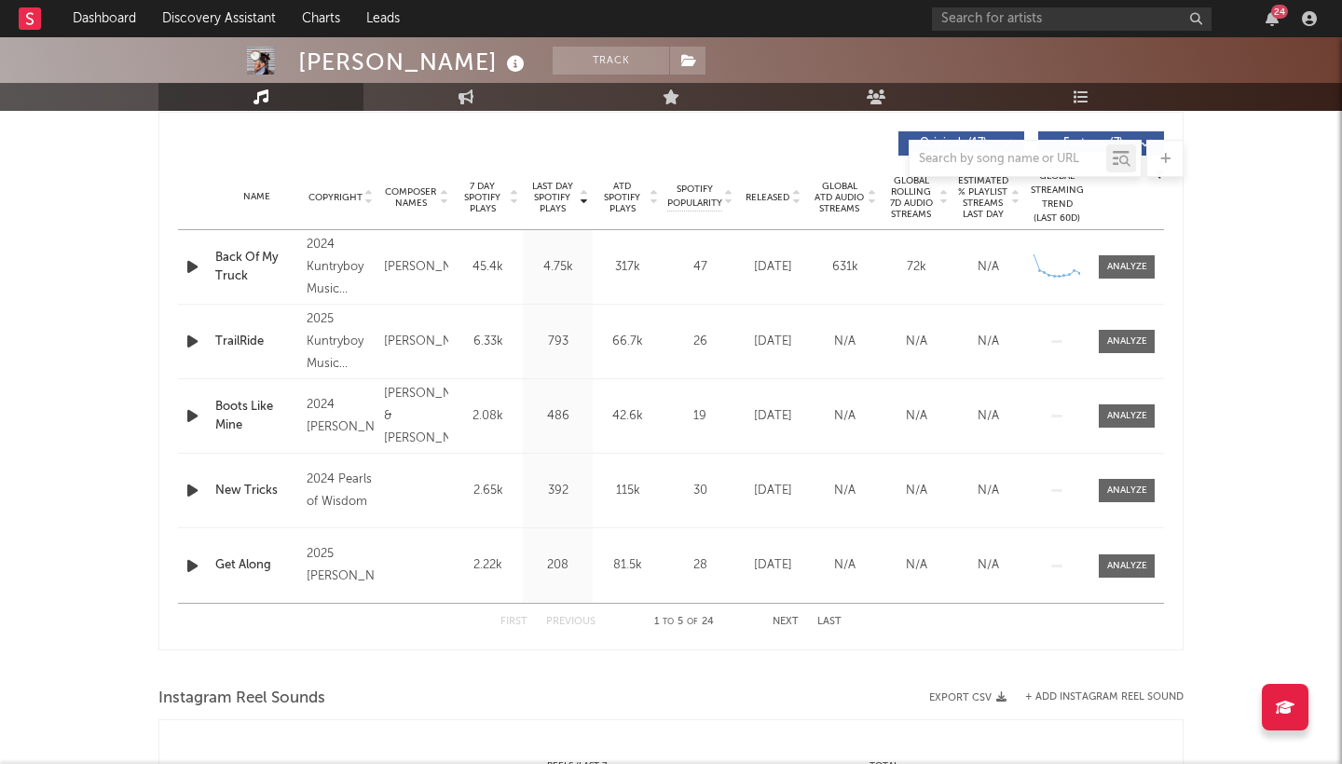
click at [192, 266] on icon "button" at bounding box center [193, 266] width 20 height 23
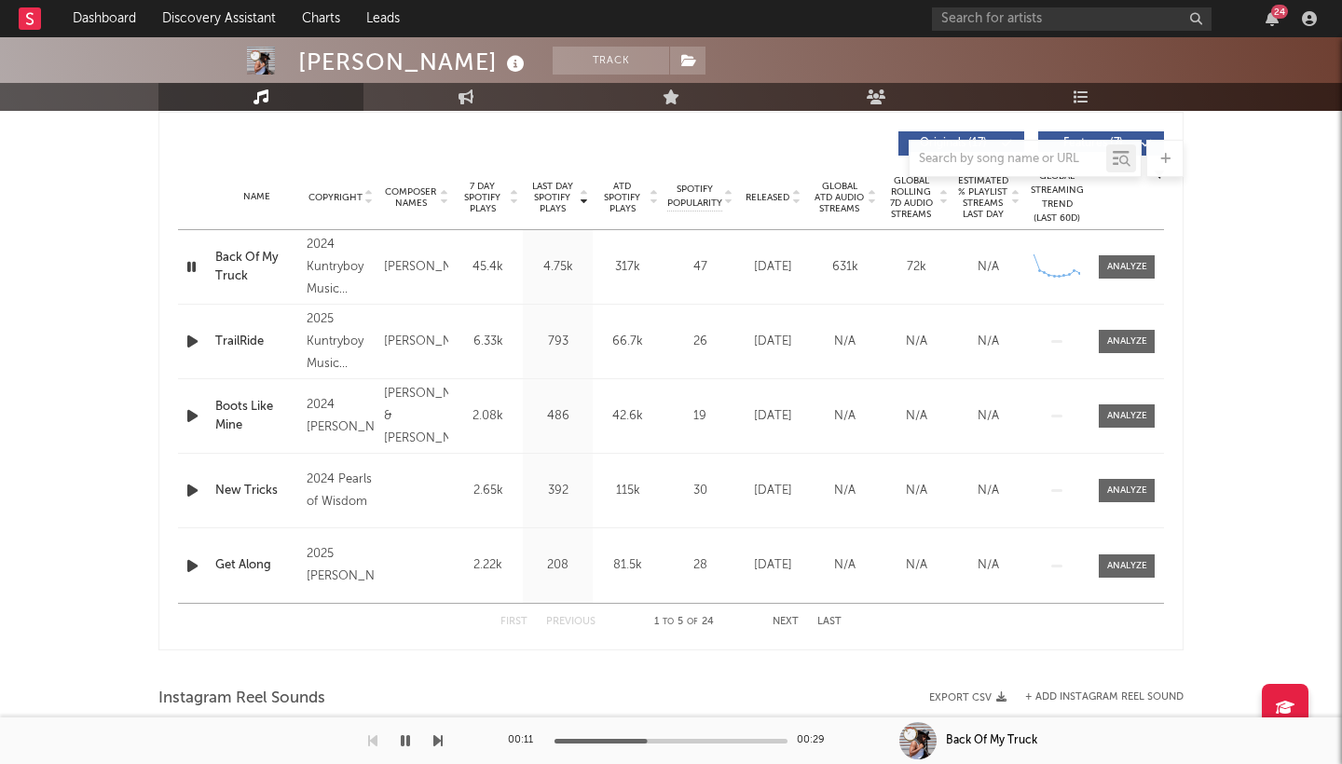
click at [195, 264] on icon "button" at bounding box center [192, 266] width 18 height 23
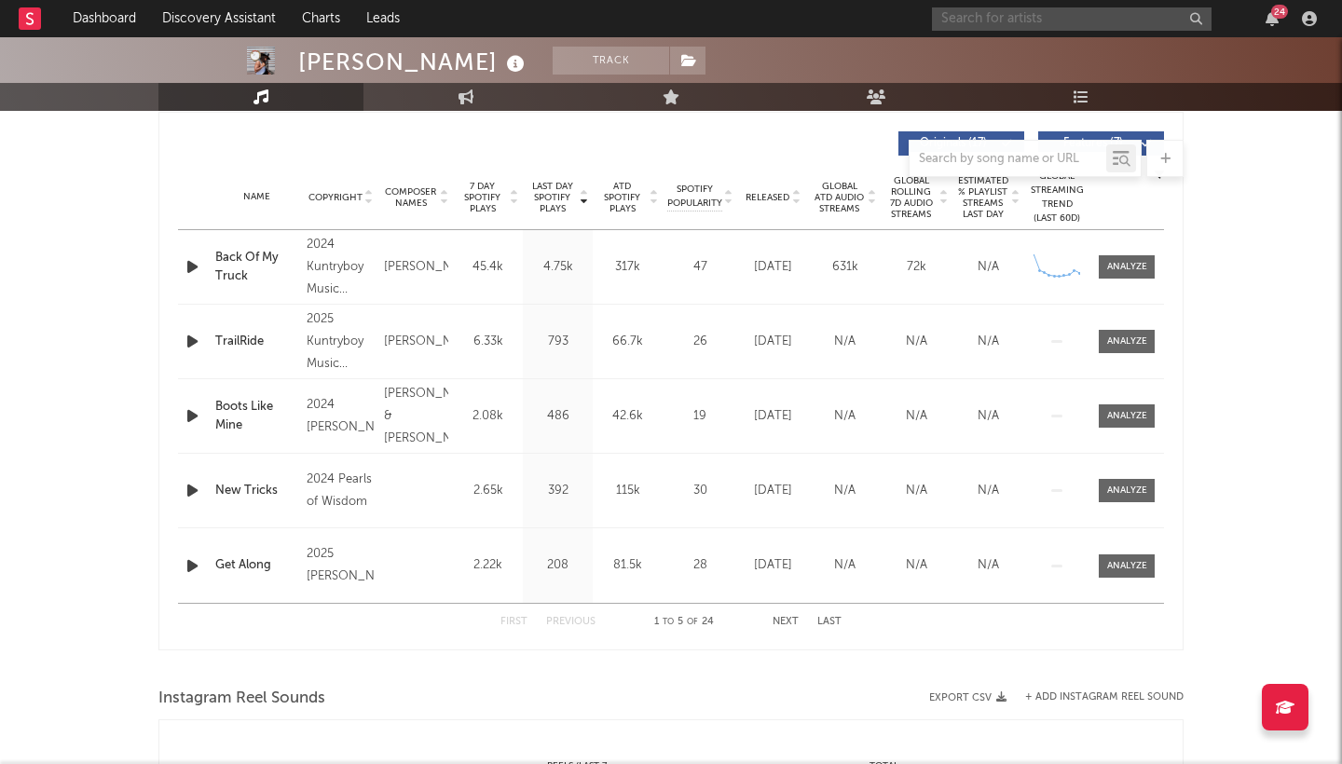
click at [1080, 24] on input "text" at bounding box center [1072, 18] width 280 height 23
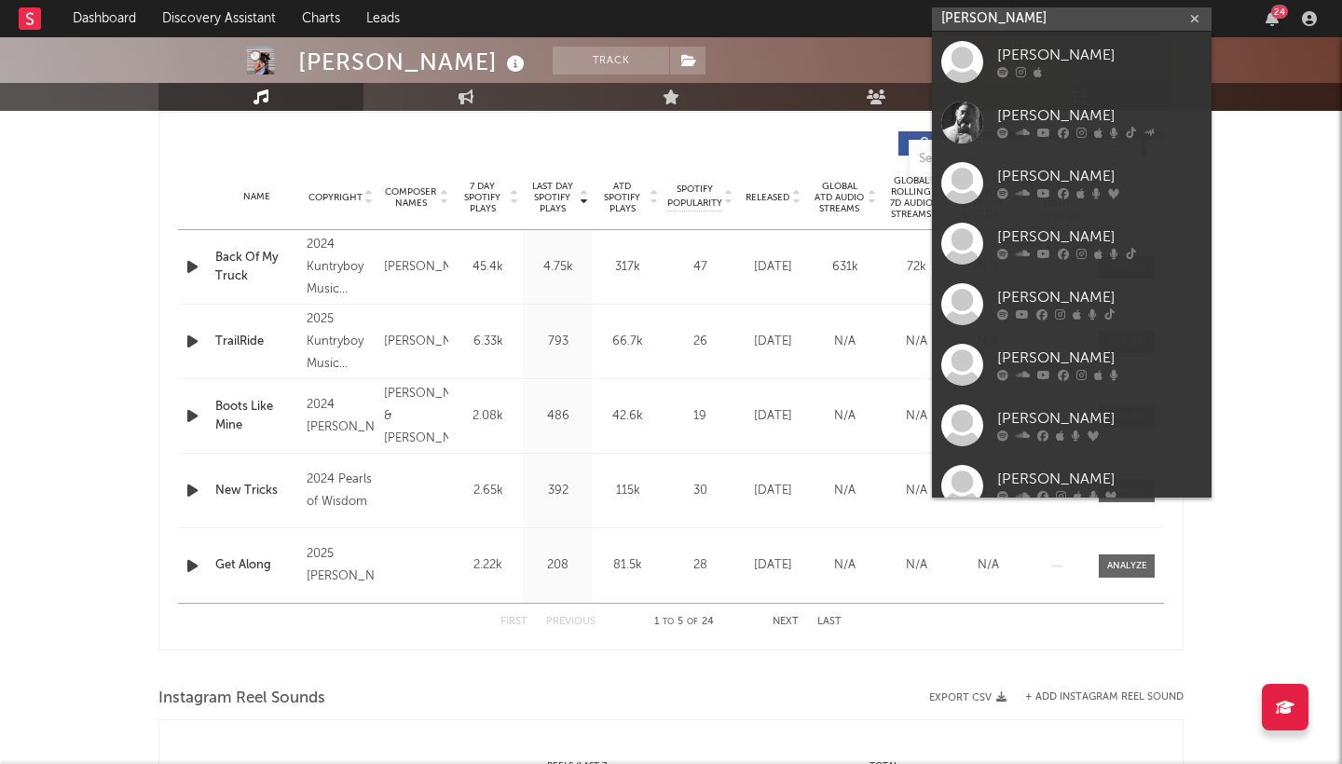
type input "maurice"
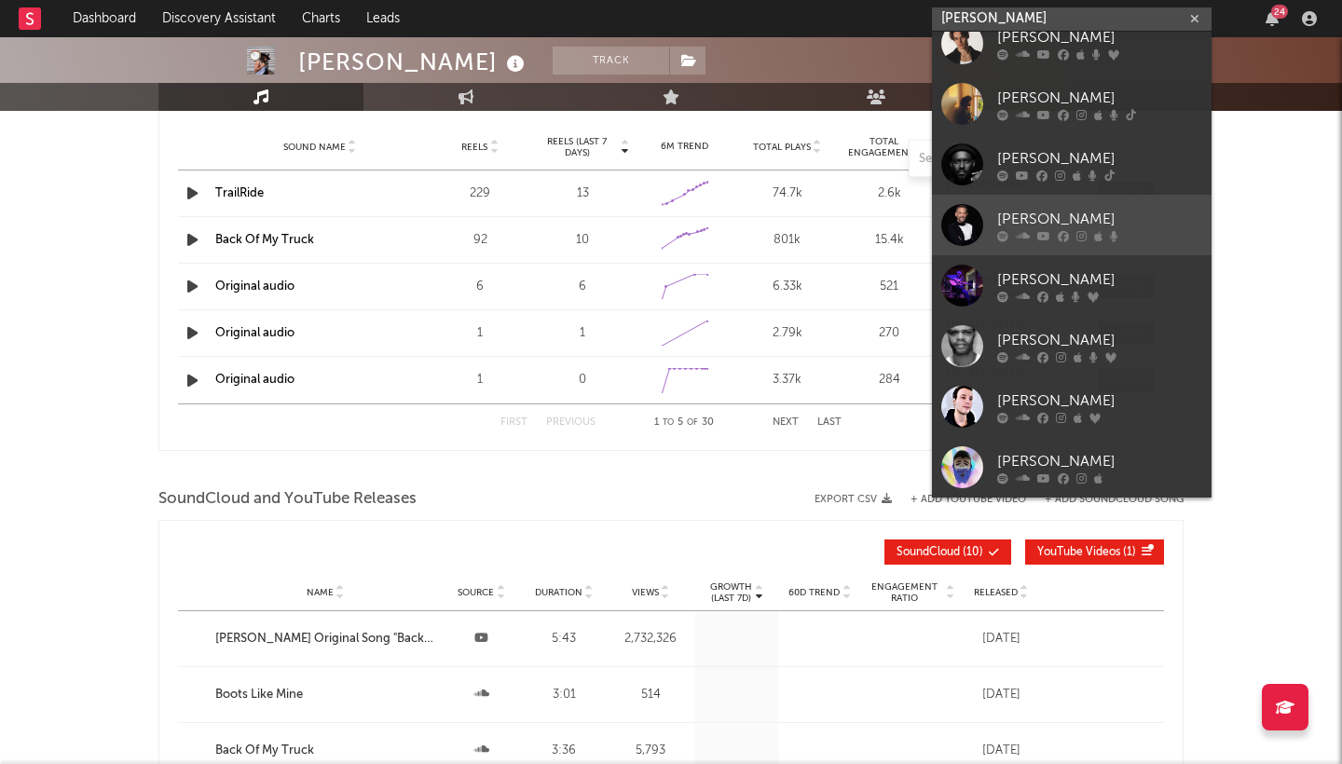
scroll to position [1394, 0]
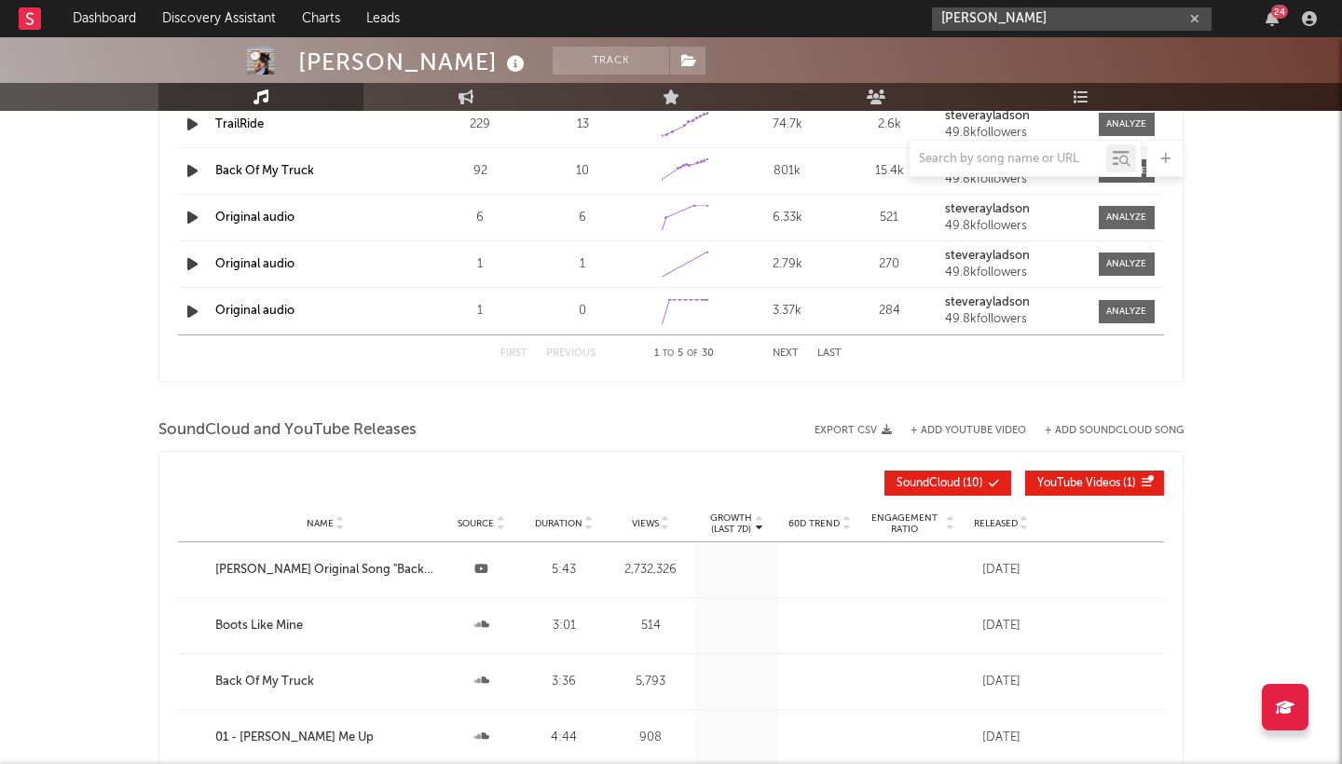
click at [1195, 19] on icon "button" at bounding box center [1194, 19] width 9 height 12
paste input "https://www.instagram.com/mauricethemusic/?hl=en"
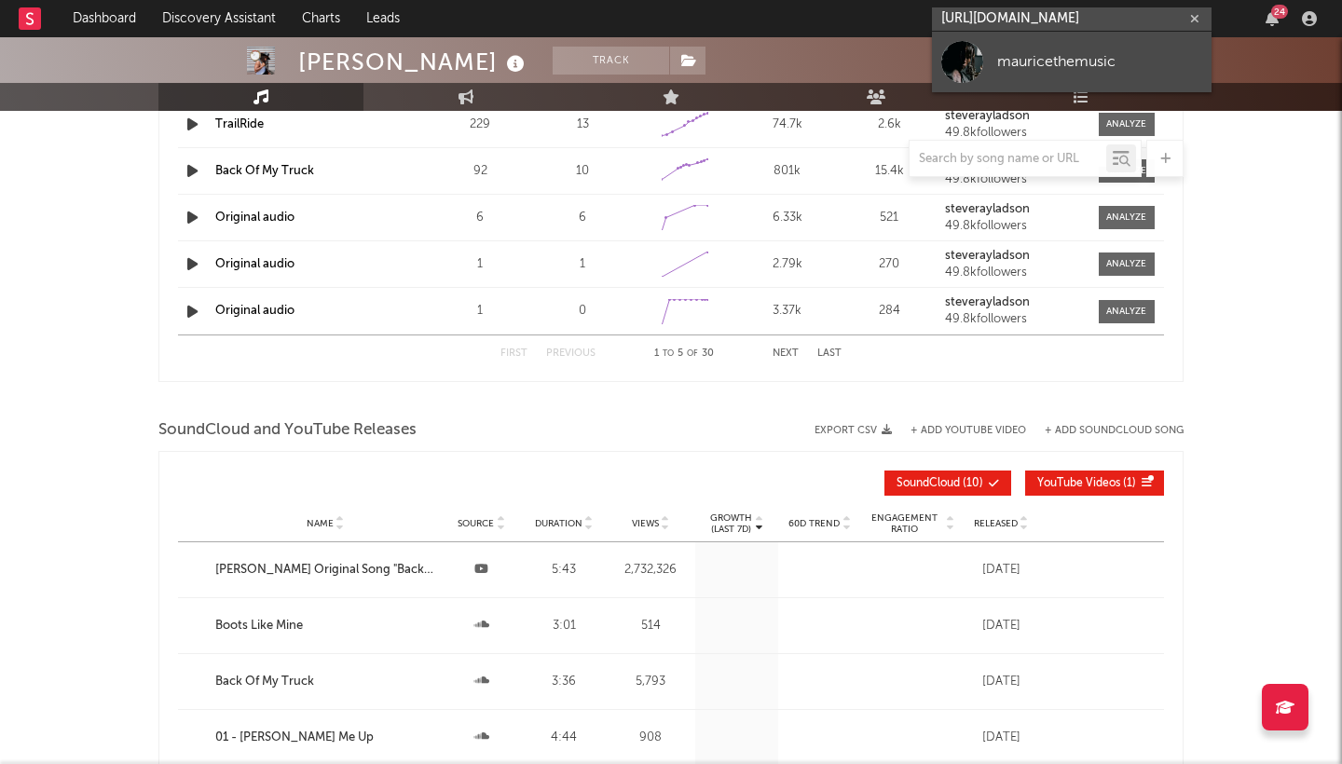
type input "https://www.instagram.com/mauricethemusic/?hl=en"
click at [1098, 50] on div "mauricethemusic" at bounding box center [1099, 61] width 205 height 22
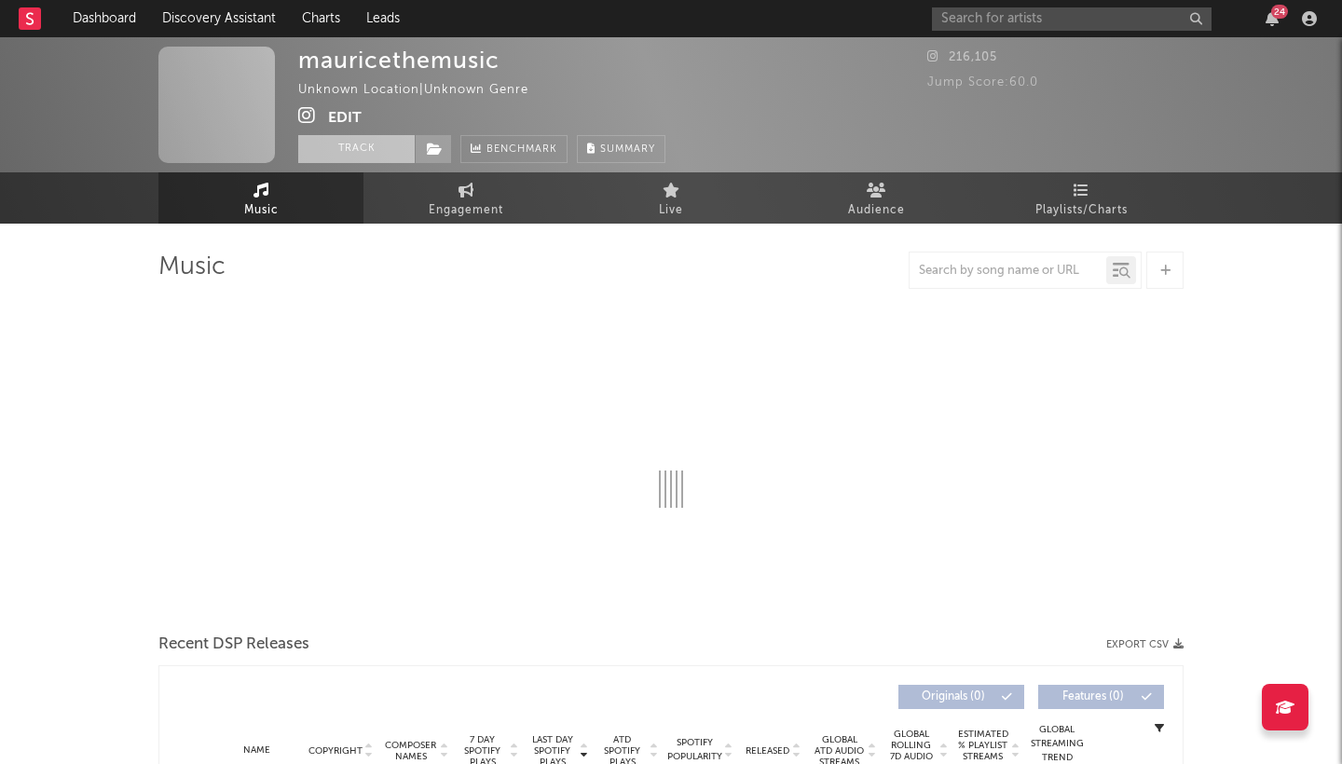
select select "1w"
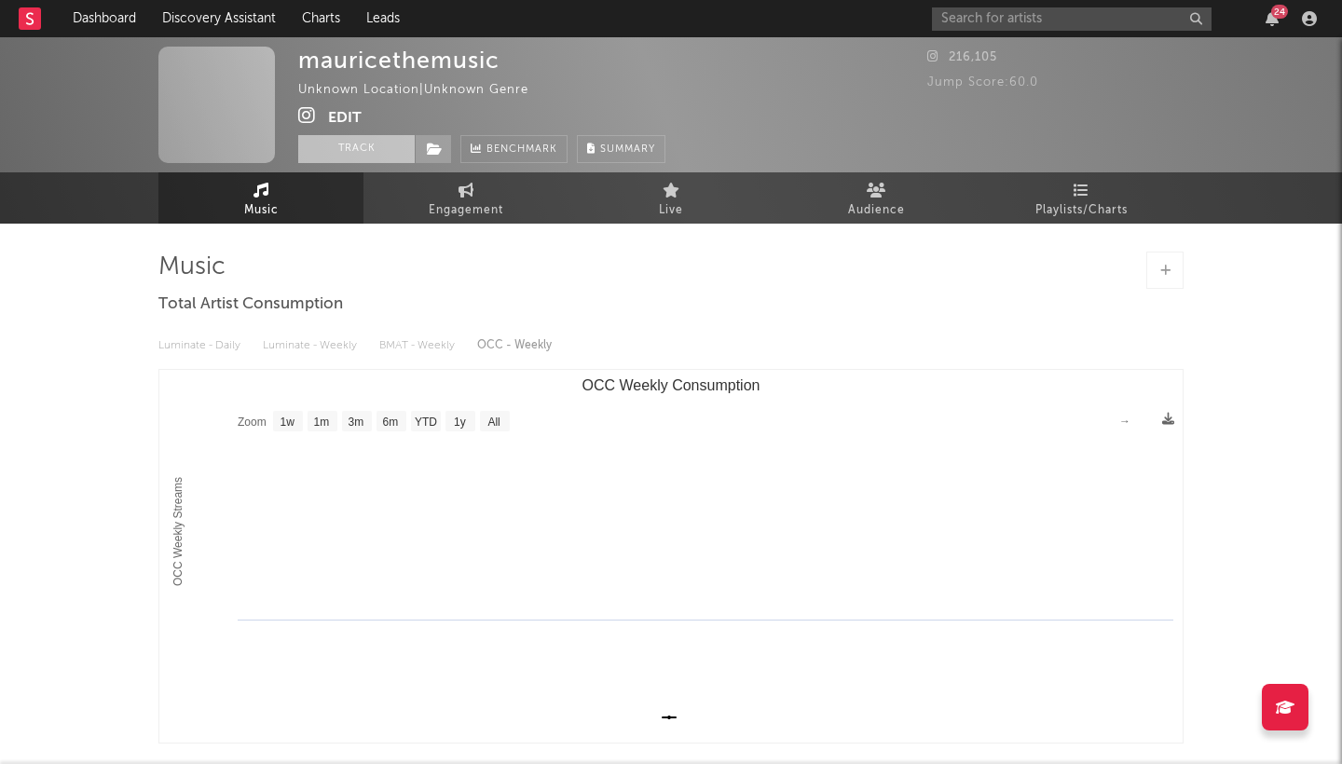
click at [358, 153] on button "Track" at bounding box center [356, 149] width 116 height 28
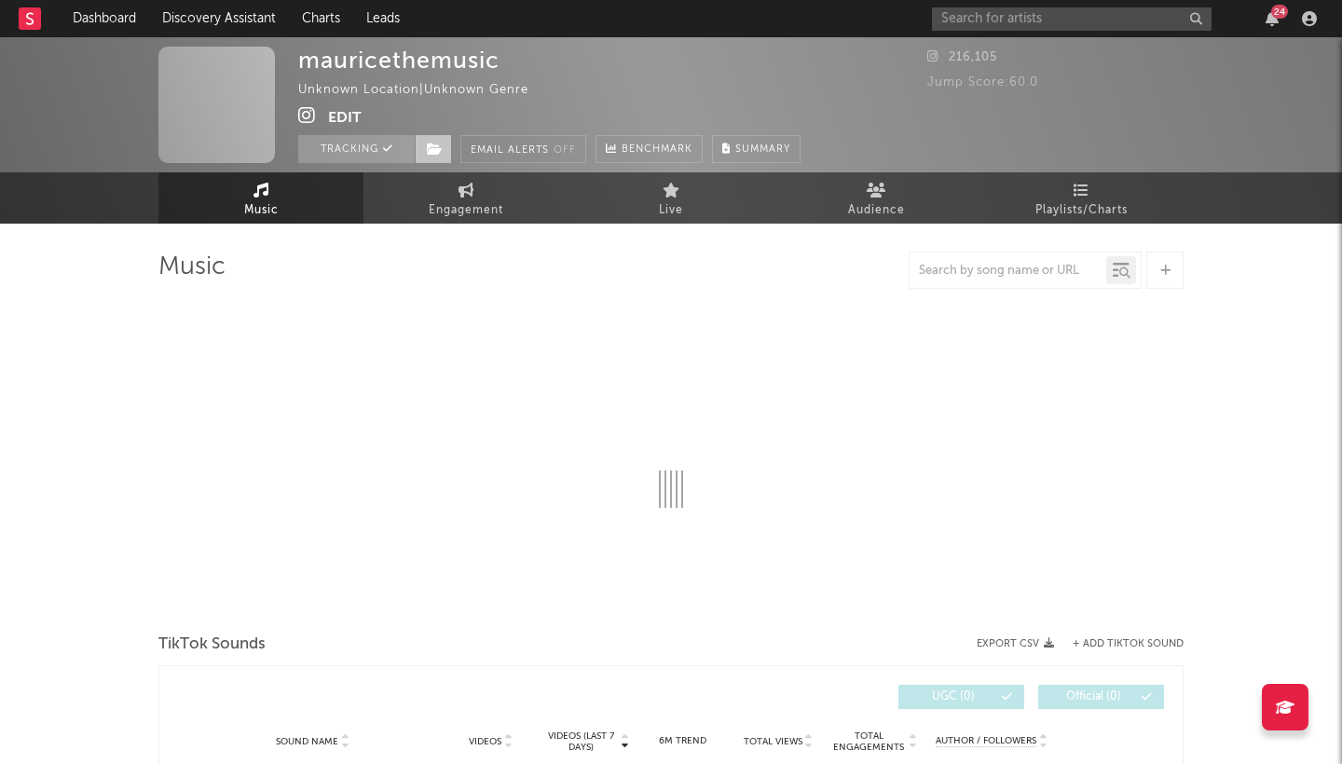
select select "1w"
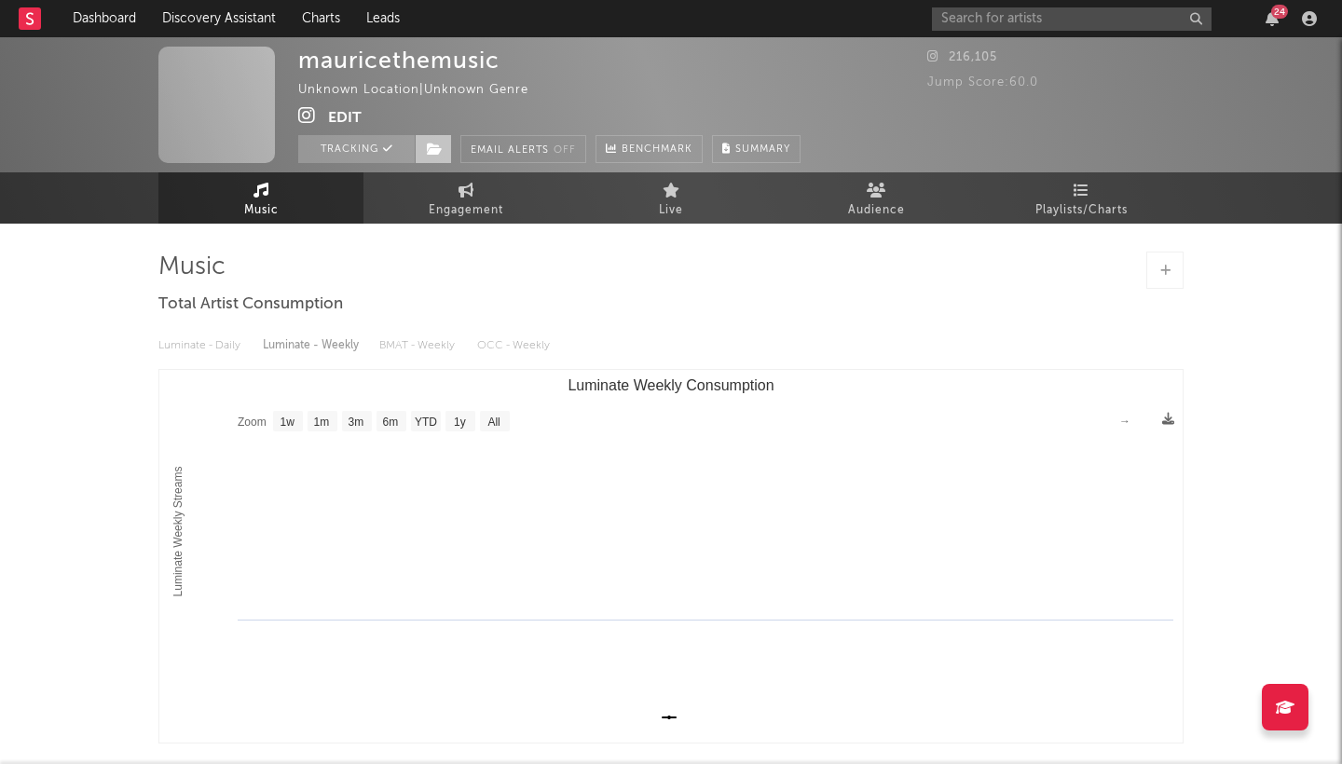
click at [437, 143] on icon at bounding box center [435, 149] width 16 height 13
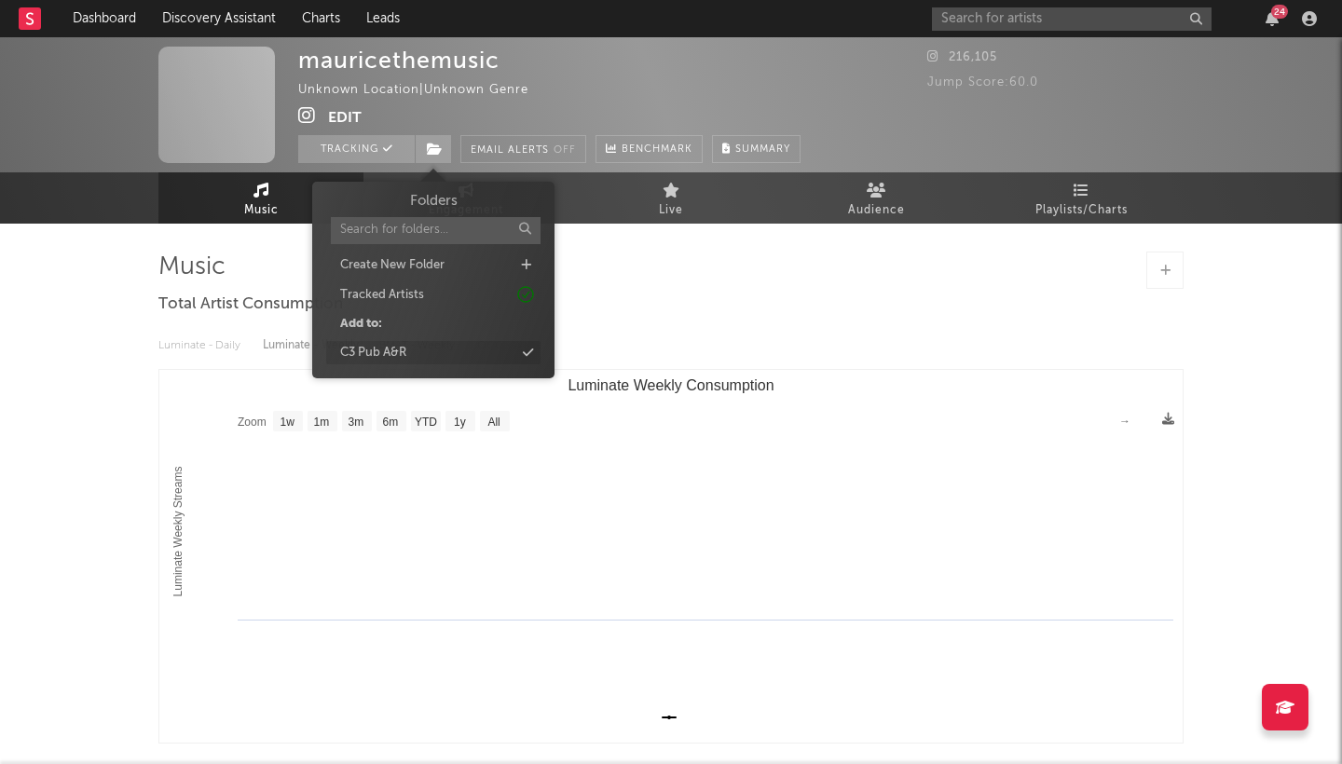
click at [377, 355] on div "C3 Pub A&R" at bounding box center [373, 353] width 66 height 19
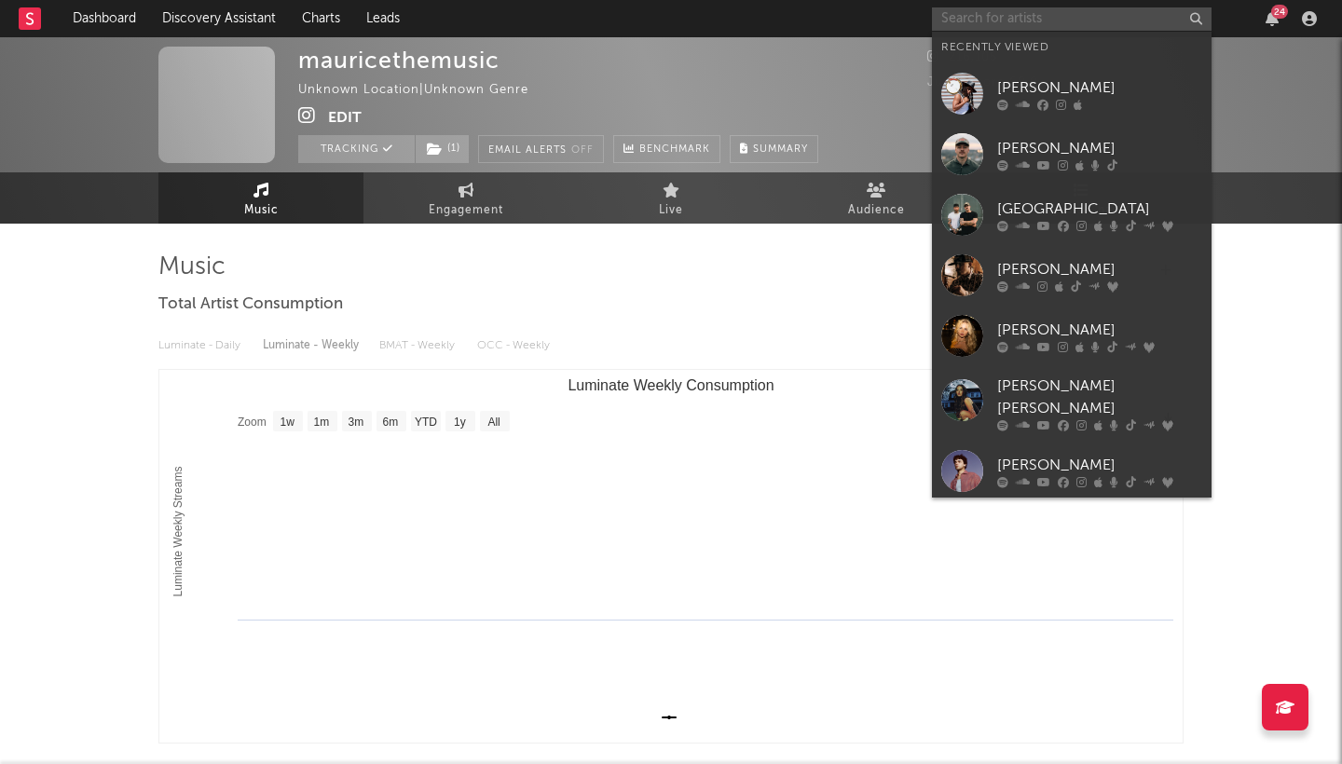
click at [1118, 11] on input "text" at bounding box center [1072, 18] width 280 height 23
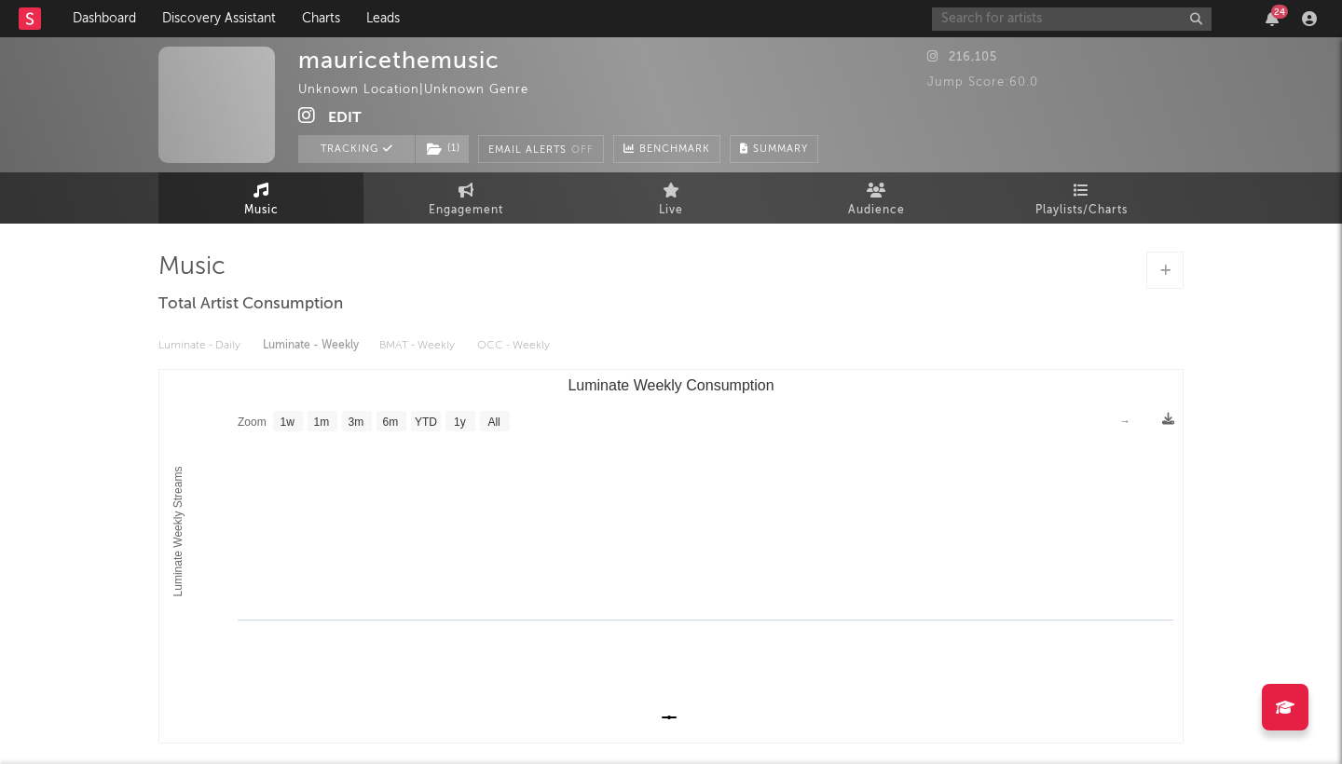
click at [338, 114] on button "Edit" at bounding box center [345, 117] width 34 height 23
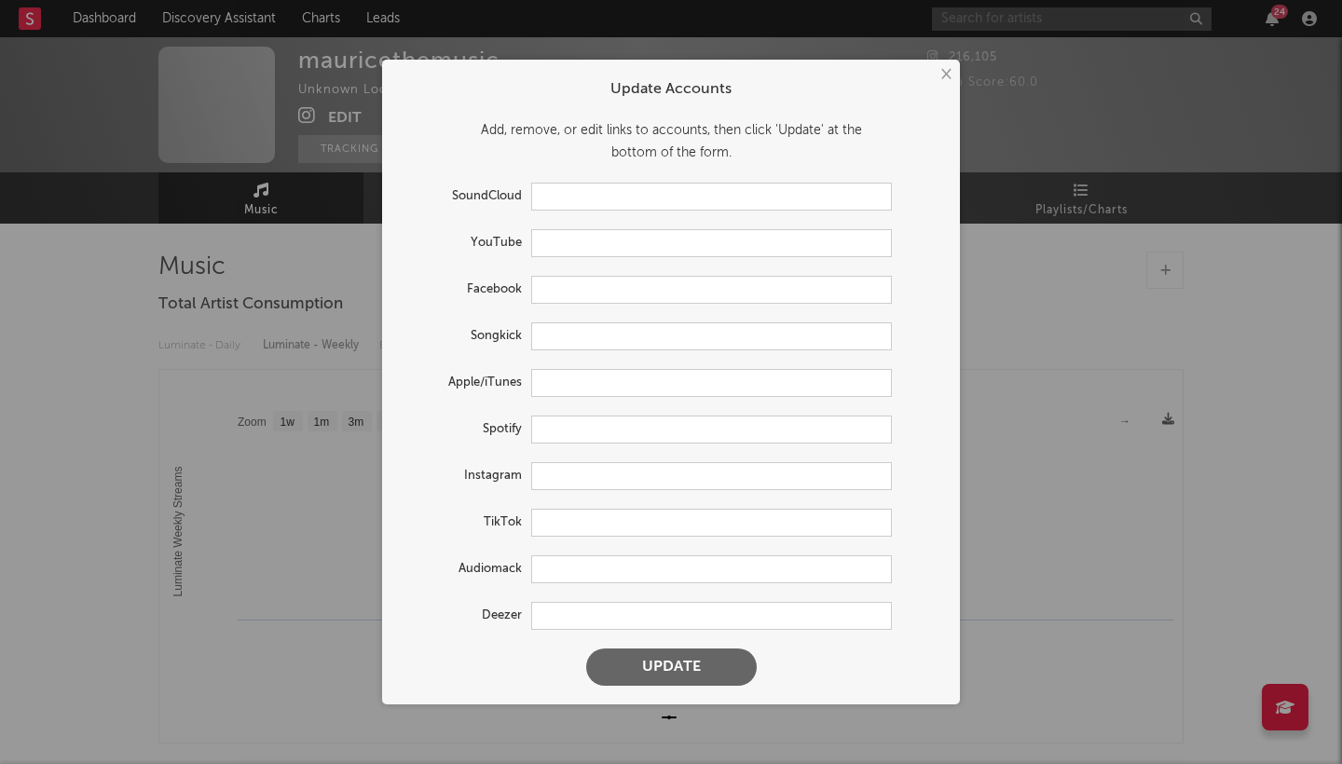
type input "https://www.instagram.com/mauricethemusic/"
click at [580, 431] on input "text" at bounding box center [711, 430] width 361 height 28
paste input "https://open.spotify.com/artist/5T62OxIs3SBgxJgyRSGPqQ?si=5YqWvXqkS7GssAR43k5HLA"
type input "https://open.spotify.com/artist/5T62OxIs3SBgxJgyRSGPqQ?si=5YqWvXqkS7GssAR43k5HLA"
click at [667, 676] on button "Update" at bounding box center [671, 666] width 171 height 37
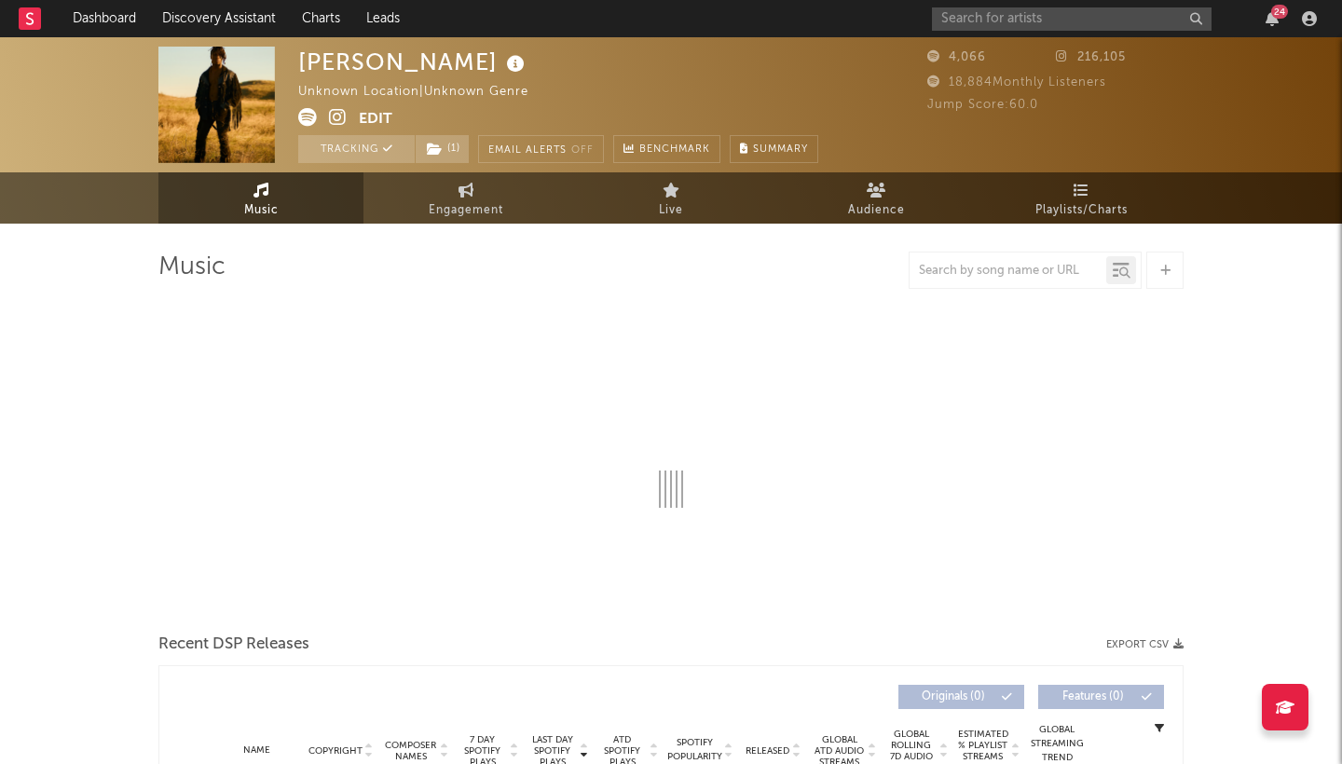
select select "1w"
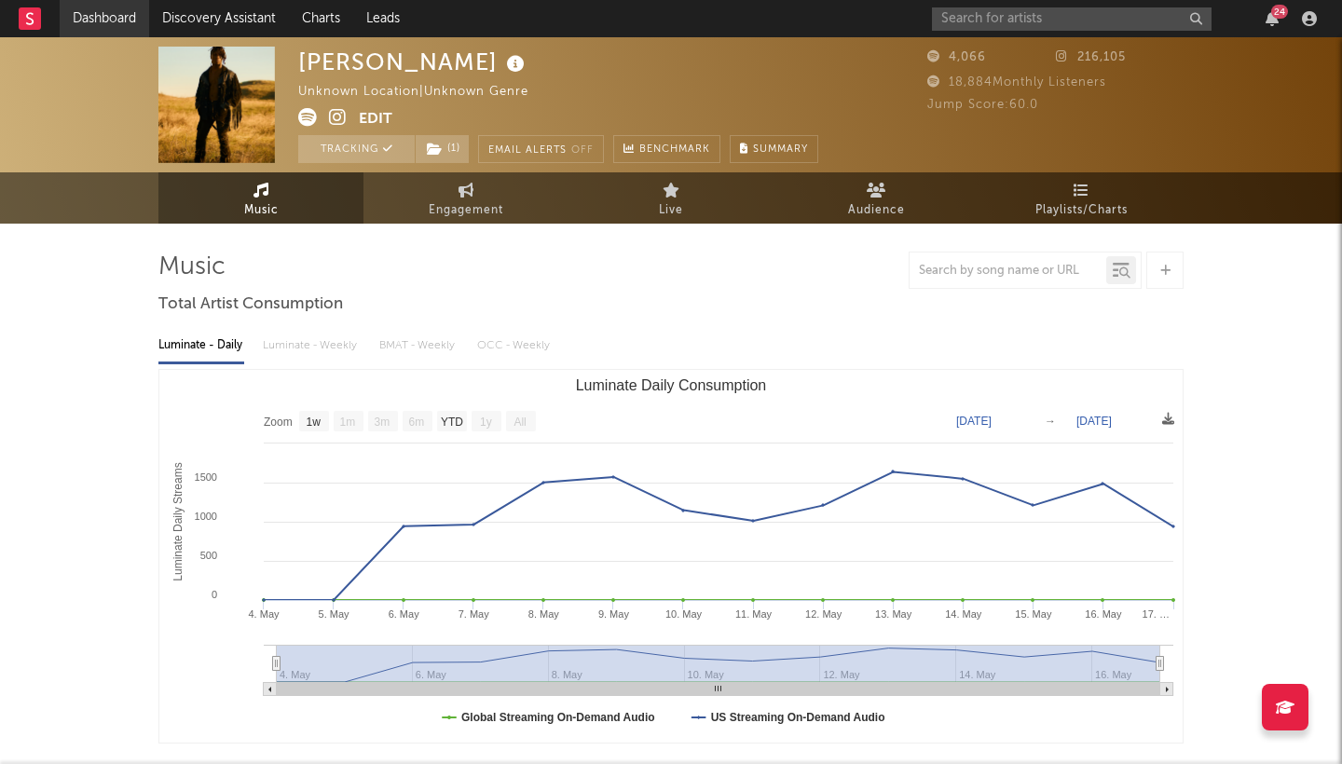
click at [112, 9] on link "Dashboard" at bounding box center [104, 18] width 89 height 37
